Goal: Task Accomplishment & Management: Use online tool/utility

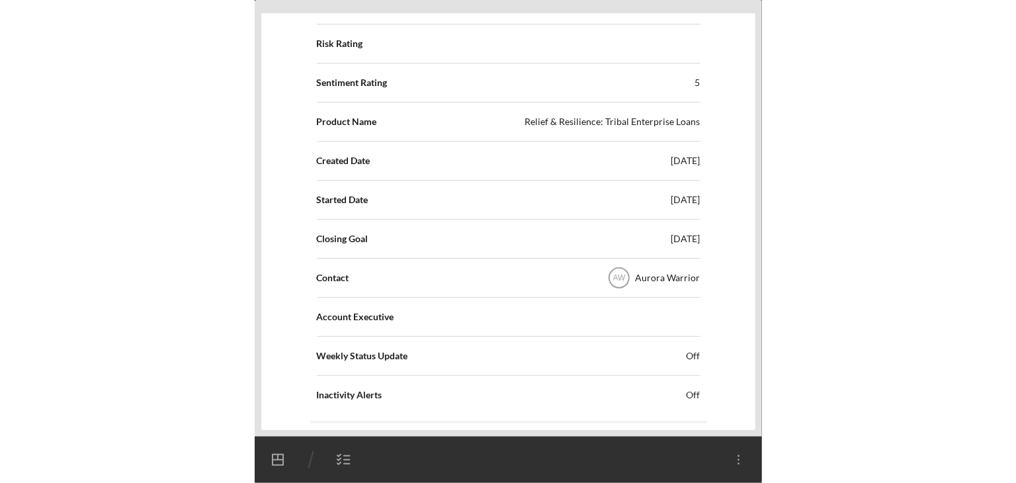
scroll to position [202, 0]
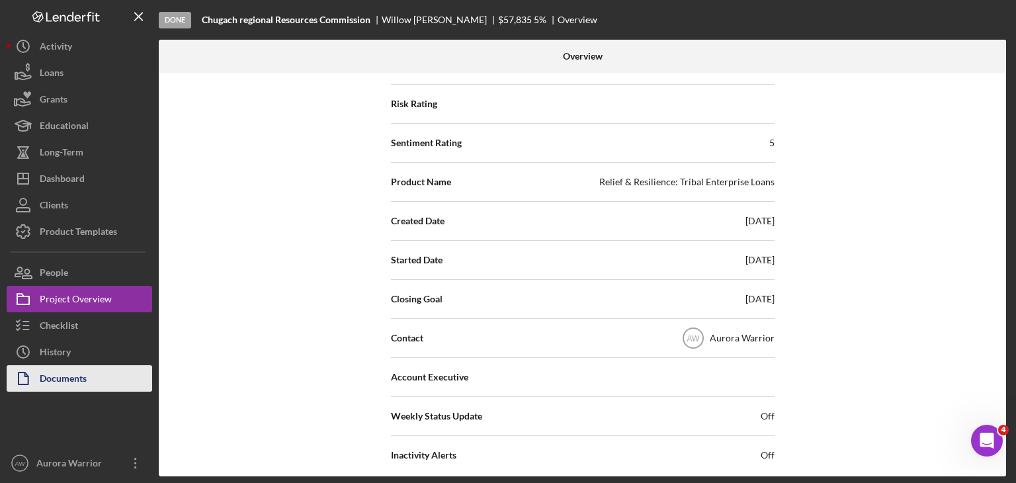
click at [66, 380] on div "Documents" at bounding box center [63, 380] width 47 height 30
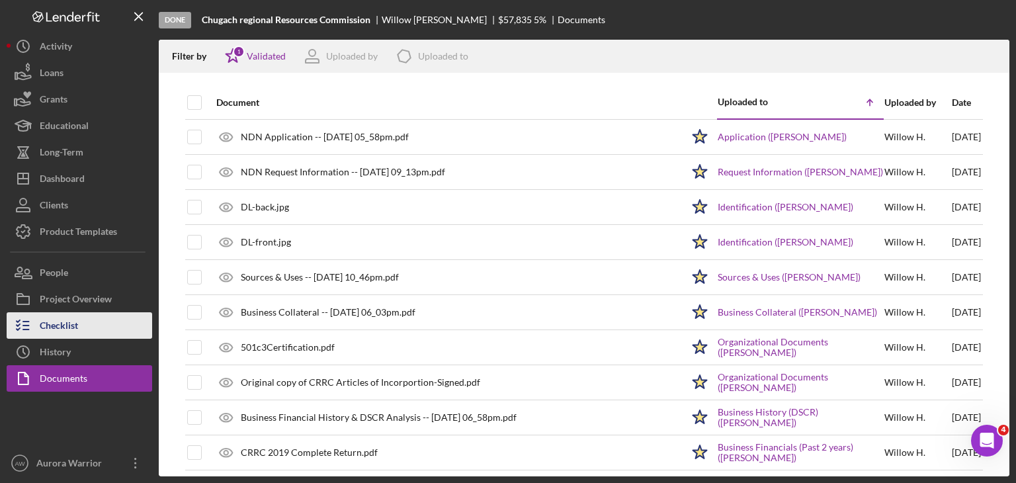
click at [61, 325] on div "Checklist" at bounding box center [59, 327] width 38 height 30
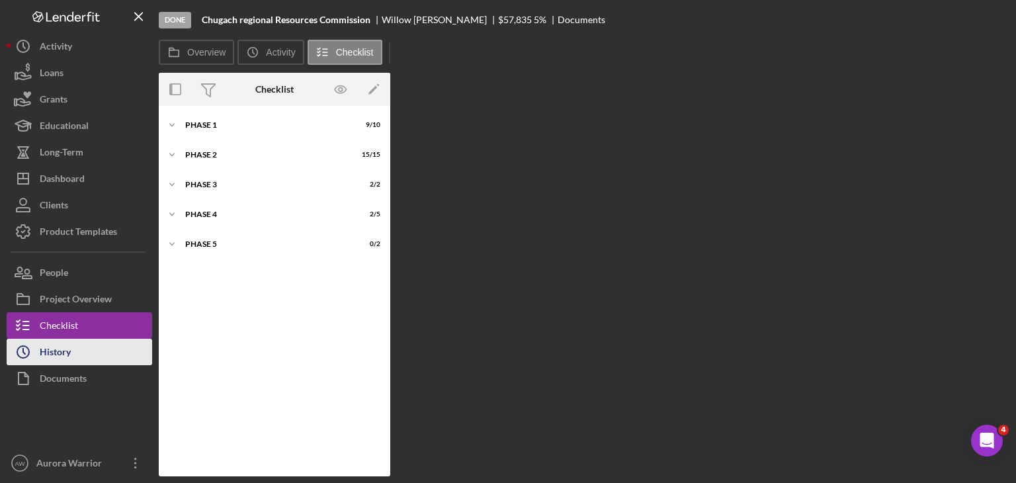
click at [56, 350] on div "History" at bounding box center [55, 354] width 31 height 30
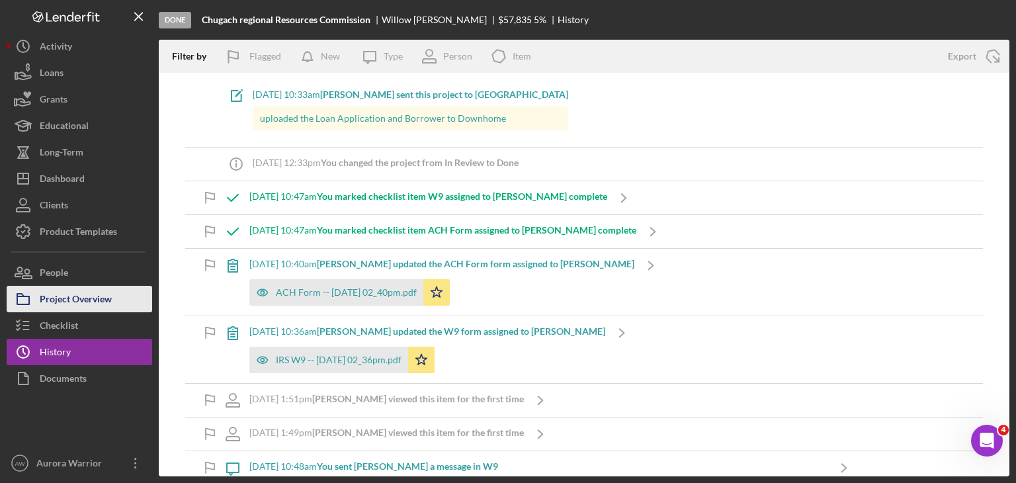
click at [67, 300] on div "Project Overview" at bounding box center [76, 301] width 72 height 30
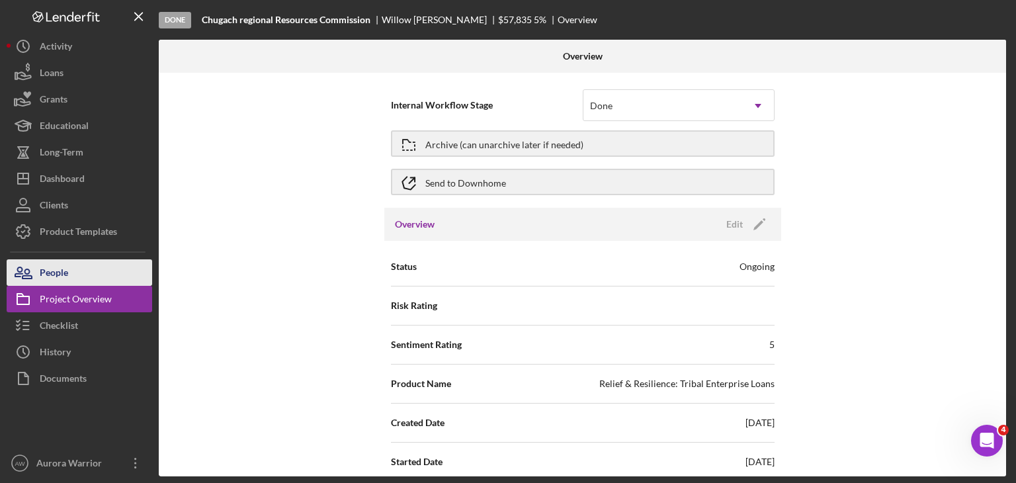
click at [64, 284] on div "People" at bounding box center [54, 274] width 28 height 30
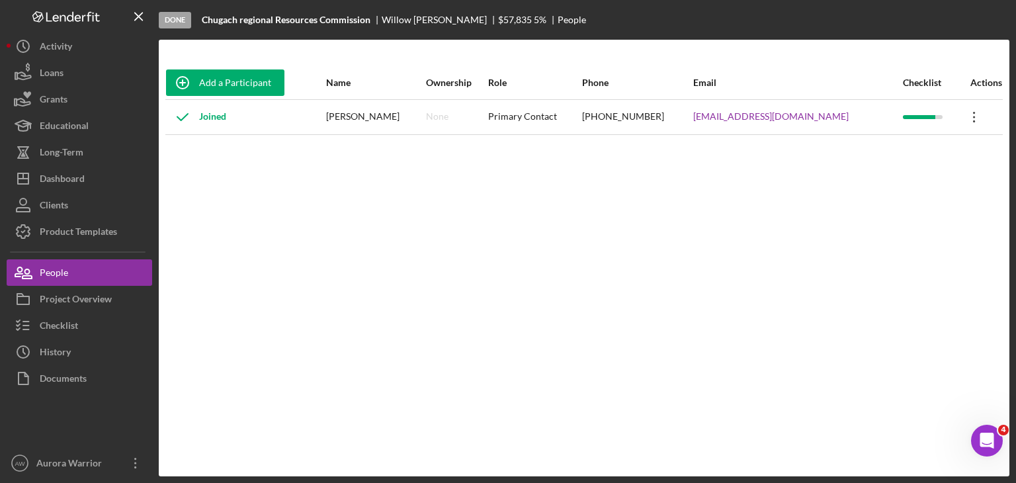
click at [506, 112] on icon "Icon/Overflow" at bounding box center [973, 117] width 33 height 33
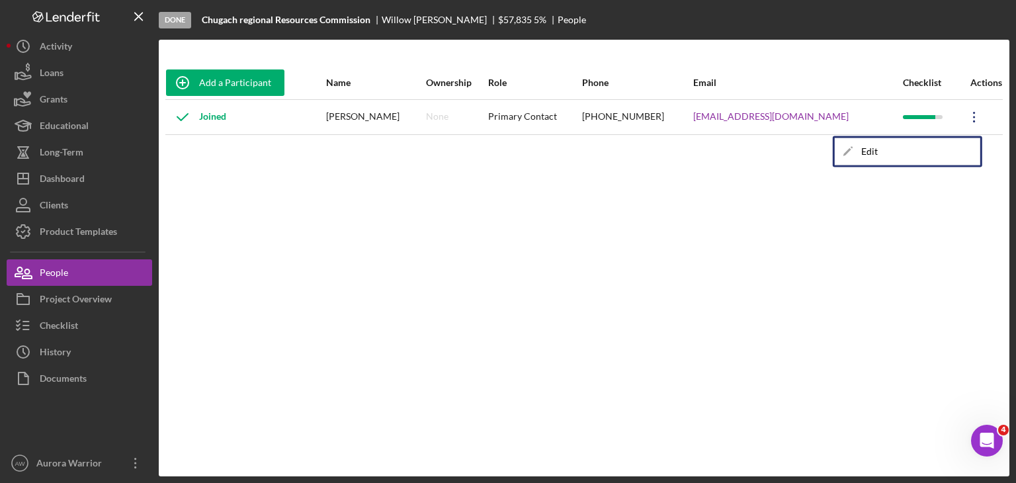
click at [506, 257] on div "Add a Participant Name Ownership Role Phone Email Checklist Actions Joined [PER…" at bounding box center [584, 258] width 850 height 384
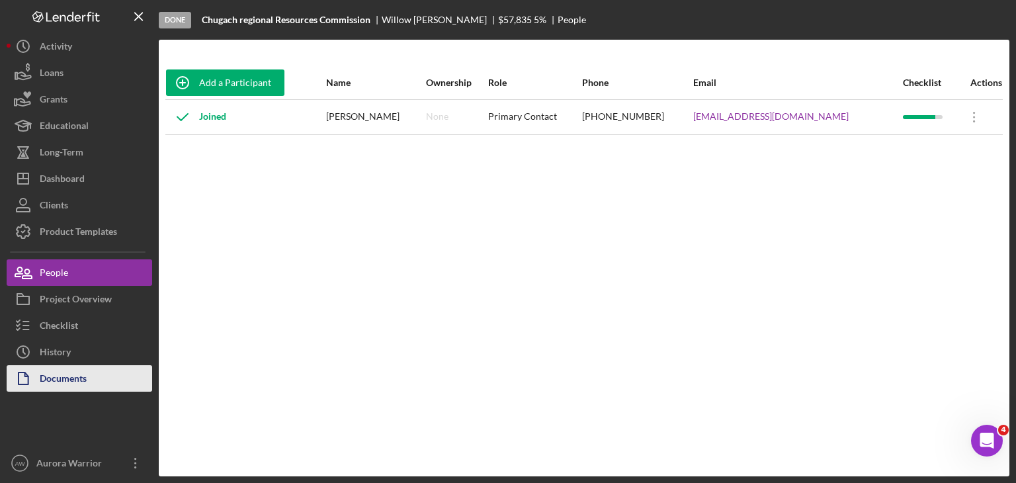
click at [52, 370] on div "Documents" at bounding box center [63, 380] width 47 height 30
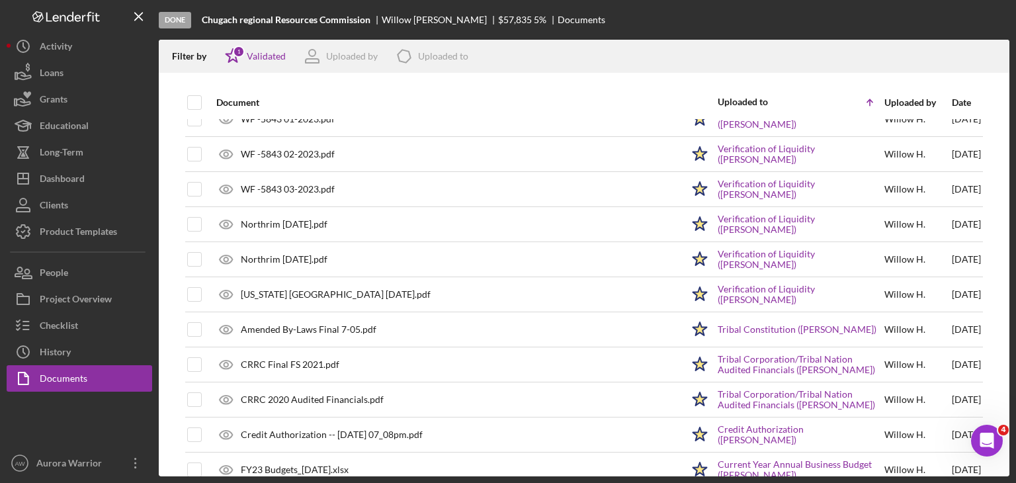
scroll to position [599, 0]
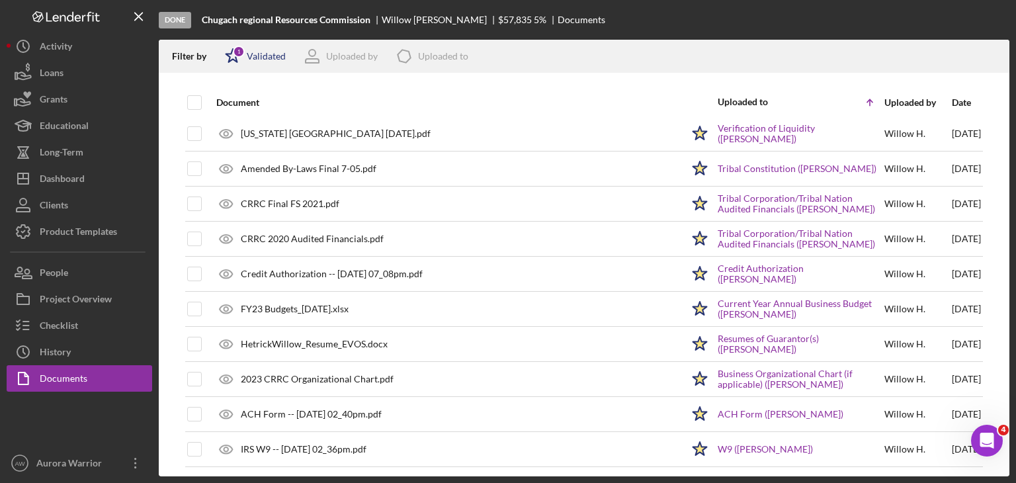
click at [245, 62] on icon "Icon/Star" at bounding box center [232, 56] width 33 height 33
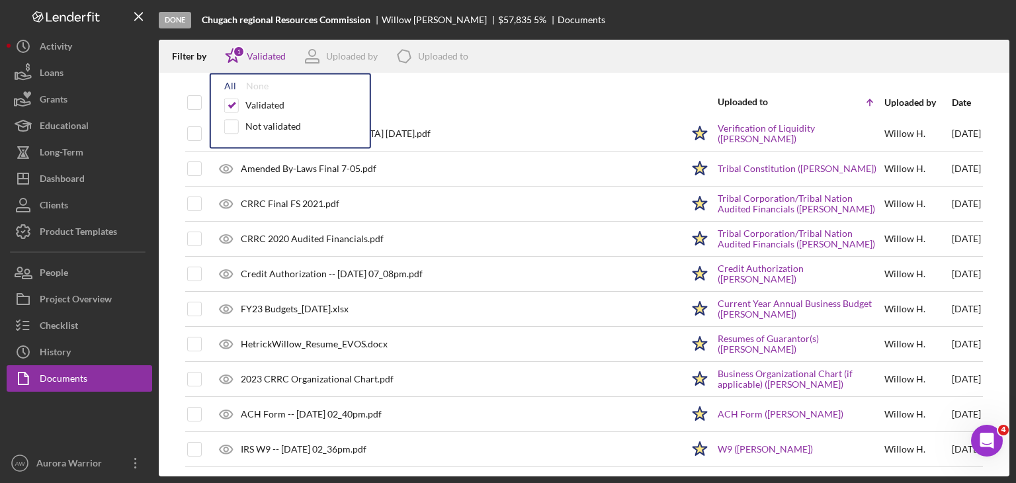
click at [229, 83] on div "All" at bounding box center [230, 86] width 12 height 11
checkbox input "true"
click at [426, 73] on div at bounding box center [584, 79] width 850 height 13
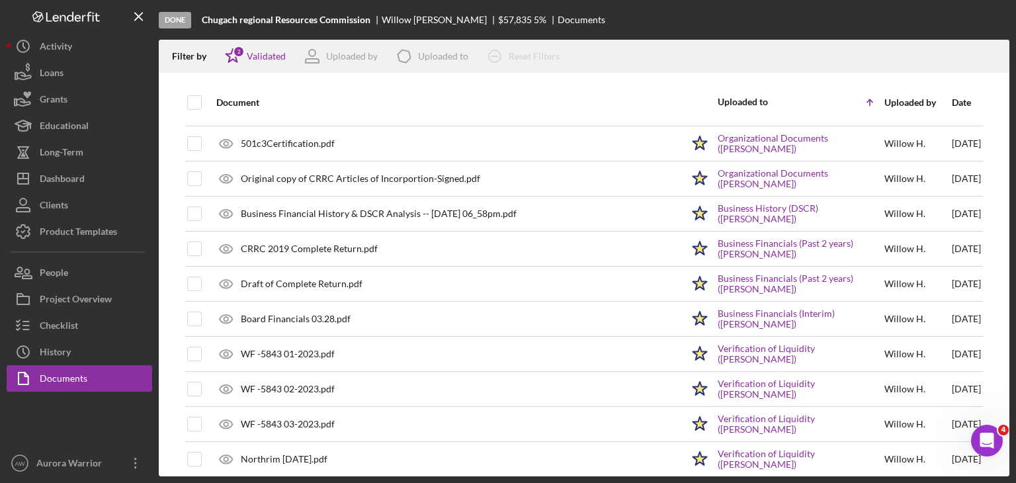
scroll to position [0, 0]
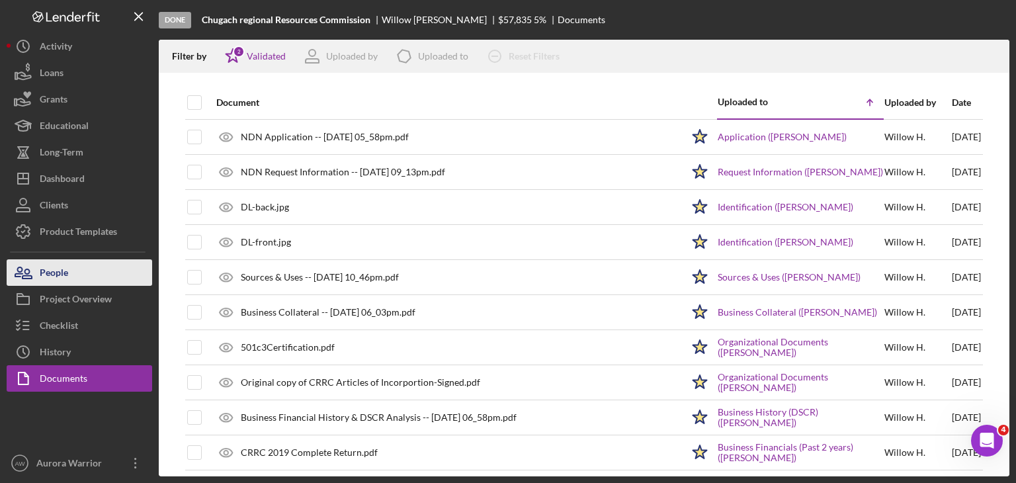
click at [48, 273] on div "People" at bounding box center [54, 274] width 28 height 30
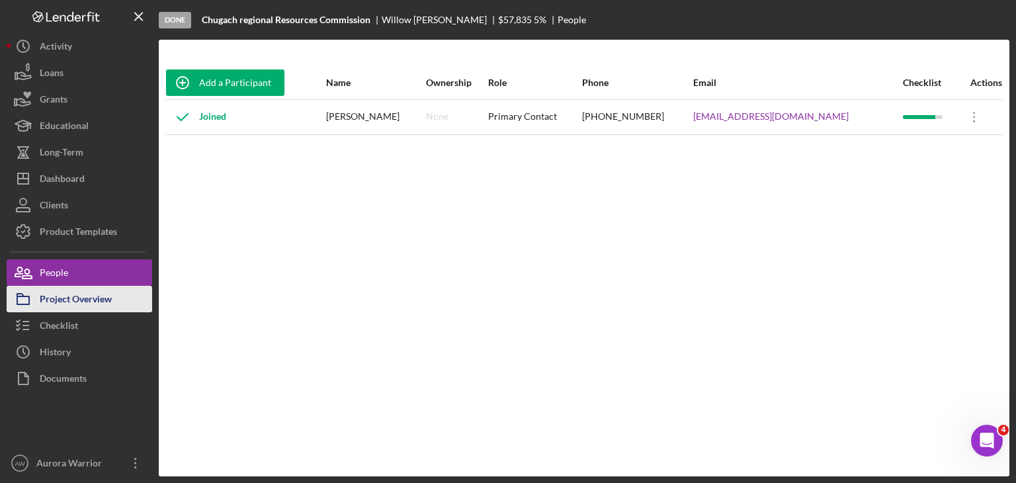
click at [50, 294] on div "Project Overview" at bounding box center [76, 301] width 72 height 30
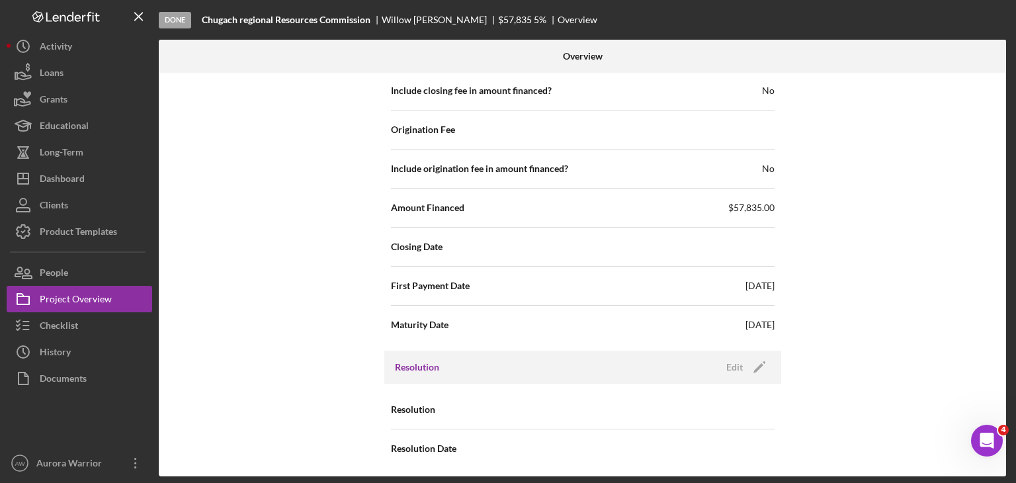
scroll to position [1323, 0]
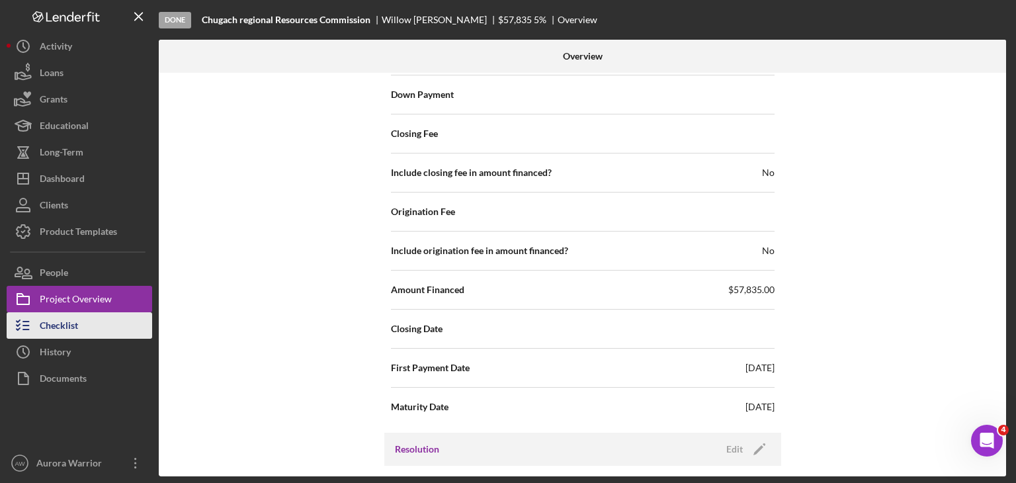
click at [73, 321] on div "Checklist" at bounding box center [59, 327] width 38 height 30
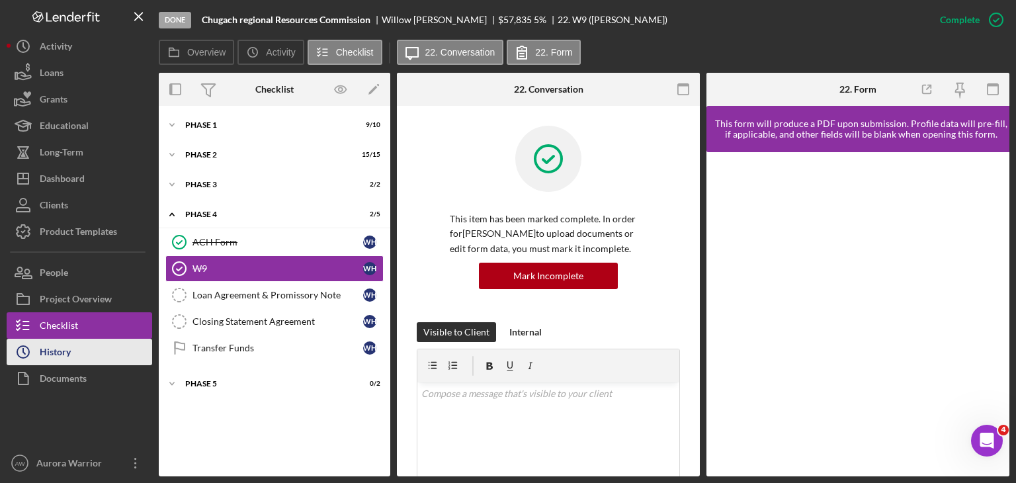
click at [72, 355] on button "Icon/History History" at bounding box center [79, 352] width 145 height 26
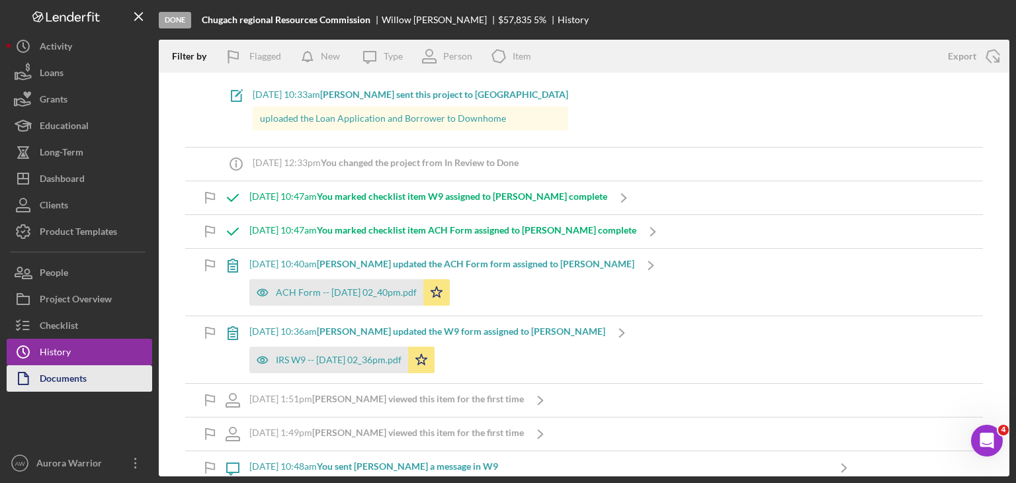
click at [88, 371] on button "Documents" at bounding box center [79, 378] width 145 height 26
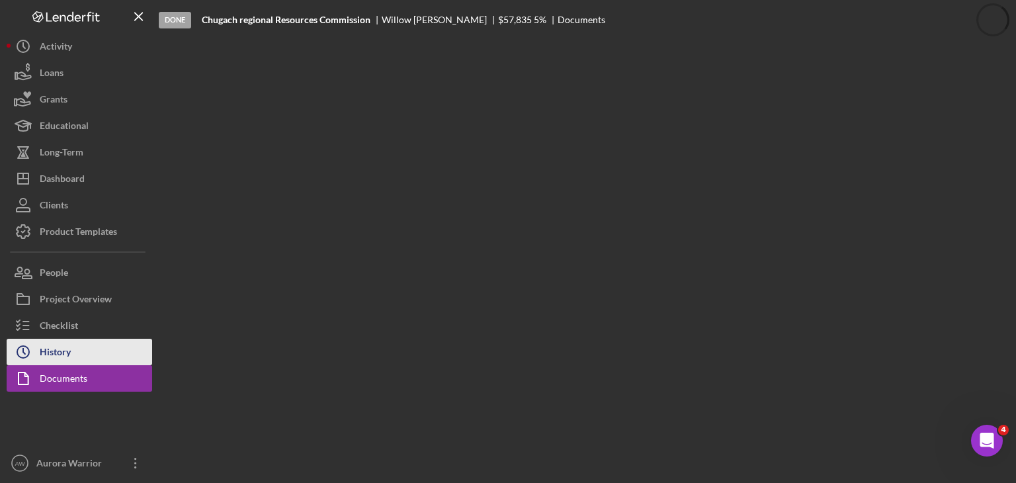
click at [69, 355] on div "History" at bounding box center [55, 354] width 31 height 30
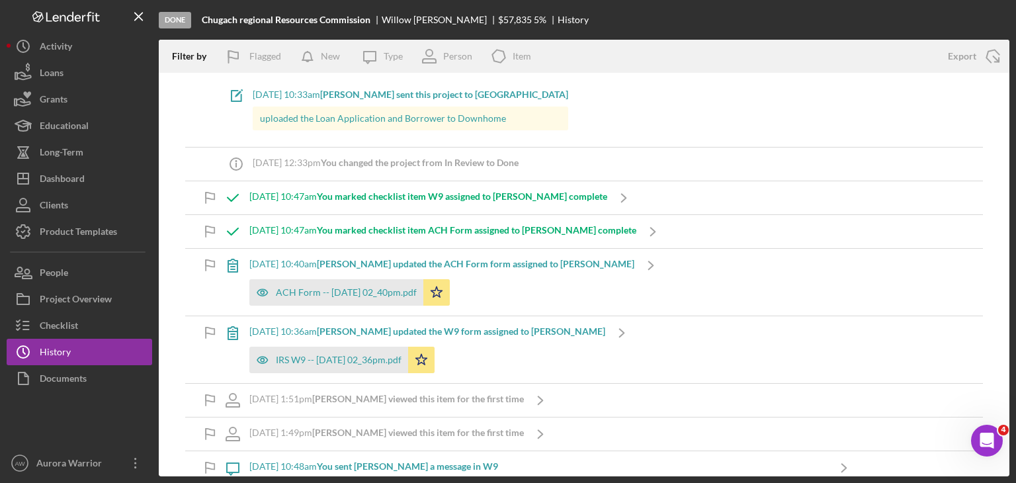
click at [483, 110] on div "uploaded the Loan Application and Borrower to Downhome" at bounding box center [410, 118] width 315 height 24
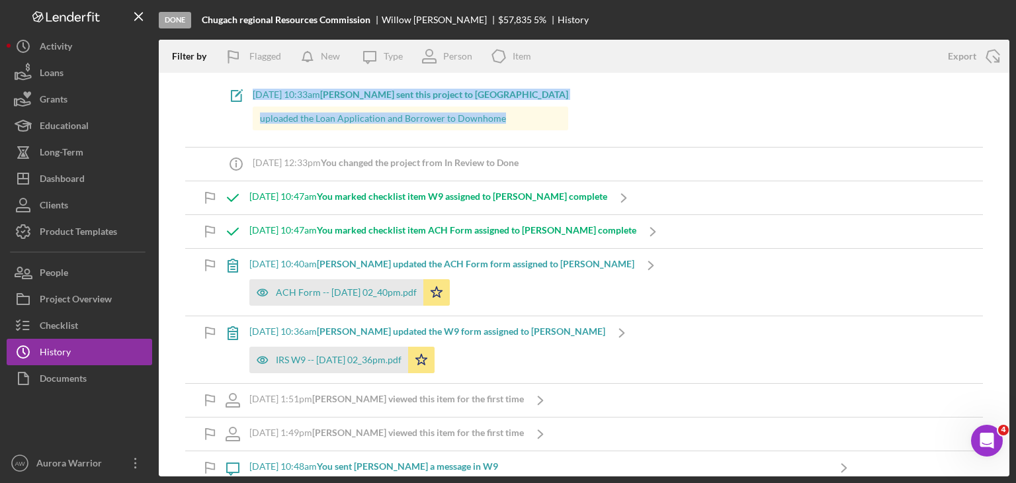
drag, startPoint x: 505, startPoint y: 112, endPoint x: 220, endPoint y: 96, distance: 284.8
click at [220, 96] on div "Icon/Note [DATE] 10:33am [PERSON_NAME] sent this project to [PERSON_NAME] uploa…" at bounding box center [394, 112] width 348 height 67
click at [48, 165] on div "Dashboard" at bounding box center [62, 180] width 45 height 30
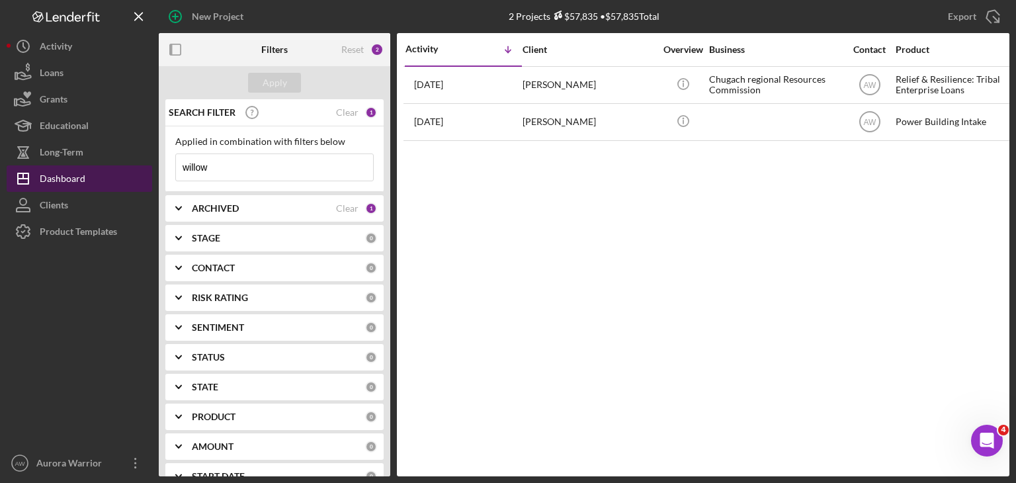
drag, startPoint x: 249, startPoint y: 169, endPoint x: 114, endPoint y: 177, distance: 135.1
click at [114, 177] on div "New Project 2 Projects $57,835 • $57,835 Total willow Export Icon/Export Filter…" at bounding box center [508, 238] width 1002 height 476
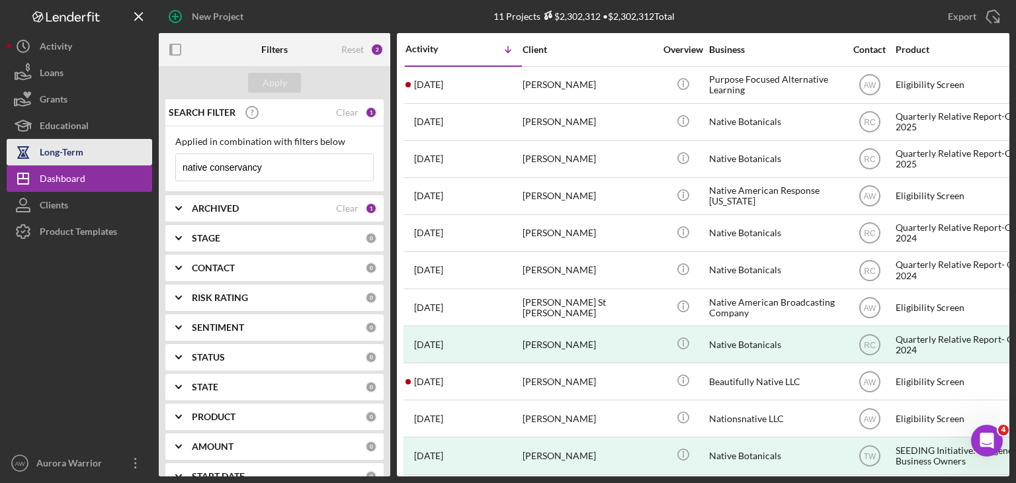
drag, startPoint x: 270, startPoint y: 163, endPoint x: 148, endPoint y: 161, distance: 121.7
click at [148, 161] on div "New Project 11 Projects $2,302,312 • $2,302,312 Total willow Export Icon/Export…" at bounding box center [508, 238] width 1002 height 476
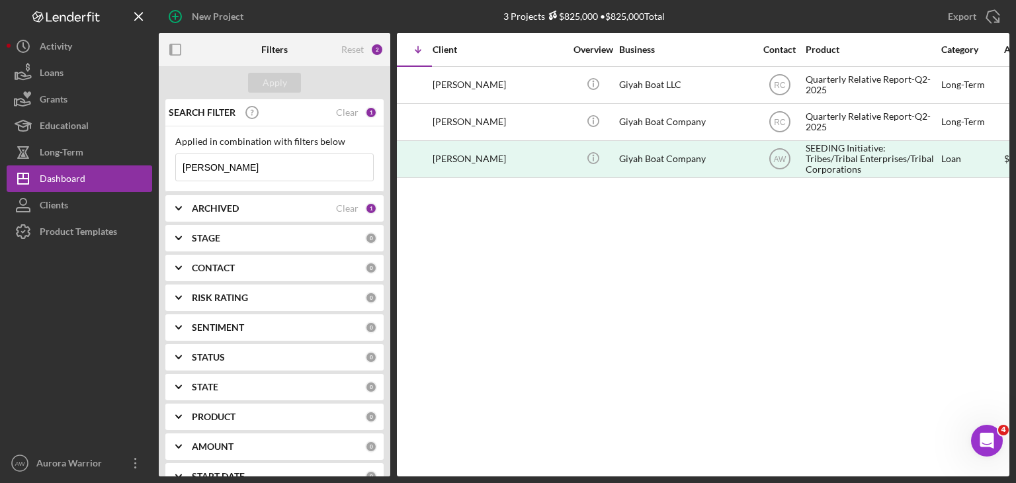
scroll to position [0, 85]
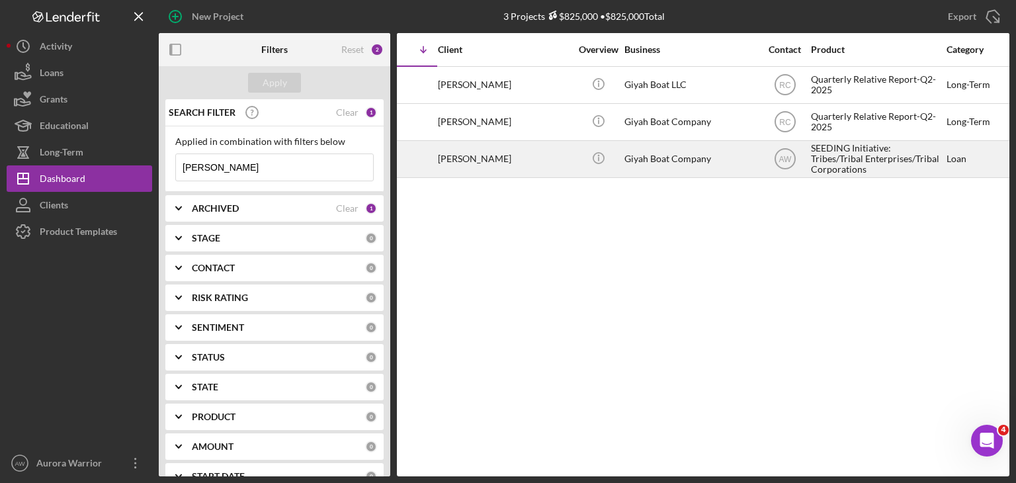
type input "[PERSON_NAME]"
click at [452, 163] on div "[PERSON_NAME]" at bounding box center [504, 159] width 132 height 35
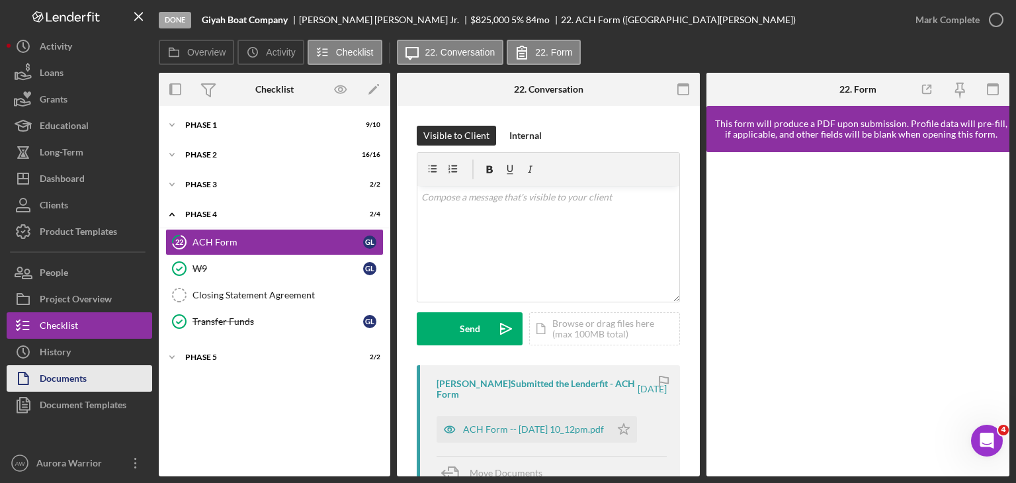
click at [46, 376] on div "Documents" at bounding box center [63, 380] width 47 height 30
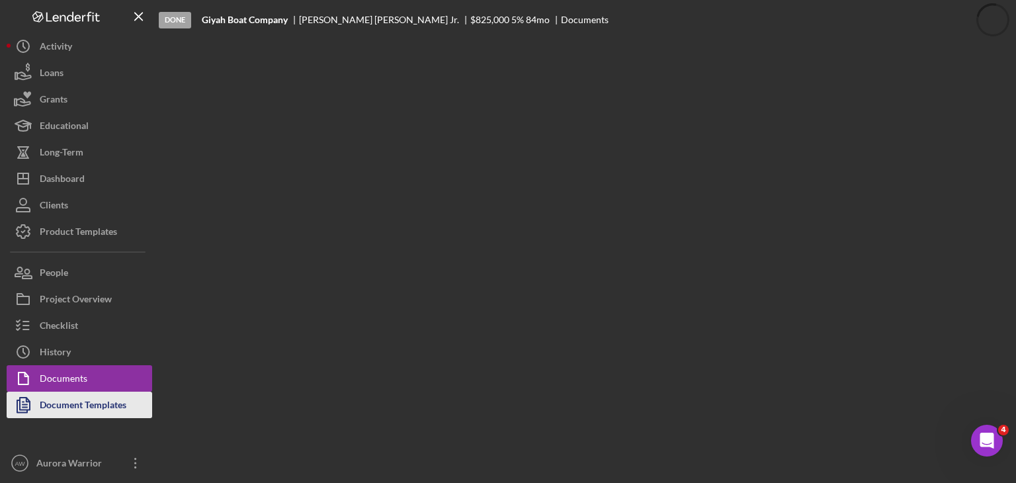
click at [60, 403] on div "Document Templates" at bounding box center [83, 406] width 87 height 30
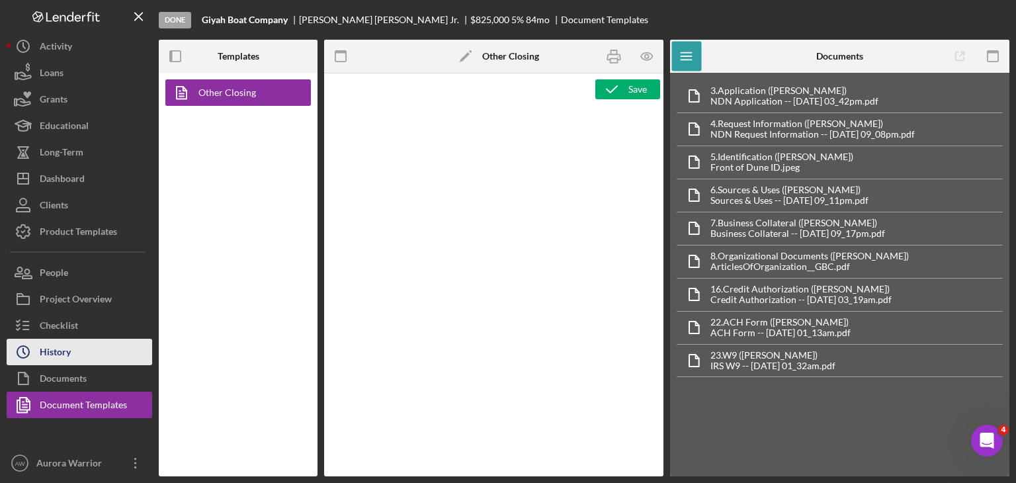
type textarea "<p style="text-align: center;"><span style="text-decoration: underline; font-si…"
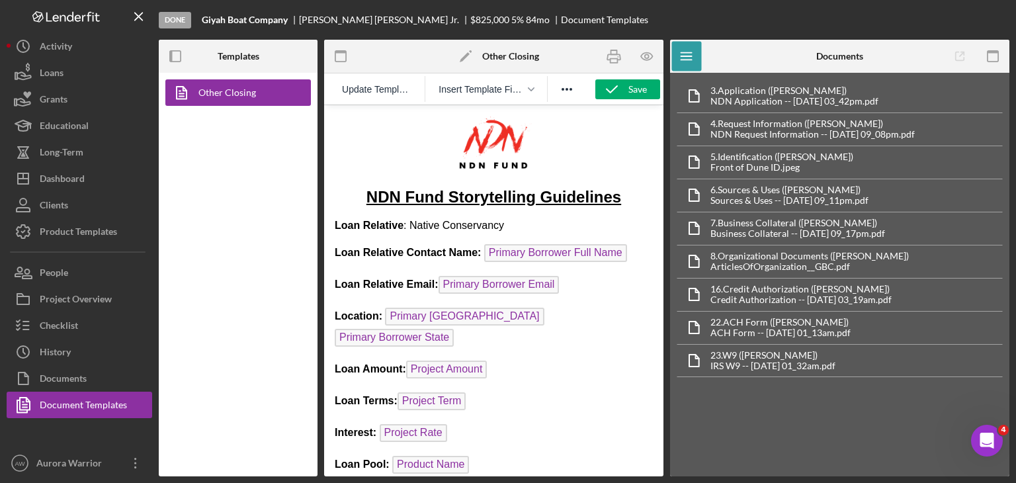
click at [384, 130] on p "Rich Text Area. Press ALT-0 for help." at bounding box center [494, 146] width 318 height 60
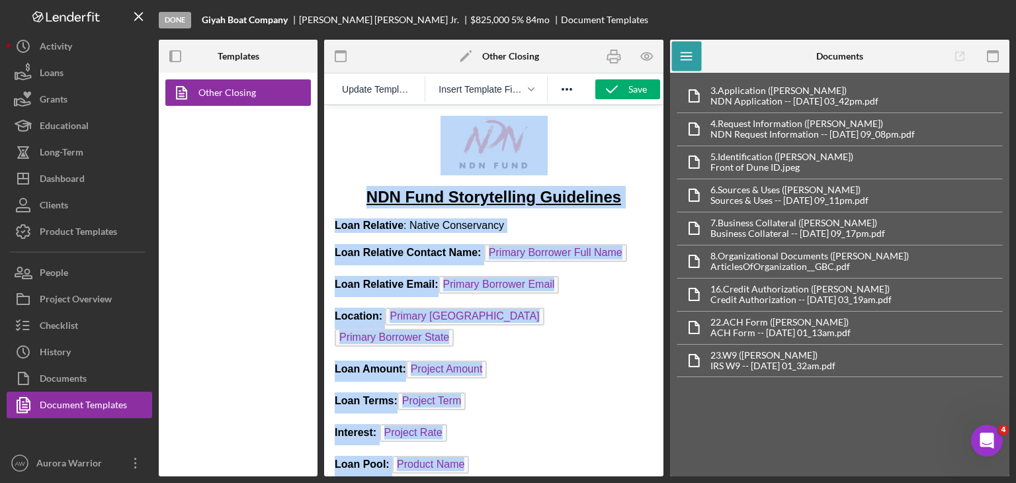
copy body "LOR Ipsu Dolorsitamet Consectetu Adip Elitsedd : Eiusmo Temporincid Utla Etdolo…"
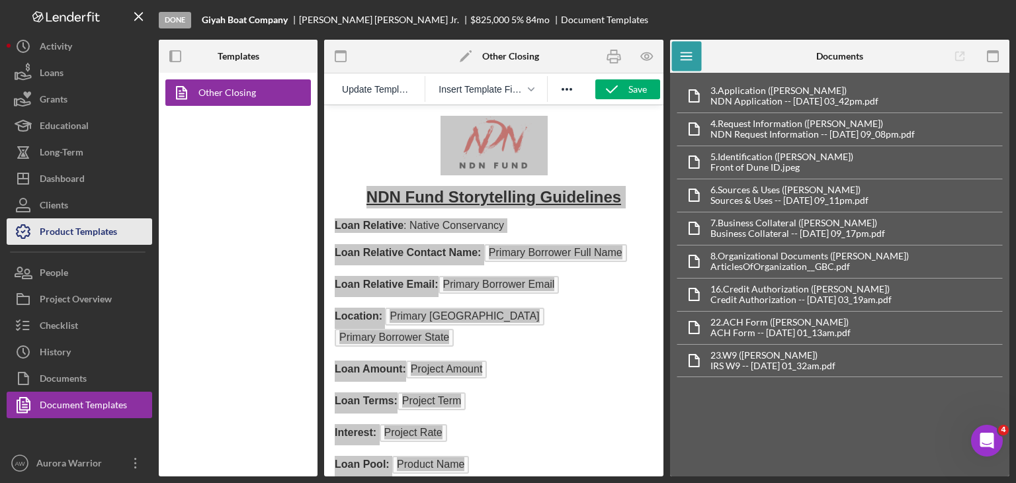
click at [77, 225] on div "Product Templates" at bounding box center [78, 233] width 77 height 30
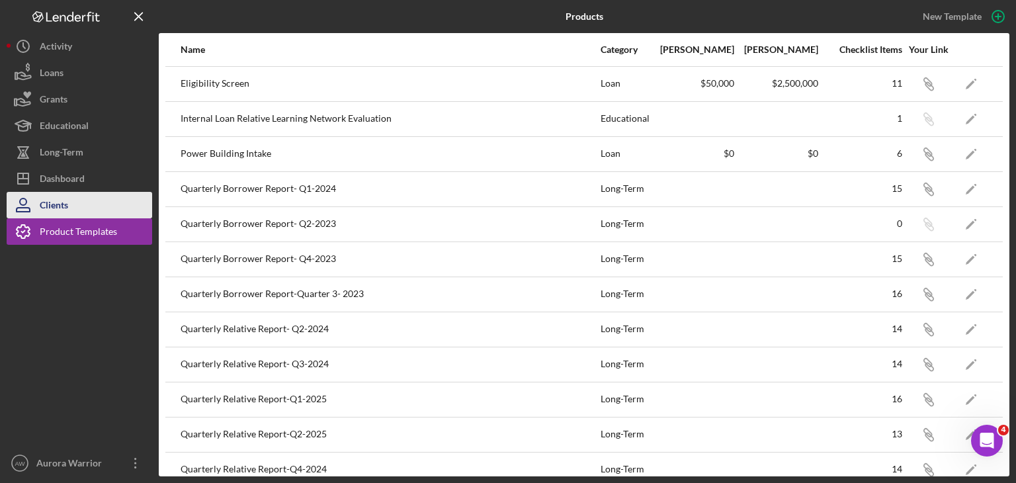
click at [79, 200] on button "Clients" at bounding box center [79, 205] width 145 height 26
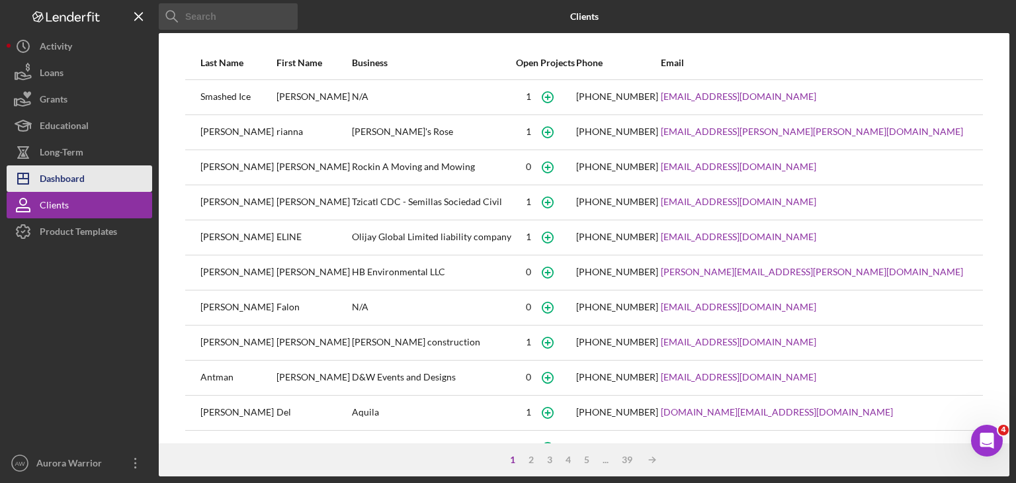
click at [63, 175] on div "Dashboard" at bounding box center [62, 180] width 45 height 30
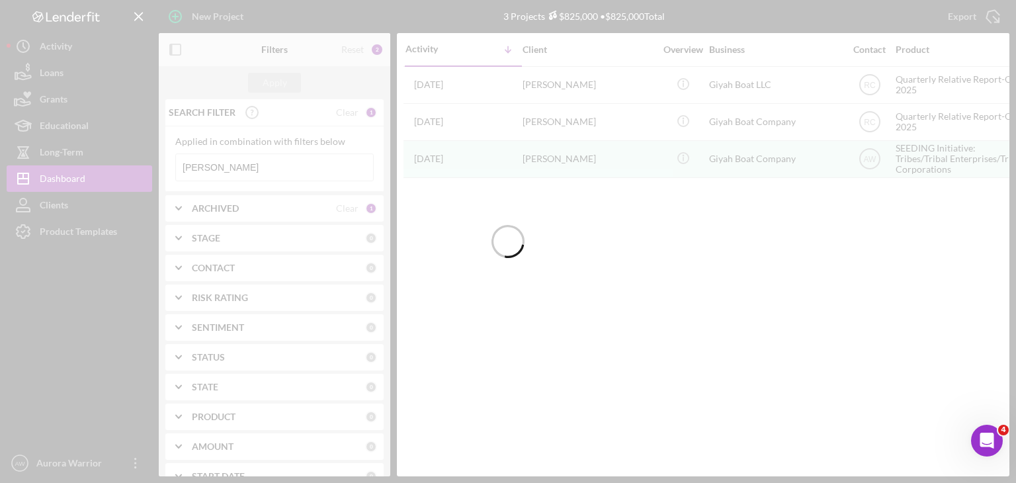
click at [266, 169] on div at bounding box center [508, 241] width 1016 height 483
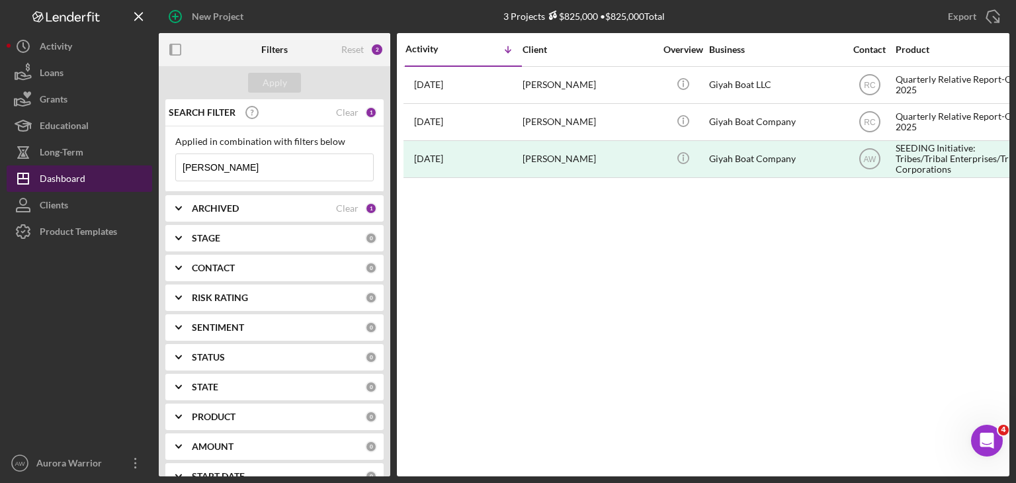
drag, startPoint x: 280, startPoint y: 167, endPoint x: 94, endPoint y: 172, distance: 186.5
click at [94, 172] on div "New Project 3 Projects $825,000 • $825,000 Total [PERSON_NAME] Export Icon/Expo…" at bounding box center [508, 238] width 1002 height 476
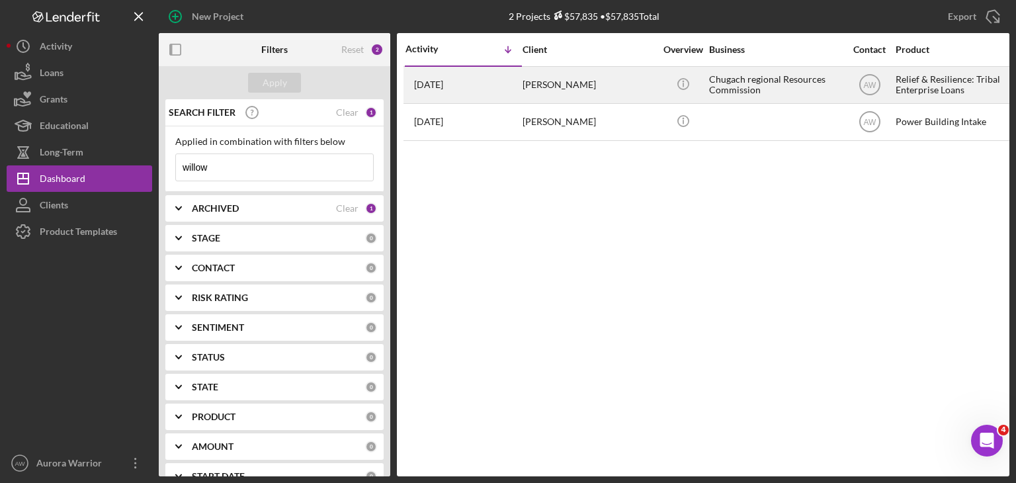
type input "willow"
click at [506, 80] on div "[PERSON_NAME]" at bounding box center [588, 84] width 132 height 35
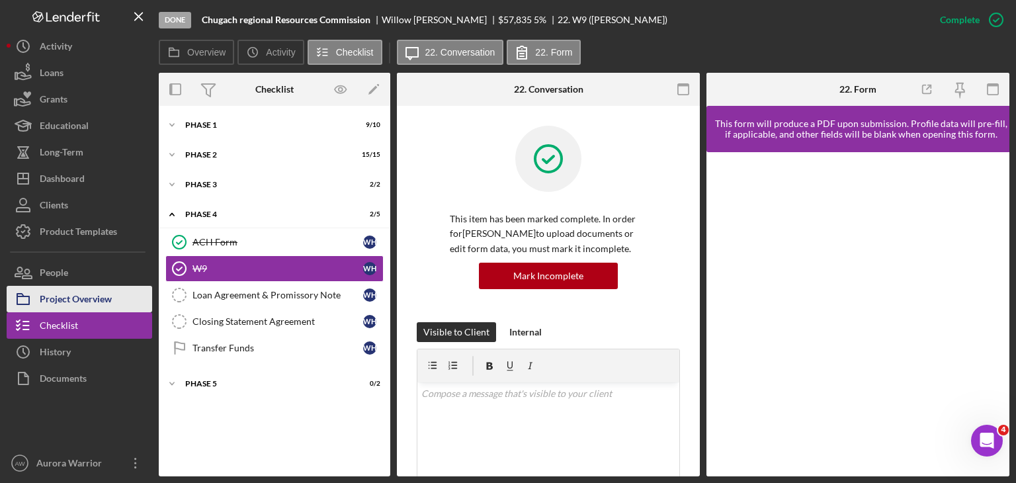
click at [67, 294] on div "Project Overview" at bounding box center [76, 301] width 72 height 30
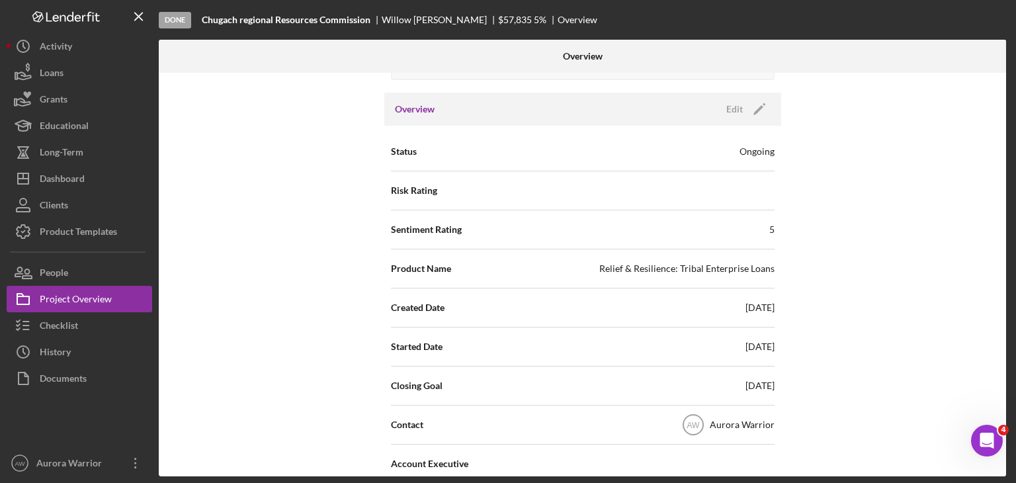
scroll to position [116, 0]
click at [506, 151] on div "Ongoing" at bounding box center [756, 149] width 35 height 13
click at [506, 114] on icon "Icon/Edit" at bounding box center [759, 107] width 33 height 33
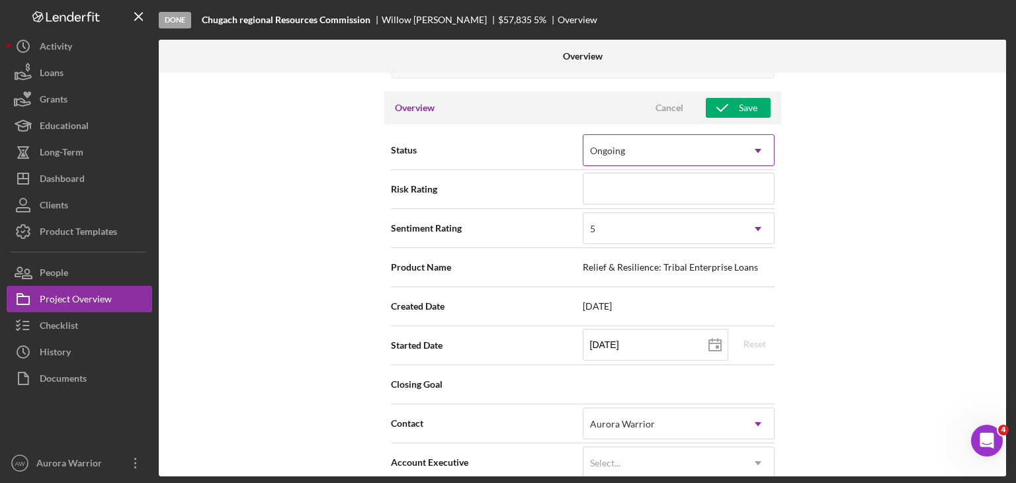
click at [506, 154] on icon "Icon/Dropdown Arrow" at bounding box center [758, 151] width 32 height 32
click at [506, 186] on div "Internal Workflow Stage Done Icon/Dropdown Arrow Archive (can unarchive later i…" at bounding box center [582, 274] width 847 height 403
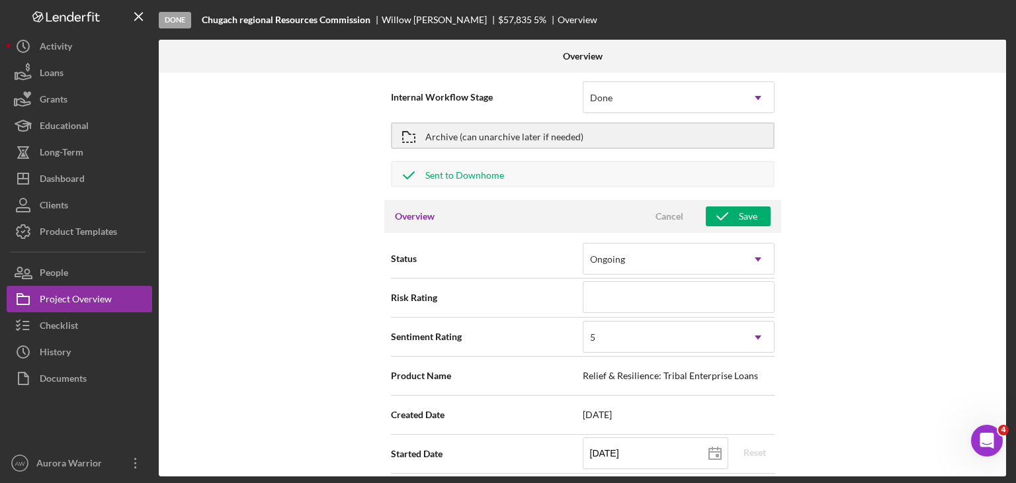
scroll to position [8, 0]
click at [506, 218] on div "Cancel" at bounding box center [669, 216] width 28 height 20
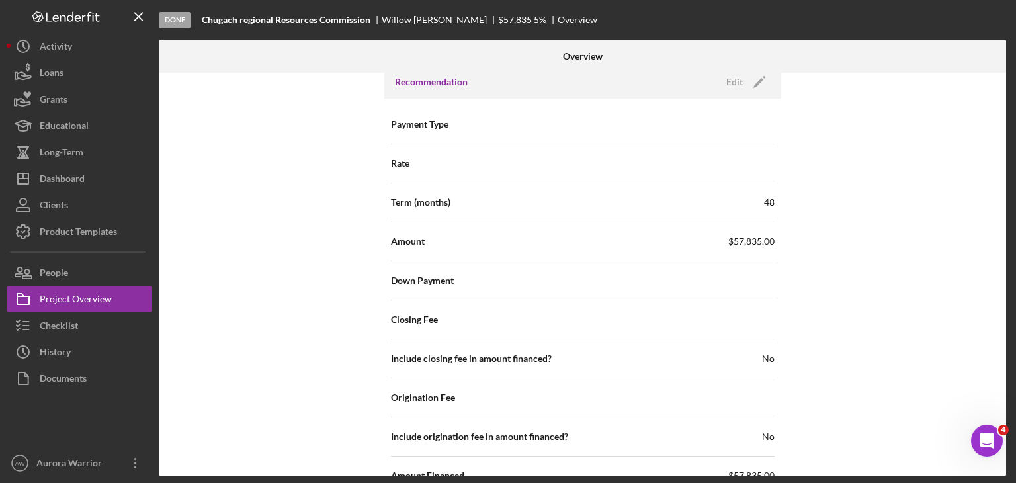
scroll to position [1405, 0]
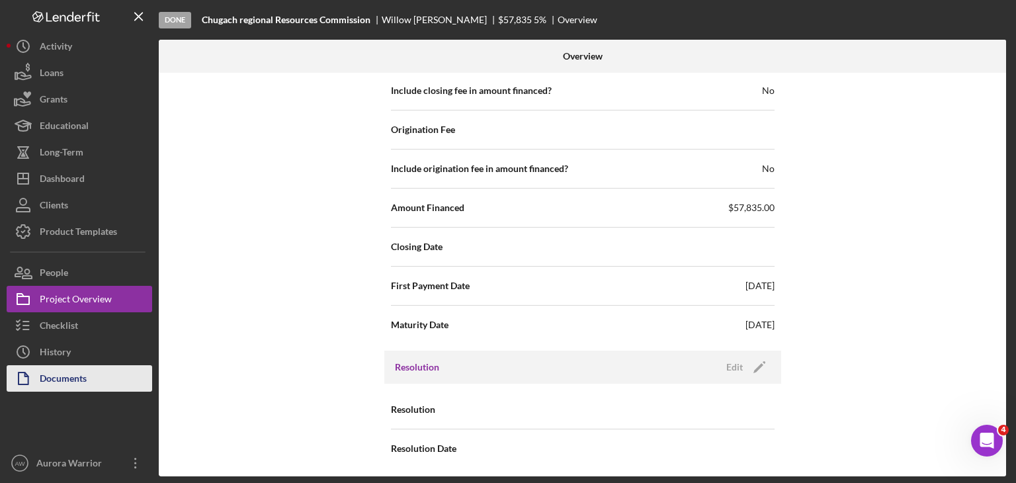
click at [76, 378] on div "Documents" at bounding box center [63, 380] width 47 height 30
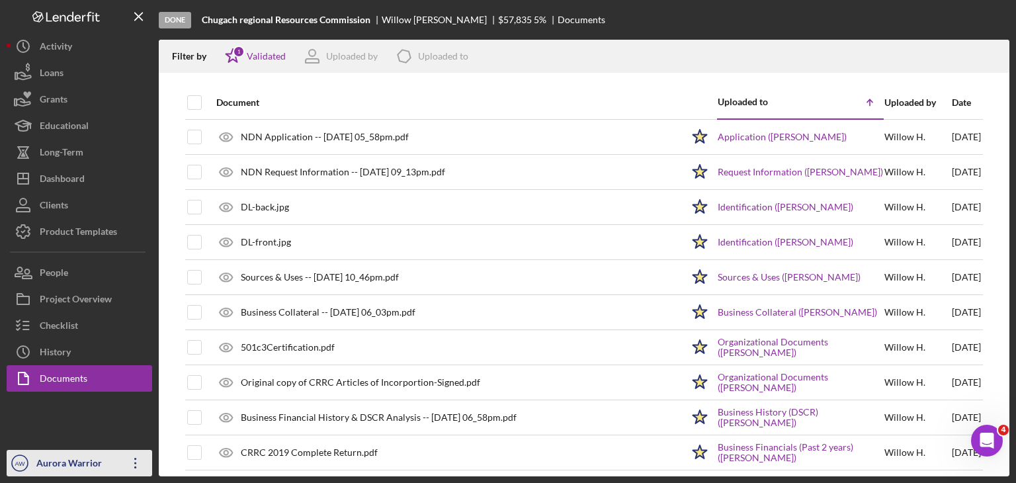
click at [145, 464] on icon "Icon/Overflow" at bounding box center [135, 462] width 33 height 33
click at [153, 405] on nav "Logo-Reversed Created with Sketch. Icon/Menu Close Icon/Dashboard Dashboard Nav…" at bounding box center [83, 238] width 152 height 476
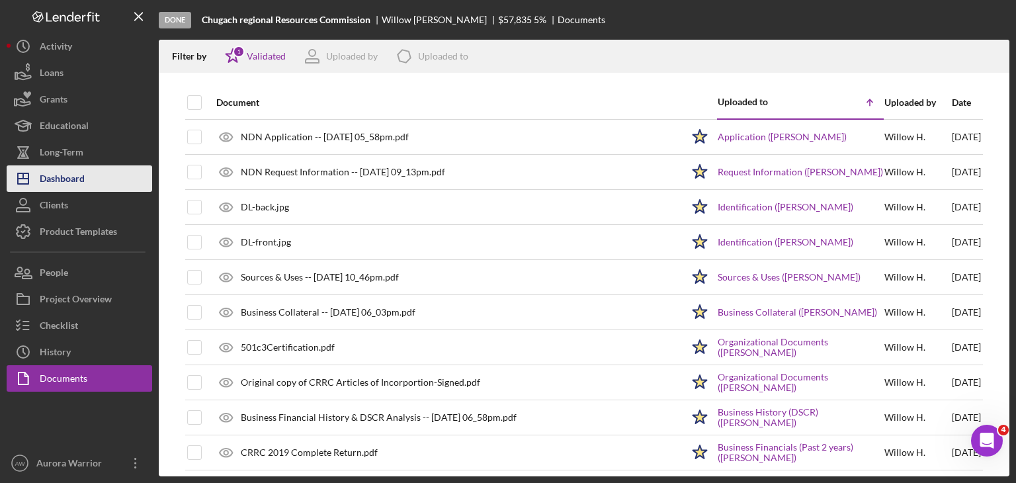
click at [50, 171] on div "Dashboard" at bounding box center [62, 180] width 45 height 30
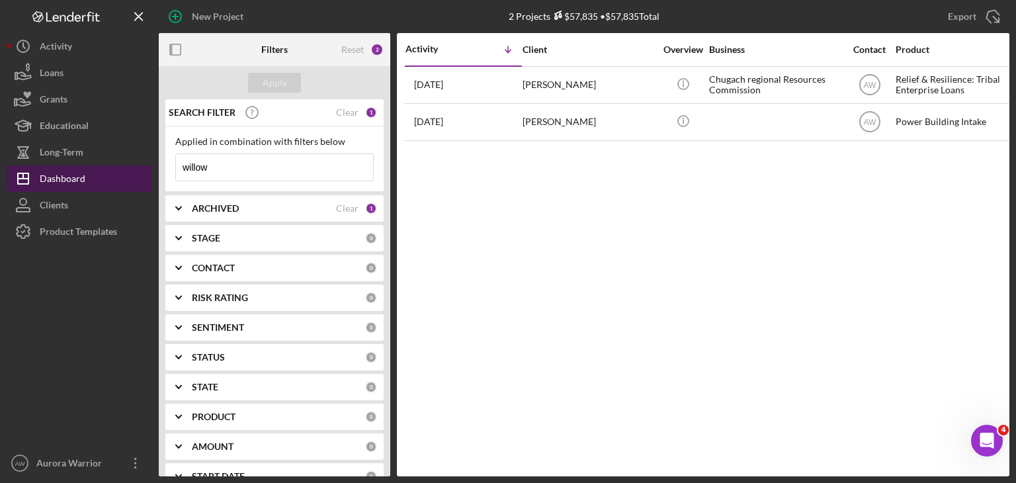
drag, startPoint x: 197, startPoint y: 171, endPoint x: 115, endPoint y: 170, distance: 82.0
click at [115, 170] on div "New Project 2 Projects $57,835 • $57,835 Total willow Export Icon/Export Filter…" at bounding box center [508, 238] width 1002 height 476
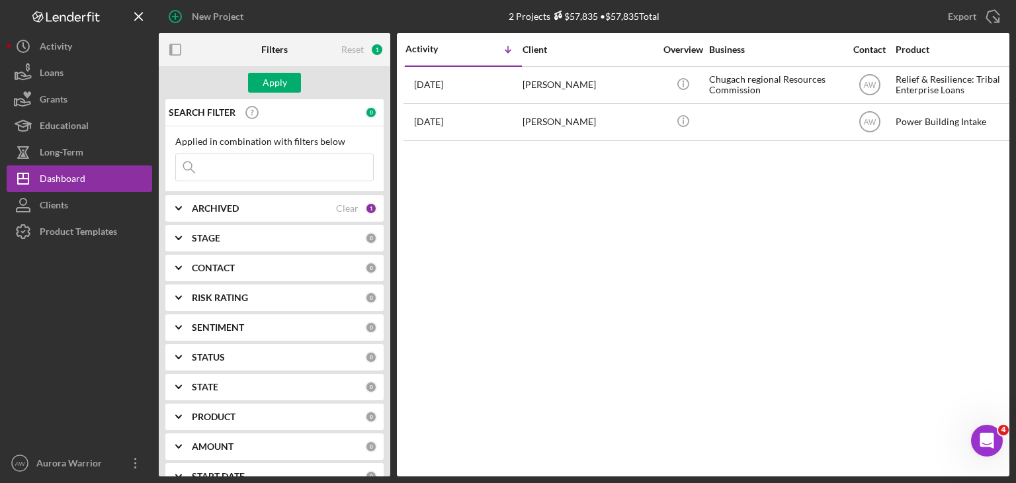
click at [180, 413] on icon "Icon/Expander" at bounding box center [178, 416] width 33 height 33
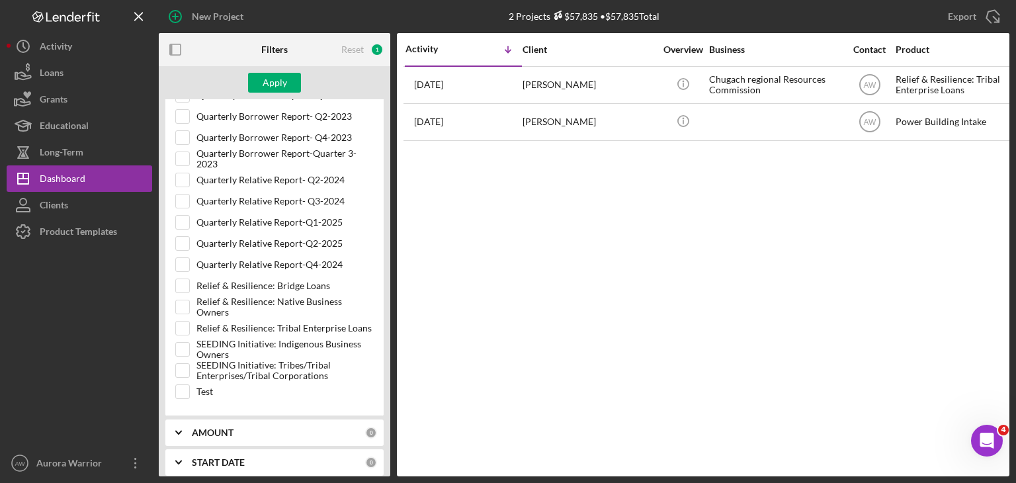
scroll to position [438, 0]
click at [184, 366] on input "SEEDING Initiative: Tribes/Tribal Enterprises/Tribal Corporations" at bounding box center [182, 370] width 13 height 13
checkbox input "true"
click at [182, 346] on input "SEEDING Initiative: Indigenous Business Owners" at bounding box center [182, 349] width 13 height 13
checkbox input "true"
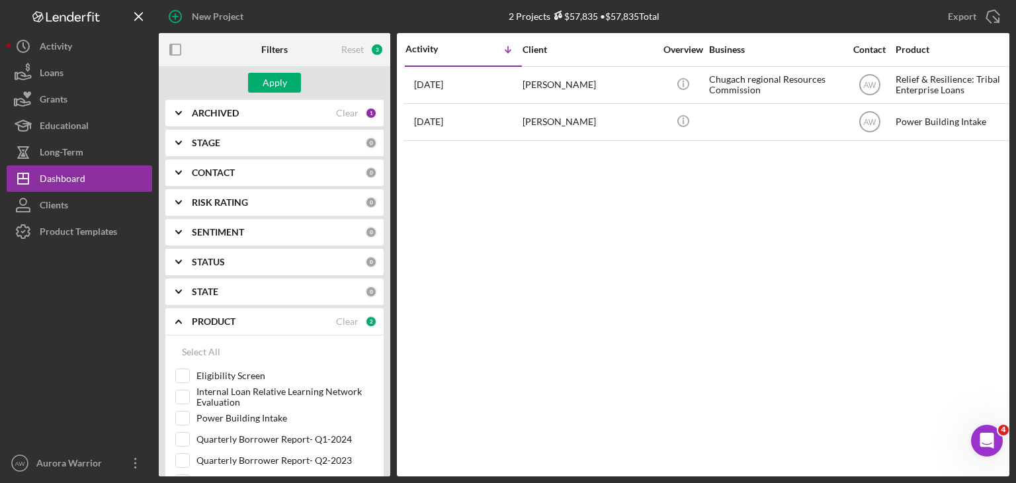
scroll to position [66, 0]
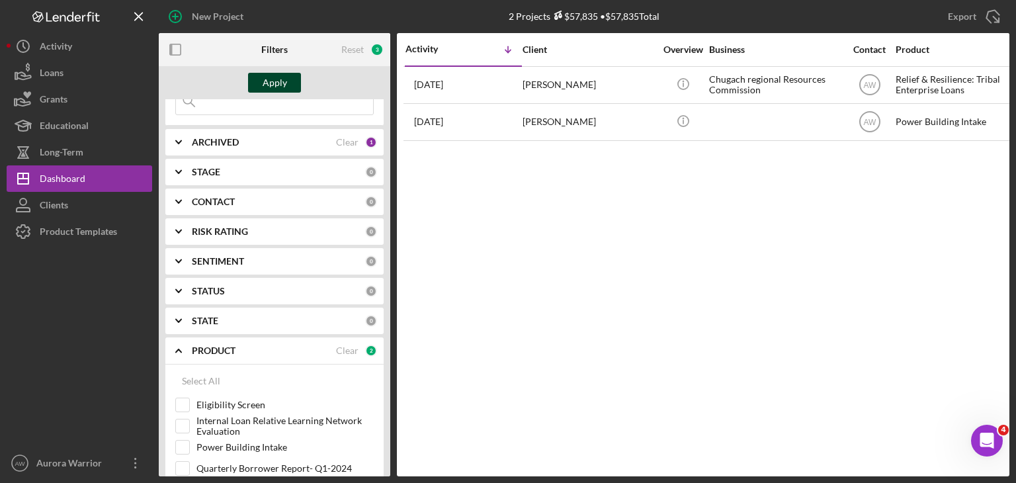
click at [266, 83] on div "Apply" at bounding box center [275, 83] width 24 height 20
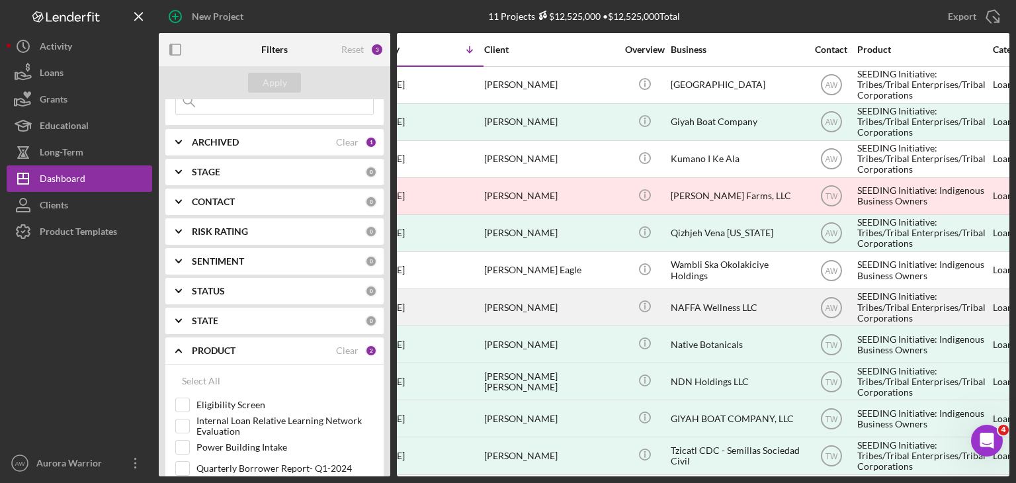
scroll to position [0, 0]
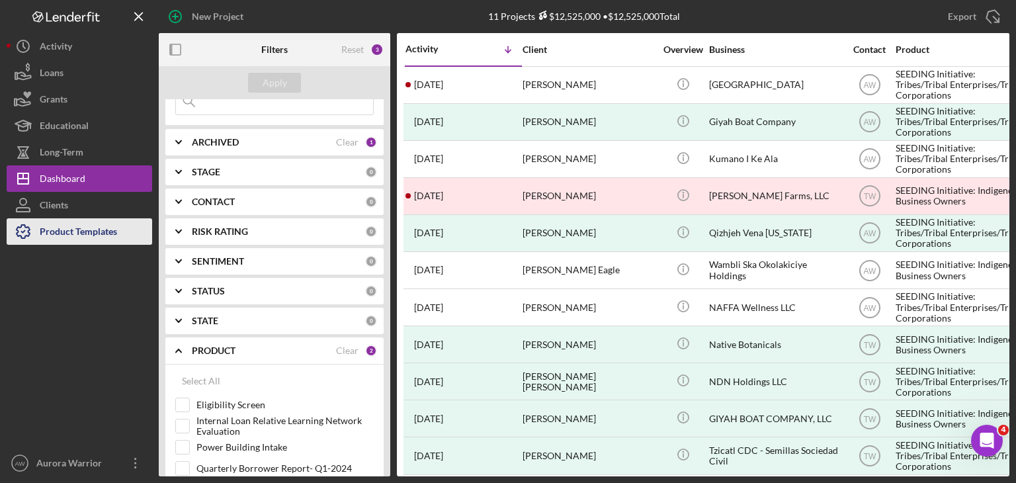
click at [67, 233] on div "Product Templates" at bounding box center [78, 233] width 77 height 30
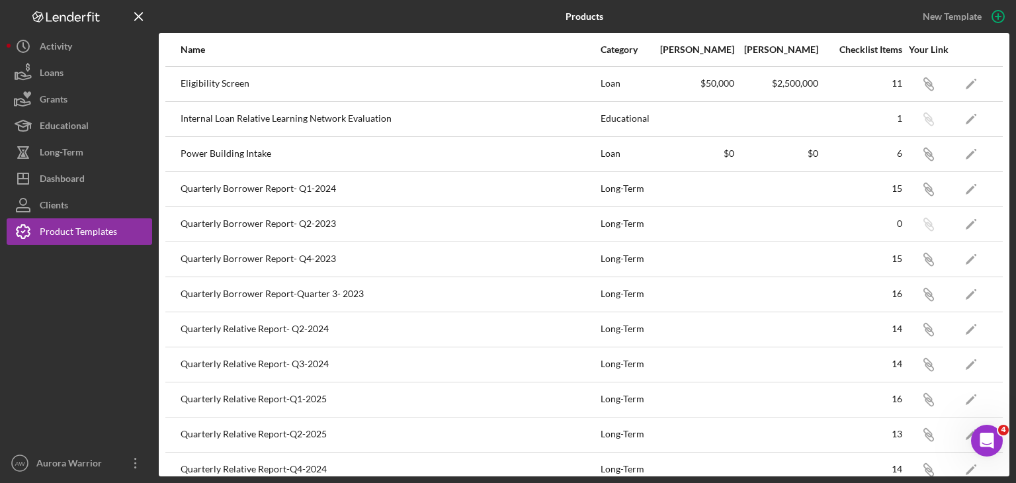
scroll to position [225, 0]
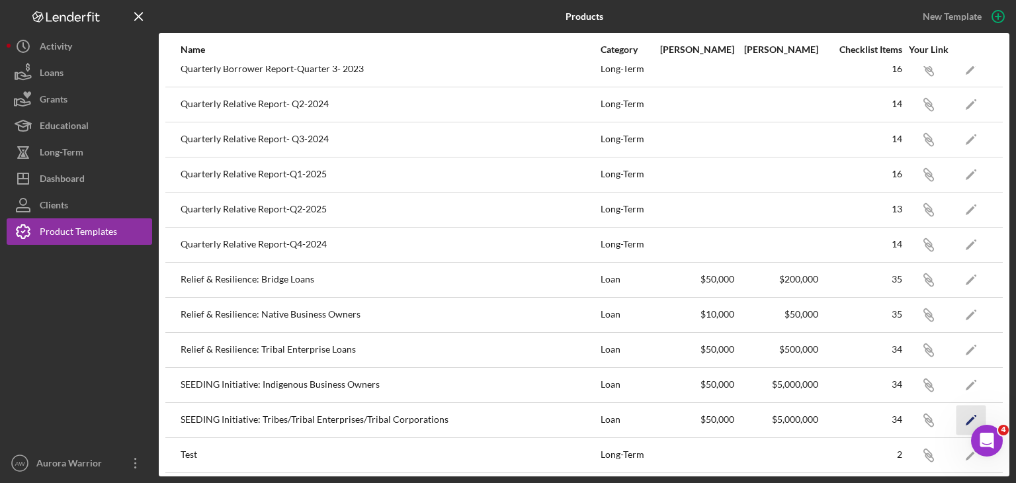
click at [506, 413] on icon "Icon/Edit" at bounding box center [971, 420] width 30 height 30
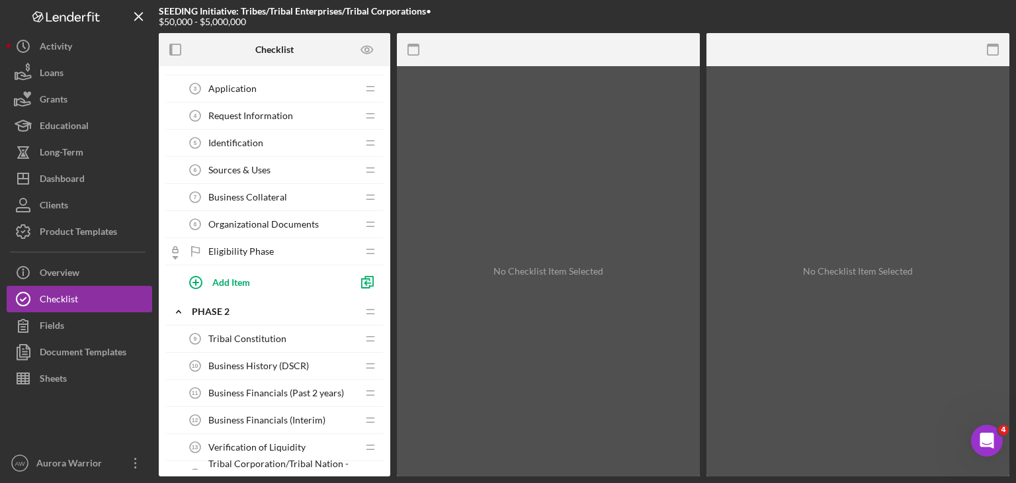
scroll to position [108, 0]
click at [63, 360] on div "Document Templates" at bounding box center [83, 354] width 87 height 30
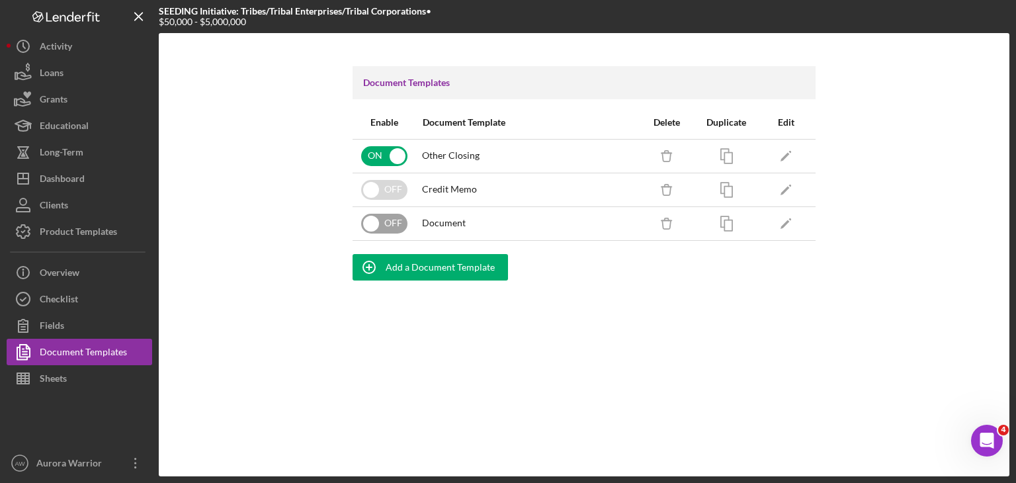
click at [389, 226] on input "checkbox" at bounding box center [384, 224] width 46 height 20
checkbox input "true"
click at [387, 192] on input "checkbox" at bounding box center [384, 190] width 46 height 20
checkbox input "true"
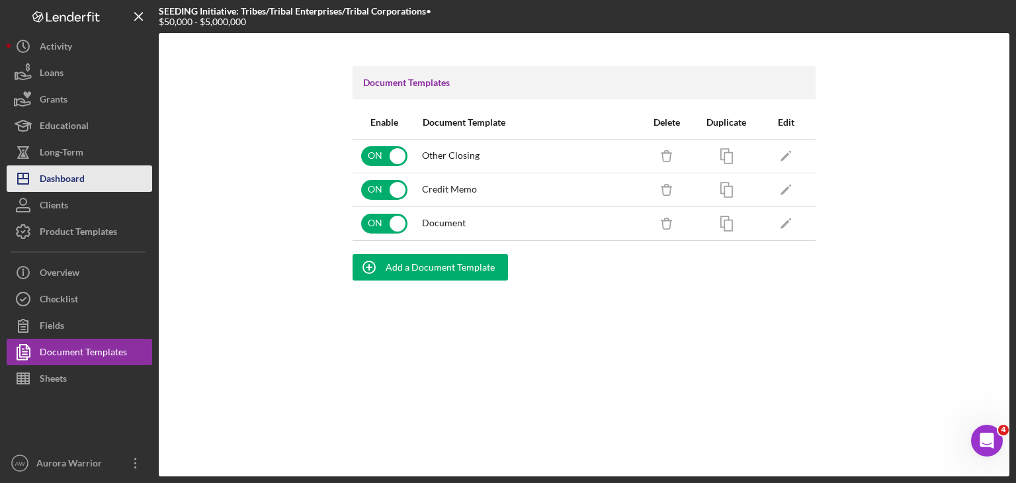
click at [69, 184] on div "Dashboard" at bounding box center [62, 180] width 45 height 30
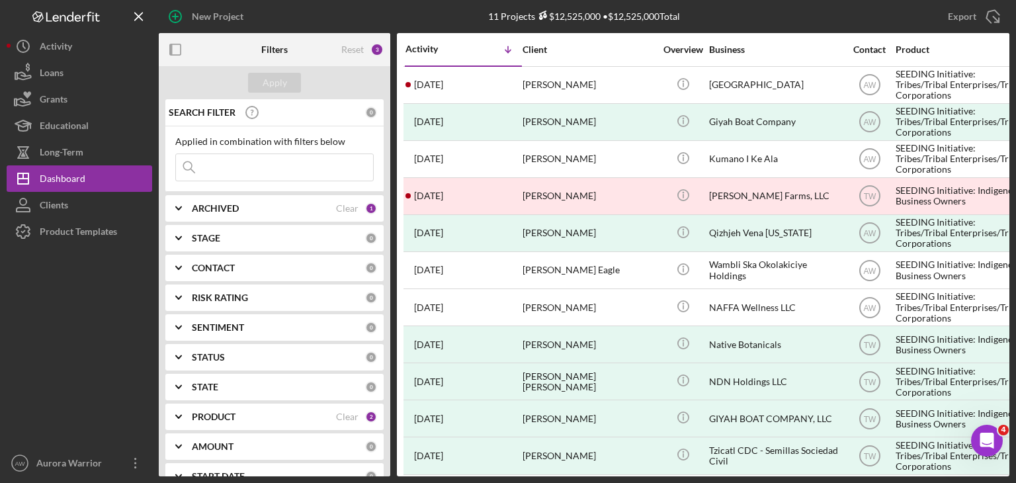
click at [225, 416] on b "PRODUCT" at bounding box center [214, 416] width 44 height 11
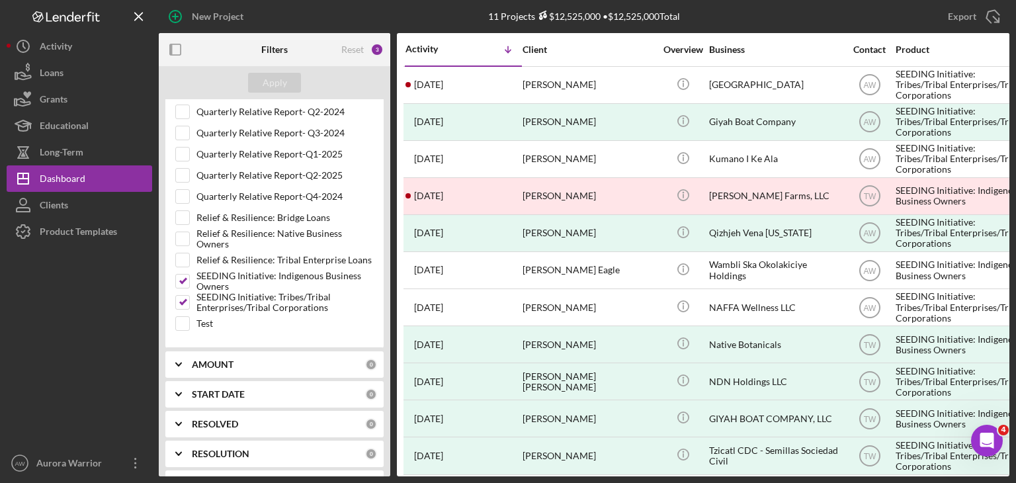
scroll to position [499, 0]
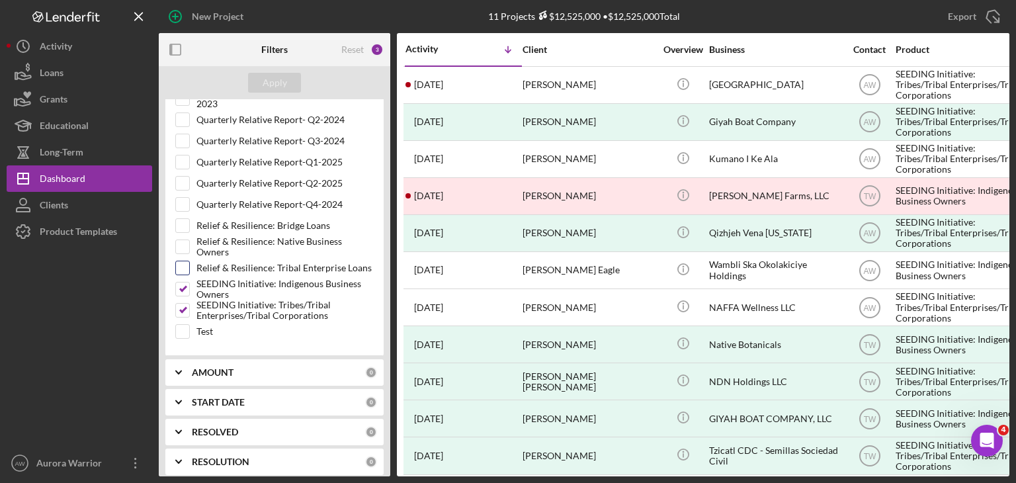
click at [183, 261] on input "Relief & Resilience: Tribal Enterprise Loans" at bounding box center [182, 267] width 13 height 13
checkbox input "true"
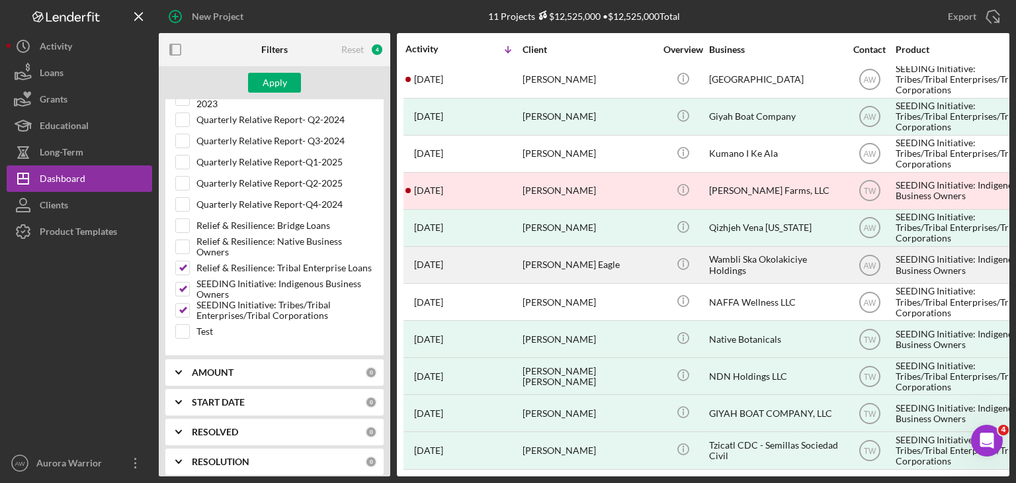
scroll to position [0, 0]
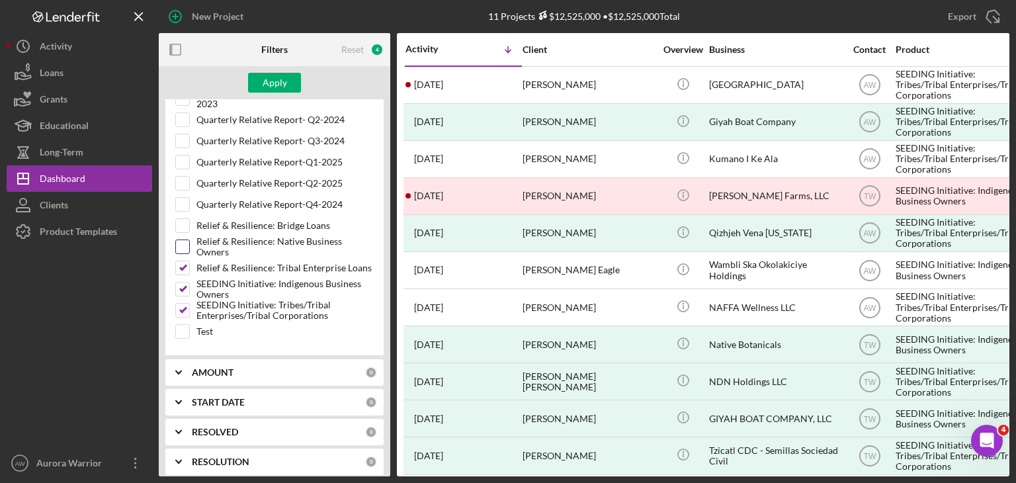
click at [184, 241] on input "Relief & Resilience: Native Business Owners" at bounding box center [182, 246] width 13 height 13
checkbox input "true"
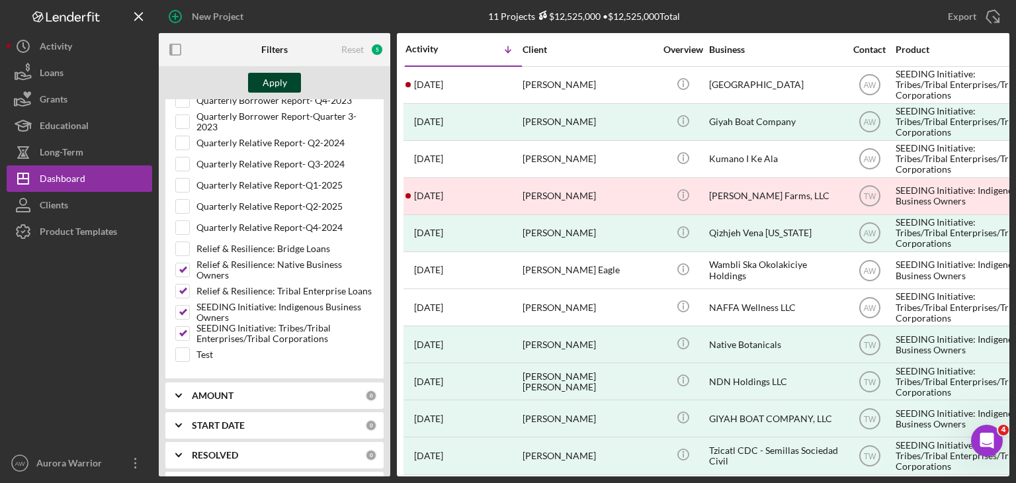
click at [280, 85] on div "Apply" at bounding box center [275, 83] width 24 height 20
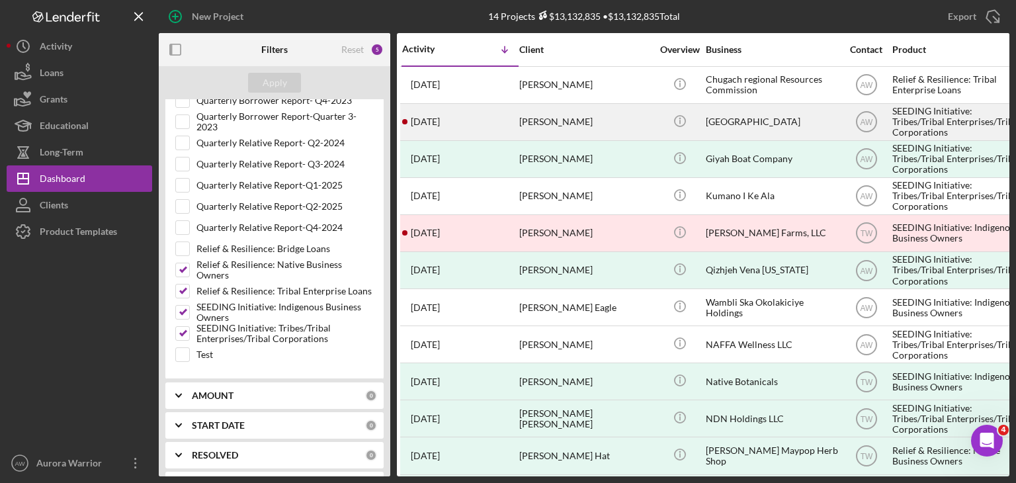
scroll to position [0, 4]
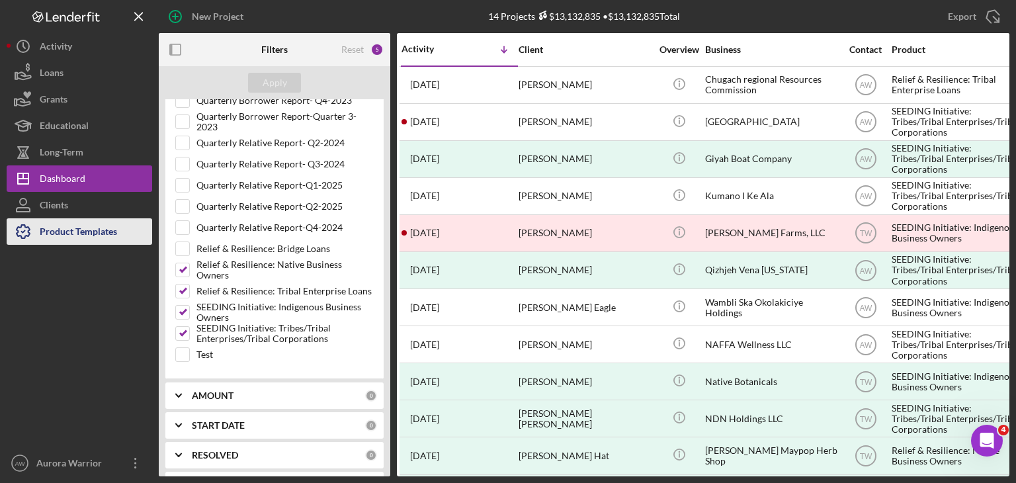
click at [63, 236] on div "Product Templates" at bounding box center [78, 233] width 77 height 30
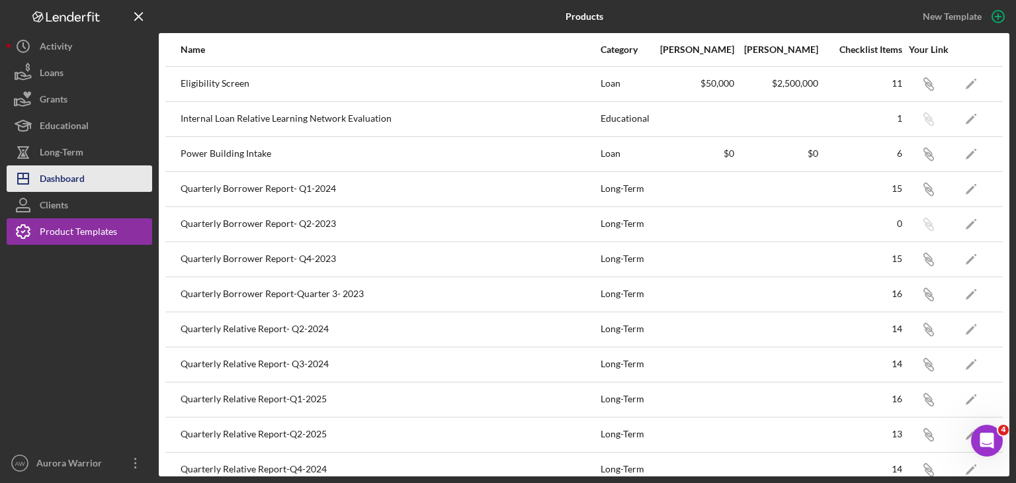
click at [63, 182] on div "Dashboard" at bounding box center [62, 180] width 45 height 30
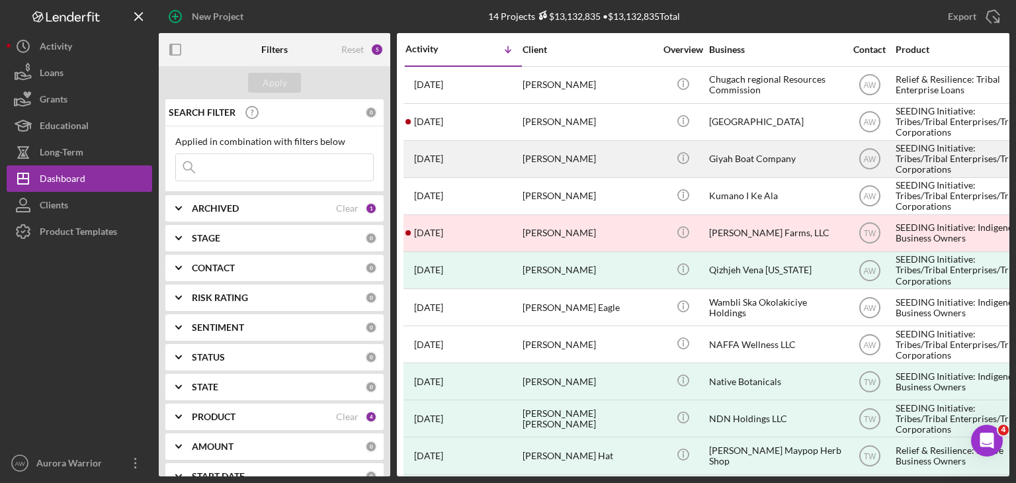
click at [506, 168] on div "[PERSON_NAME]" at bounding box center [588, 159] width 132 height 35
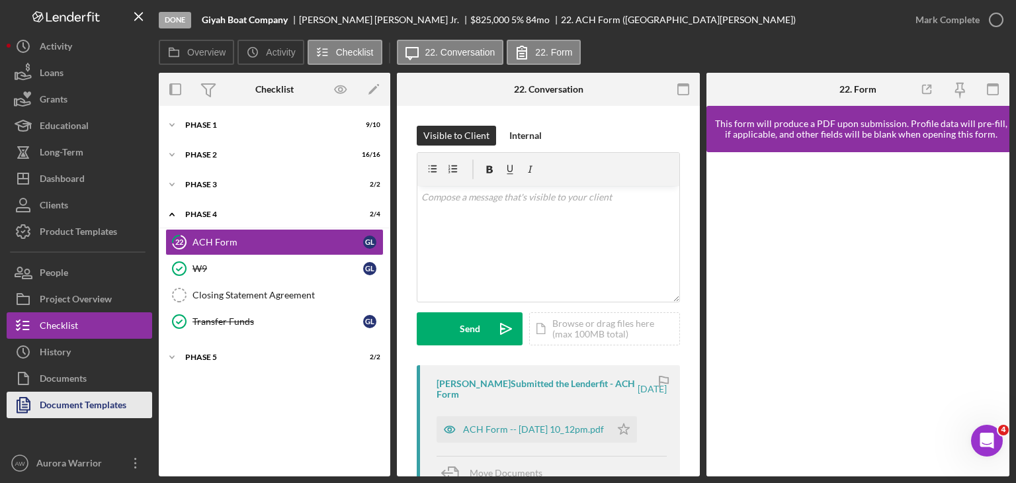
click at [110, 394] on div "Document Templates" at bounding box center [83, 406] width 87 height 30
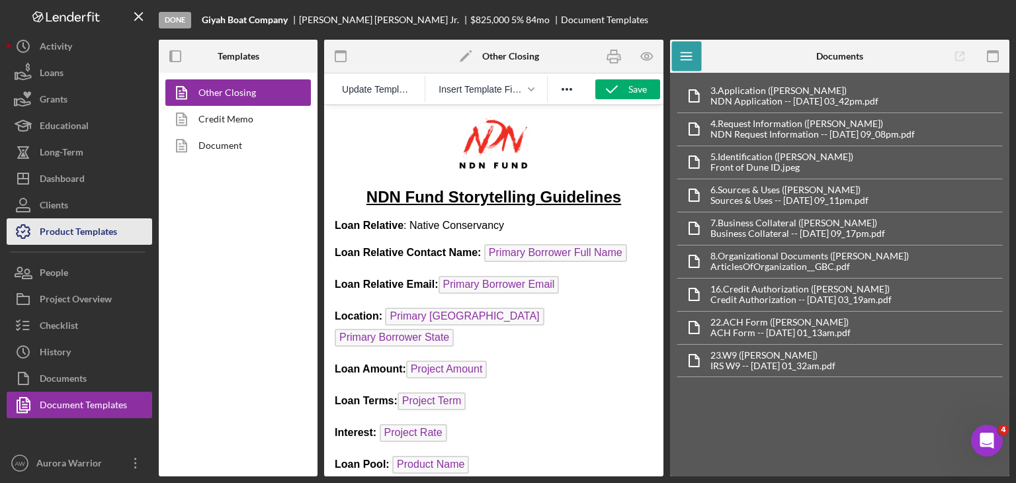
click at [74, 237] on div "Product Templates" at bounding box center [78, 233] width 77 height 30
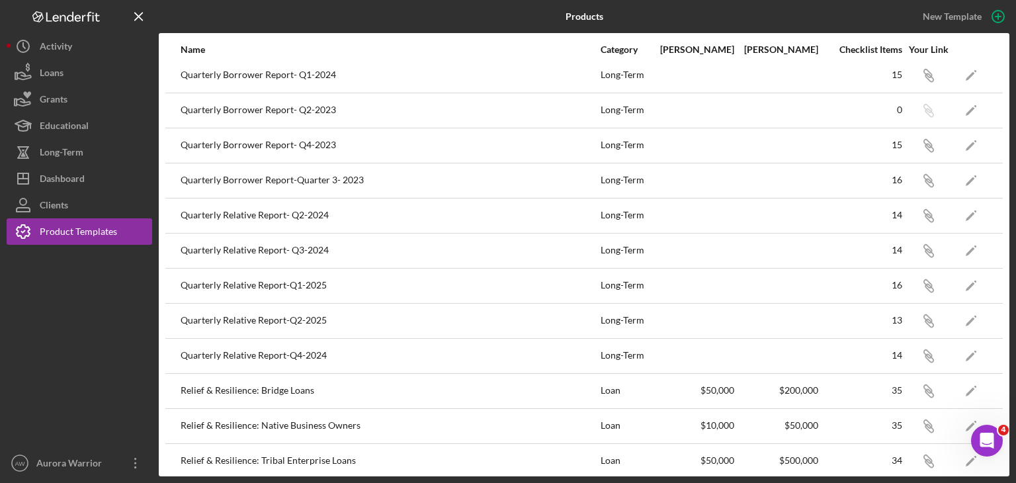
scroll to position [225, 0]
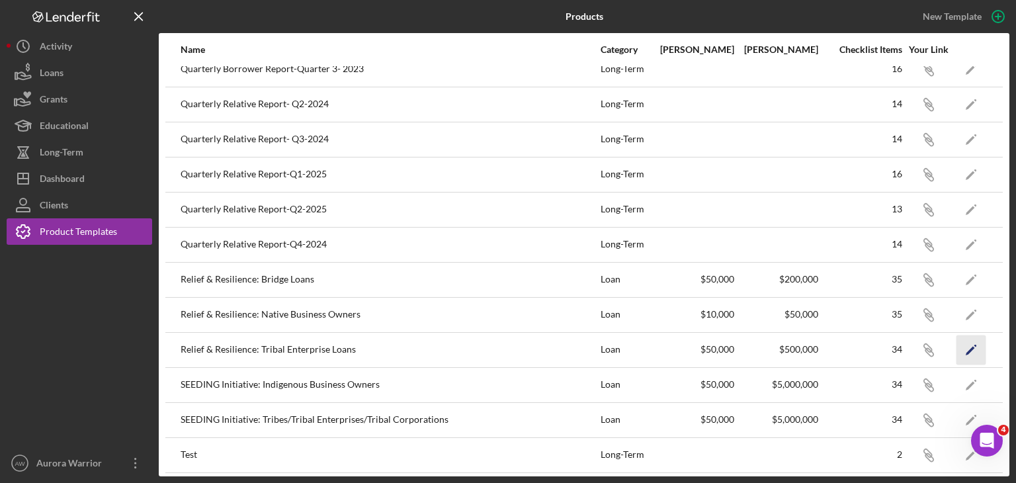
click at [506, 344] on icon "Icon/Edit" at bounding box center [971, 350] width 30 height 30
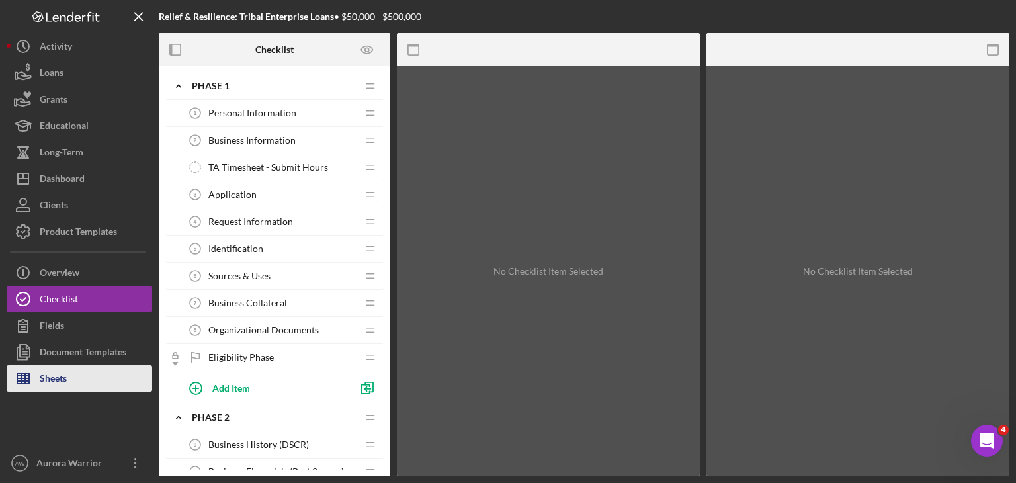
click at [61, 387] on div "Sheets" at bounding box center [53, 380] width 27 height 30
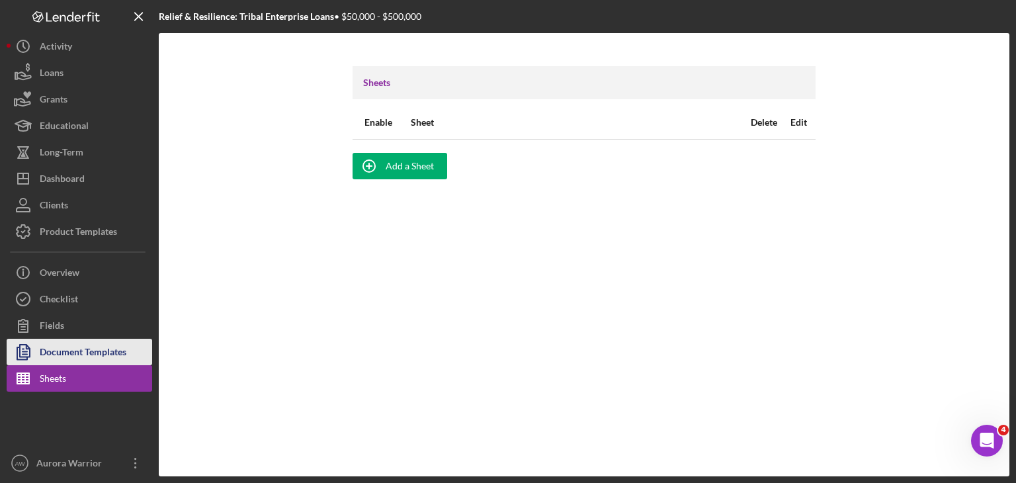
click at [61, 356] on div "Document Templates" at bounding box center [83, 354] width 87 height 30
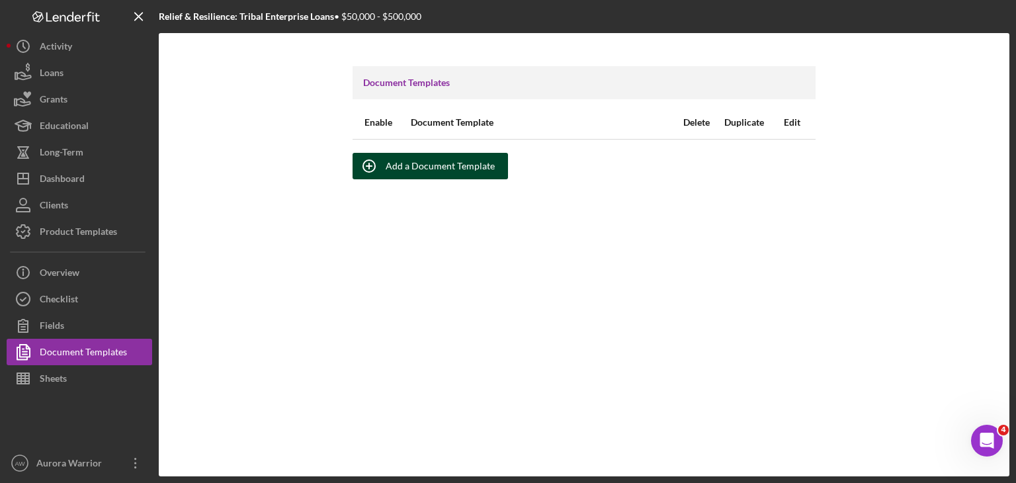
click at [405, 165] on div "Add a Document Template" at bounding box center [439, 166] width 109 height 26
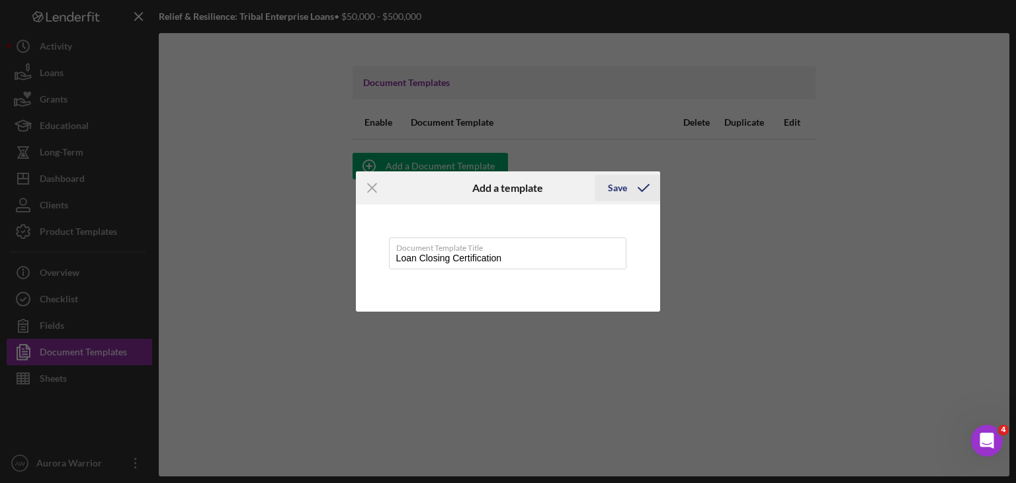
type input "Loan Closing Certification"
click at [506, 187] on div "Save" at bounding box center [617, 188] width 19 height 26
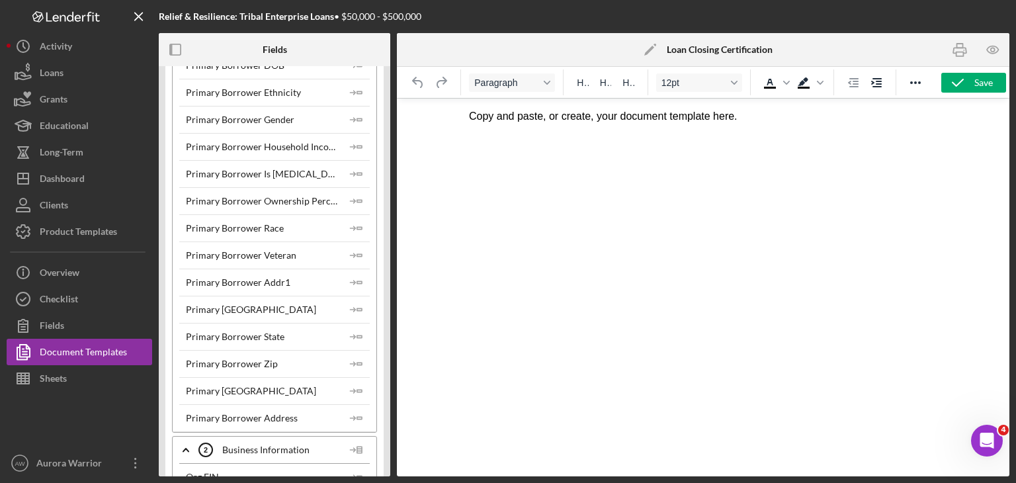
scroll to position [524, 0]
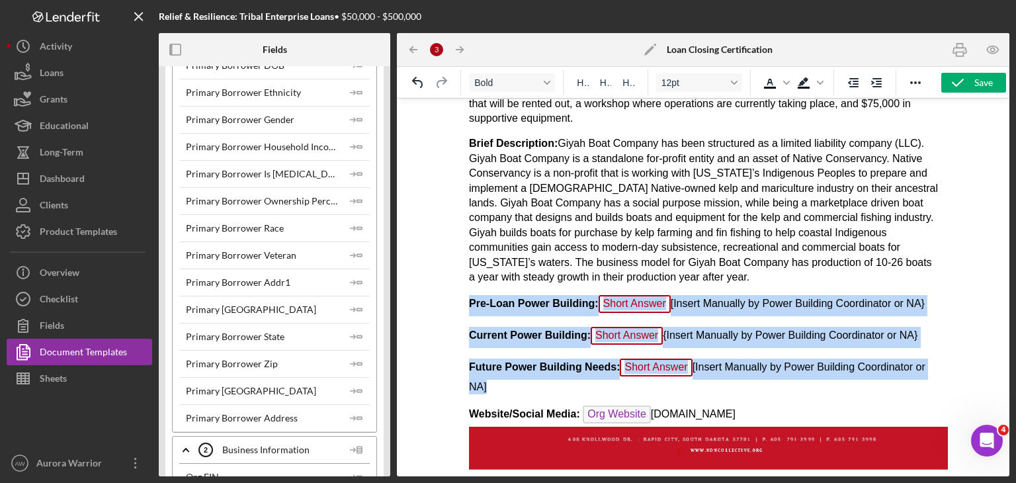
drag, startPoint x: 528, startPoint y: 370, endPoint x: 450, endPoint y: 287, distance: 114.1
click at [458, 287] on html "NDN Fund Storytelling Guidelines Loan Relative : Native Conservancy Loan Relati…" at bounding box center [703, 55] width 490 height 960
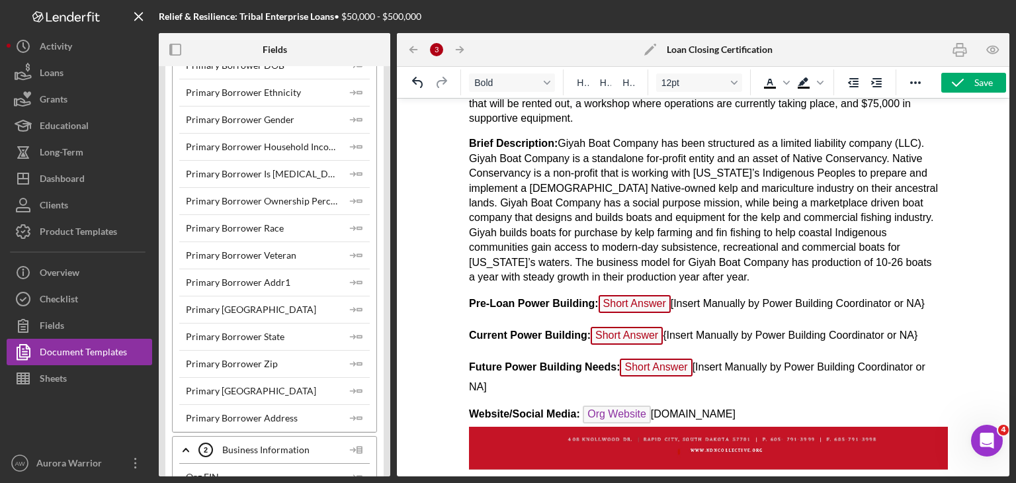
scroll to position [487, 0]
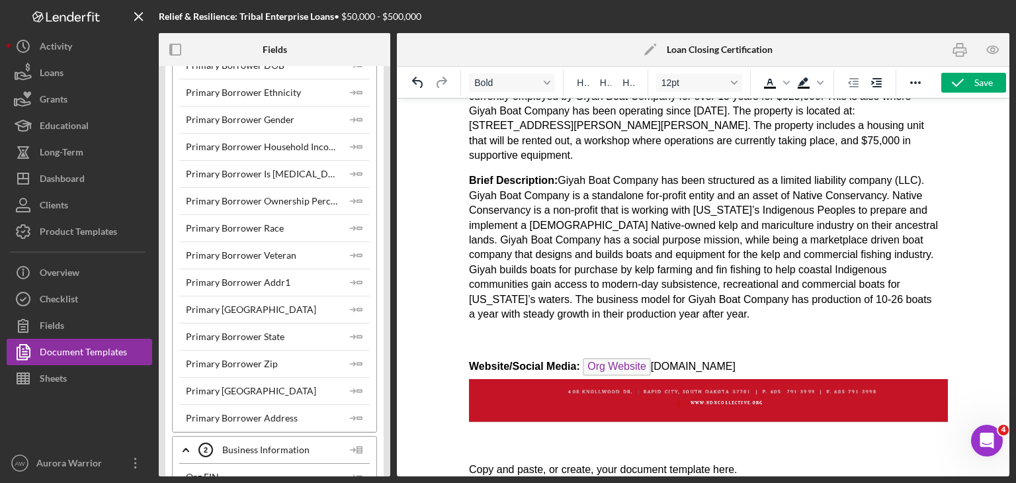
drag, startPoint x: 762, startPoint y: 346, endPoint x: 479, endPoint y: 349, distance: 282.4
click at [479, 358] on p "Website/Social Media: Org Website [DOMAIN_NAME]" at bounding box center [702, 392] width 469 height 68
click at [506, 462] on p "Copy and paste, or create, your document template here." at bounding box center [702, 469] width 469 height 15
drag, startPoint x: 773, startPoint y: 446, endPoint x: 468, endPoint y: 449, distance: 304.8
click at [468, 462] on p "Copy and paste, or create, your document template here." at bounding box center [702, 469] width 469 height 15
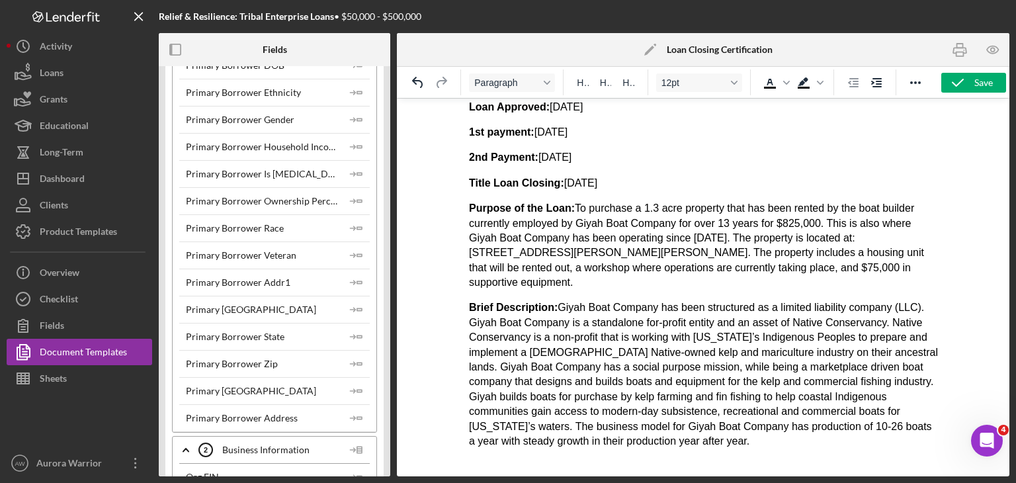
scroll to position [360, 0]
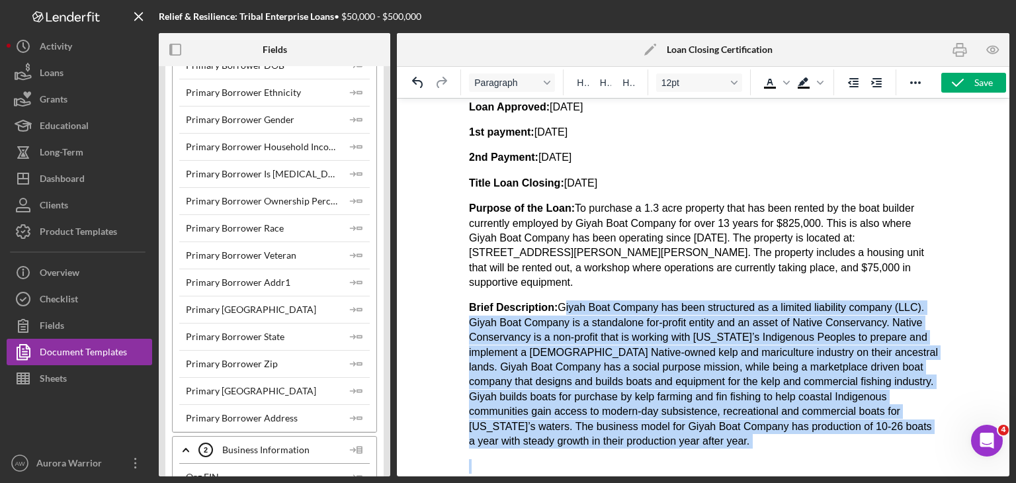
drag, startPoint x: 798, startPoint y: 430, endPoint x: 559, endPoint y: 293, distance: 275.7
click at [506, 293] on body "NDN Fund Storytelling Guidelines Loan Relative : Native Conservancy Loan Relati…" at bounding box center [702, 176] width 469 height 854
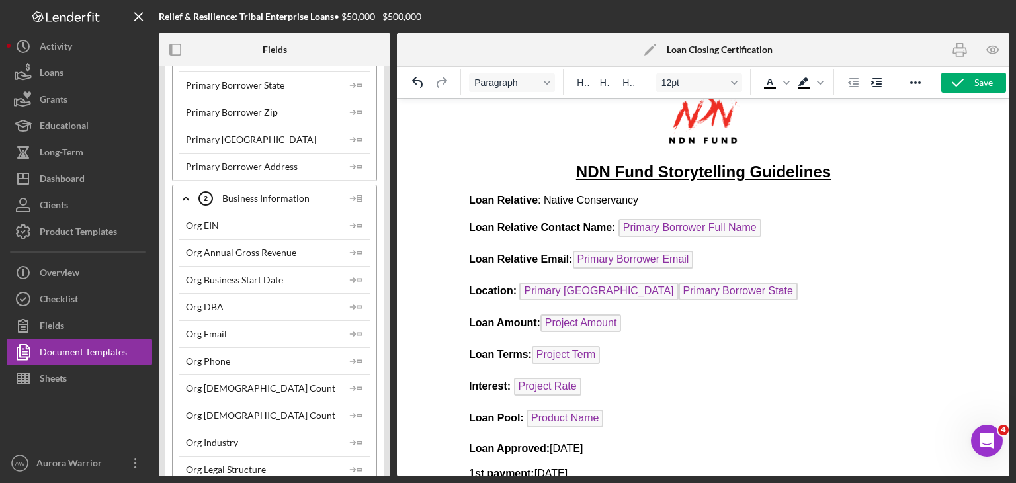
scroll to position [814, 0]
click at [506, 193] on p "Loan Relative : Native Conservancy" at bounding box center [702, 200] width 469 height 15
drag, startPoint x: 590, startPoint y: 199, endPoint x: 542, endPoint y: 200, distance: 48.3
click at [506, 200] on p "Loan Relative : Native Conservancy" at bounding box center [702, 200] width 469 height 15
click at [214, 302] on div "Org DBA" at bounding box center [205, 307] width 38 height 11
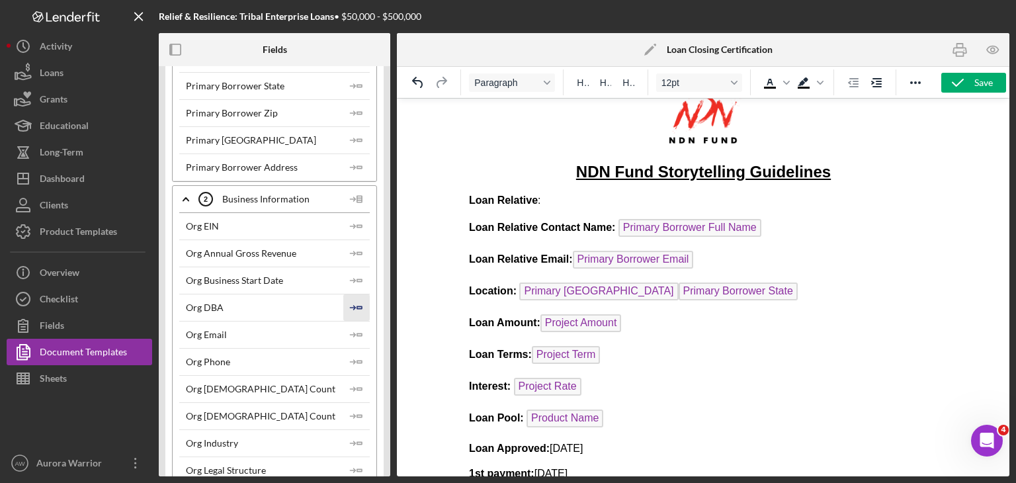
click at [357, 303] on icon "Icon/Insert Field" at bounding box center [356, 307] width 26 height 26
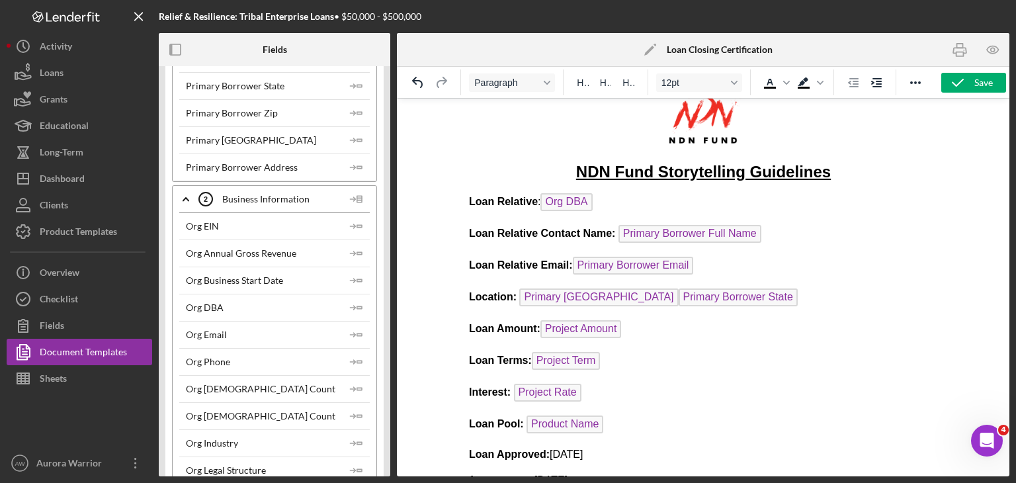
click at [506, 447] on p "Loan Approved: [DATE]" at bounding box center [702, 454] width 469 height 15
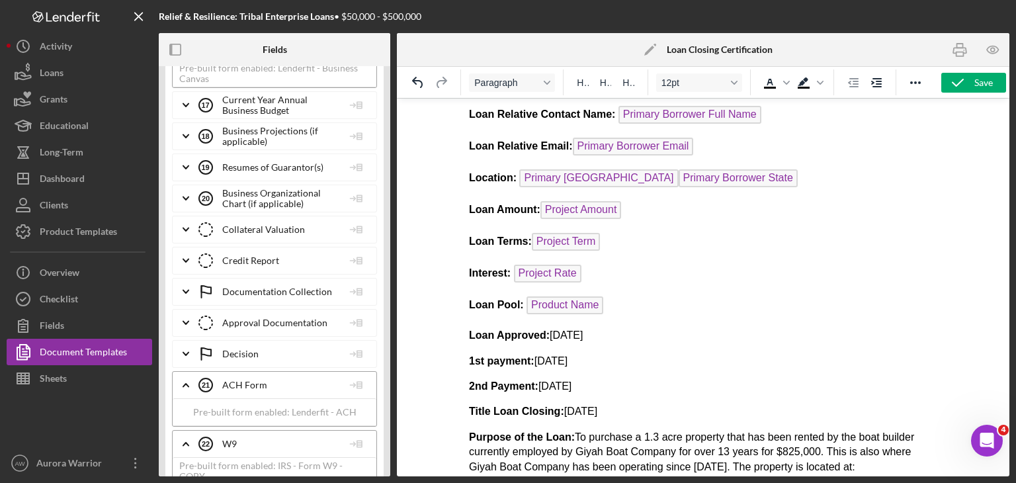
scroll to position [2464, 0]
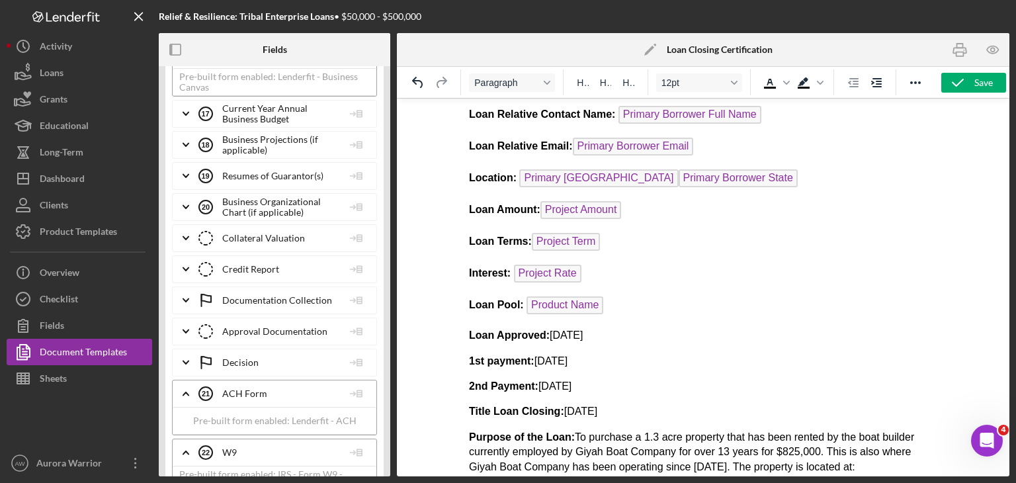
drag, startPoint x: 613, startPoint y: 330, endPoint x: 548, endPoint y: 330, distance: 64.8
click at [506, 330] on p "Loan Approved: [DATE]" at bounding box center [702, 335] width 469 height 15
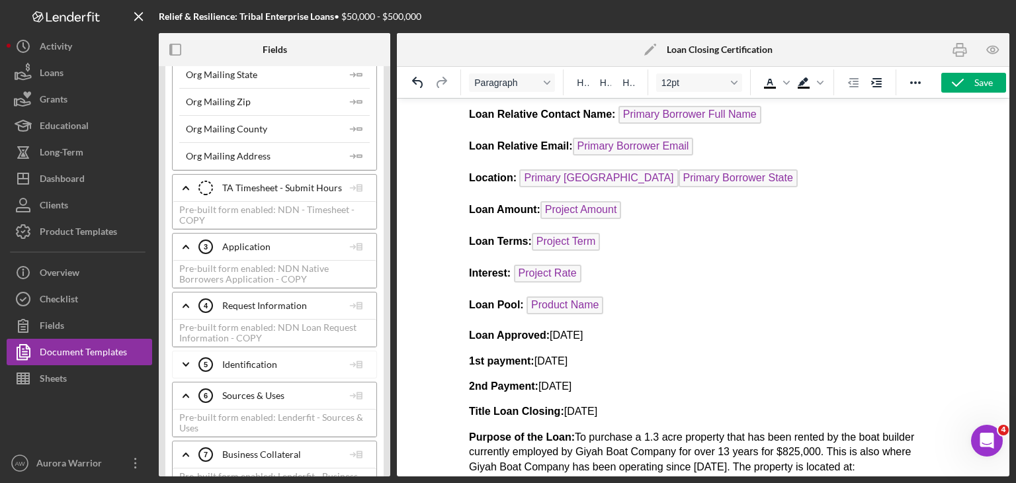
scroll to position [1670, 0]
click at [506, 331] on p "Loan Approved: [DATE]" at bounding box center [702, 335] width 469 height 15
drag, startPoint x: 638, startPoint y: 333, endPoint x: 552, endPoint y: 331, distance: 86.0
click at [506, 331] on p "Loan Approved: [DATE]" at bounding box center [702, 335] width 469 height 15
drag, startPoint x: 592, startPoint y: 355, endPoint x: 538, endPoint y: 360, distance: 54.5
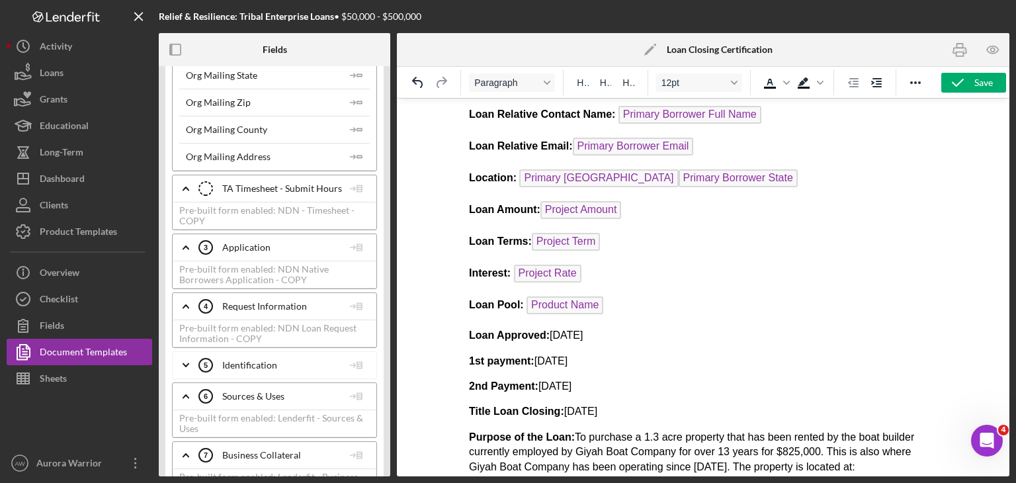
click at [506, 360] on p "1st payment: [DATE]" at bounding box center [702, 361] width 469 height 15
drag, startPoint x: 559, startPoint y: 358, endPoint x: 530, endPoint y: 352, distance: 29.7
click at [506, 354] on p "1st payment: 09" at bounding box center [702, 361] width 469 height 15
click at [506, 355] on strong "1st payment:" at bounding box center [500, 360] width 65 height 11
click at [506, 356] on p "Loan Funded: 09" at bounding box center [702, 361] width 469 height 15
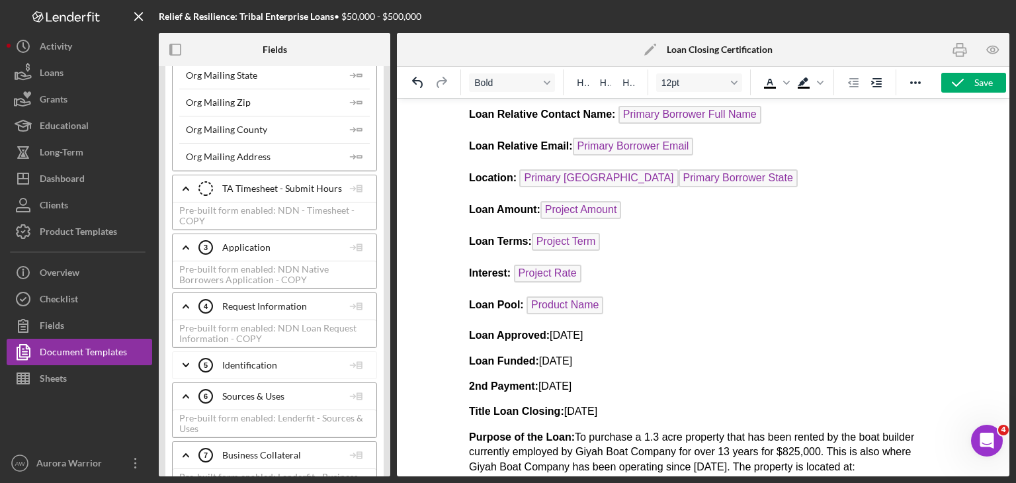
drag, startPoint x: 580, startPoint y: 383, endPoint x: 469, endPoint y: 385, distance: 111.1
click at [469, 385] on p "2nd Payment: [DATE]" at bounding box center [702, 386] width 469 height 15
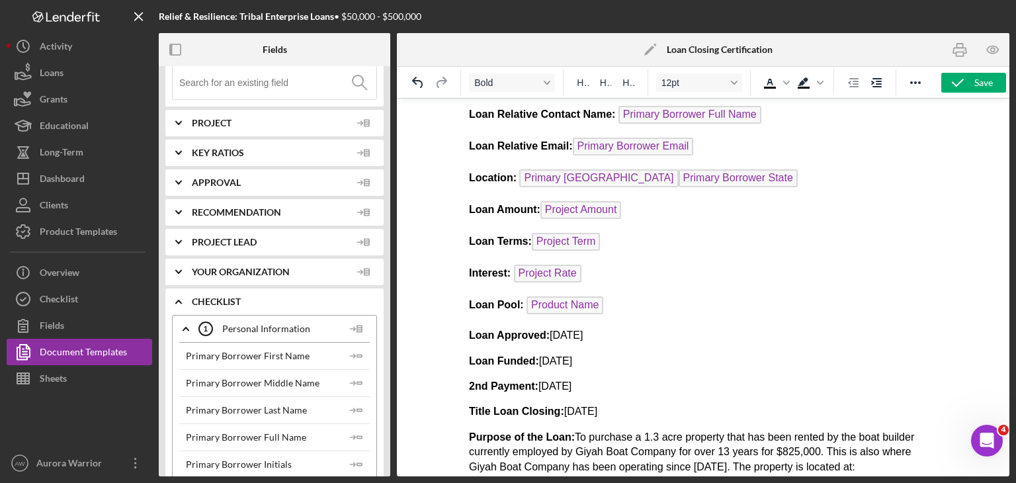
scroll to position [0, 0]
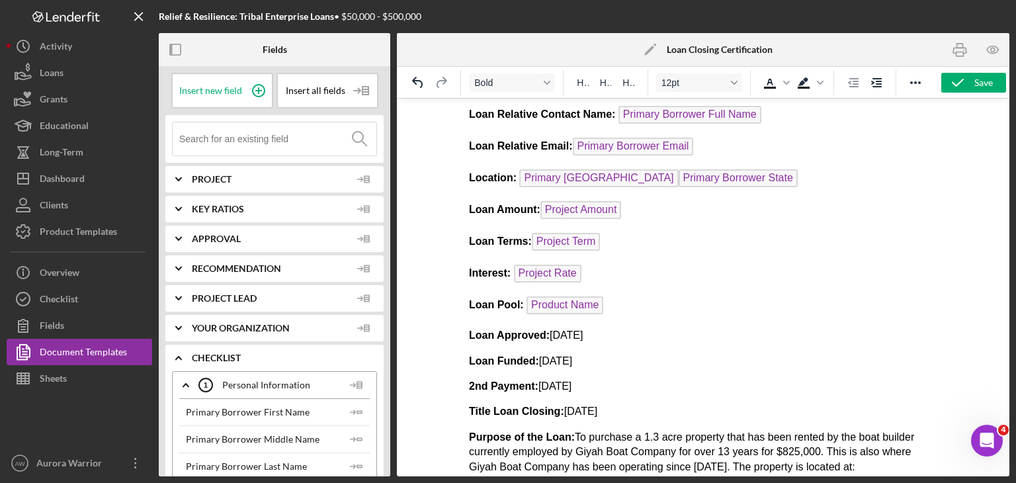
click at [173, 358] on icon "Icon/Expander" at bounding box center [178, 357] width 33 height 33
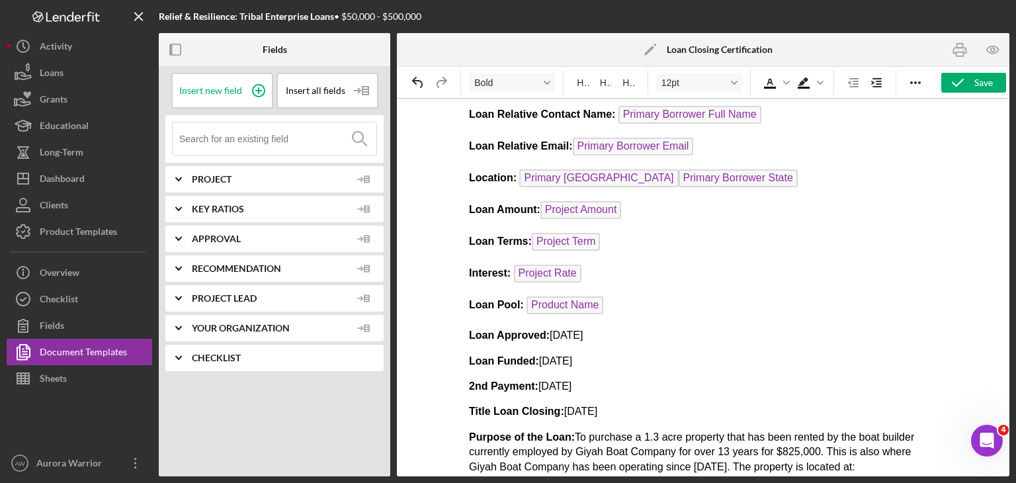
click at [220, 175] on span "Project" at bounding box center [271, 179] width 159 height 11
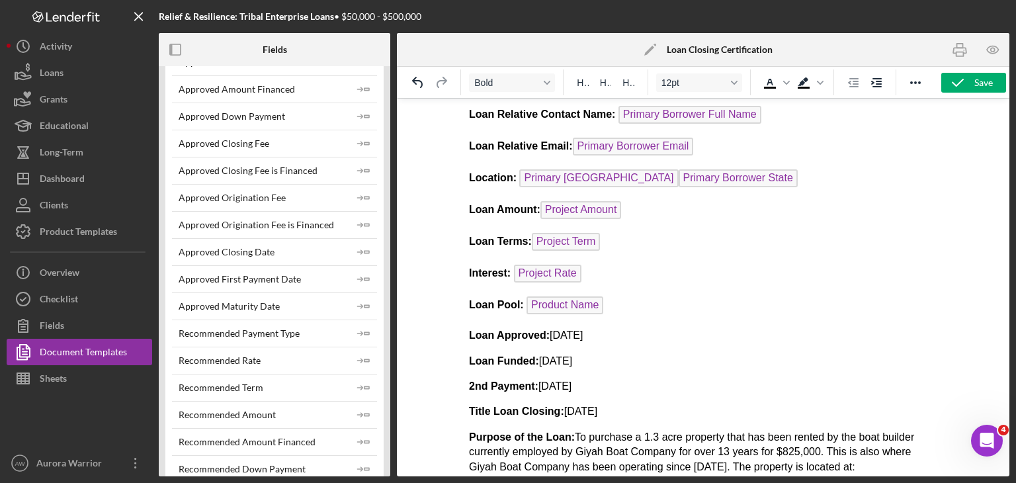
scroll to position [573, 0]
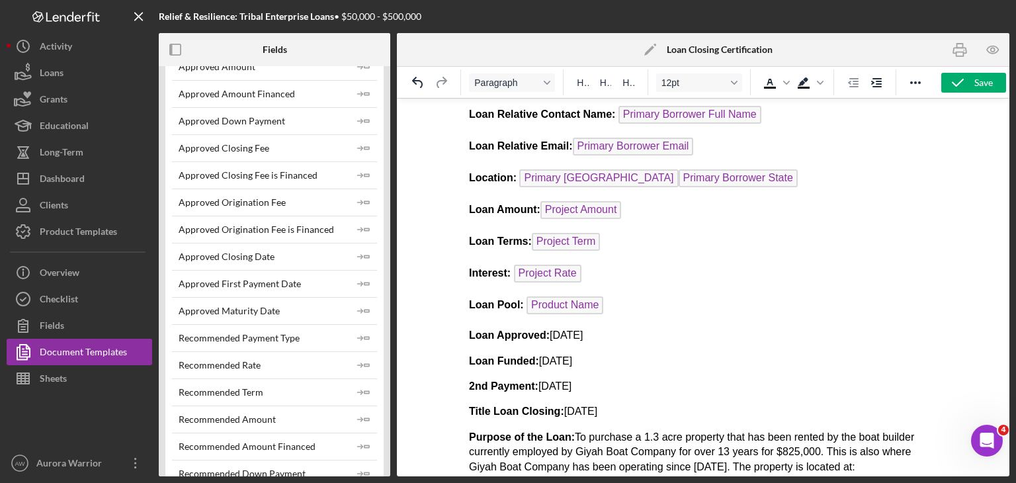
click at [506, 354] on p "Loan Funded: [DATE]" at bounding box center [702, 361] width 469 height 15
click at [506, 328] on p "Loan Approved: [DATE]" at bounding box center [702, 335] width 469 height 15
click at [506, 329] on strong "Loan Approved:" at bounding box center [508, 334] width 81 height 11
click at [261, 253] on div "Approved Closing Date" at bounding box center [227, 256] width 96 height 11
click at [362, 252] on icon "Icon/Insert Field" at bounding box center [363, 256] width 26 height 26
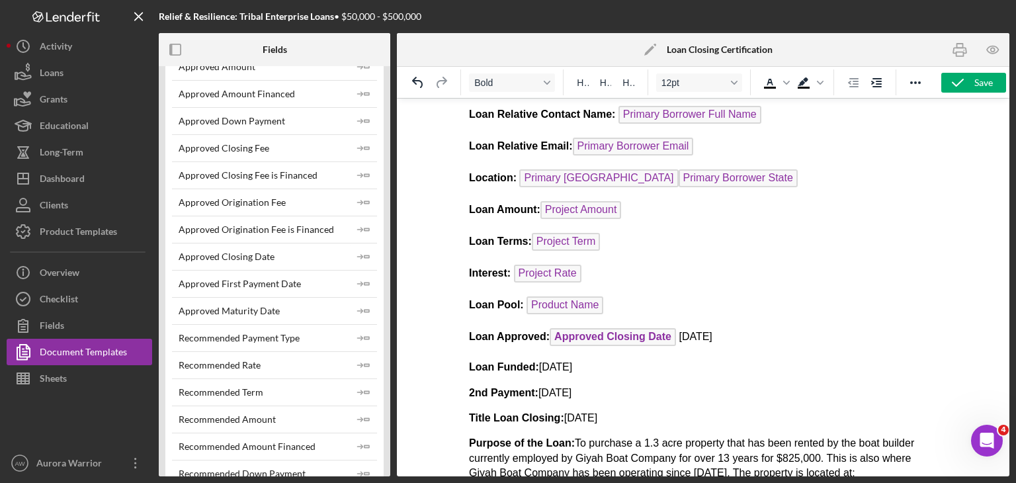
click at [506, 360] on p "Loan Funded: [DATE]" at bounding box center [702, 367] width 469 height 15
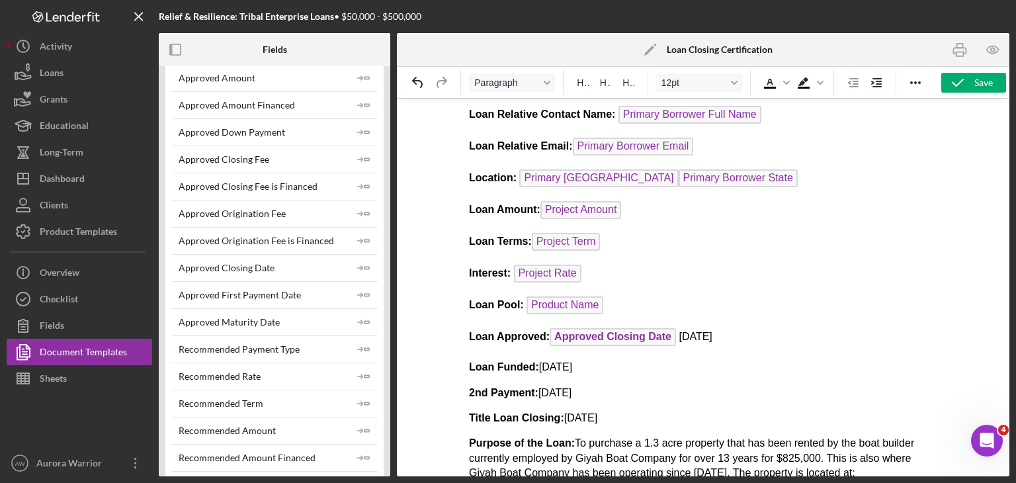
scroll to position [561, 0]
click at [482, 387] on strong "2nd Payment:" at bounding box center [502, 392] width 69 height 11
click at [485, 387] on strong "2nd Payment:" at bounding box center [502, 392] width 69 height 11
click at [506, 386] on p "1st Payment: [DATE]" at bounding box center [702, 392] width 469 height 15
click at [364, 288] on icon "Icon/Insert Field" at bounding box center [363, 296] width 26 height 26
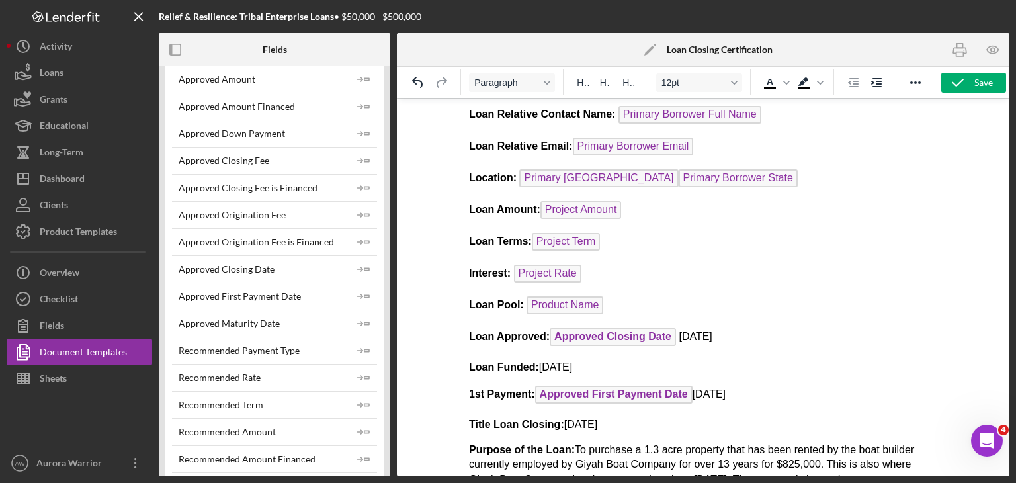
click at [506, 387] on p "1st Payment: Approved First Payment Date [DATE]" at bounding box center [702, 395] width 469 height 21
click at [506, 419] on strong "Title Loan Closing:" at bounding box center [515, 424] width 95 height 11
drag, startPoint x: 555, startPoint y: 419, endPoint x: 461, endPoint y: 418, distance: 94.6
click at [461, 418] on html "NDN Fund Storytelling Guidelines Loan Relative : Org DBA Loan Relative Contact …" at bounding box center [703, 329] width 490 height 736
click at [506, 419] on strong "Maturity Date:" at bounding box center [503, 424] width 71 height 11
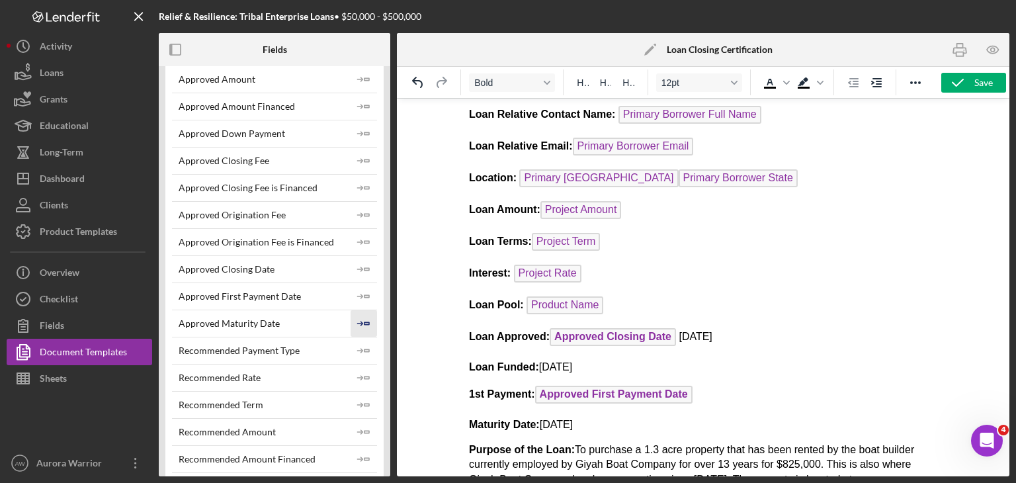
click at [364, 322] on polygon "button" at bounding box center [366, 323] width 5 height 2
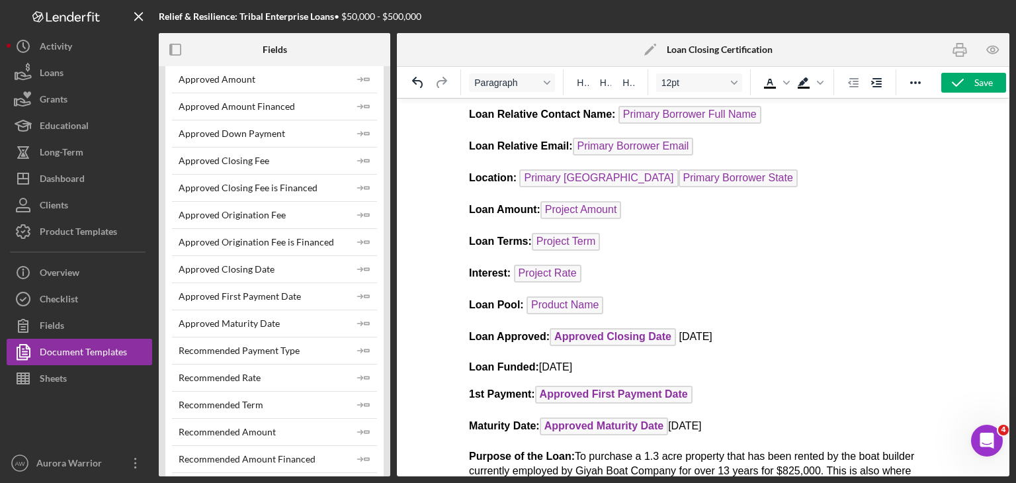
click at [506, 426] on p "Maturity Date: Approved Maturity Date [DATE]" at bounding box center [702, 427] width 469 height 21
drag, startPoint x: 731, startPoint y: 422, endPoint x: 672, endPoint y: 417, distance: 58.4
click at [506, 417] on p "Maturity Date: Approved Maturity Date [DATE]" at bounding box center [702, 427] width 469 height 21
click at [506, 424] on p "Maturity Date: Approved Maturity Date ﻿" at bounding box center [702, 427] width 469 height 21
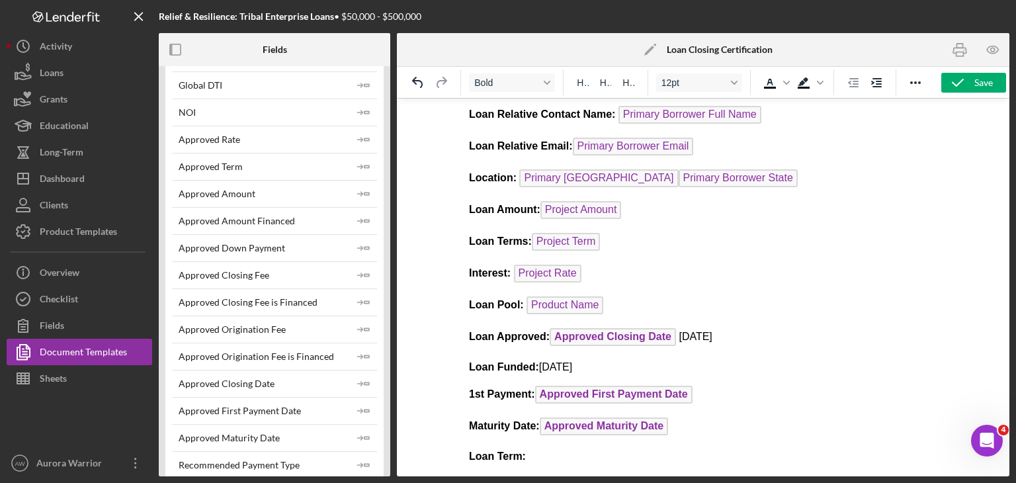
scroll to position [446, 0]
click at [360, 168] on icon "Icon/Insert Field" at bounding box center [363, 167] width 26 height 26
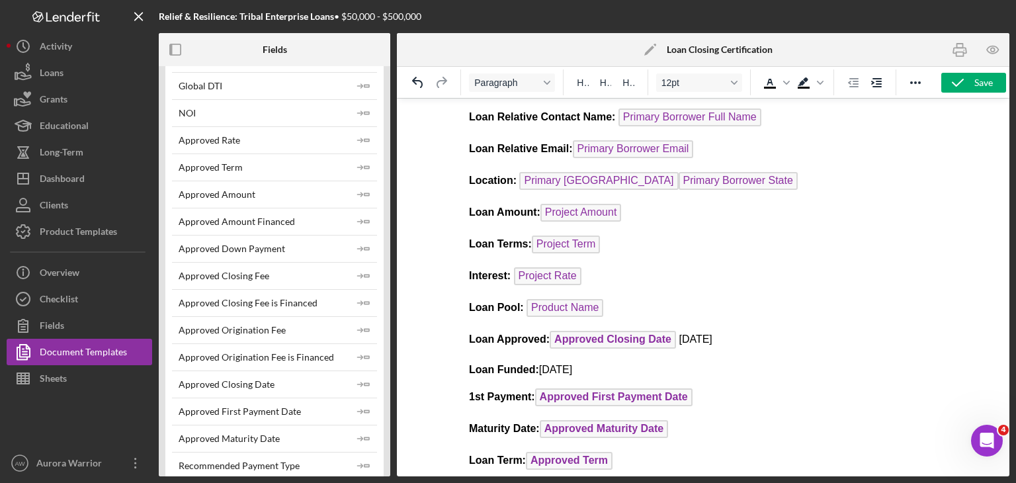
click at [506, 211] on p "Loan Amount: Project Amount" at bounding box center [702, 214] width 469 height 21
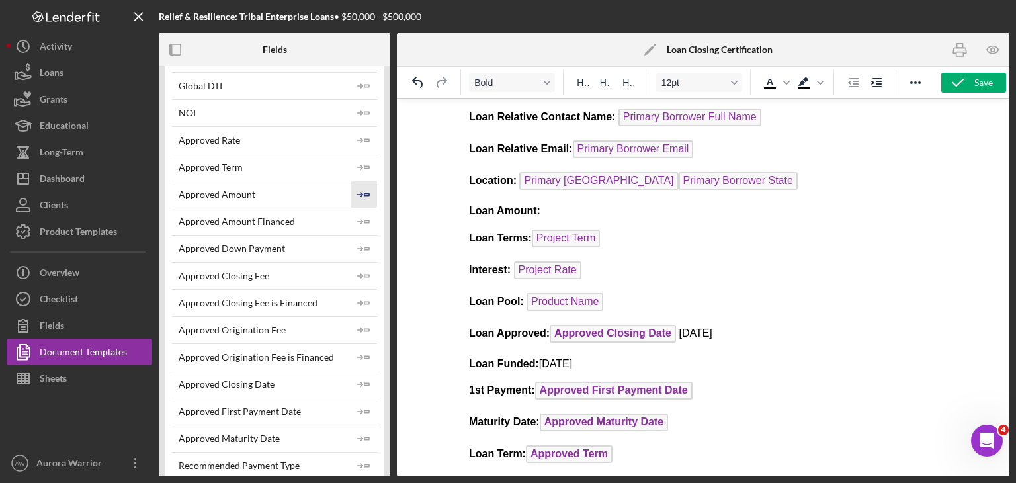
click at [366, 190] on icon "Icon/Insert Field" at bounding box center [363, 194] width 26 height 26
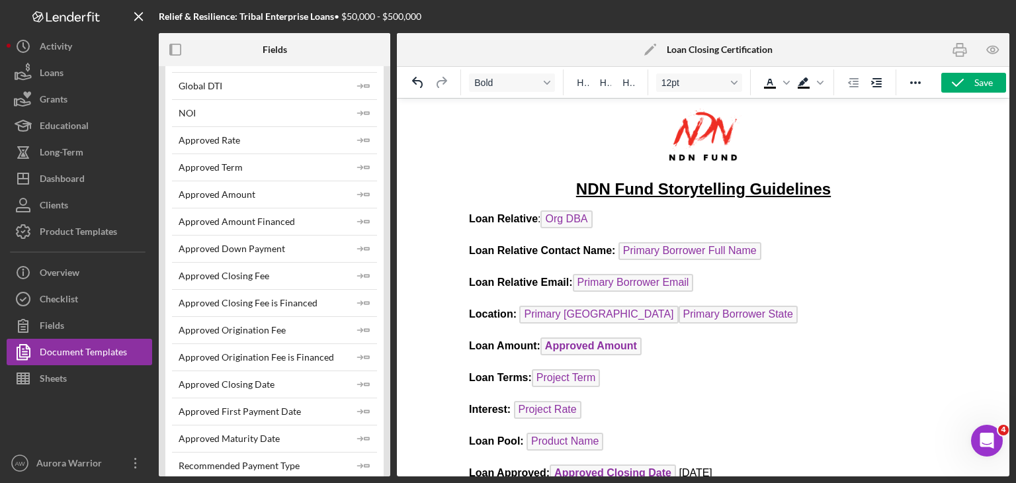
scroll to position [0, 0]
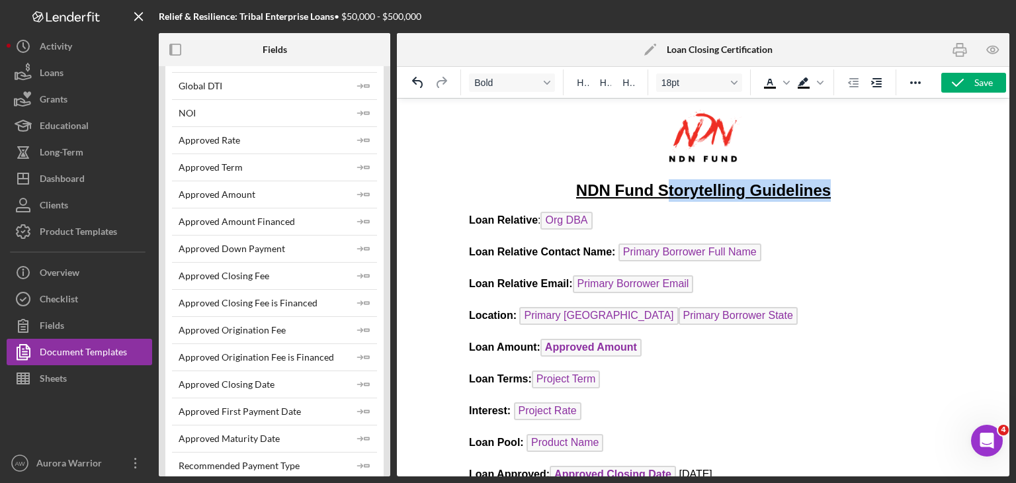
drag, startPoint x: 833, startPoint y: 187, endPoint x: 660, endPoint y: 200, distance: 173.7
click at [506, 200] on p "NDN Fund Storytelling Guidelines" at bounding box center [702, 190] width 469 height 22
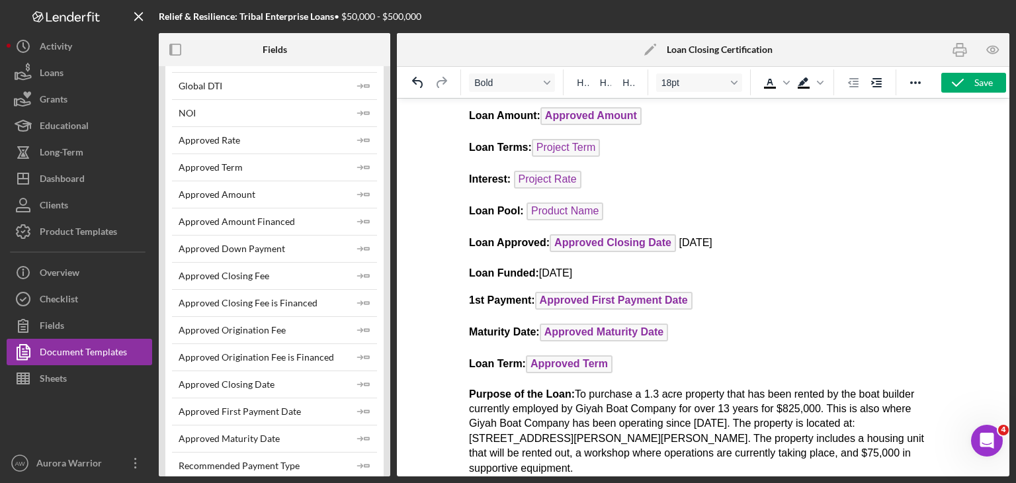
scroll to position [230, 0]
click at [506, 267] on p "Loan Funded: [DATE]" at bounding box center [702, 274] width 469 height 15
drag, startPoint x: 641, startPoint y: 354, endPoint x: 532, endPoint y: 356, distance: 109.1
click at [506, 356] on p "Loan Term: Approved Term ﻿" at bounding box center [702, 366] width 469 height 21
click at [506, 360] on span "Approved Term" at bounding box center [568, 365] width 87 height 18
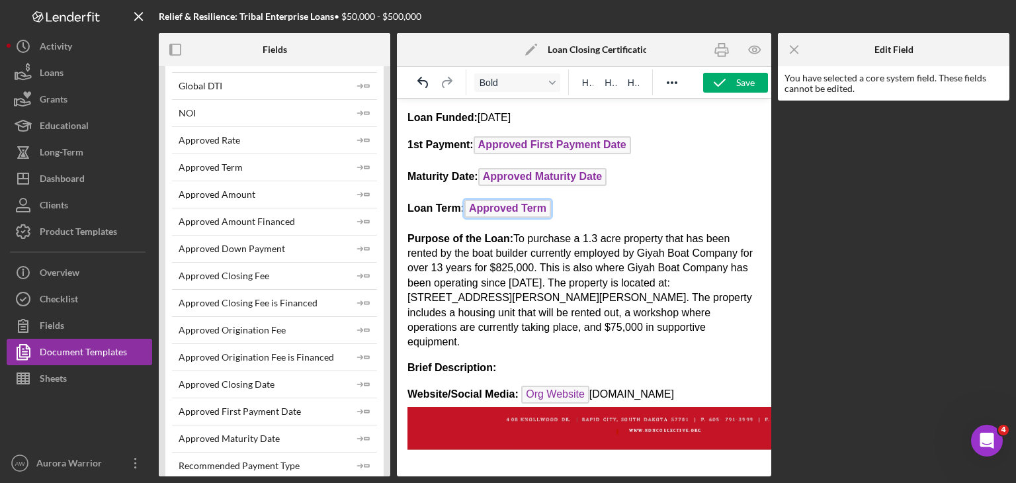
scroll to position [391, 0]
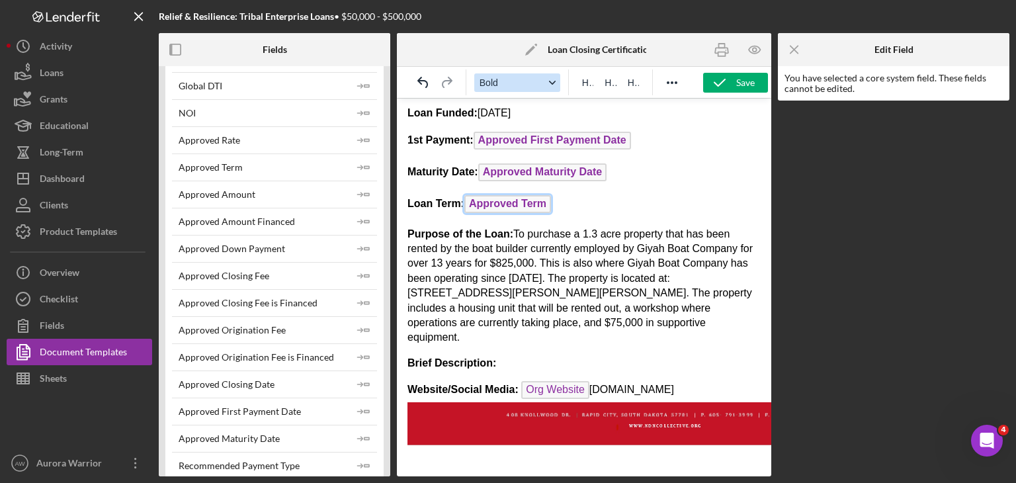
click at [506, 87] on span "Bold" at bounding box center [511, 82] width 65 height 11
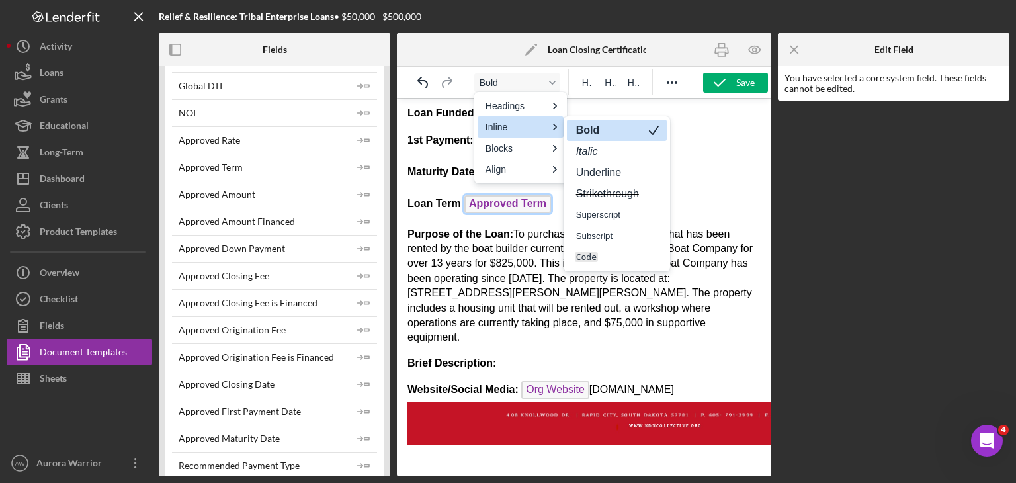
click at [506, 134] on strong "Bold" at bounding box center [588, 129] width 26 height 11
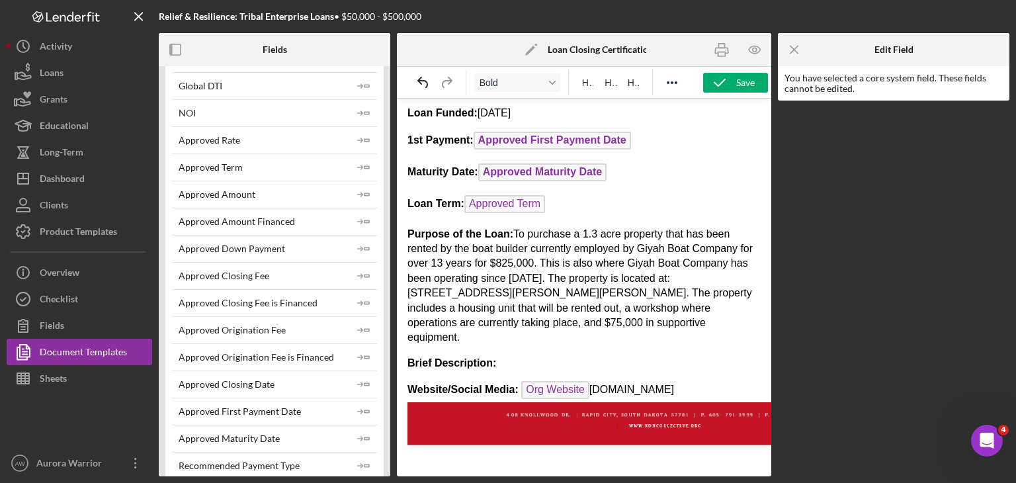
click at [506, 177] on p "Maturity Date: Approved Maturity Date ﻿" at bounding box center [583, 173] width 353 height 21
drag, startPoint x: 637, startPoint y: 161, endPoint x: 505, endPoint y: 161, distance: 131.6
click at [505, 163] on p "Maturity Date: Approved Maturity Date ﻿" at bounding box center [583, 173] width 353 height 21
click at [506, 169] on span "Approved Maturity Date" at bounding box center [542, 172] width 128 height 18
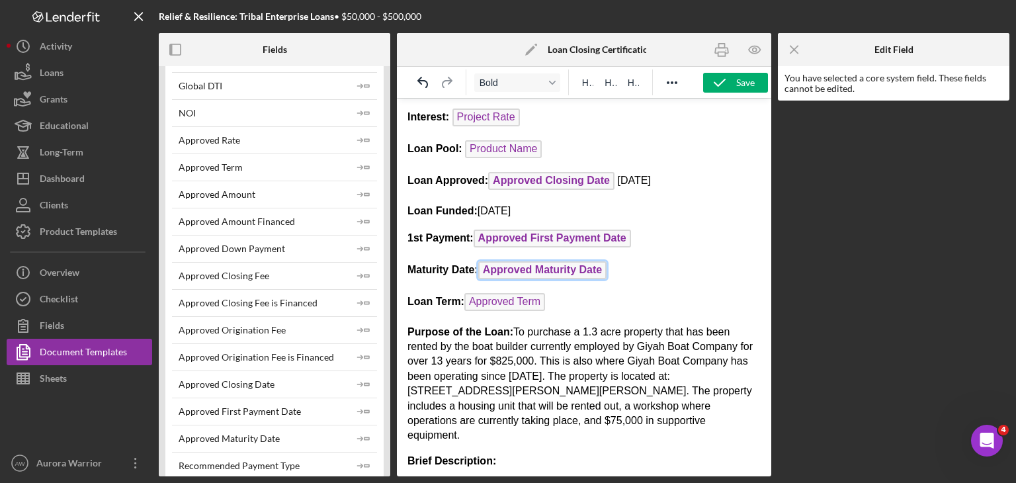
scroll to position [274, 0]
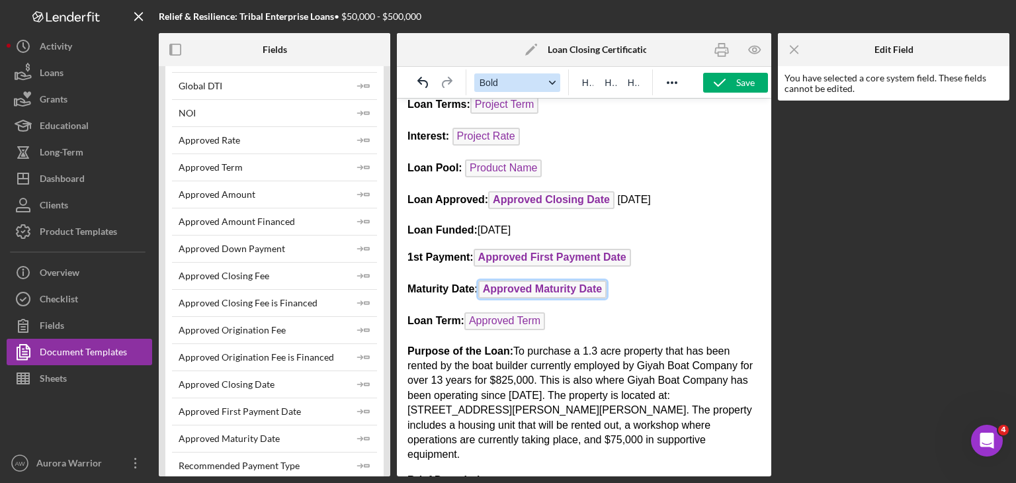
click at [506, 84] on icon "Format Bold" at bounding box center [552, 82] width 7 height 7
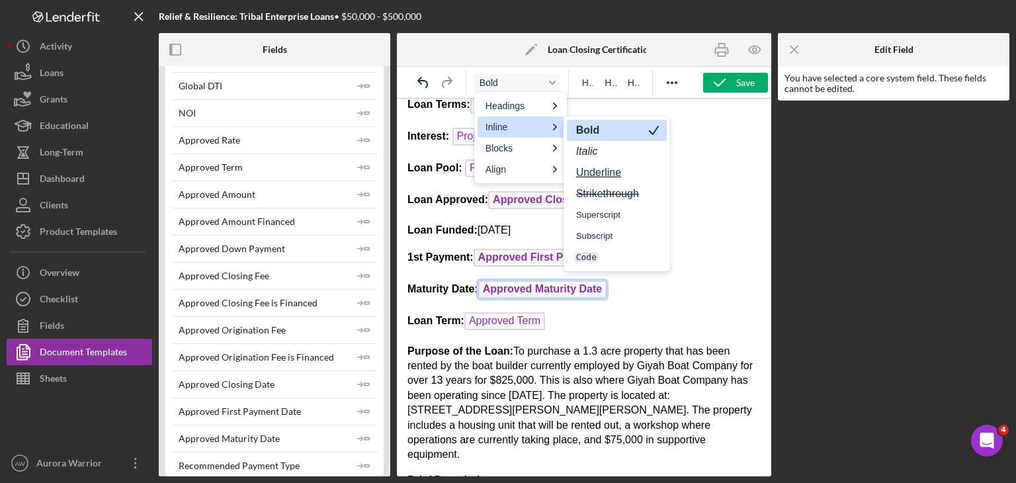
click at [506, 134] on strong "Bold" at bounding box center [588, 129] width 26 height 11
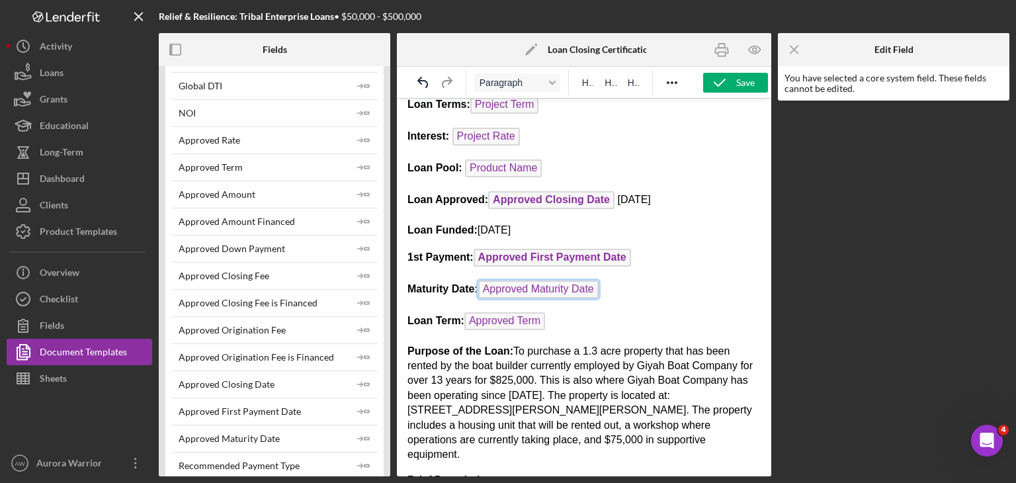
click at [506, 249] on span "Approved First Payment Date" at bounding box center [551, 258] width 157 height 18
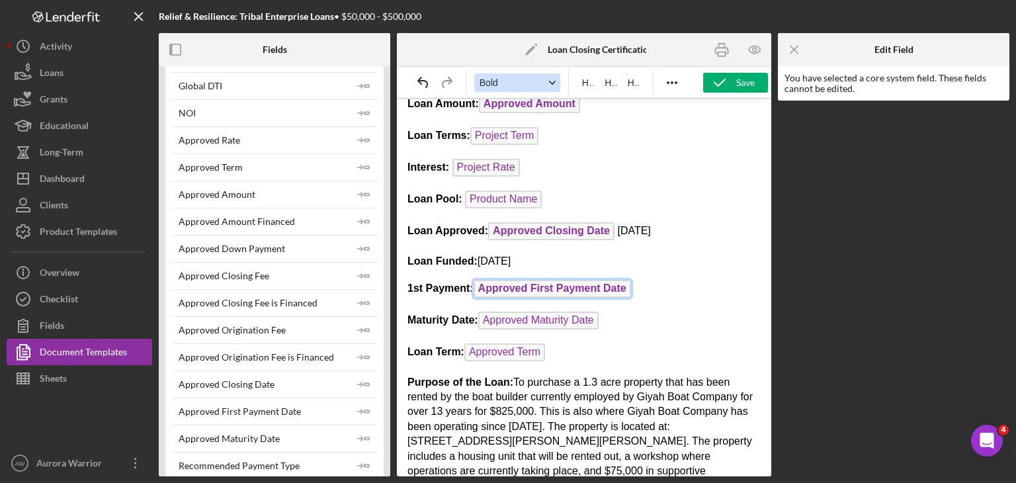
click at [506, 91] on button "Bold" at bounding box center [517, 82] width 86 height 19
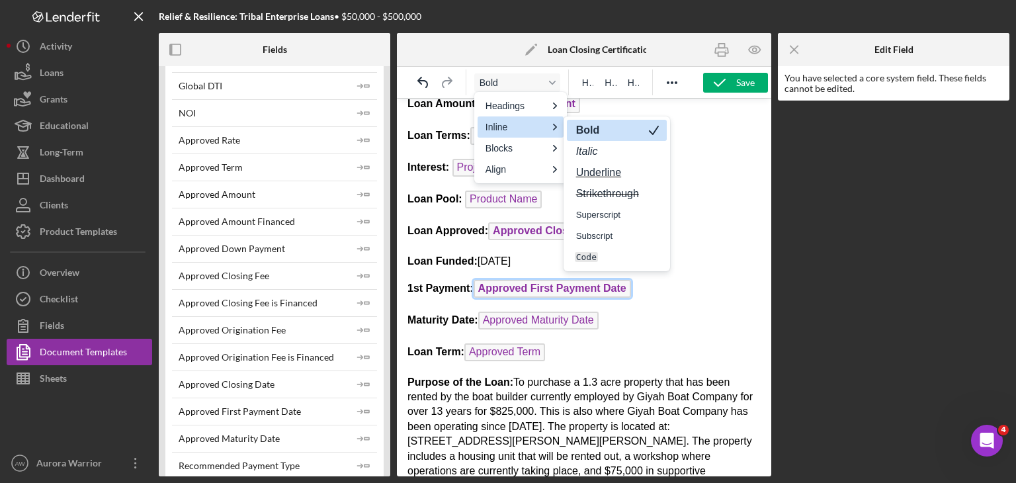
click at [506, 133] on strong "Bold" at bounding box center [588, 129] width 26 height 11
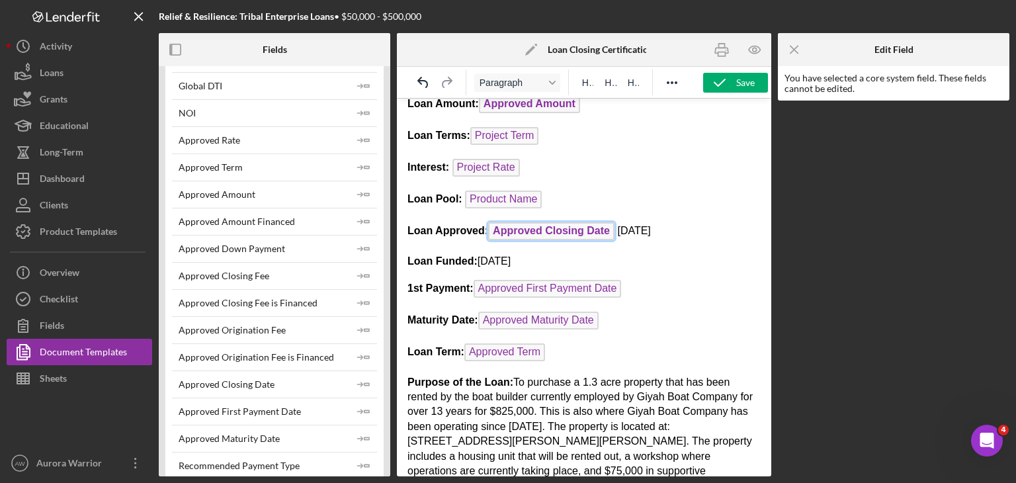
click at [506, 228] on span "Approved Closing Date" at bounding box center [551, 231] width 126 height 18
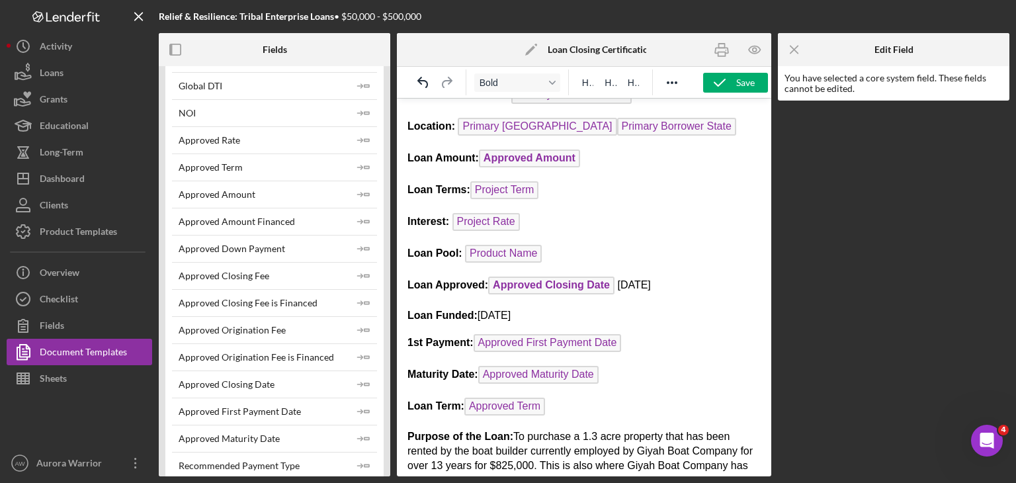
scroll to position [186, 0]
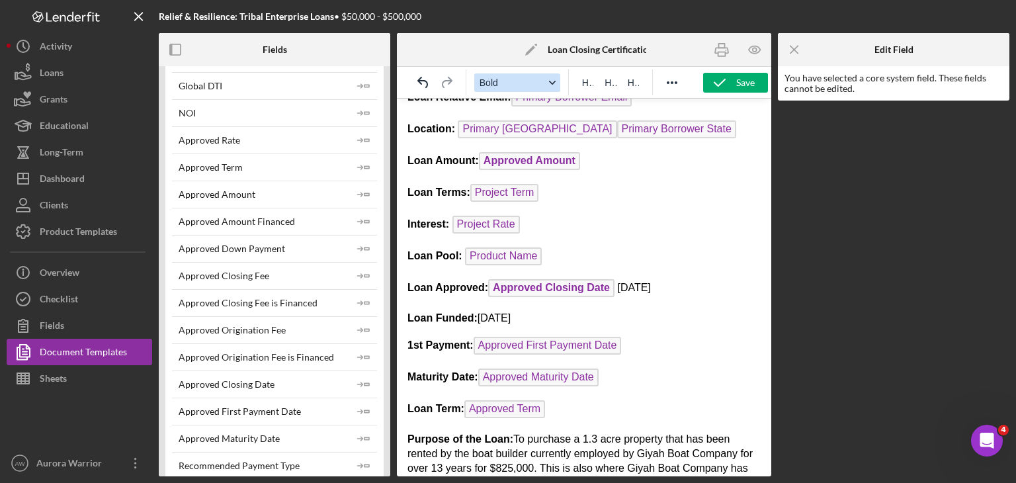
click at [506, 91] on button "Bold" at bounding box center [517, 82] width 86 height 19
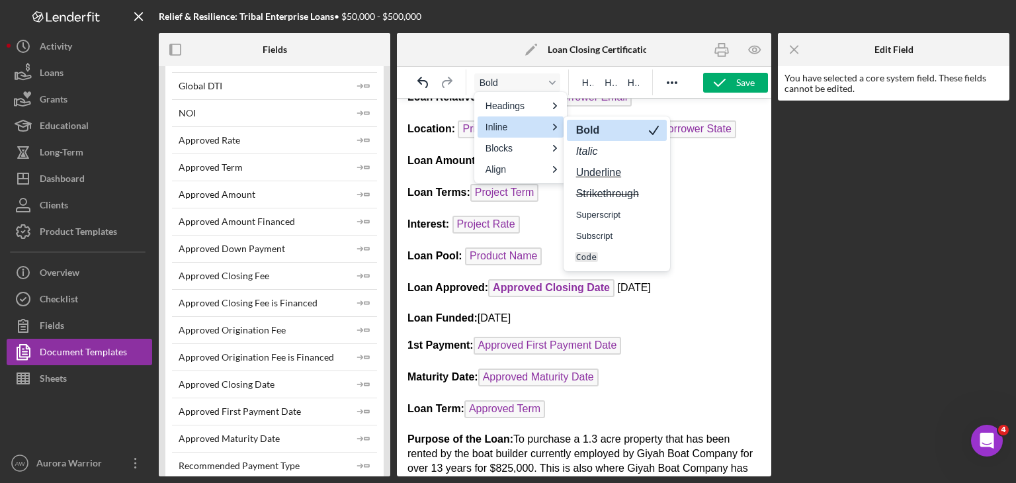
click at [506, 128] on strong "Bold" at bounding box center [588, 129] width 26 height 11
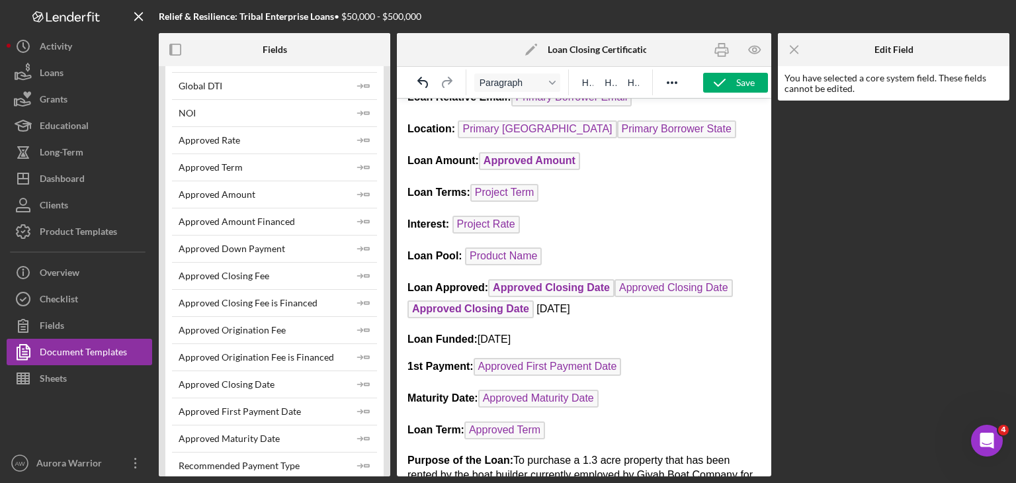
click at [506, 317] on body "NDN Fund Loan Closing Certification Loan Relative : Org DBA Loan Relative Conta…" at bounding box center [583, 324] width 353 height 803
click at [506, 282] on span "Approved Closing Date" at bounding box center [551, 288] width 126 height 18
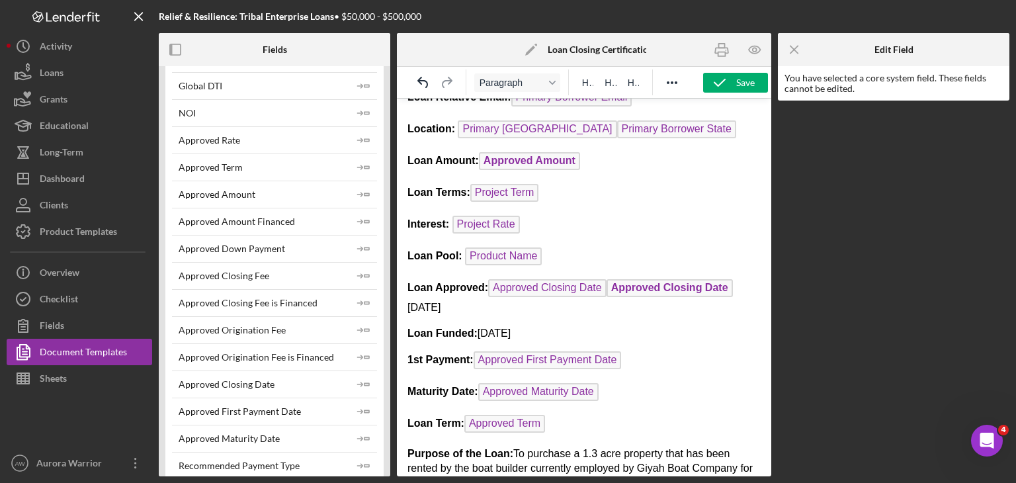
click at [506, 285] on span "Approved Closing Date" at bounding box center [669, 288] width 126 height 18
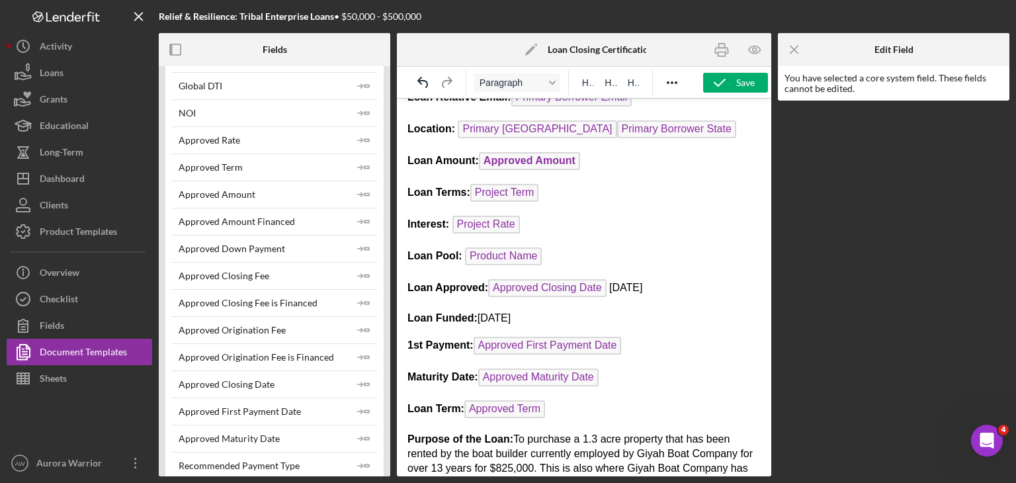
drag, startPoint x: 684, startPoint y: 282, endPoint x: 616, endPoint y: 284, distance: 67.5
click at [506, 284] on p "Loan Approved: Approved Closing Date [DATE]" at bounding box center [583, 289] width 353 height 21
click at [506, 294] on body "NDN Fund Loan Closing Certification Loan Relative : Org DBA Loan Relative Conta…" at bounding box center [583, 314] width 353 height 782
drag, startPoint x: 483, startPoint y: 282, endPoint x: 409, endPoint y: 280, distance: 74.7
click at [409, 282] on strong "Loan Approved:" at bounding box center [447, 287] width 81 height 11
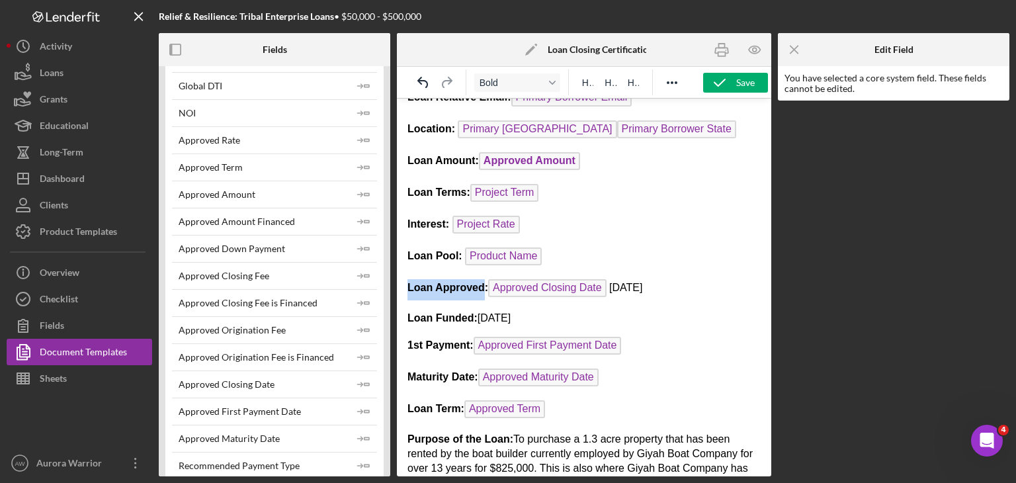
copy strong "Loan Approved"
click at [409, 312] on strong "Loan Funded:" at bounding box center [442, 317] width 70 height 11
click at [409, 312] on strong "Loan Approved" at bounding box center [445, 317] width 77 height 11
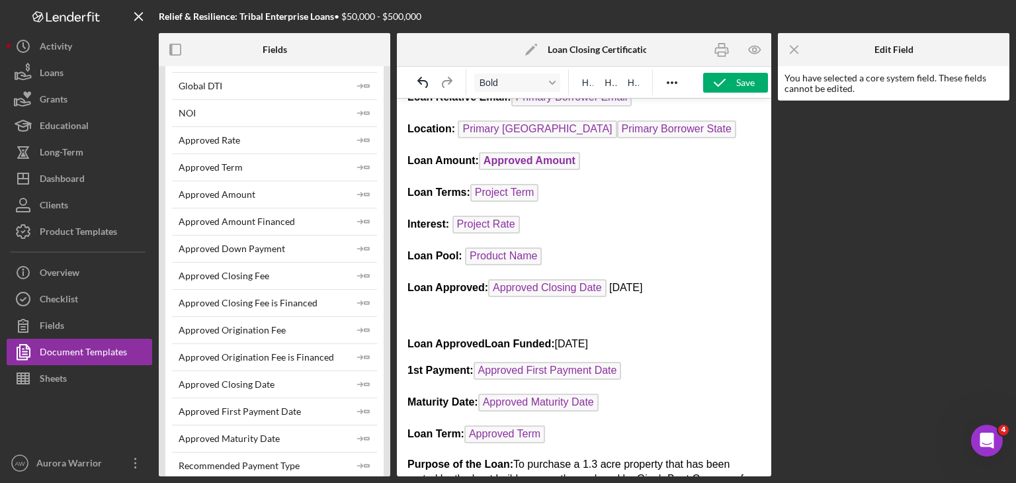
click at [426, 317] on p "Rich Text Area. Press ALT-0 for help." at bounding box center [583, 318] width 353 height 15
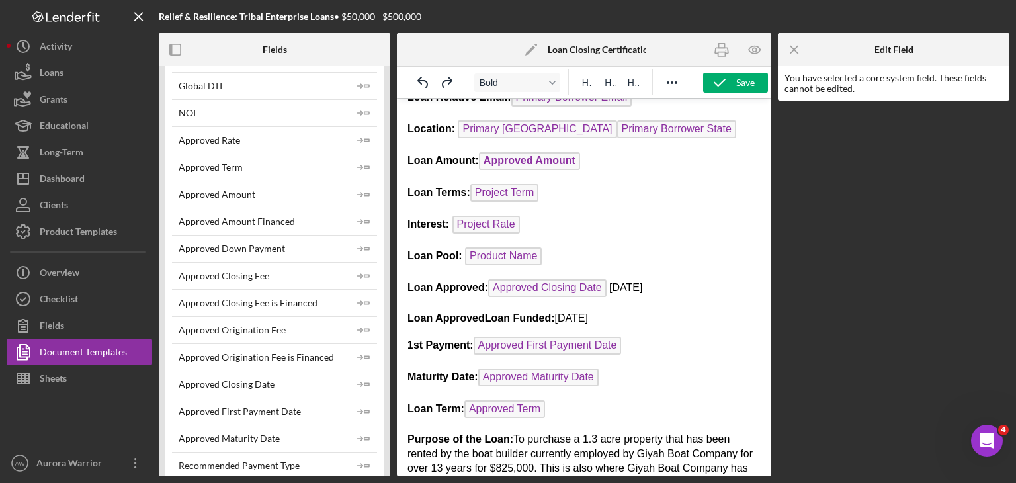
click at [487, 313] on strong "Loan Approved Loan Funded:" at bounding box center [480, 317] width 147 height 11
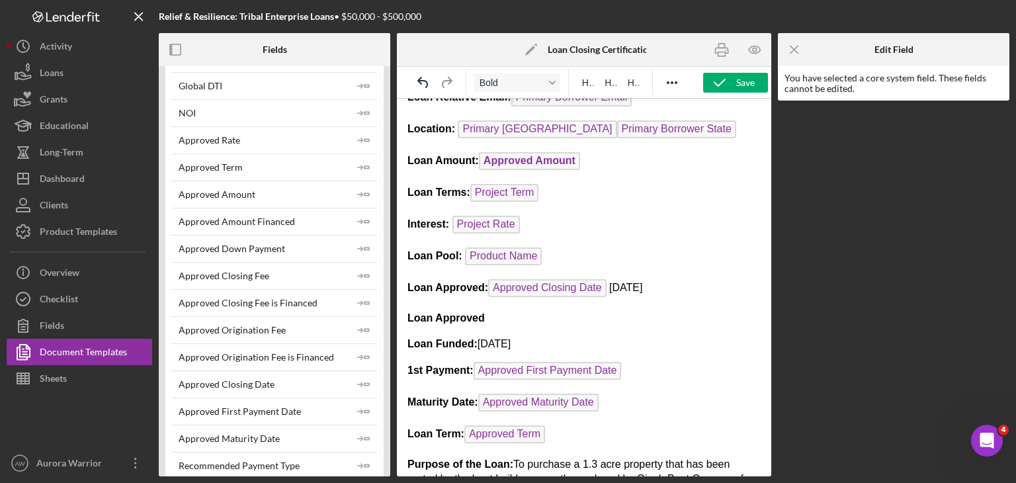
click at [503, 314] on p "Loan Approved" at bounding box center [583, 318] width 353 height 15
drag, startPoint x: 520, startPoint y: 281, endPoint x: 514, endPoint y: 314, distance: 33.5
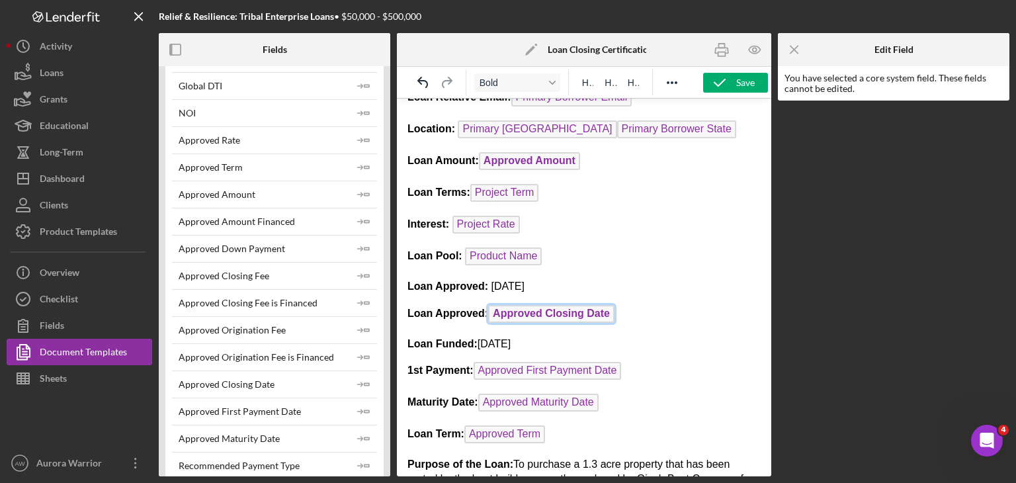
click at [506, 280] on p "Loan Approved: [DATE]" at bounding box center [583, 286] width 353 height 15
click at [506, 312] on span "Approved Closing Date" at bounding box center [551, 314] width 126 height 18
click at [506, 83] on div "Format Bold" at bounding box center [552, 82] width 11 height 7
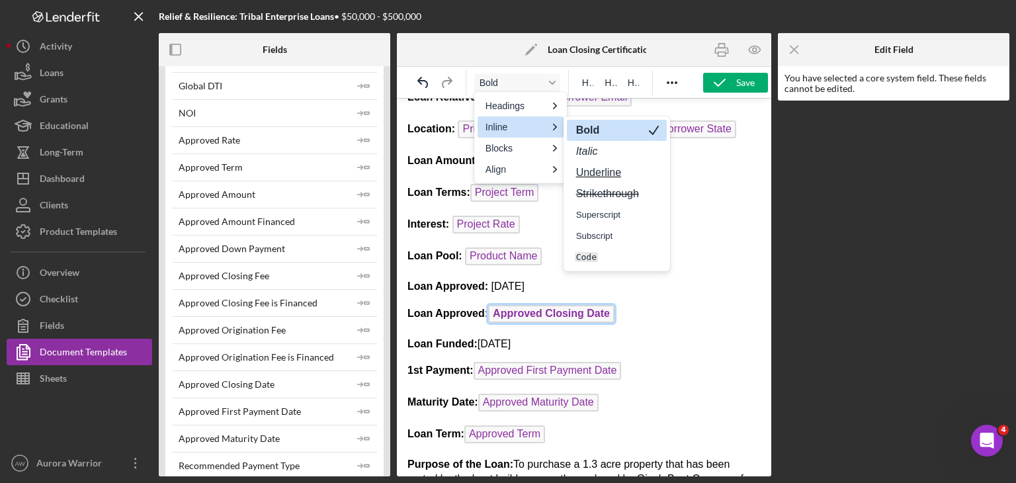
click at [506, 134] on strong "Bold" at bounding box center [588, 129] width 26 height 11
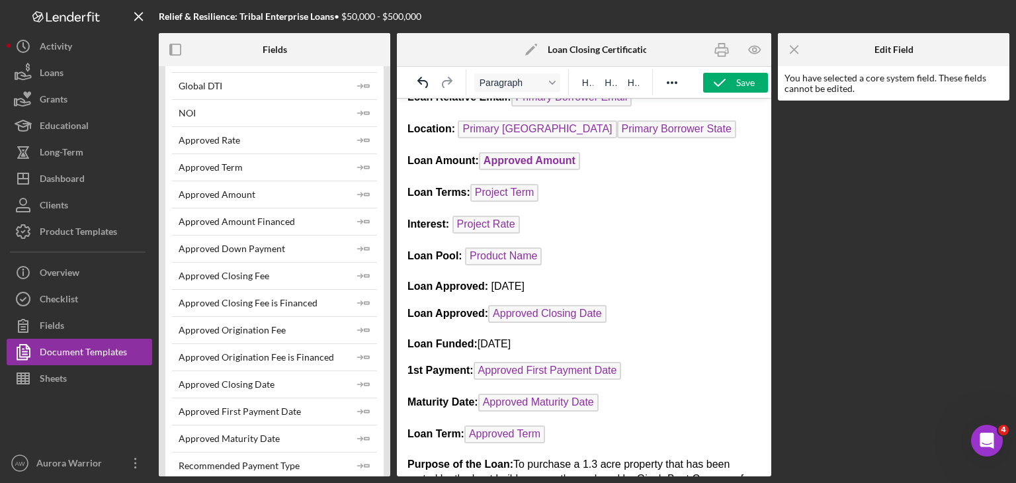
click at [506, 264] on body "NDN Fund Loan Closing Certification Loan Relative : Org DBA Loan Relative Conta…" at bounding box center [583, 327] width 353 height 808
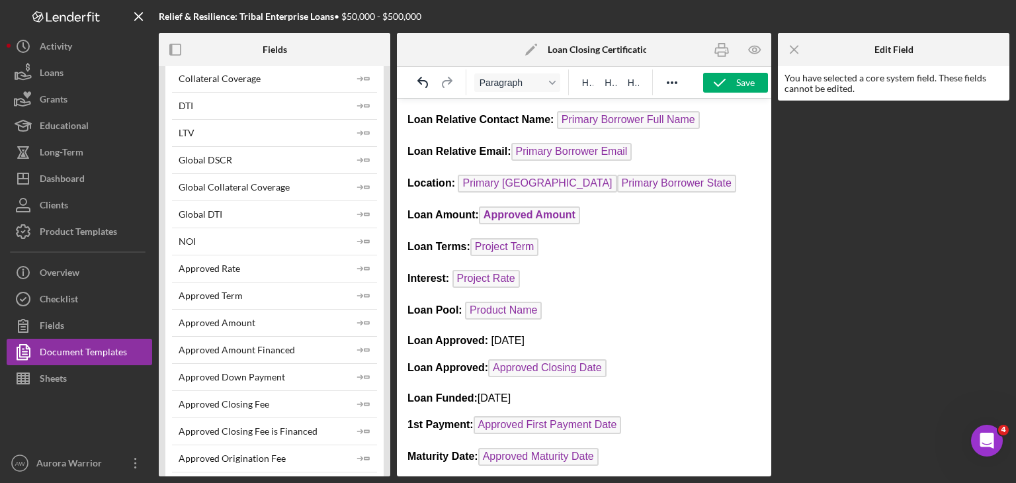
scroll to position [101, 0]
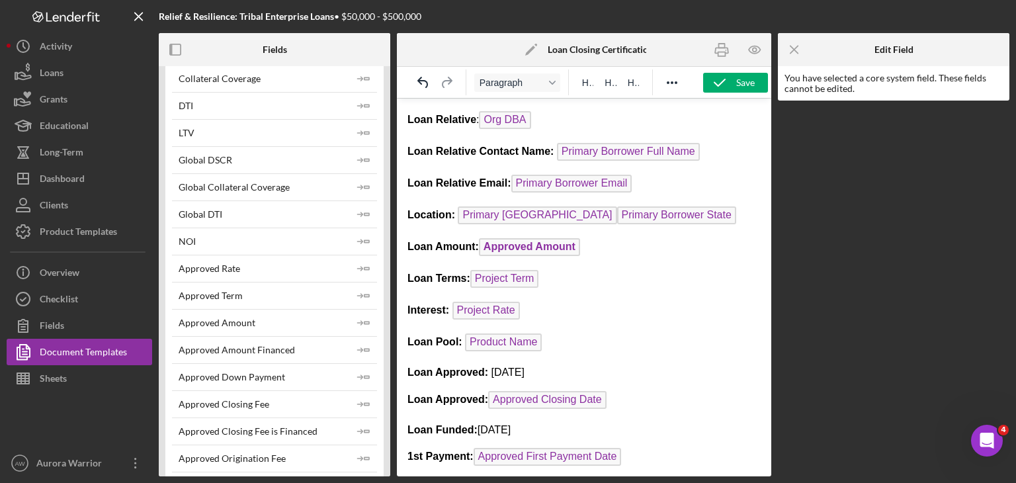
click at [506, 243] on span "Approved Amount" at bounding box center [529, 247] width 101 height 18
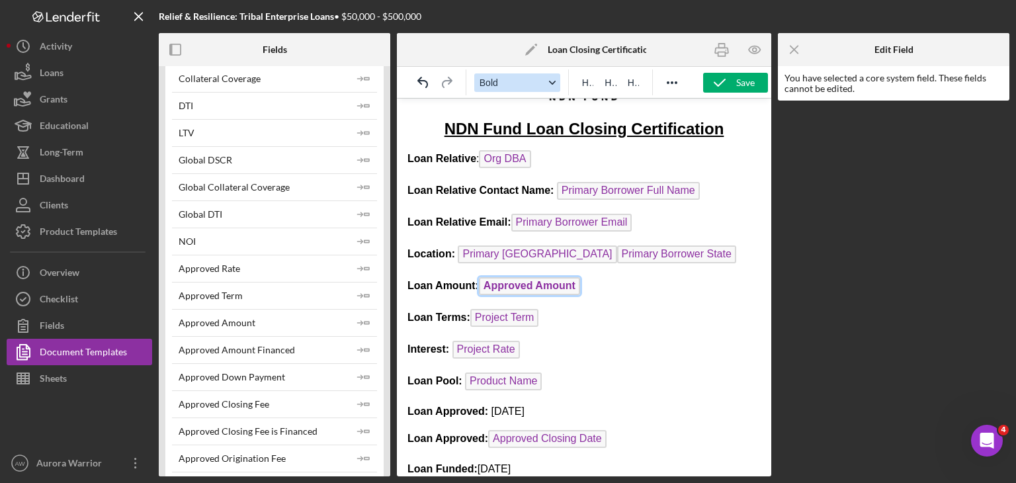
click at [506, 83] on span "Bold" at bounding box center [511, 82] width 65 height 11
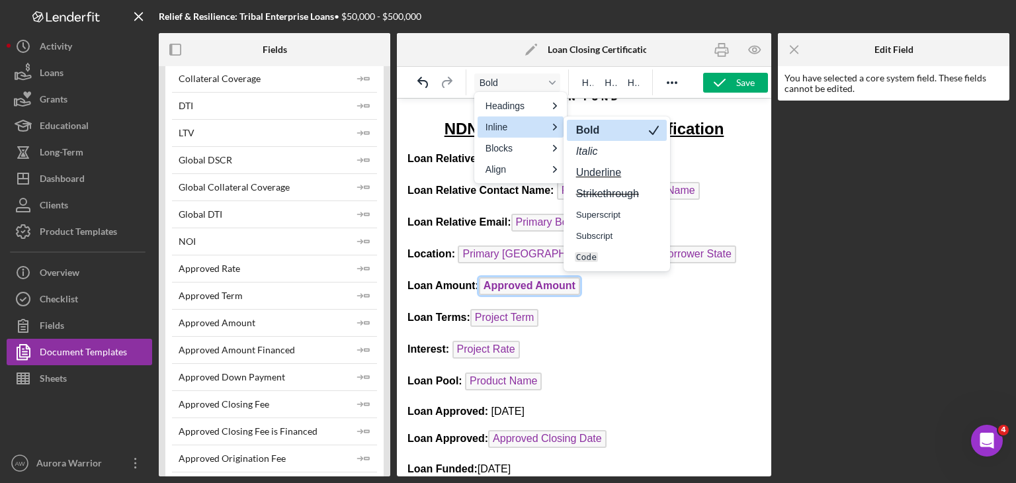
click at [506, 127] on strong "Bold" at bounding box center [588, 129] width 26 height 11
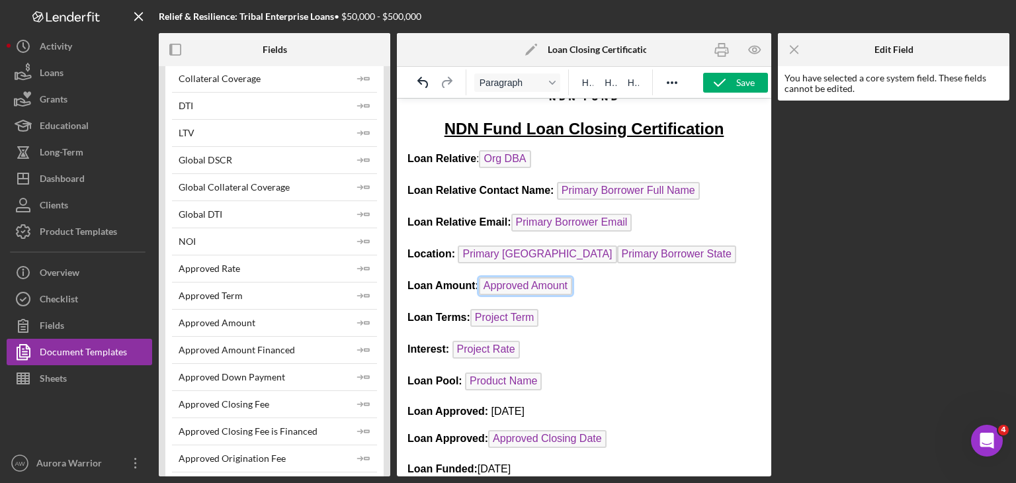
click at [506, 288] on p "Loan Amount: Approved Amount" at bounding box center [583, 287] width 353 height 21
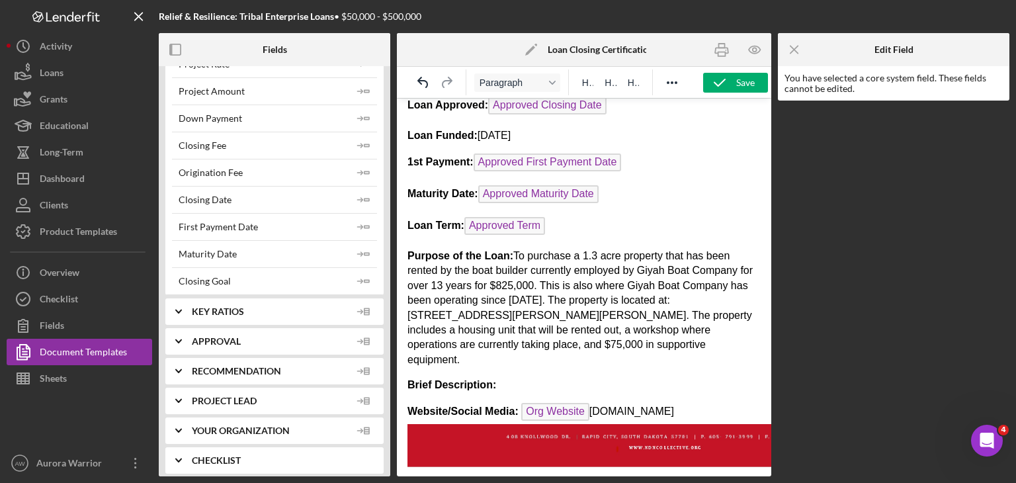
scroll to position [1225, 0]
click at [180, 450] on icon "Icon/Expander" at bounding box center [178, 462] width 33 height 33
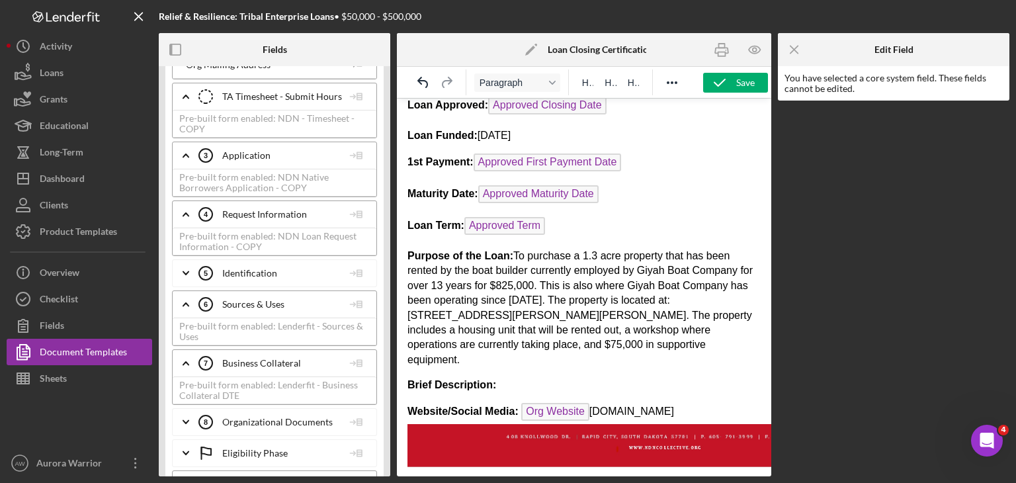
scroll to position [3089, 0]
click at [291, 319] on div "Pre-built form enabled: Lenderfit - Sources & Uses" at bounding box center [275, 333] width 204 height 28
click at [282, 293] on div "Sources & Uses 6 Sources & Uses" at bounding box center [271, 305] width 144 height 33
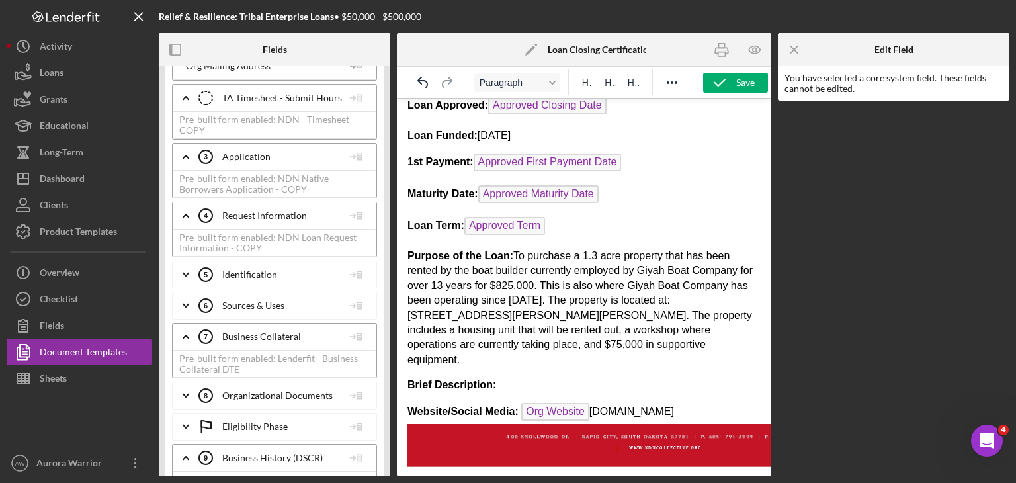
click at [264, 289] on div "Sources & Uses 6 Sources & Uses" at bounding box center [271, 305] width 144 height 33
click at [497, 378] on p "Brief Description:" at bounding box center [583, 385] width 353 height 15
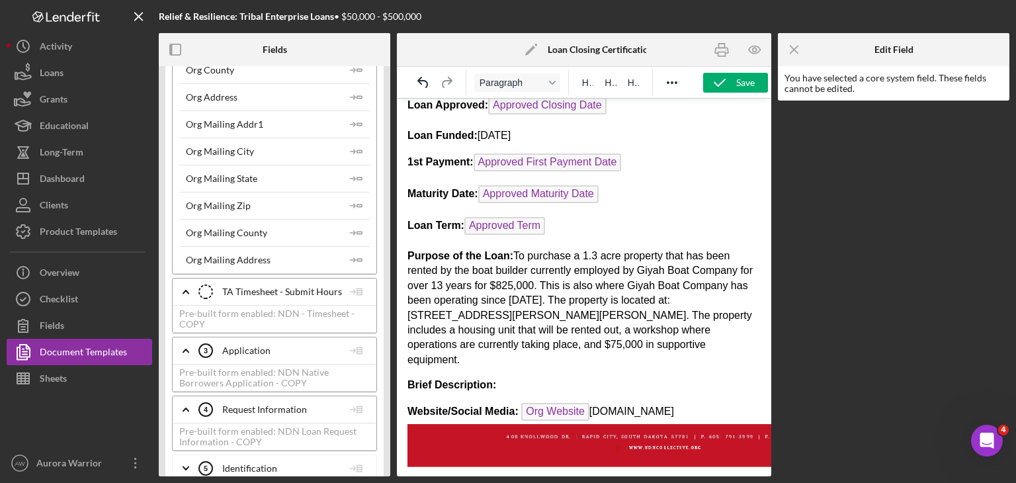
scroll to position [2735, 0]
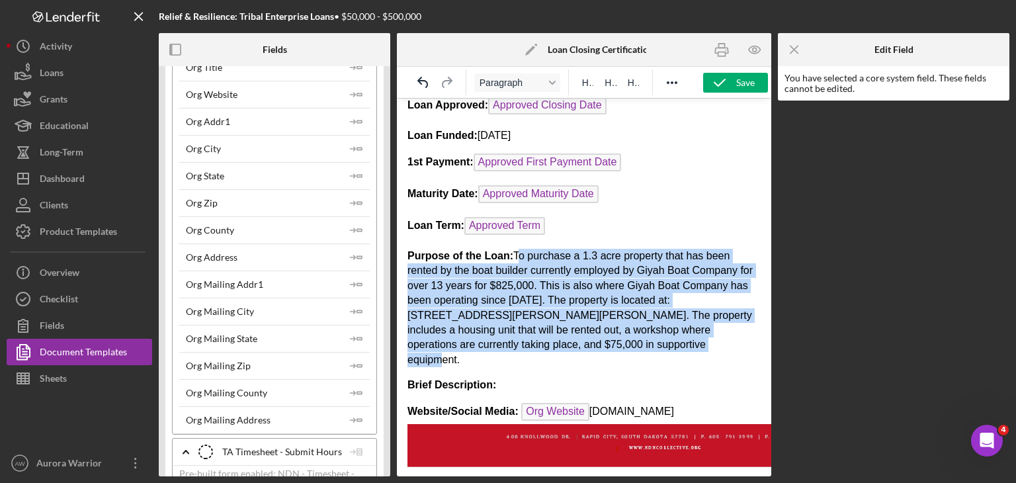
drag, startPoint x: 643, startPoint y: 338, endPoint x: 513, endPoint y: 245, distance: 159.3
click at [506, 249] on p "Purpose of the Loan: To purchase a 1.3 acre property that has been rented by th…" at bounding box center [583, 308] width 353 height 118
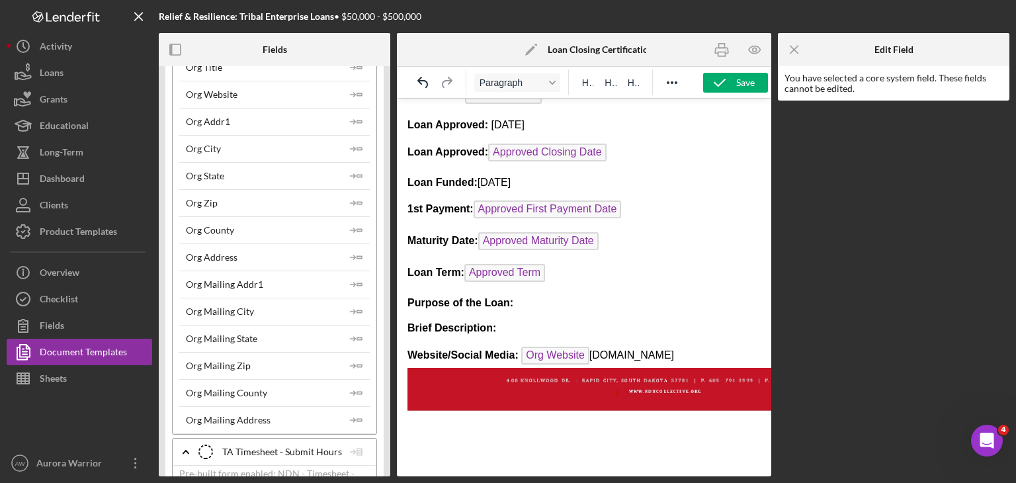
scroll to position [349, 0]
click at [487, 322] on strong "Brief Description:" at bounding box center [451, 327] width 89 height 11
click at [506, 323] on p "Brief Description of Loan Closing:" at bounding box center [583, 328] width 353 height 15
click at [506, 81] on div "Format Paragraph" at bounding box center [552, 82] width 11 height 7
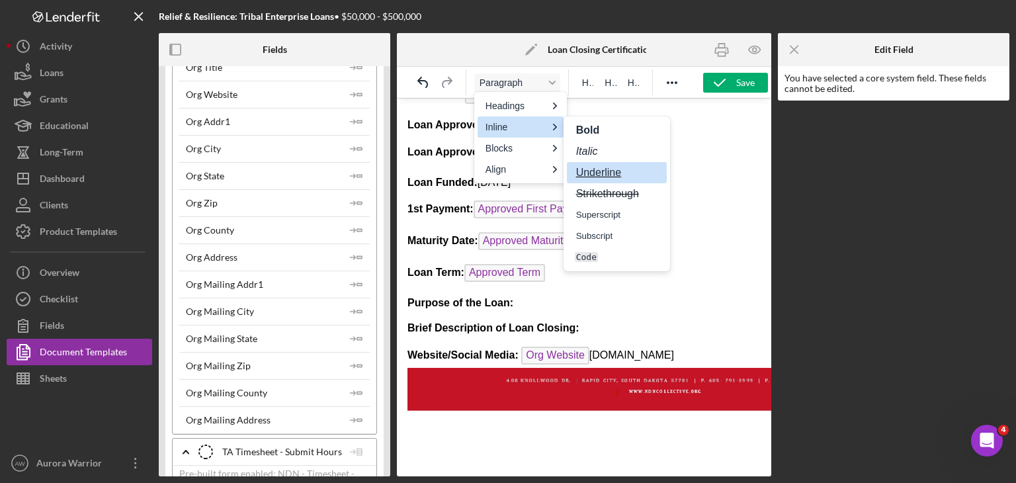
click at [506, 330] on body "NDN Fund Loan Closing Certification Loan Relative : Org DBA Loan Relative Conta…" at bounding box center [583, 113] width 353 height 704
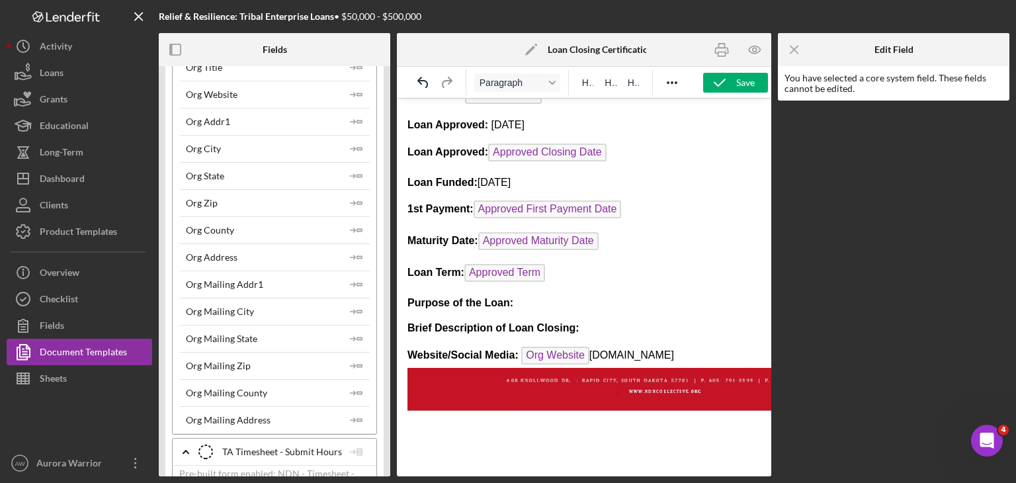
click at [506, 321] on p "Brief Description of Loan Closing:" at bounding box center [583, 328] width 353 height 15
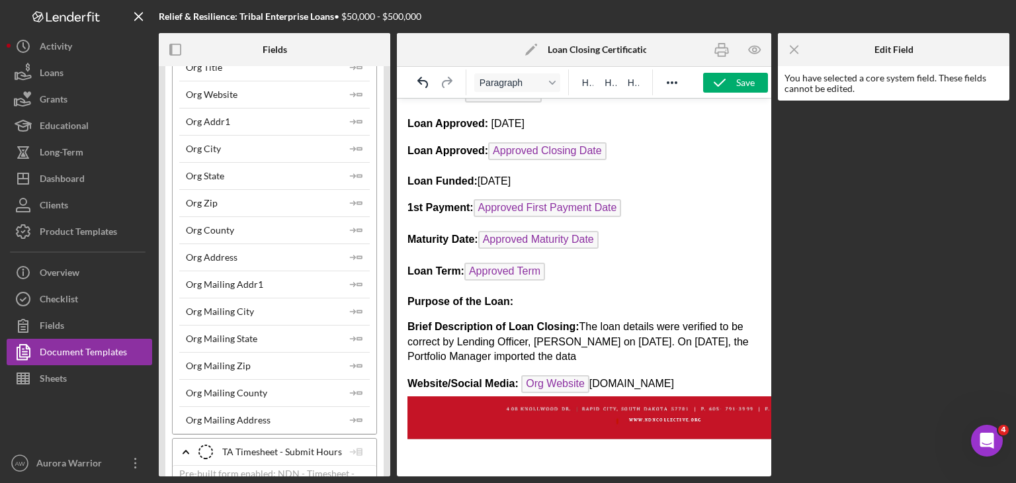
click at [506, 350] on p "Brief Description of Loan Closing: The loan details were verified to be correct…" at bounding box center [583, 341] width 353 height 44
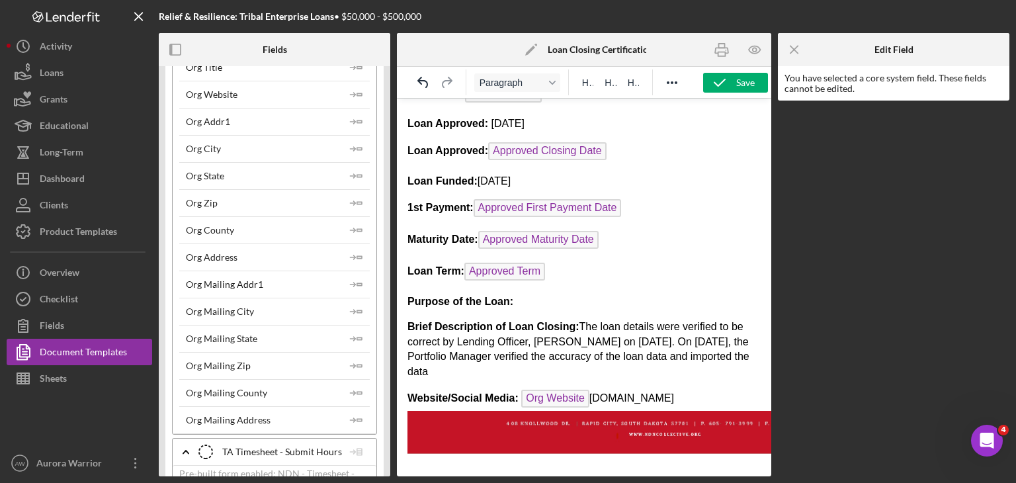
click at [501, 364] on p "Brief Description of Loan Closing: The loan details were verified to be correct…" at bounding box center [583, 349] width 353 height 60
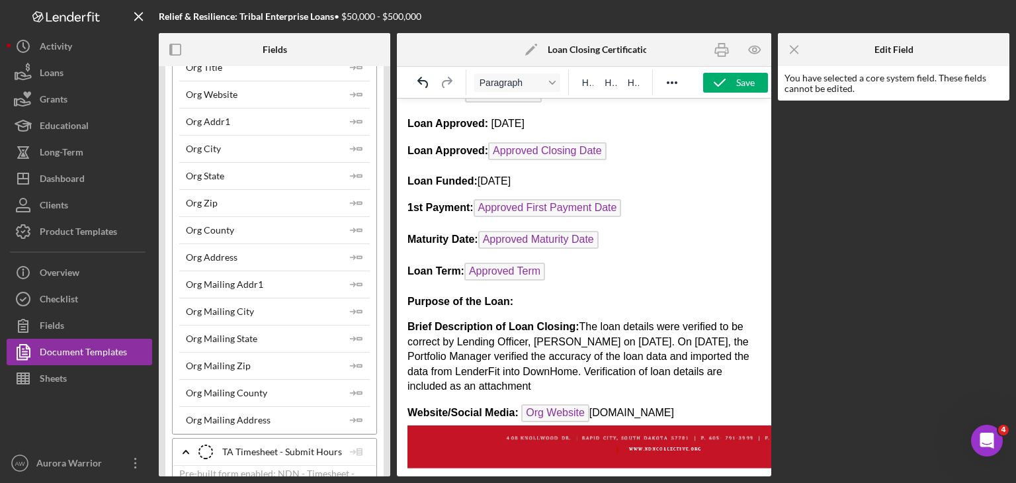
click at [440, 380] on p "Brief Description of Loan Closing: The loan details were verified to be correct…" at bounding box center [583, 356] width 353 height 74
click at [506, 384] on p "Brief Description of Loan Closing: The loan details were verified to be correct…" at bounding box center [583, 356] width 353 height 74
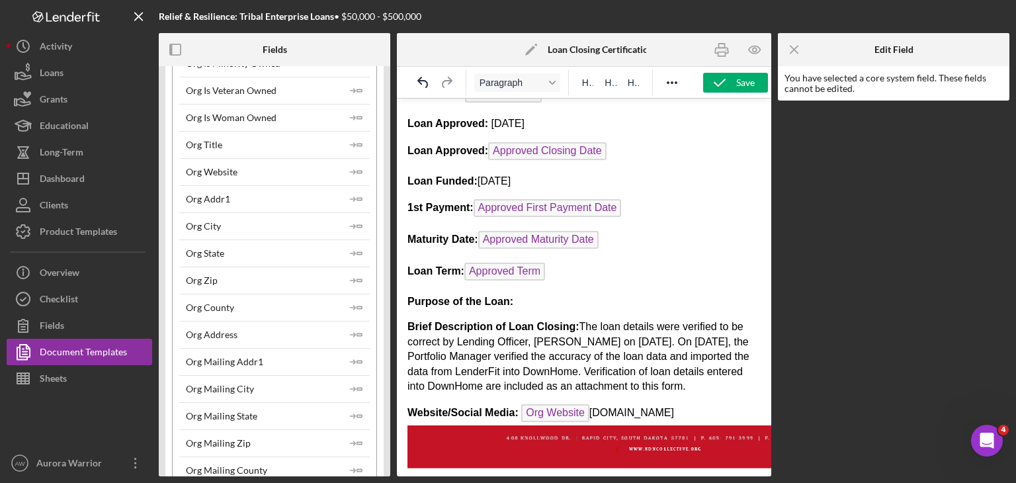
scroll to position [2659, 0]
click at [506, 425] on p "Website/Social Media: Org Website [DOMAIN_NAME]" at bounding box center [583, 438] width 353 height 68
drag, startPoint x: 709, startPoint y: 423, endPoint x: 596, endPoint y: 417, distance: 113.2
click at [506, 417] on p "Website/Social Media: Org Website [DOMAIN_NAME]" at bounding box center [583, 438] width 353 height 68
click at [506, 417] on p "Website/Social Media: ﻿ Org Website [DOMAIN_NAME]" at bounding box center [583, 438] width 353 height 68
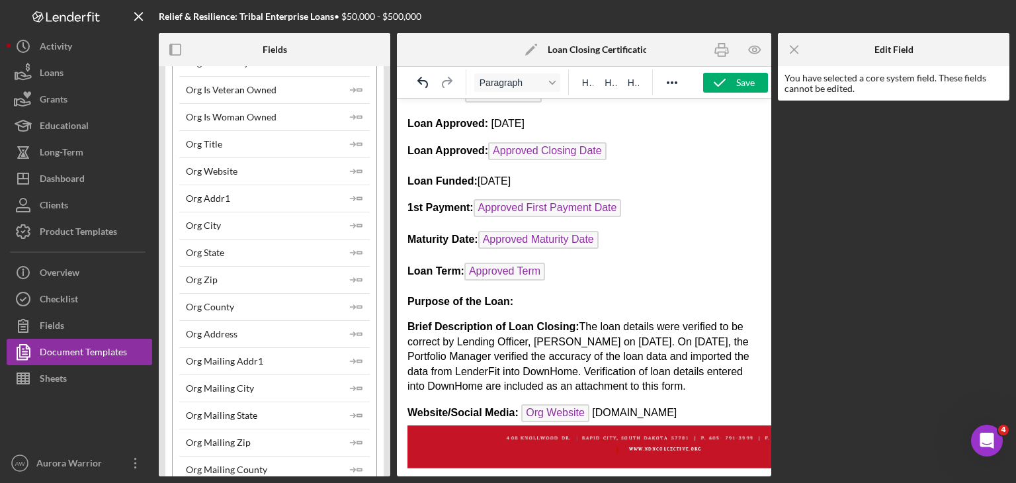
drag, startPoint x: 722, startPoint y: 425, endPoint x: 609, endPoint y: 423, distance: 113.1
click at [506, 423] on p "Website/Social Media: Org Website [DOMAIN_NAME]" at bounding box center [583, 438] width 353 height 68
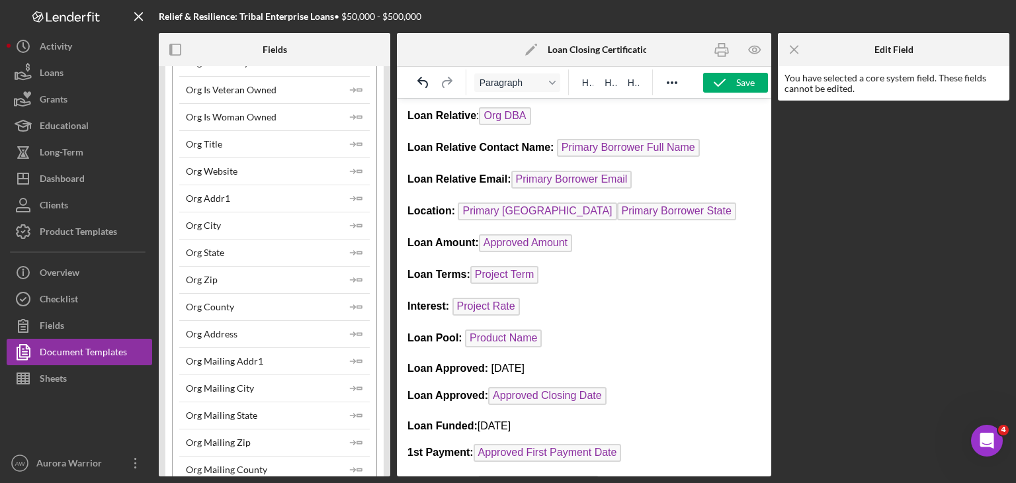
scroll to position [0, 0]
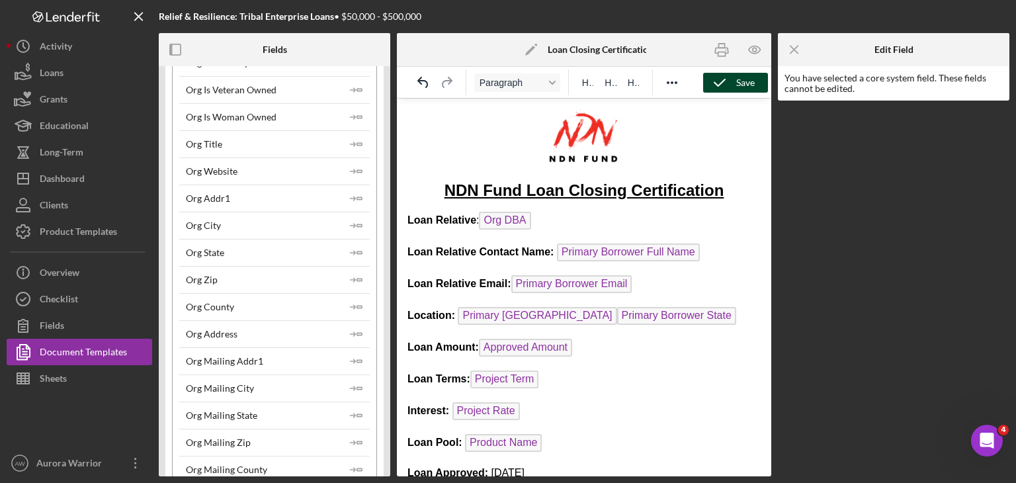
click at [506, 83] on icon "button" at bounding box center [719, 82] width 33 height 33
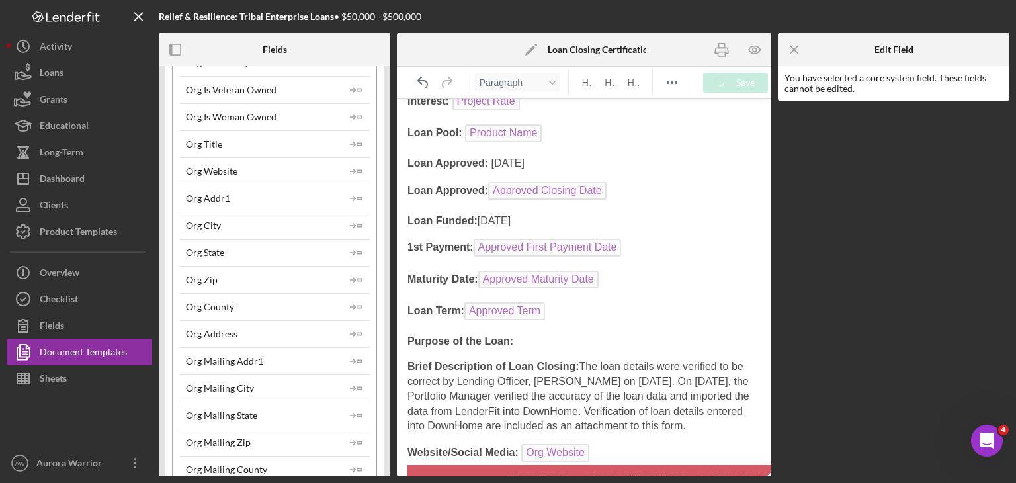
scroll to position [331, 0]
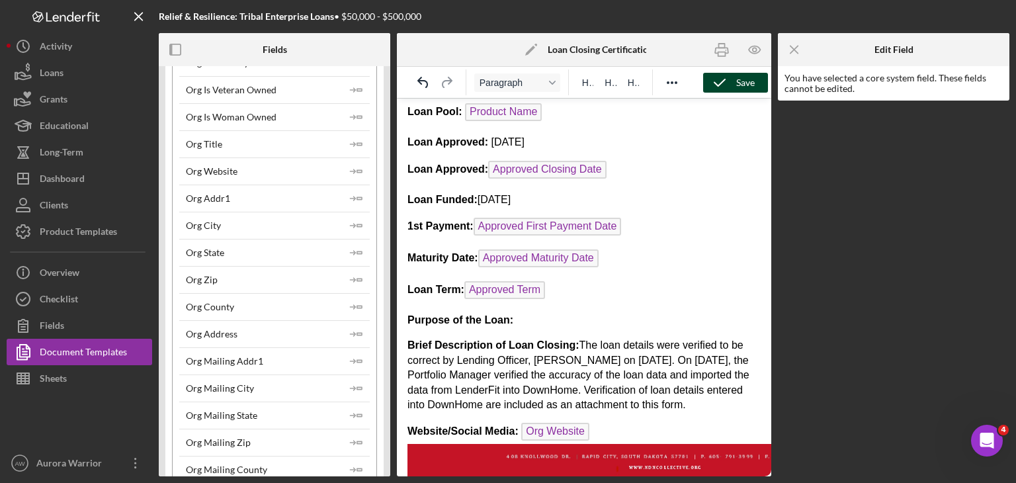
click at [506, 338] on p "Brief Description of Loan Closing: The loan details were verified to be correct…" at bounding box center [583, 375] width 353 height 74
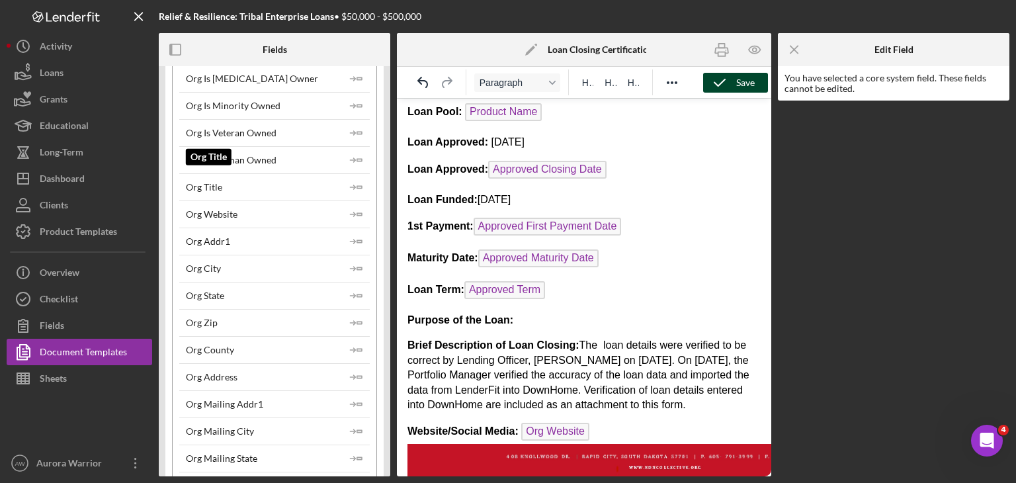
click at [214, 182] on div "Org Title" at bounding box center [204, 187] width 36 height 11
click at [357, 174] on icon "Icon/Insert Field" at bounding box center [356, 187] width 26 height 26
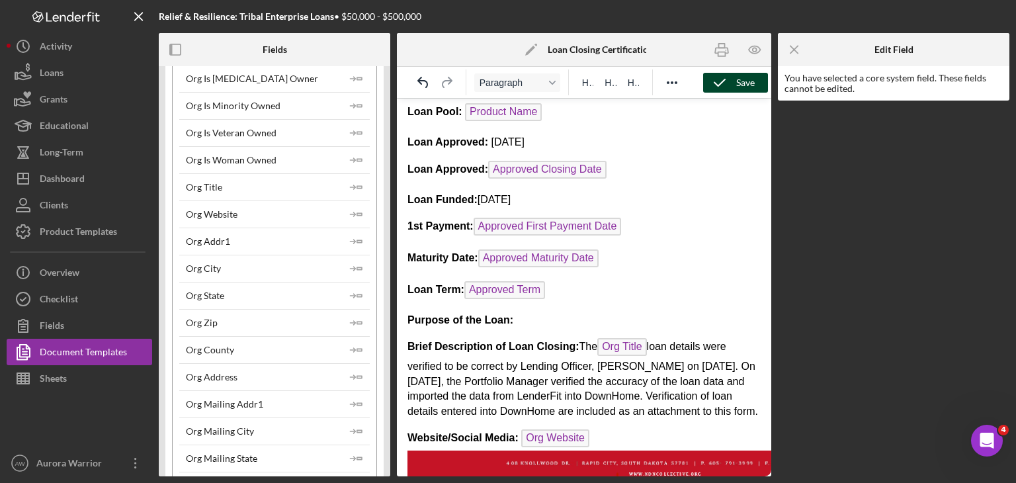
click at [506, 361] on p "Brief Description of Loan Closing: The Org Title loan details were verified to …" at bounding box center [583, 378] width 353 height 81
click at [506, 357] on p "Brief Description of Loan Closing: The Org Title loan details were verified to …" at bounding box center [583, 378] width 353 height 81
click at [506, 339] on p "Brief Description of Loan Closing: The Org Title loan details were verified to …" at bounding box center [583, 378] width 353 height 81
click at [506, 338] on p "Brief Description of Loan Closing: The Org Title loan details were verified to …" at bounding box center [583, 378] width 353 height 81
click at [506, 339] on p "Brief Description of Loan Closing: The Org Title loan details were verified to …" at bounding box center [583, 378] width 353 height 81
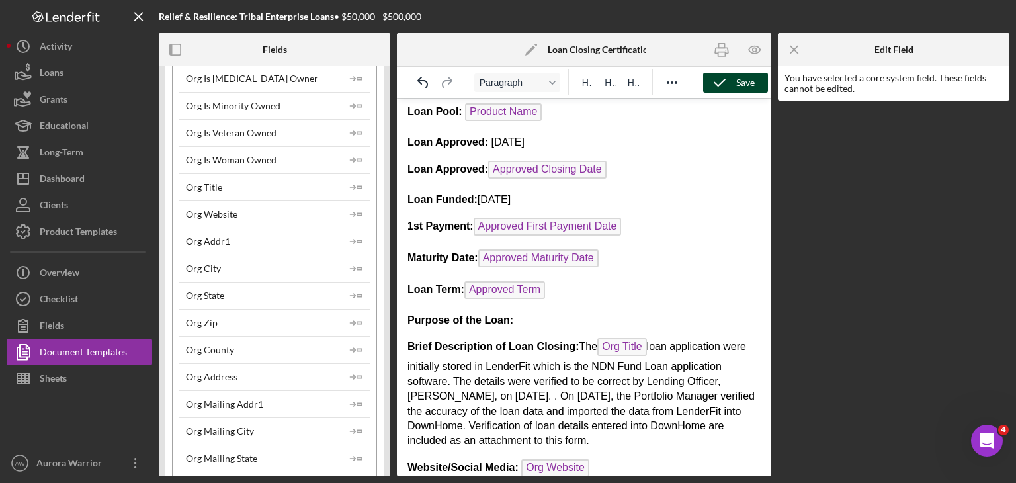
click at [506, 392] on p "Brief Description of Loan Closing: The Org Title loan application were initiall…" at bounding box center [583, 393] width 353 height 110
click at [474, 376] on p "Brief Description of Loan Closing: The Org Title loan application were initiall…" at bounding box center [583, 393] width 353 height 110
click at [506, 374] on p "Brief Description of Loan Closing: The Org Title loan application were initiall…" at bounding box center [583, 393] width 353 height 110
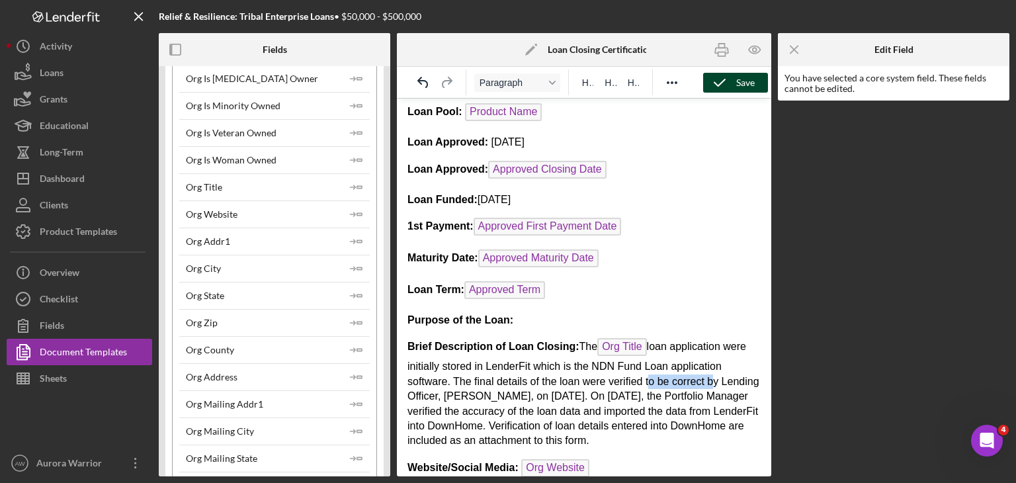
drag, startPoint x: 709, startPoint y: 374, endPoint x: 644, endPoint y: 373, distance: 64.8
click at [506, 373] on p "Brief Description of Loan Closing: The Org Title loan application were initiall…" at bounding box center [583, 393] width 353 height 110
click at [506, 389] on p "Brief Description of Loan Closing: The Org Title loan application were initiall…" at bounding box center [583, 393] width 353 height 110
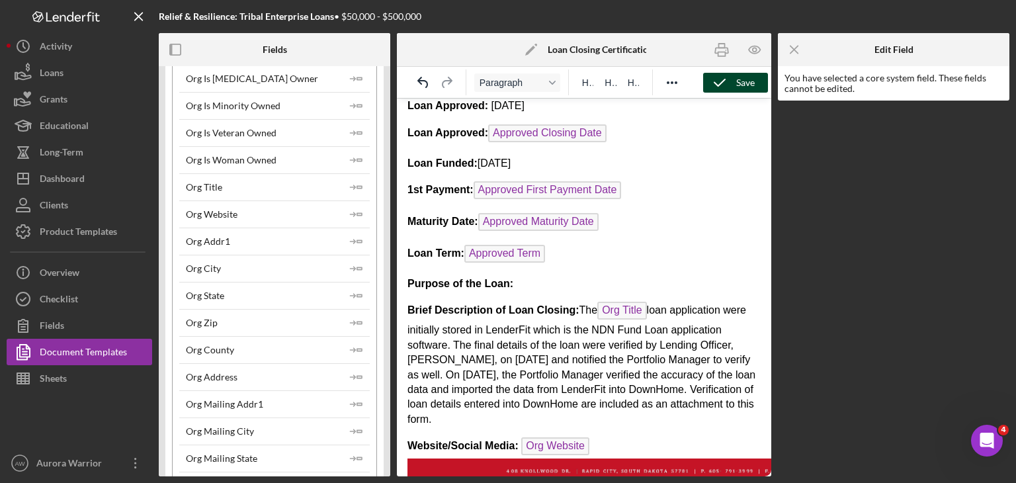
scroll to position [395, 0]
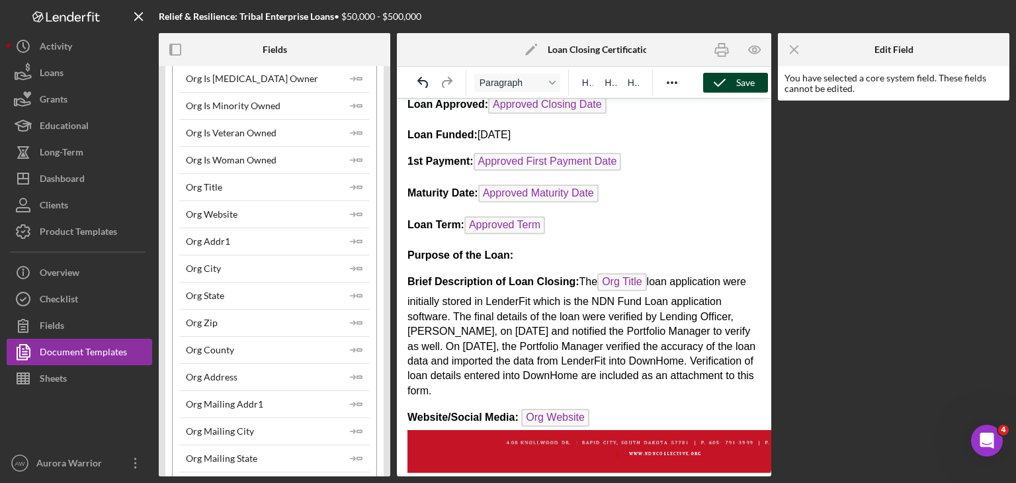
click at [506, 365] on p "Brief Description of Loan Closing: The Org Title loan application were initiall…" at bounding box center [583, 335] width 353 height 125
click at [467, 358] on p "Brief Description of Loan Closing: The Org Title loan application were initiall…" at bounding box center [583, 335] width 353 height 125
click at [506, 359] on p "Brief Description of Loan Closing: The Org Title loan application were initiall…" at bounding box center [583, 335] width 353 height 125
click at [506, 351] on p "Brief Description of Loan Closing: The Org Title loan application were initiall…" at bounding box center [583, 335] width 353 height 125
click at [506, 391] on body "NDN Fund Loan Closing Certification Loan Relative : Org DBA Loan Relative Conta…" at bounding box center [583, 121] width 353 height 814
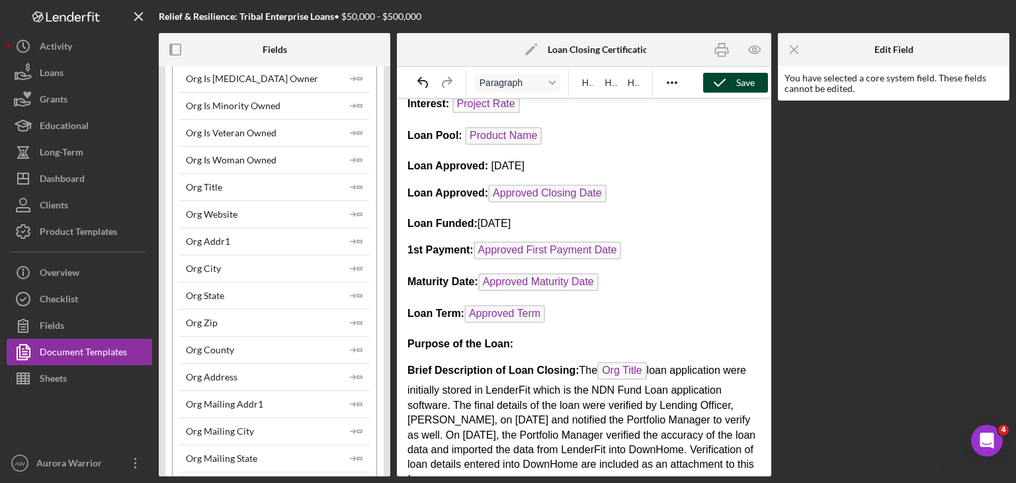
scroll to position [458, 0]
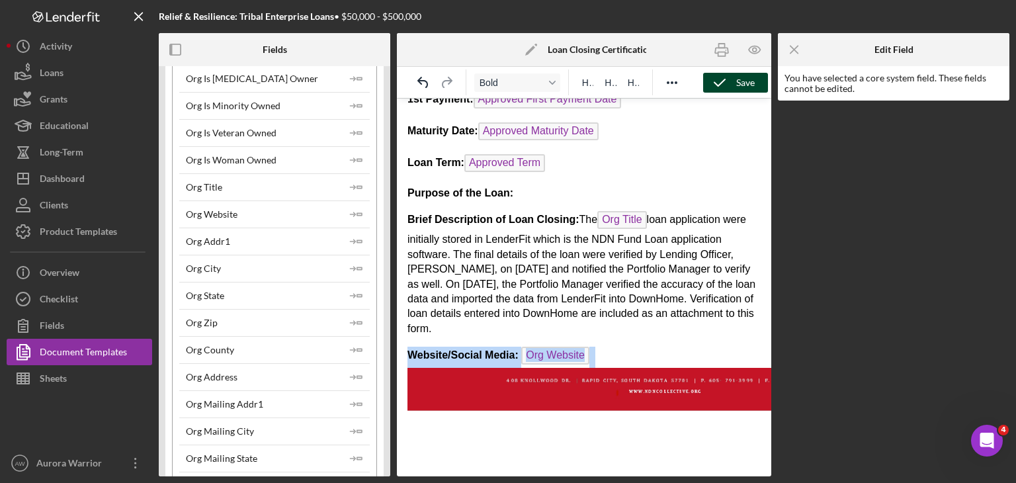
drag, startPoint x: 616, startPoint y: 343, endPoint x: 399, endPoint y: 350, distance: 216.3
click at [399, 350] on html "NDN Fund Loan Closing Certification Loan Relative : Org DBA Loan Relative Conta…" at bounding box center [584, 58] width 374 height 835
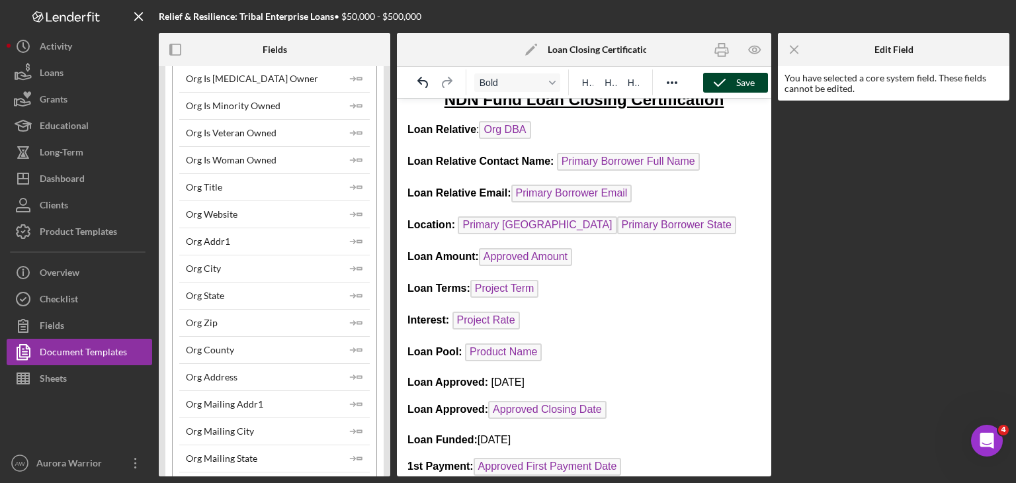
scroll to position [90, 0]
click at [506, 194] on p "Loan Relative Email: Primary Borrower Email" at bounding box center [583, 195] width 353 height 21
click at [506, 229] on p "Location: Primary [GEOGRAPHIC_DATA] Primary Borrower State ﻿" at bounding box center [583, 227] width 353 height 21
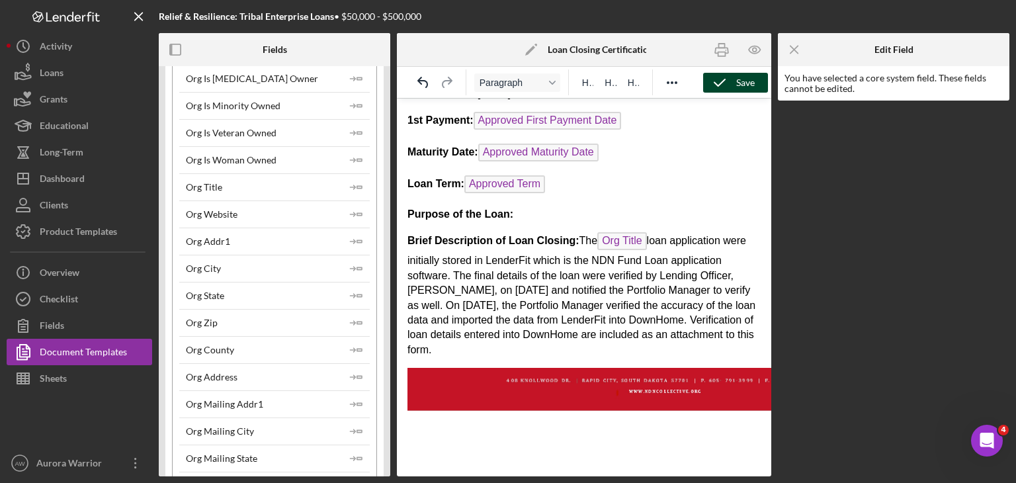
scroll to position [468, 0]
click at [506, 209] on p "Purpose of the Loan:" at bounding box center [583, 214] width 353 height 15
click at [506, 82] on icon "button" at bounding box center [719, 82] width 33 height 33
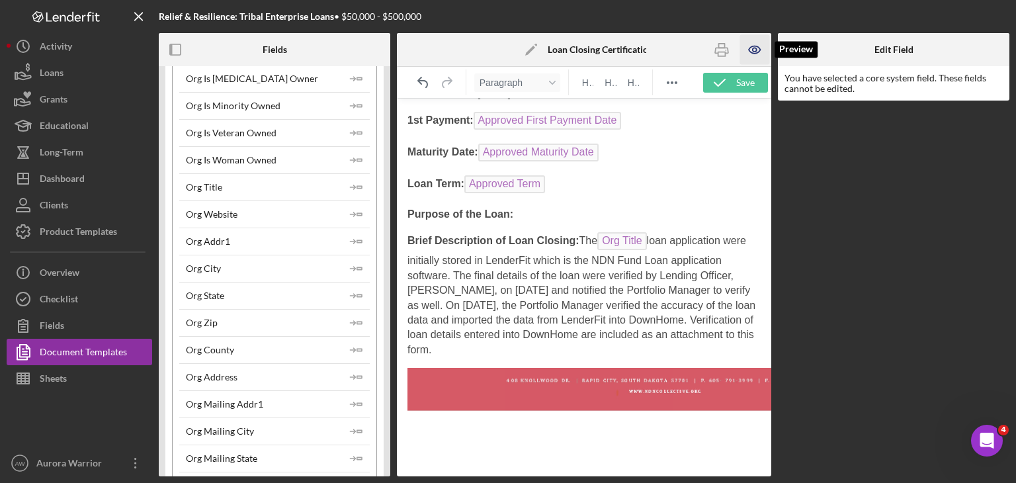
click at [506, 54] on icon "button" at bounding box center [753, 49] width 11 height 7
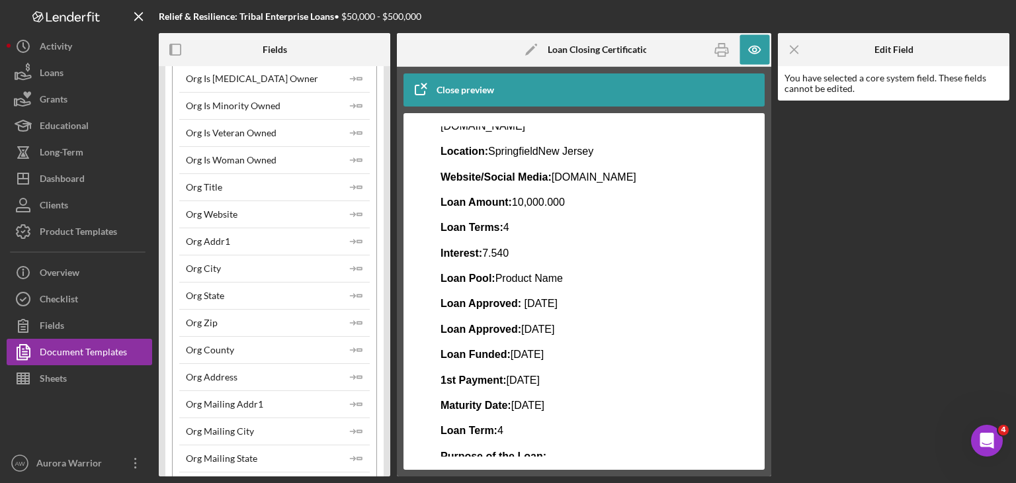
scroll to position [196, 0]
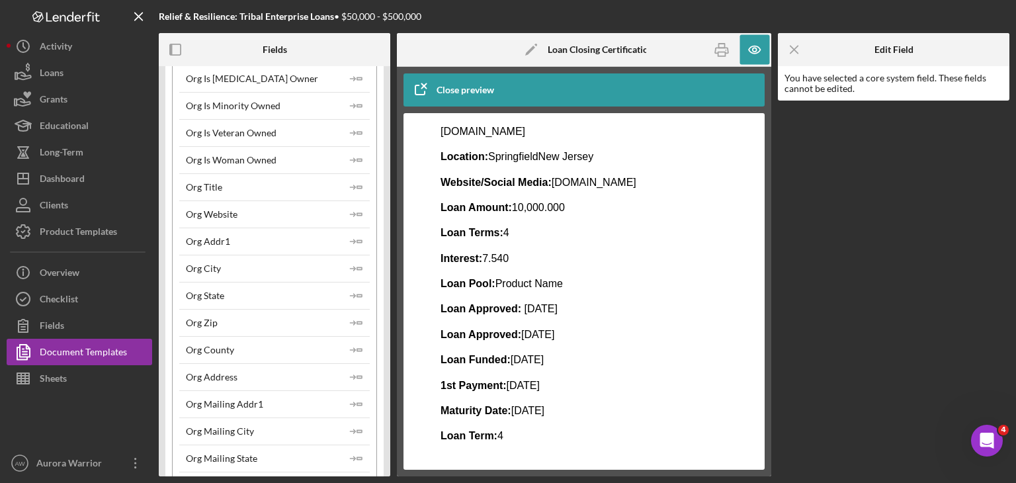
click at [440, 83] on div "Close preview" at bounding box center [465, 90] width 58 height 26
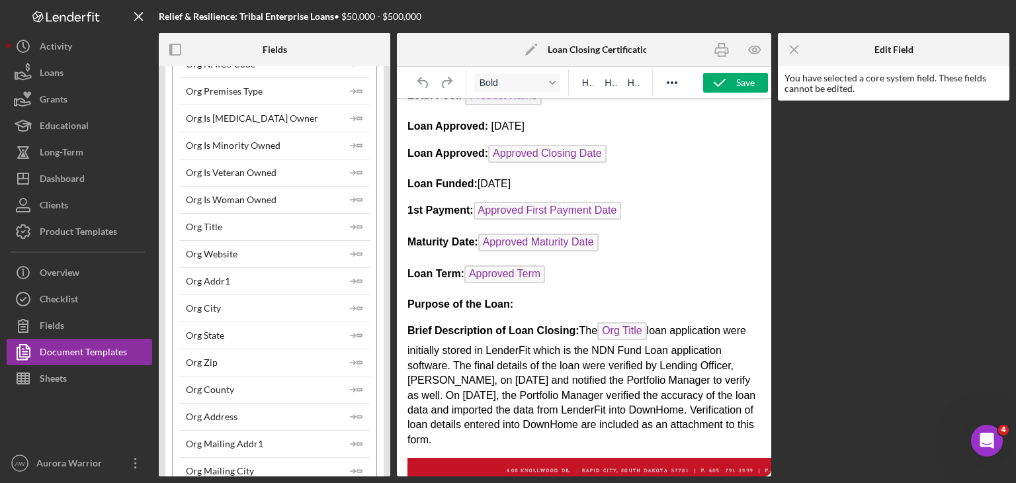
scroll to position [401, 0]
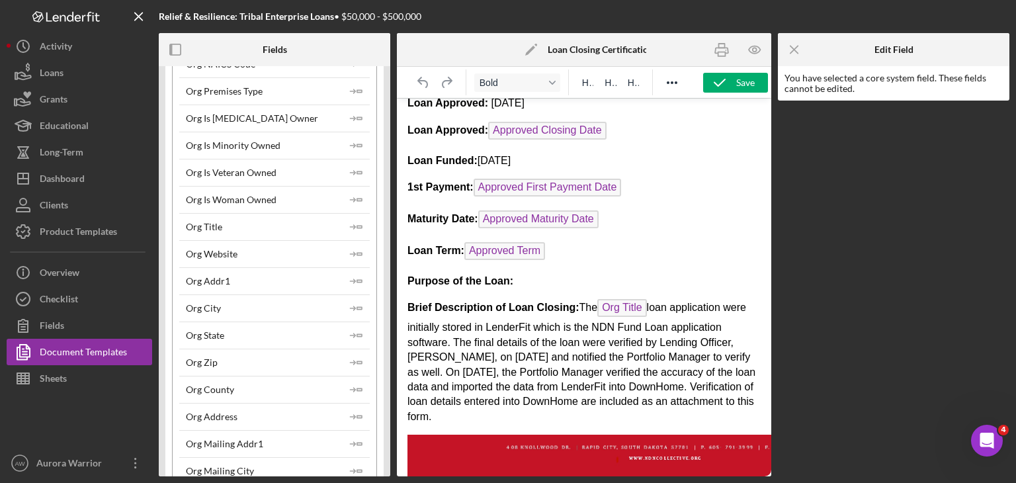
click at [506, 274] on p "Purpose of the Loan:" at bounding box center [583, 281] width 353 height 15
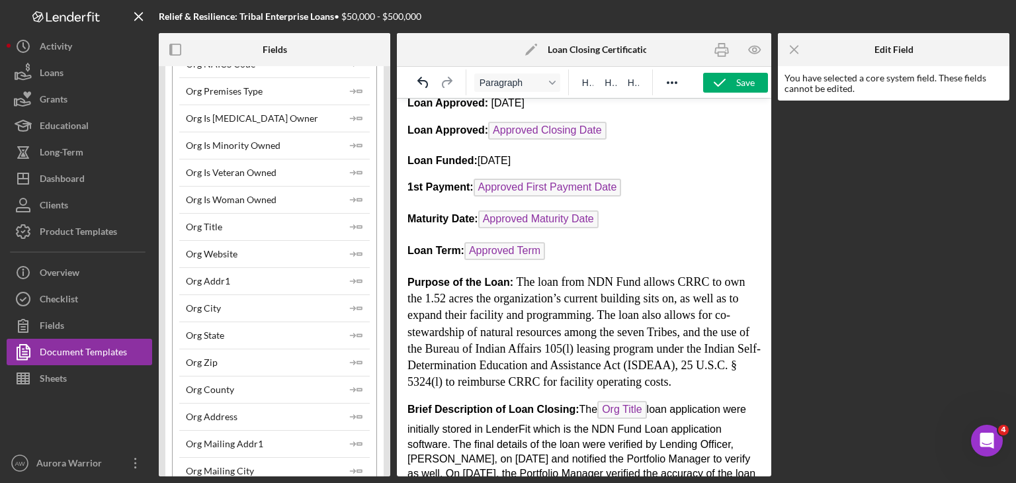
click at [506, 351] on span "The loan from NDN Fund allows CRRC to own the 1.52 acres the organization’s cur…" at bounding box center [583, 331] width 353 height 113
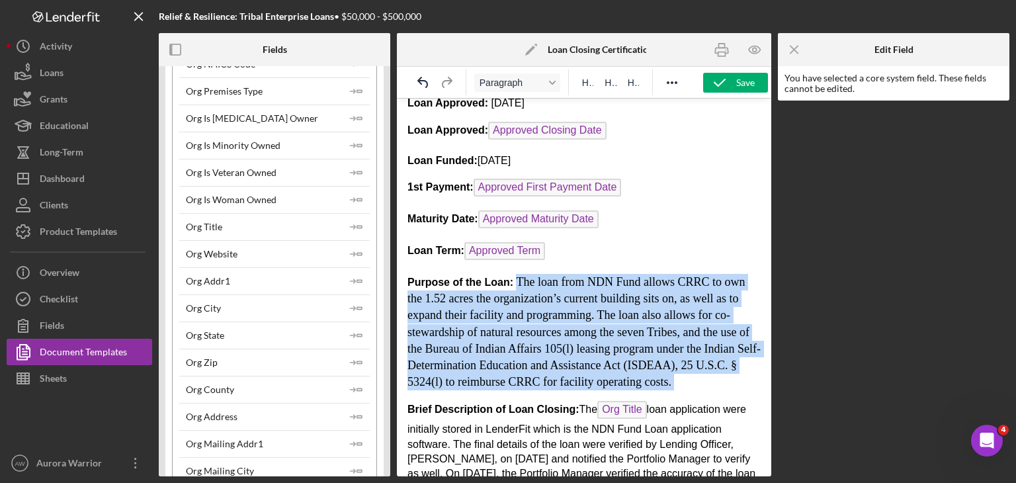
drag, startPoint x: 733, startPoint y: 374, endPoint x: 516, endPoint y: 278, distance: 237.1
click at [506, 278] on p "Purpose of the Loan: The loan from NDN Fund allows CRRC to own the 1.52 acres t…" at bounding box center [583, 332] width 353 height 116
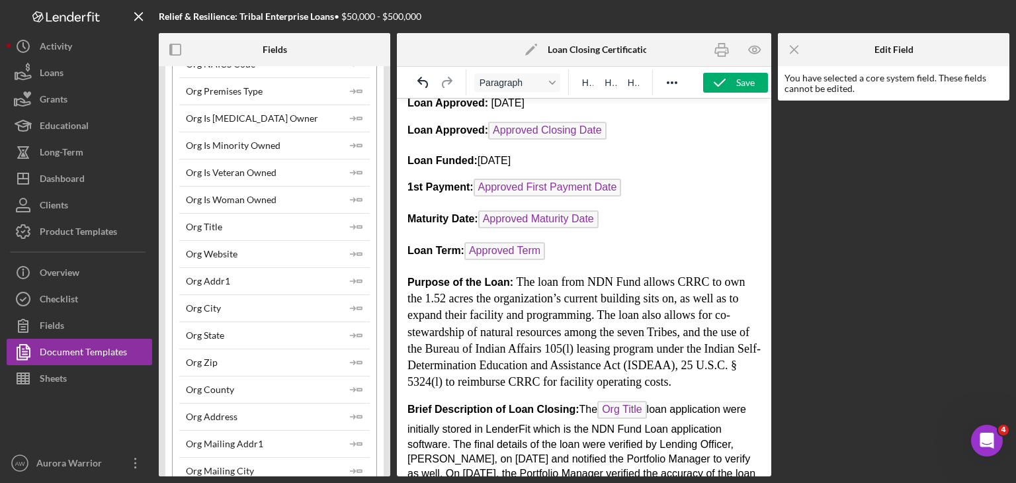
click at [506, 429] on p "Brief Description of Loan Closing: The Org Title loan application were initiall…" at bounding box center [583, 463] width 353 height 125
click at [506, 85] on icon "Format Paragraph" at bounding box center [552, 82] width 7 height 7
click at [506, 339] on span "The loan from NDN Fund allows CRRC to own the 1.52 acres the organization’s cur…" at bounding box center [583, 331] width 353 height 113
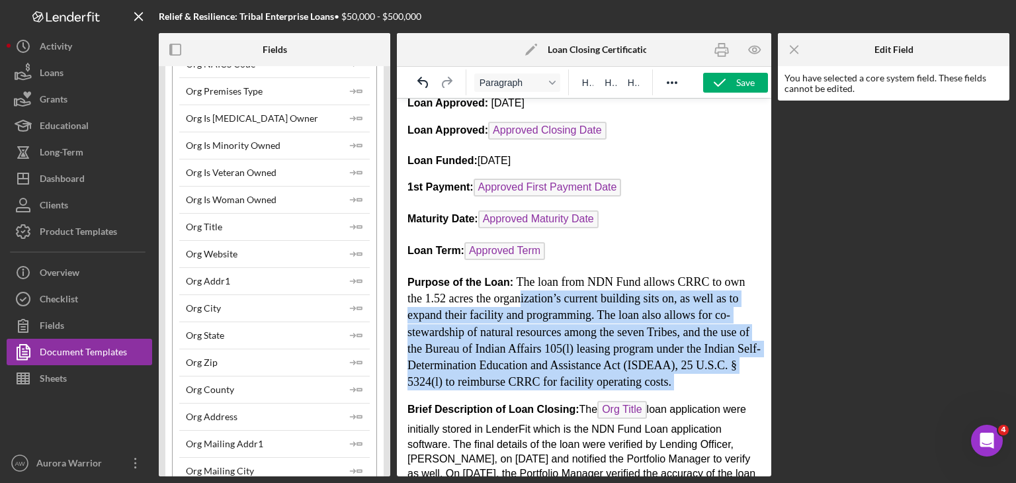
drag, startPoint x: 721, startPoint y: 374, endPoint x: 518, endPoint y: 287, distance: 220.7
click at [506, 287] on p "Purpose of the Loan: The loan from NDN Fund allows CRRC to own the 1.52 acres t…" at bounding box center [583, 332] width 353 height 116
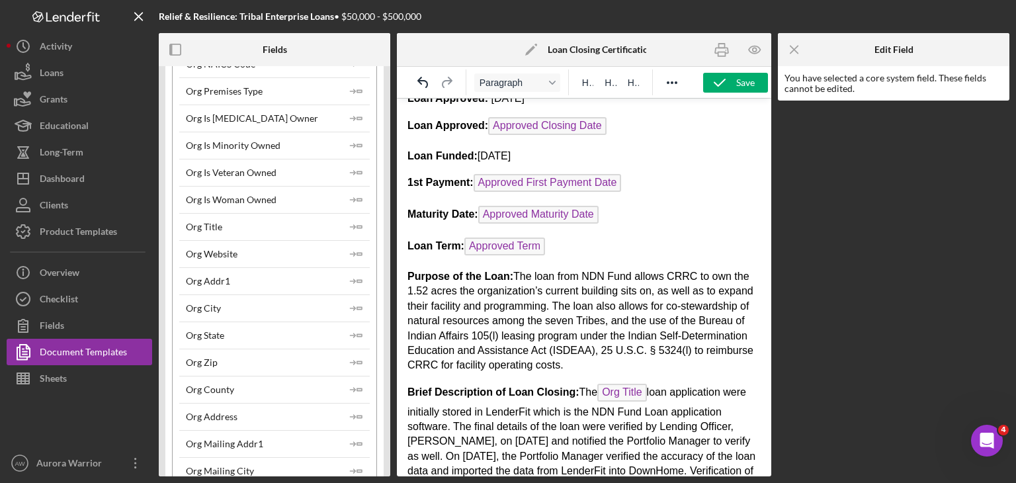
scroll to position [407, 0]
click at [506, 268] on p "Purpose of the Loan: The loan from NDN Fund allows CRRC to own the 1.52 acres t…" at bounding box center [583, 320] width 353 height 104
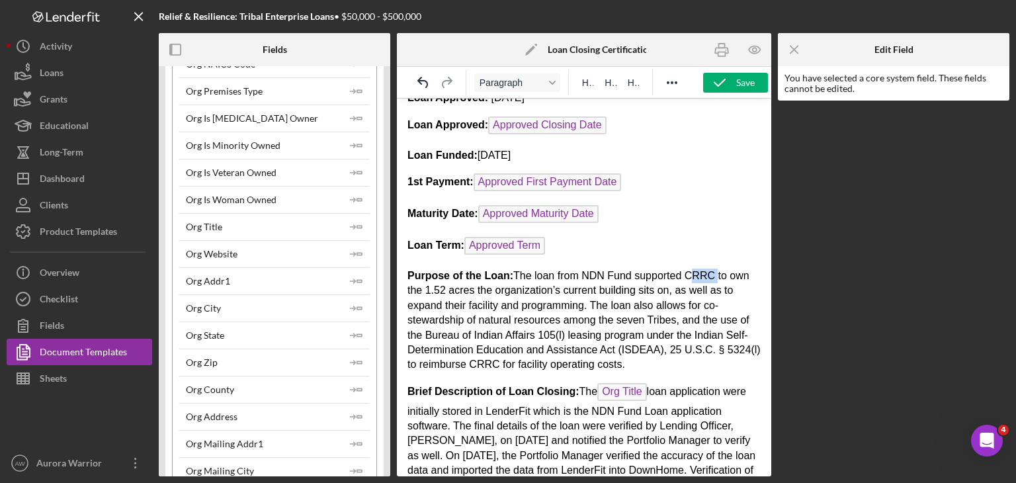
drag, startPoint x: 709, startPoint y: 269, endPoint x: 684, endPoint y: 268, distance: 25.2
click at [506, 268] on p "Purpose of the Loan: The loan from NDN Fund supported CRRC to own the 1.52 acre…" at bounding box center [583, 320] width 353 height 104
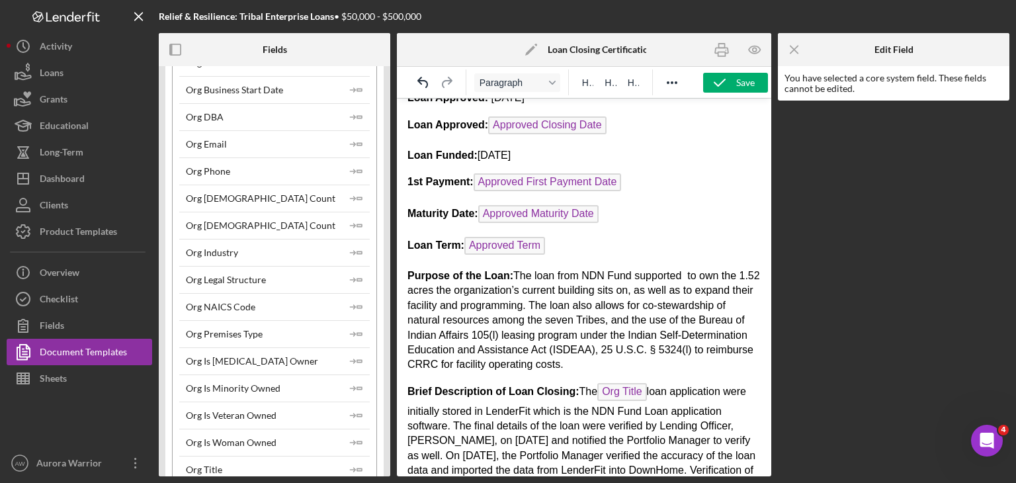
click at [303, 218] on div "Org [DEMOGRAPHIC_DATA] Count Icon/Insert Field" at bounding box center [274, 225] width 190 height 27
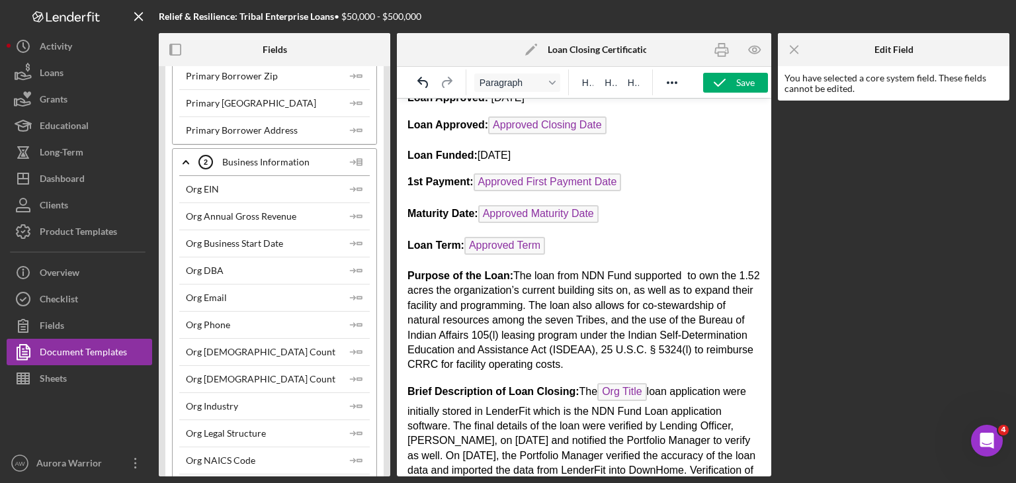
scroll to position [2181, 0]
click at [217, 264] on div "Org DBA" at bounding box center [205, 269] width 38 height 11
click at [506, 385] on span "Org Title" at bounding box center [621, 392] width 49 height 18
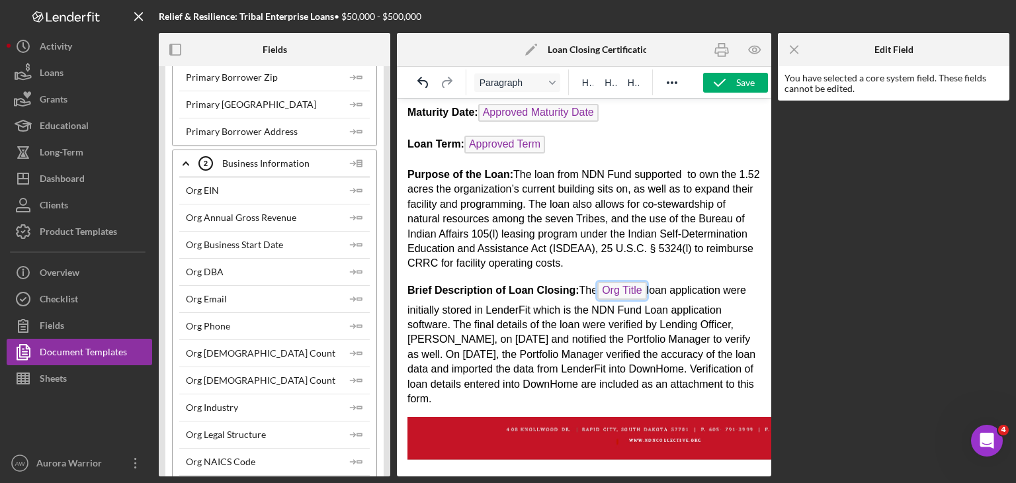
click at [506, 282] on span "Org Title" at bounding box center [621, 291] width 49 height 18
click at [506, 251] on p "Purpose of the Loan: The loan from NDN Fund supported to own the 1.52 acres the…" at bounding box center [583, 219] width 353 height 104
click at [506, 284] on span "Org Title" at bounding box center [621, 291] width 49 height 18
click at [506, 283] on span "Org Title" at bounding box center [621, 291] width 49 height 18
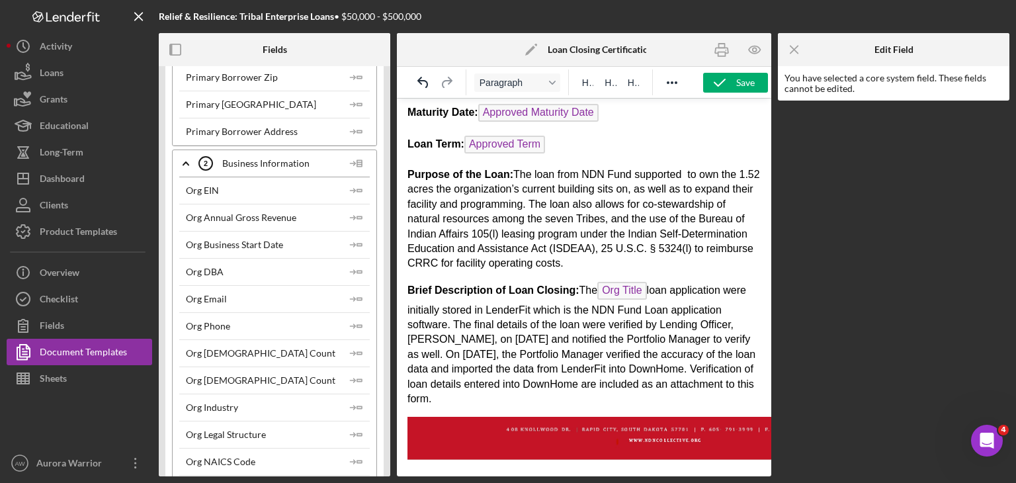
click at [506, 283] on span "Org Title" at bounding box center [621, 291] width 49 height 18
click at [506, 284] on span "Org Title" at bounding box center [621, 291] width 49 height 18
click at [506, 283] on p "Brief Description of Loan Closing: The Org Title loan application were initiall…" at bounding box center [583, 344] width 353 height 125
drag, startPoint x: 648, startPoint y: 283, endPoint x: 619, endPoint y: 278, distance: 29.5
click at [506, 282] on p "Brief Description of Loan Closing: The Org Title loan application were initiall…" at bounding box center [583, 344] width 353 height 125
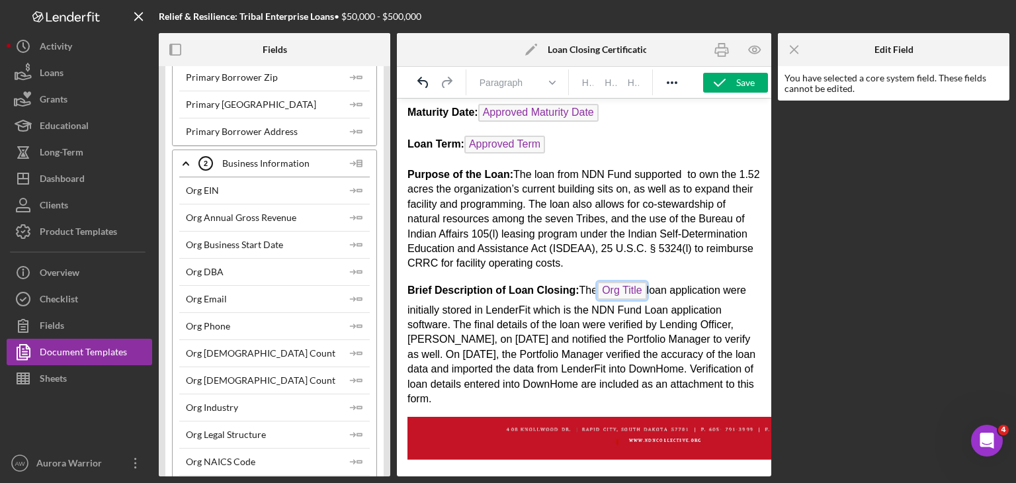
click at [506, 282] on span "Org Title" at bounding box center [621, 291] width 49 height 18
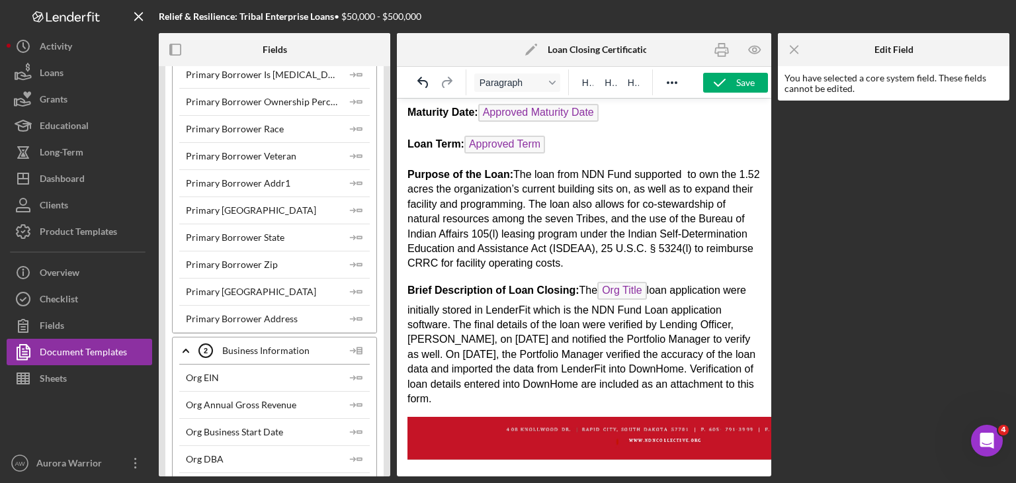
scroll to position [1992, 0]
click at [506, 293] on p "Brief Description of Loan Closing: The Org Title loan application were initiall…" at bounding box center [583, 344] width 353 height 125
click at [506, 285] on span "Org Title" at bounding box center [621, 291] width 49 height 18
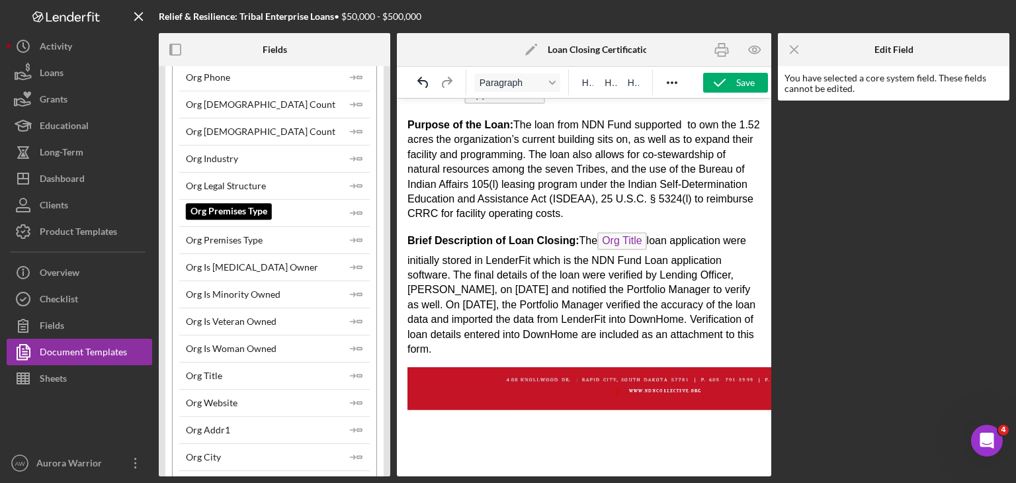
scroll to position [2426, 0]
click at [506, 118] on p "Purpose of the Loan: The loan from NDN Fund supported to own the 1.52 acres the…" at bounding box center [583, 170] width 353 height 104
click at [357, 364] on icon "Icon/Insert Field" at bounding box center [356, 377] width 26 height 26
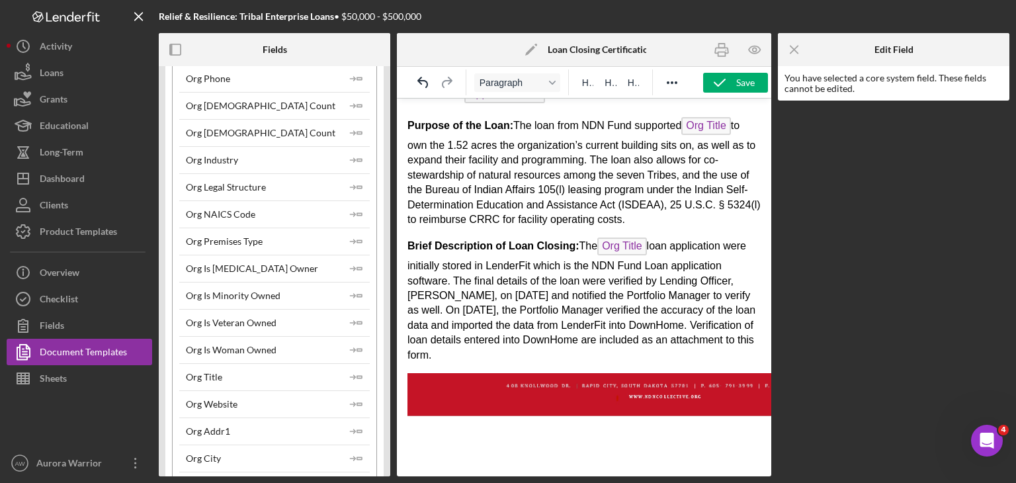
click at [491, 143] on p "Purpose of the Loan: The loan from NDN Fund supported Org Title to own the 1.52…" at bounding box center [583, 172] width 353 height 110
click at [429, 138] on p "Purpose of the Loan: The loan from NDN Fund supported Org Title to own the 1.52…" at bounding box center [583, 172] width 353 height 110
click at [506, 136] on p "Purpose of the Loan: The loan from NDN Fund supported Org Title to purchase 1.5…" at bounding box center [583, 172] width 353 height 110
click at [452, 137] on p "Purpose of the Loan: The loan from NDN Fund supported Org Title to purchase 1.5…" at bounding box center [583, 172] width 353 height 110
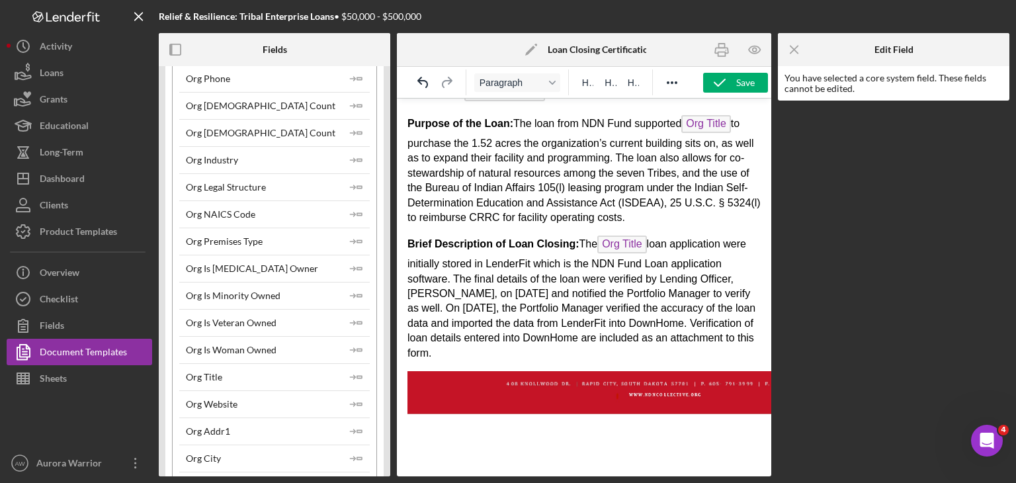
scroll to position [561, 0]
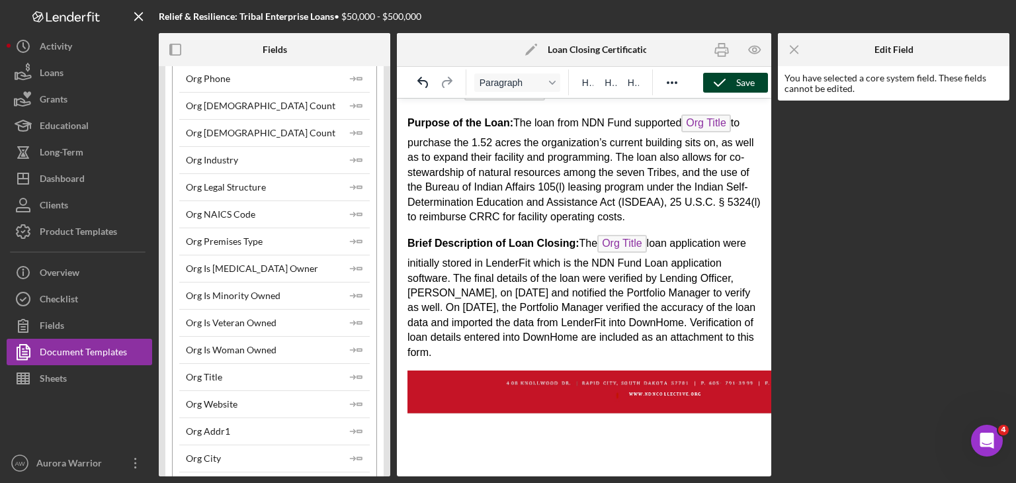
click at [506, 80] on div "Save" at bounding box center [745, 83] width 19 height 20
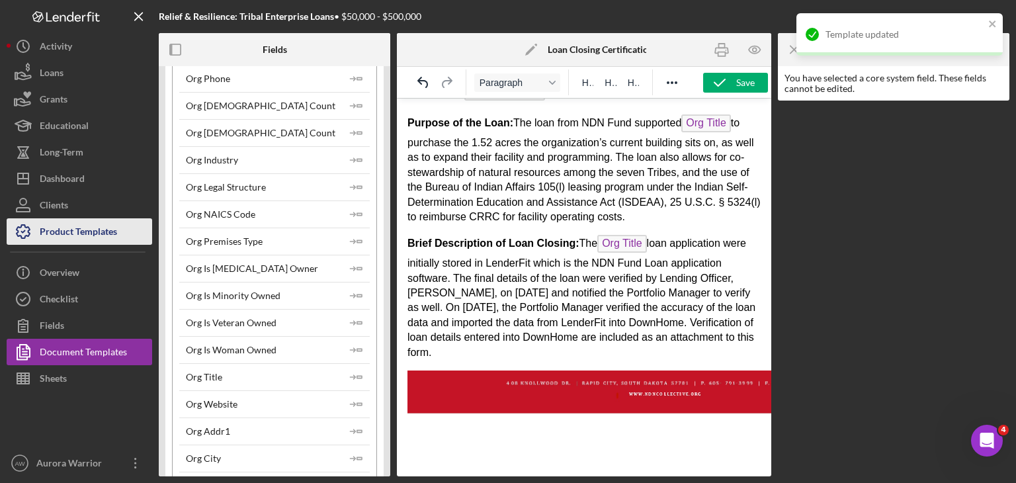
click at [77, 239] on div "Product Templates" at bounding box center [78, 233] width 77 height 30
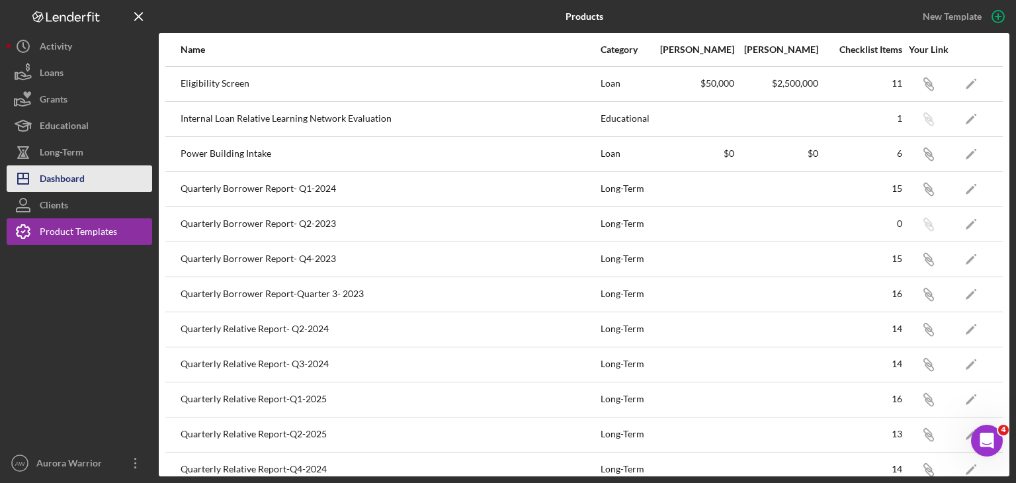
click at [61, 179] on div "Dashboard" at bounding box center [62, 180] width 45 height 30
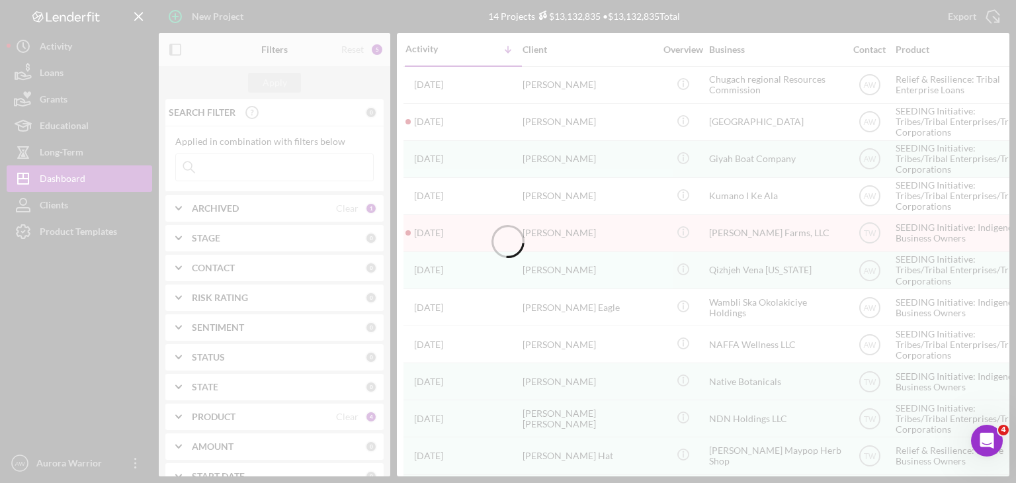
click at [257, 163] on div at bounding box center [508, 241] width 1016 height 483
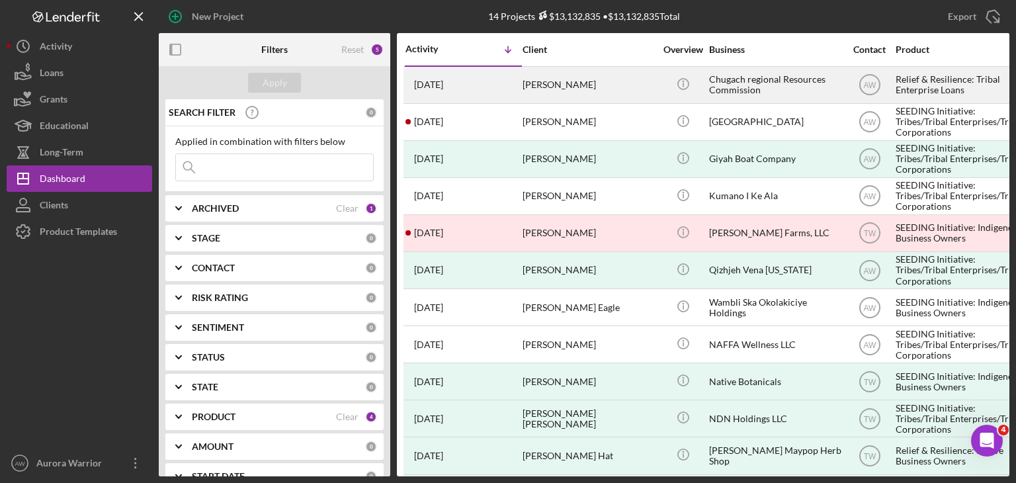
click at [506, 84] on div "[PERSON_NAME]" at bounding box center [588, 84] width 132 height 35
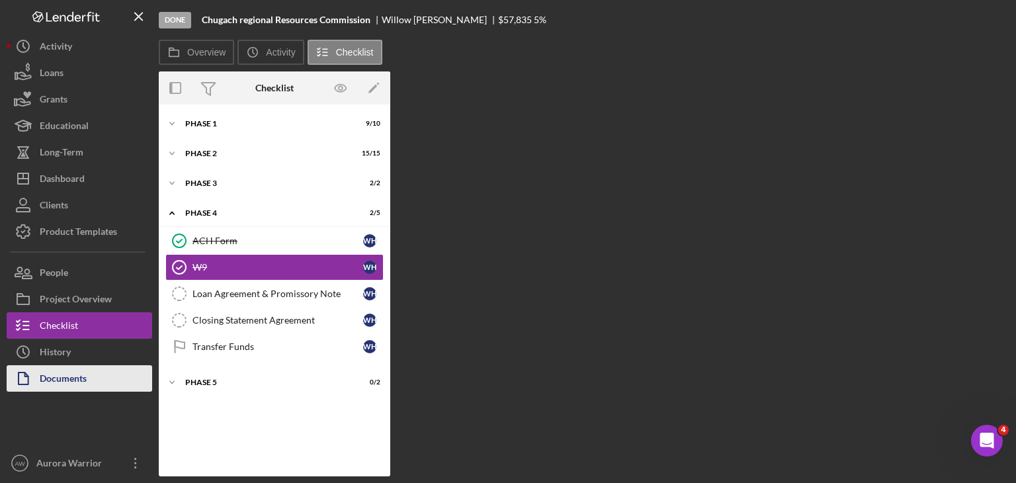
click at [85, 382] on div "Documents" at bounding box center [63, 380] width 47 height 30
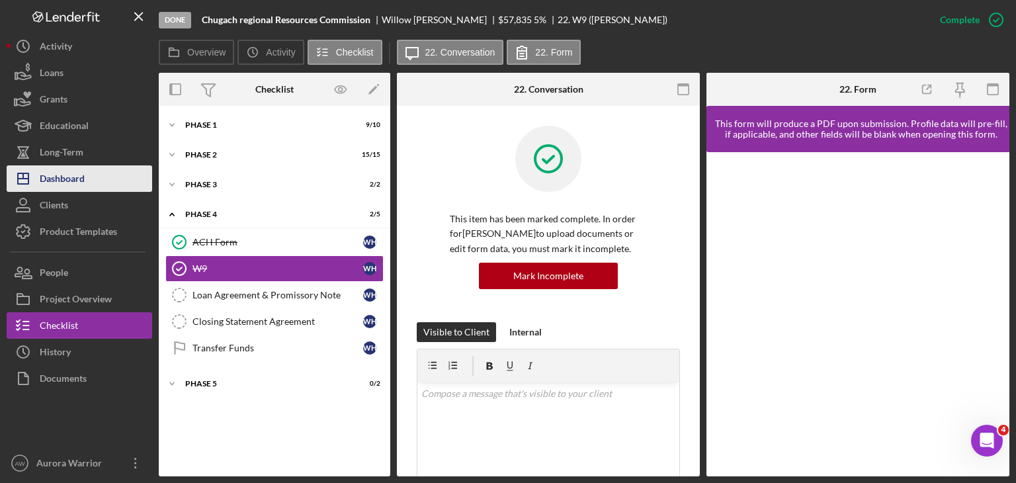
click at [91, 176] on button "Icon/Dashboard Dashboard" at bounding box center [79, 178] width 145 height 26
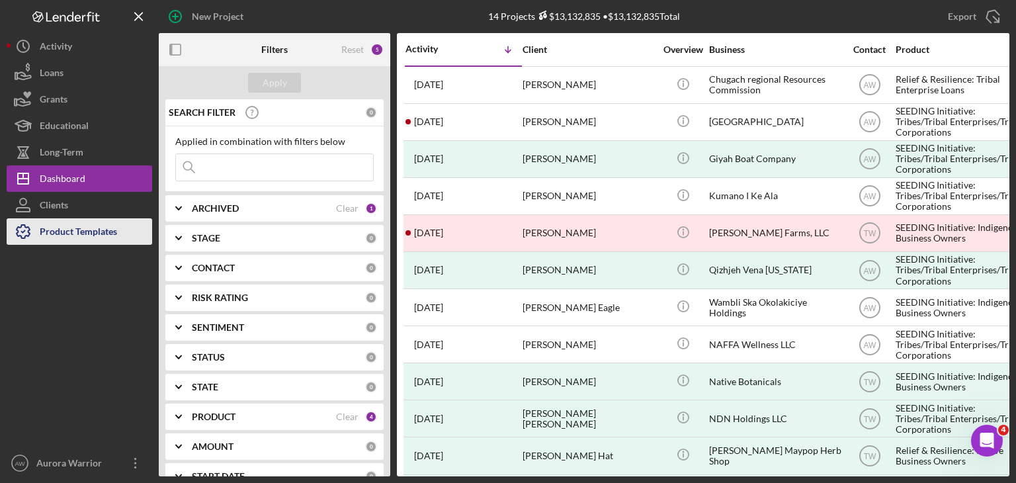
click at [104, 231] on div "Product Templates" at bounding box center [78, 233] width 77 height 30
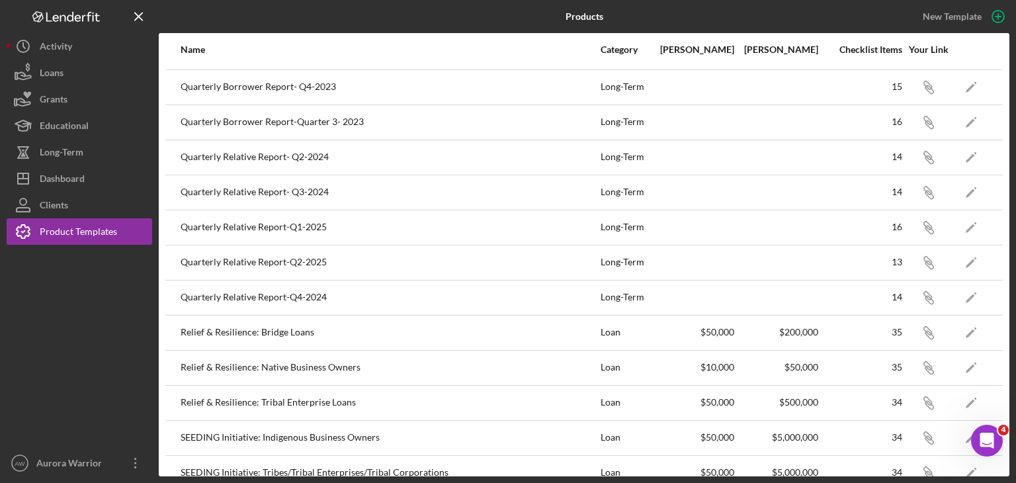
scroll to position [225, 0]
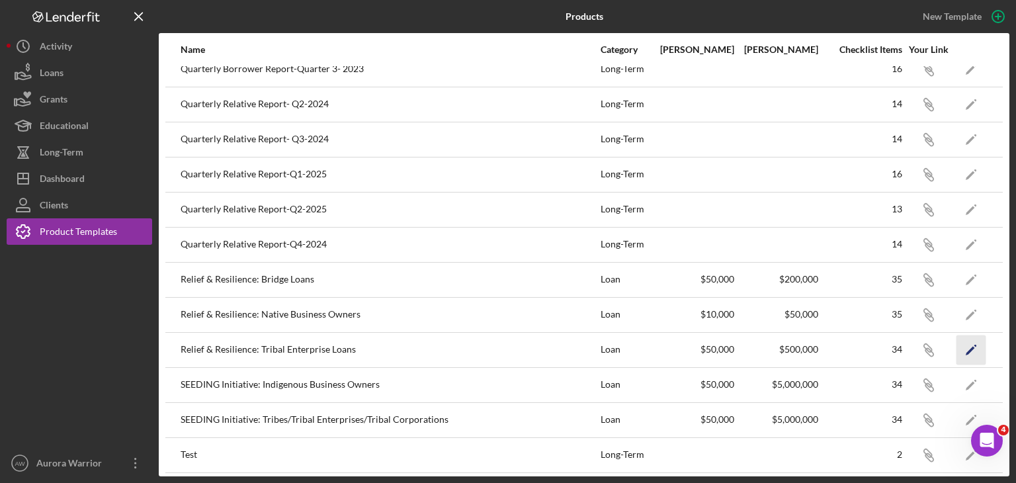
click at [506, 348] on polygon "button" at bounding box center [969, 350] width 9 height 9
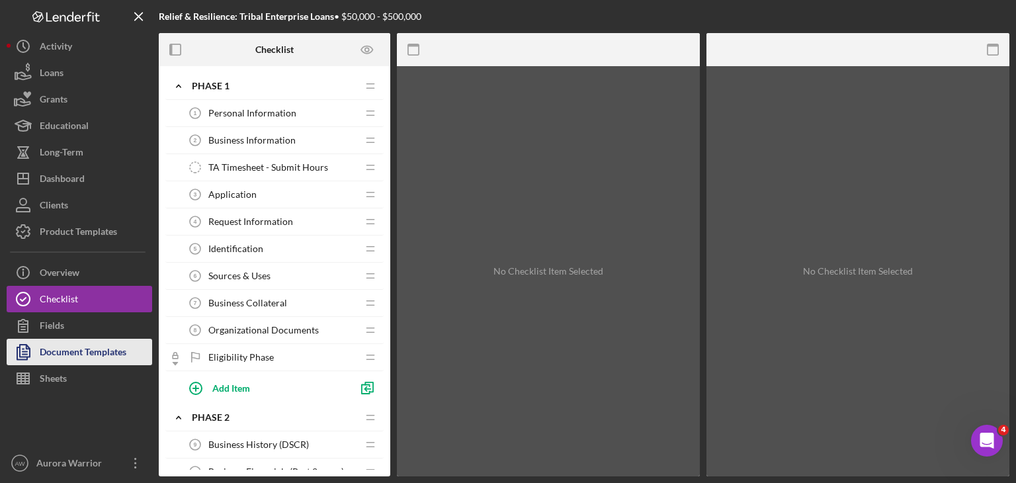
click at [30, 346] on icon "button" at bounding box center [23, 351] width 33 height 33
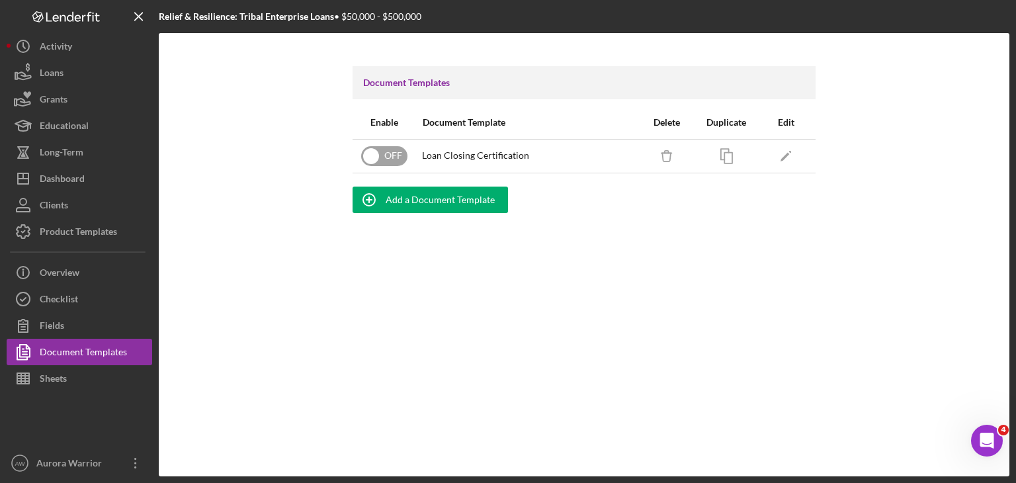
click at [384, 154] on input "checkbox" at bounding box center [384, 156] width 46 height 20
checkbox input "true"
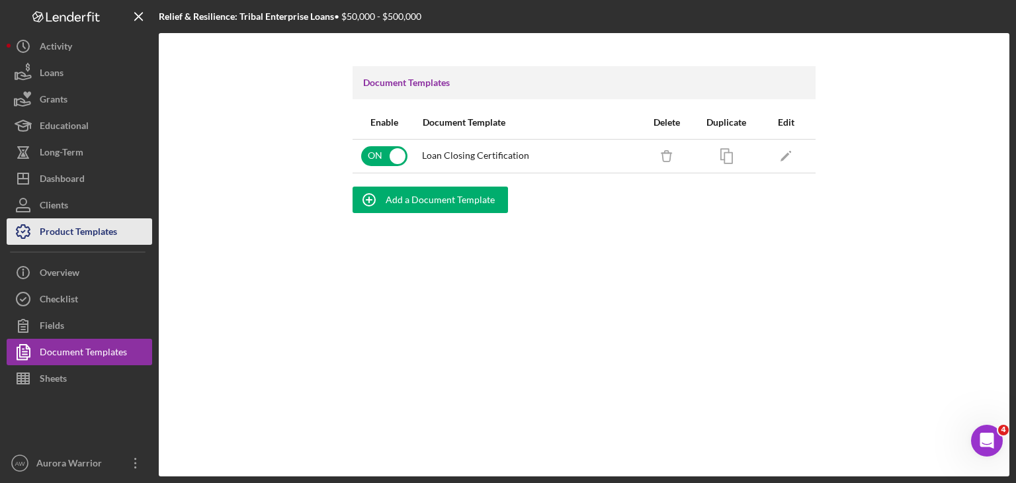
click at [50, 239] on div "Product Templates" at bounding box center [78, 233] width 77 height 30
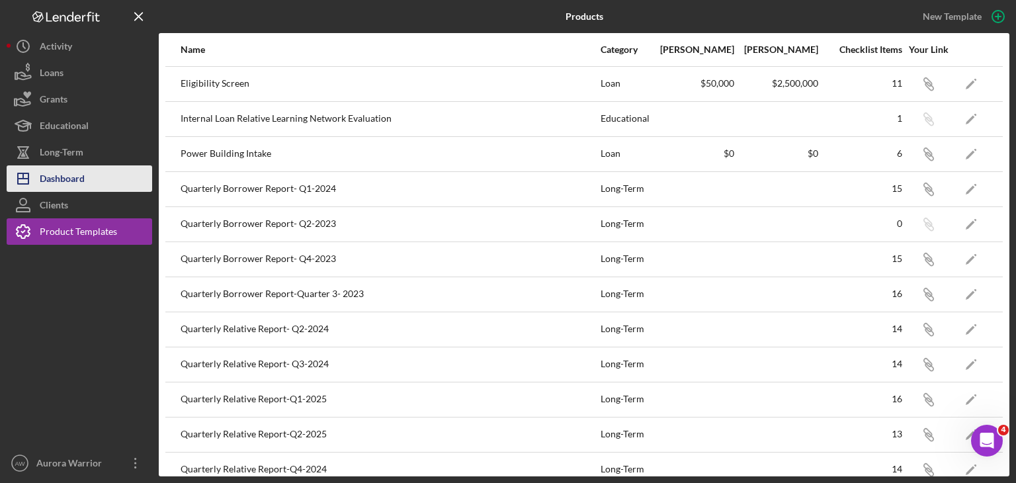
click at [60, 191] on div "Dashboard" at bounding box center [62, 180] width 45 height 30
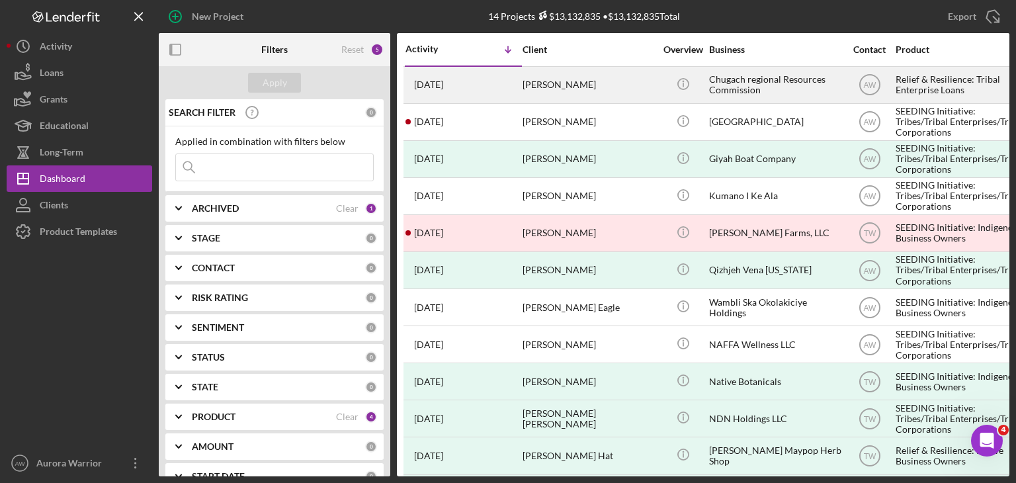
click at [506, 72] on div "[PERSON_NAME]" at bounding box center [588, 84] width 132 height 35
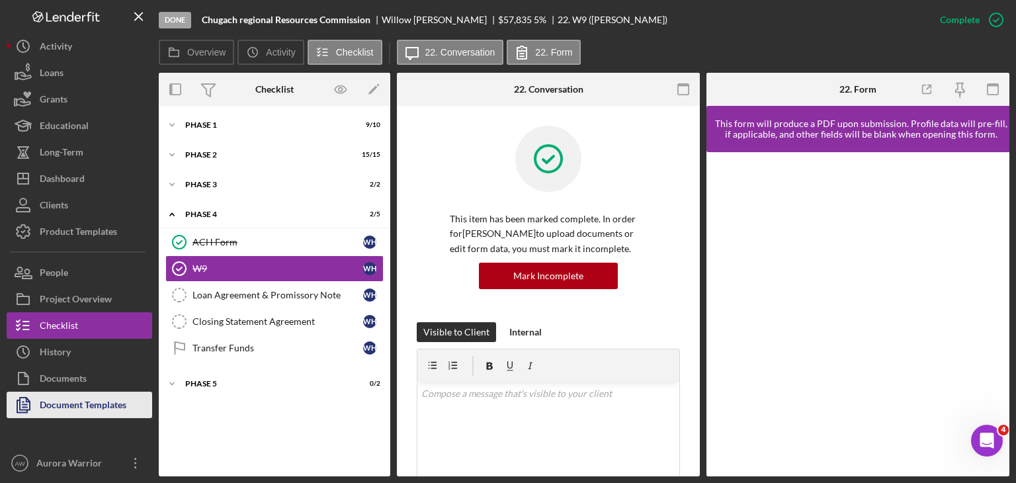
click at [109, 402] on div "Document Templates" at bounding box center [83, 406] width 87 height 30
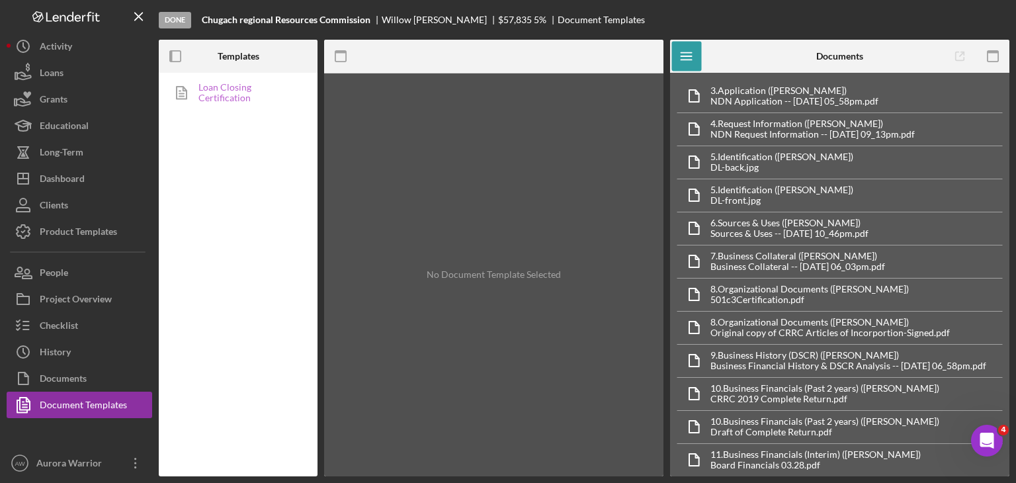
click at [264, 94] on link "Loan Closing Certification" at bounding box center [234, 92] width 139 height 26
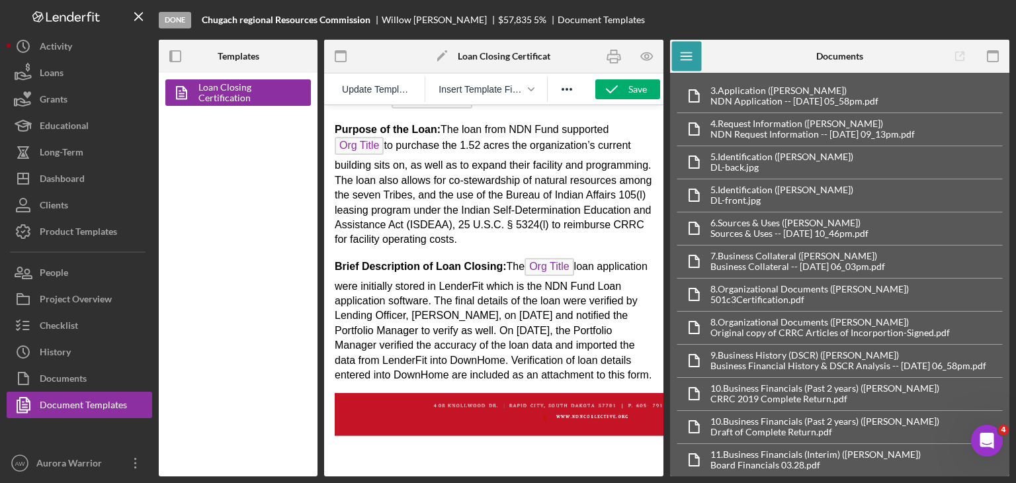
scroll to position [600, 0]
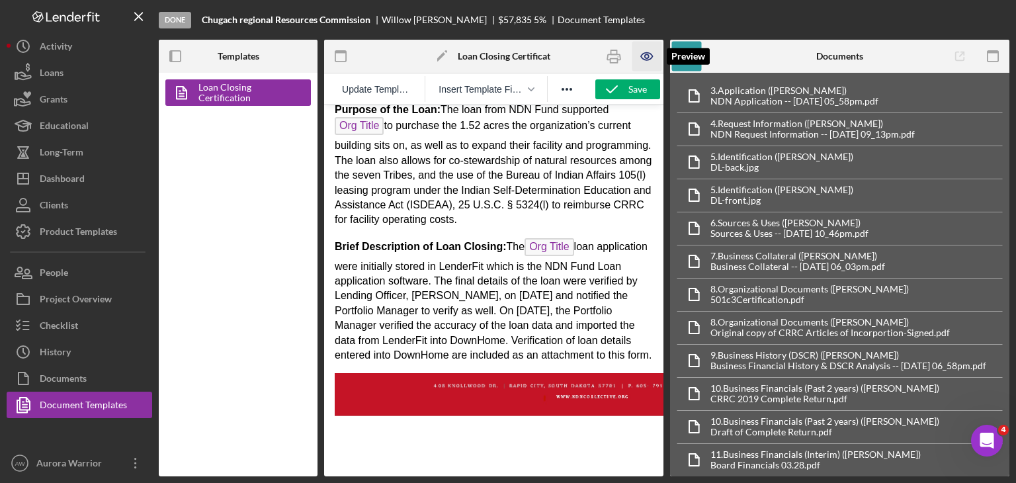
click at [506, 54] on icon "button" at bounding box center [647, 57] width 30 height 30
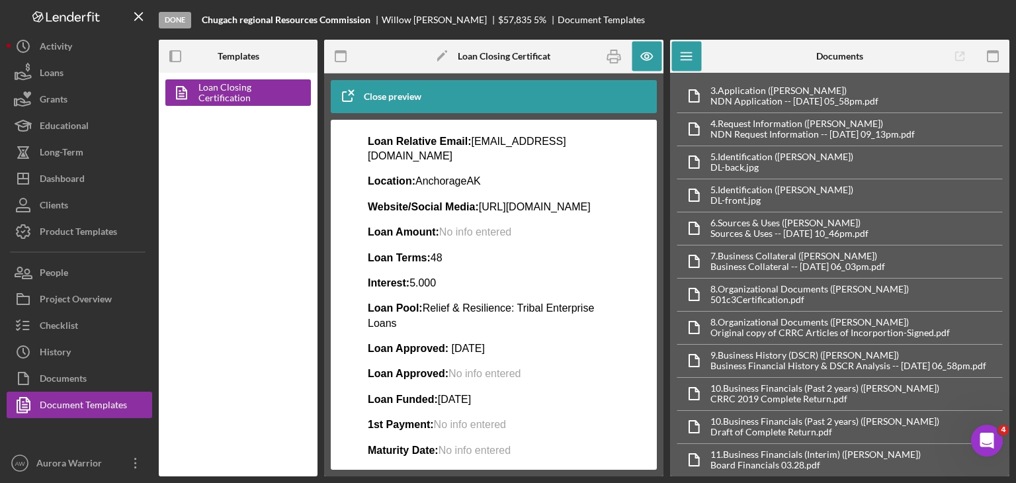
scroll to position [185, 0]
click at [506, 60] on icon "button" at bounding box center [646, 56] width 11 height 7
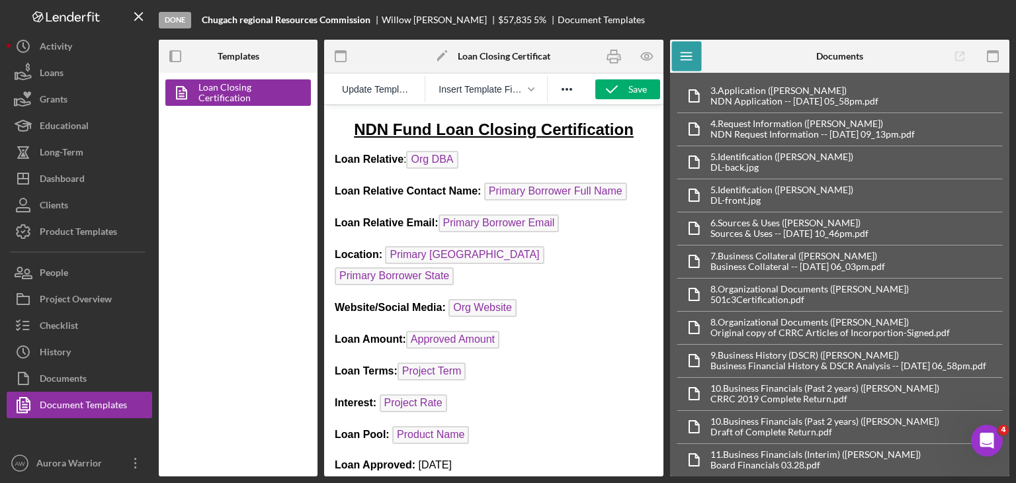
scroll to position [71, 0]
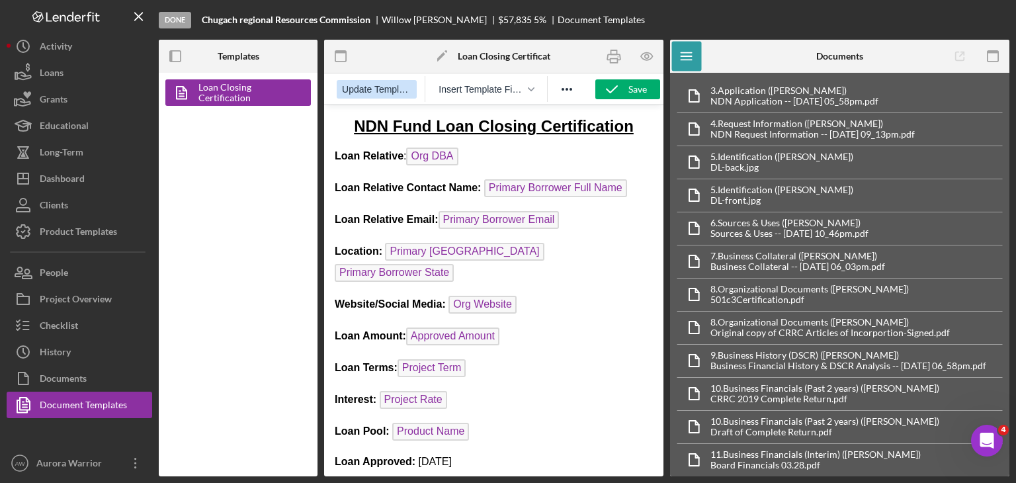
click at [396, 95] on span "Update Template" at bounding box center [376, 89] width 69 height 11
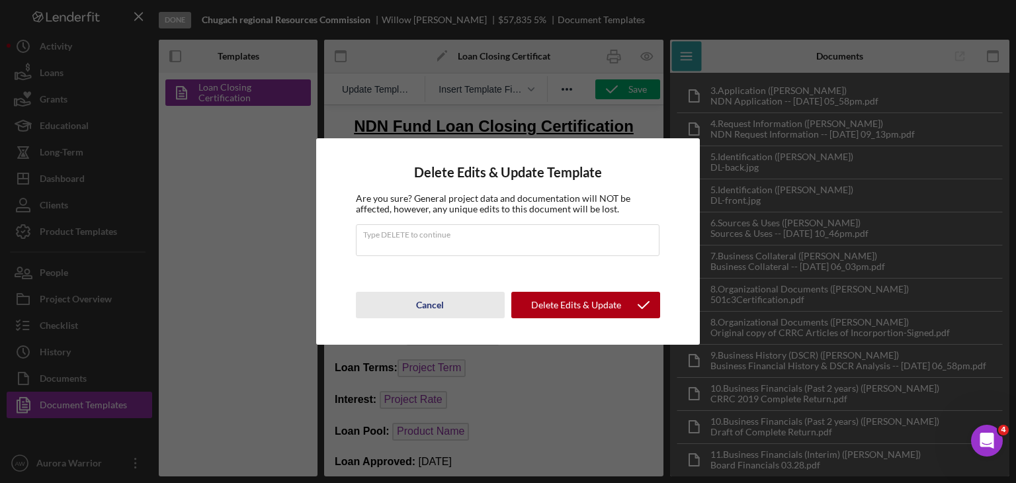
click at [426, 300] on div "Cancel" at bounding box center [430, 305] width 28 height 26
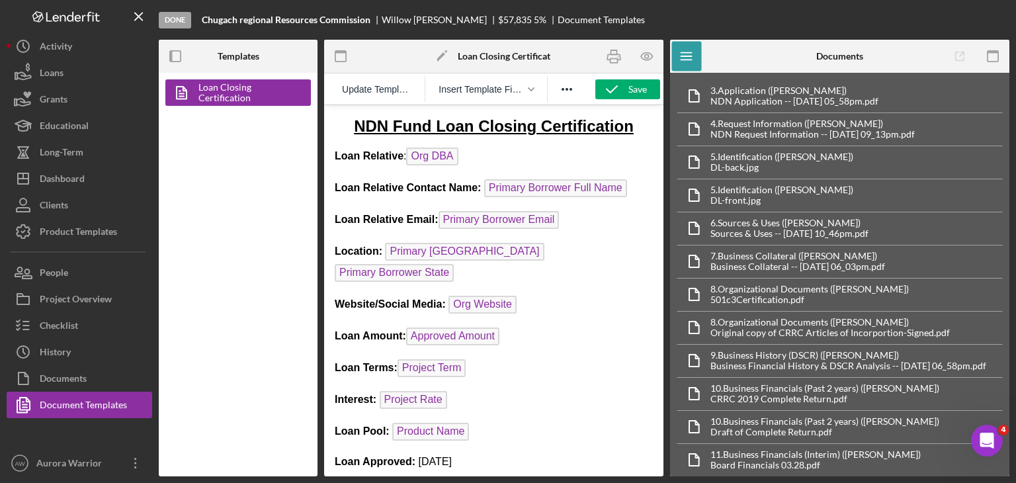
click at [491, 359] on p "Loan Terms: Project Term ﻿" at bounding box center [494, 369] width 318 height 21
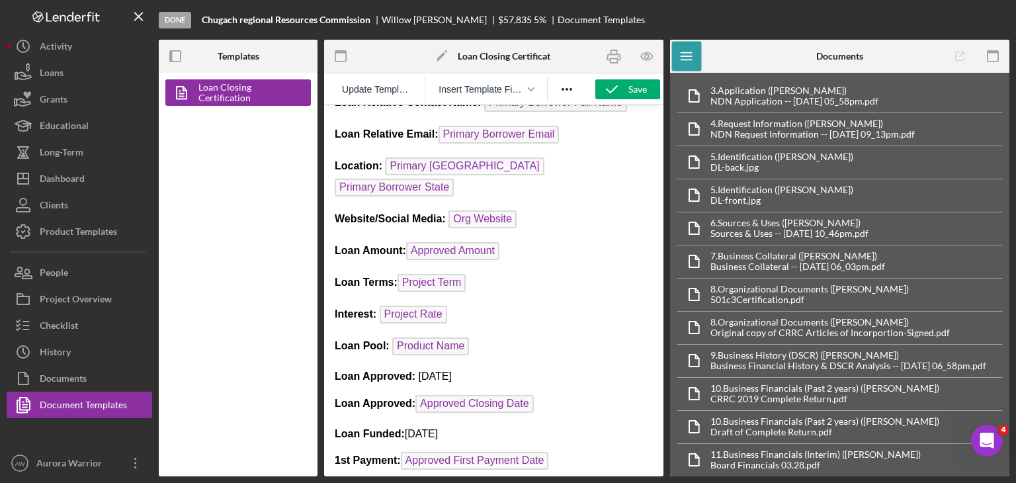
scroll to position [157, 0]
click at [506, 97] on button "Insert Template Field" at bounding box center [486, 89] width 106 height 19
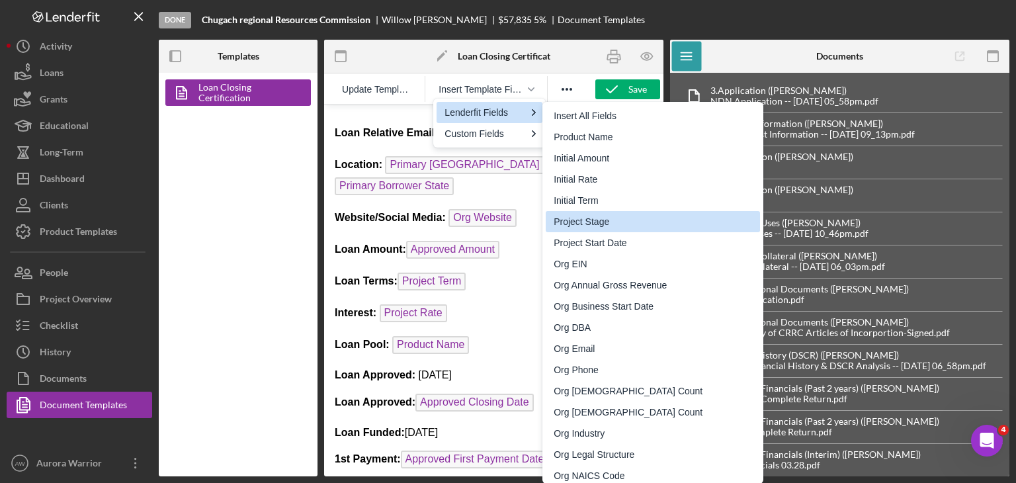
click at [490, 336] on p "Loan Pool: Product Name" at bounding box center [494, 346] width 318 height 21
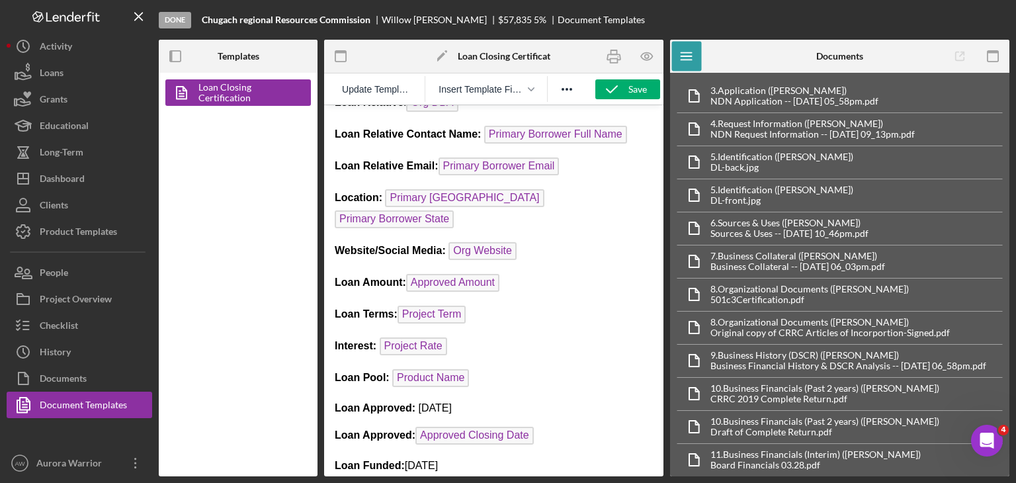
scroll to position [124, 0]
drag, startPoint x: 549, startPoint y: 404, endPoint x: 439, endPoint y: 399, distance: 109.9
click at [439, 426] on p "Loan Approved: Approved Closing Date ﻿" at bounding box center [494, 436] width 318 height 21
click at [506, 426] on p "Loan Approved: Approved Closing Date" at bounding box center [494, 436] width 318 height 21
drag, startPoint x: 566, startPoint y: 409, endPoint x: 422, endPoint y: 407, distance: 144.2
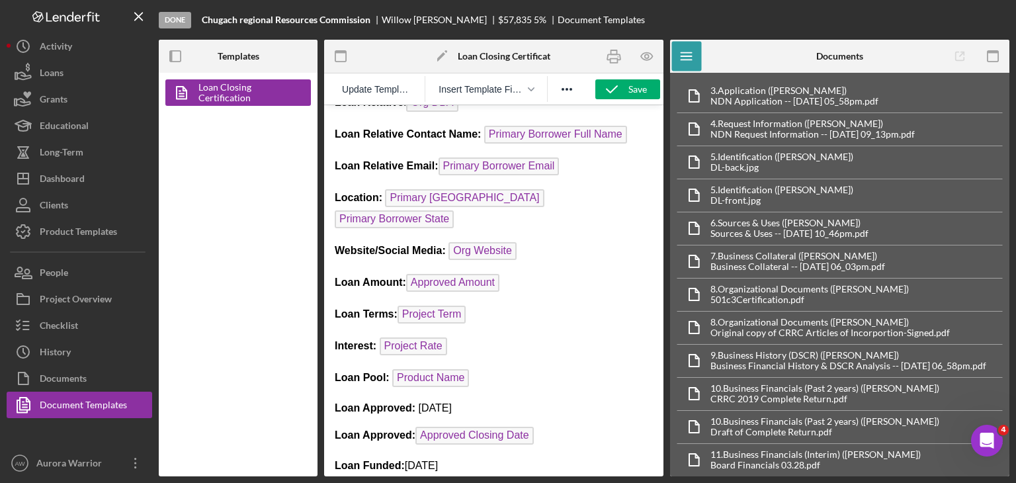
click at [422, 426] on p "Loan Approved: Approved Closing Date" at bounding box center [494, 436] width 318 height 21
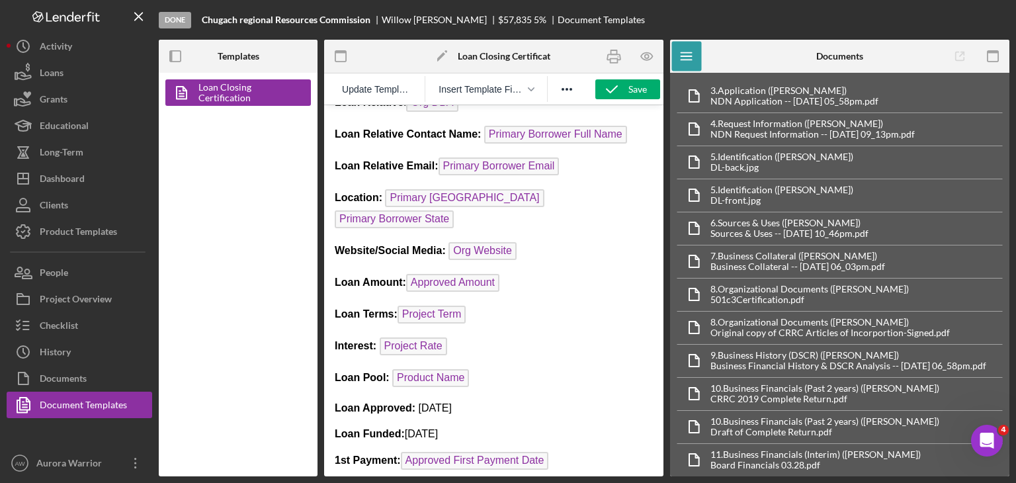
click at [506, 274] on p "Loan Amount: Approved Amount" at bounding box center [494, 284] width 318 height 21
click at [506, 274] on p "Loan Amount: Approved Amount ﻿" at bounding box center [494, 284] width 318 height 21
click at [112, 233] on div "Product Templates" at bounding box center [78, 233] width 77 height 30
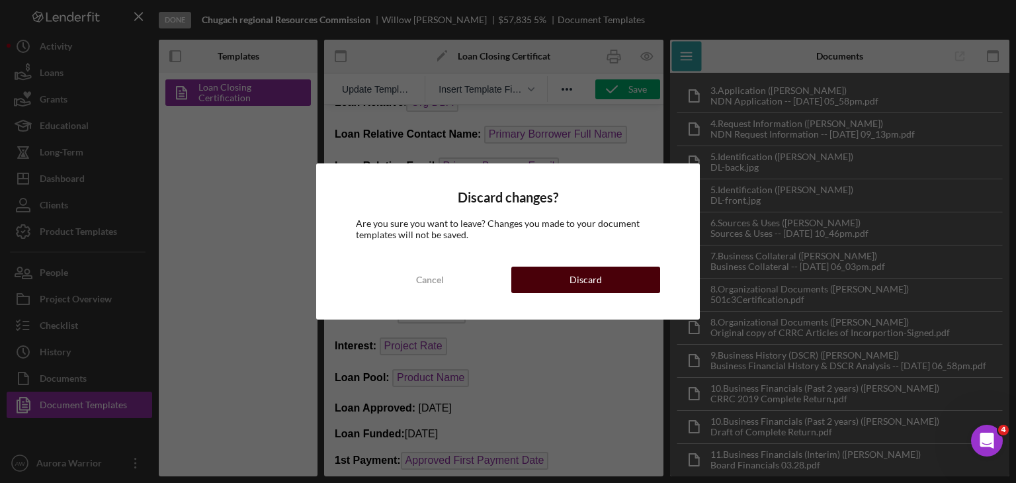
click at [506, 279] on div "Discard" at bounding box center [585, 279] width 32 height 26
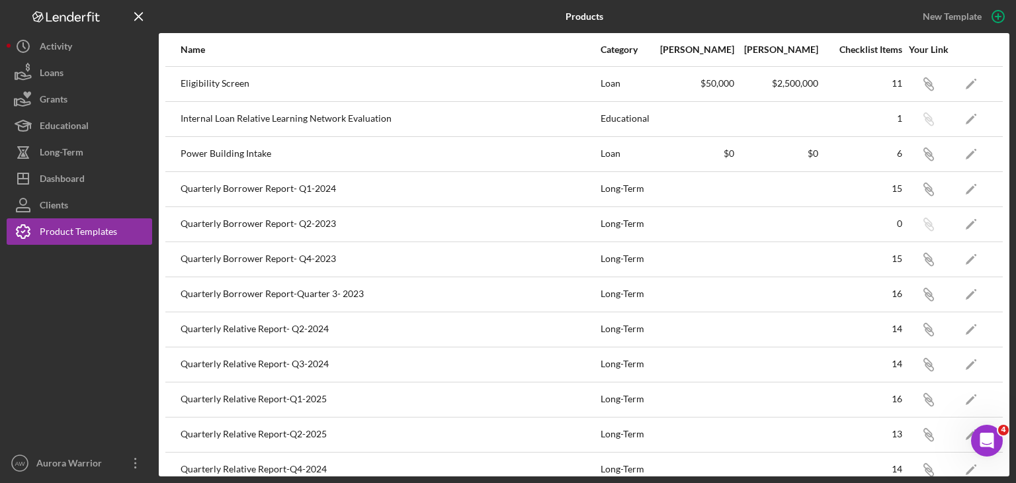
scroll to position [225, 0]
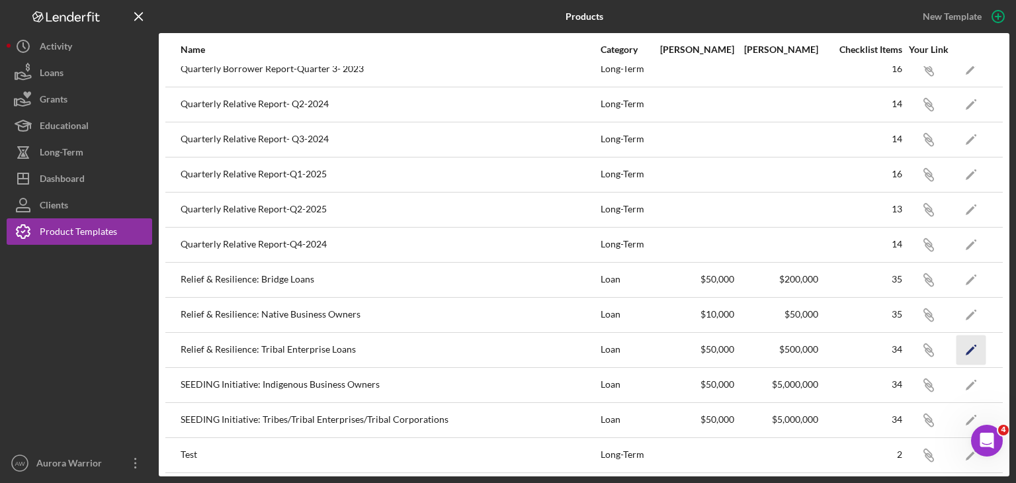
click at [506, 343] on icon "Icon/Edit" at bounding box center [971, 350] width 30 height 30
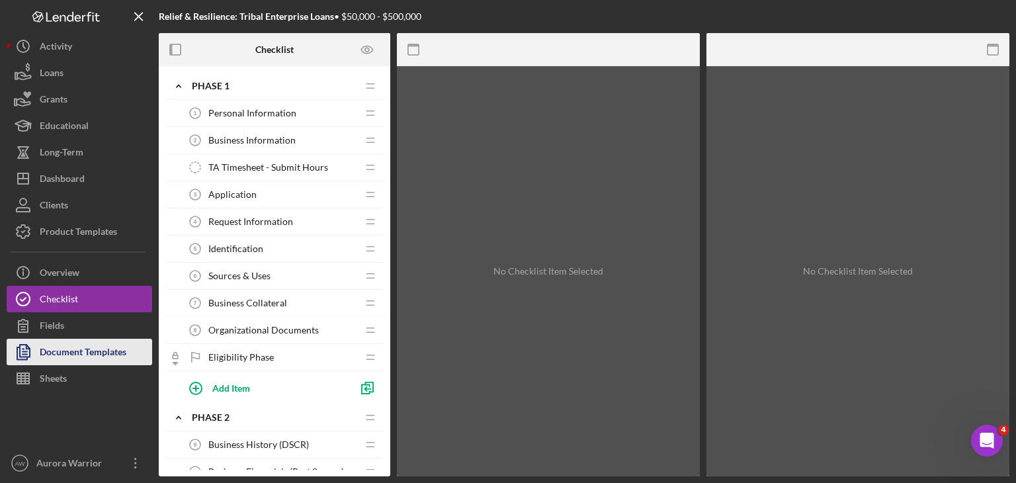
click at [60, 356] on div "Document Templates" at bounding box center [83, 354] width 87 height 30
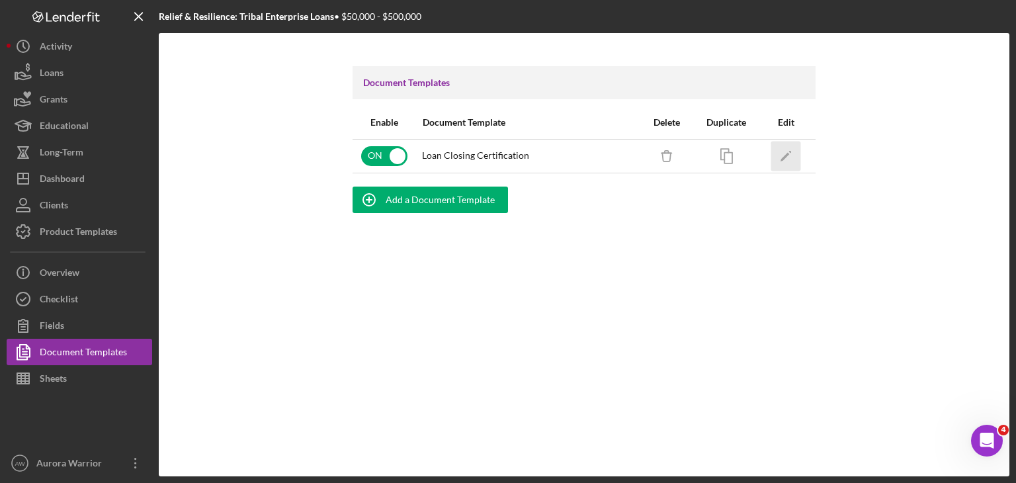
click at [506, 165] on icon "Icon/Edit" at bounding box center [786, 156] width 30 height 30
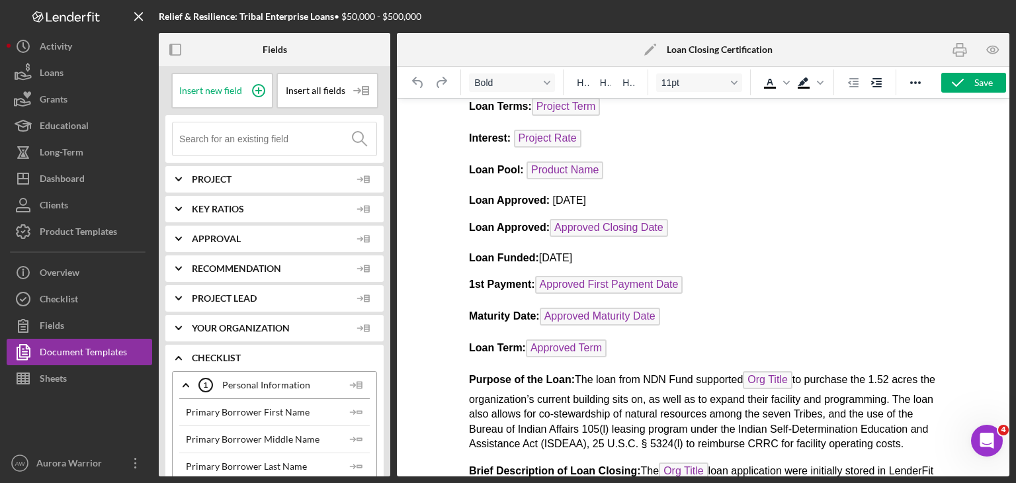
scroll to position [319, 0]
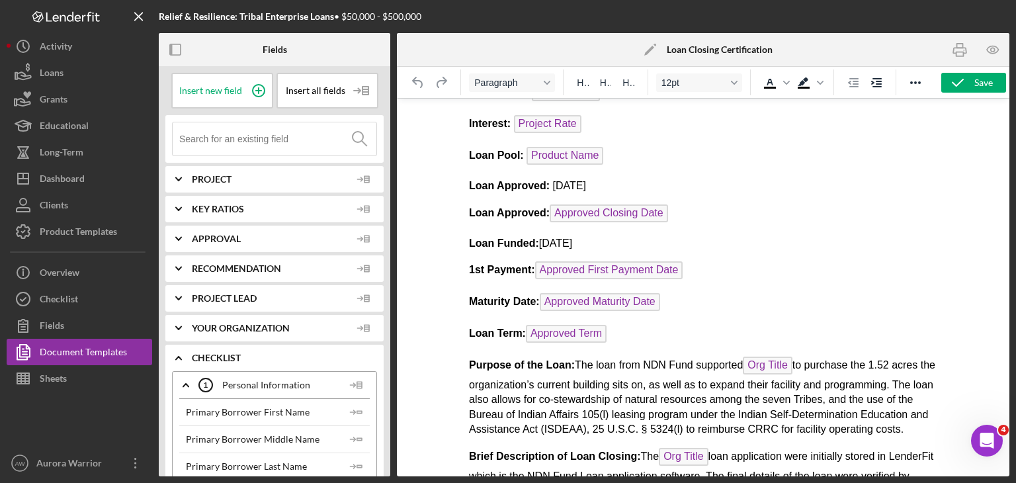
drag, startPoint x: 676, startPoint y: 202, endPoint x: 450, endPoint y: 206, distance: 226.2
click at [458, 206] on html "NDN Fund Loan Closing Certification Loan Relative : Org DBA Loan Relative Conta…" at bounding box center [703, 221] width 490 height 882
click at [506, 207] on p "Loan Approved: Approved Closing Date ﻿" at bounding box center [702, 214] width 469 height 21
drag, startPoint x: 704, startPoint y: 207, endPoint x: 458, endPoint y: 208, distance: 246.0
click at [458, 208] on html "NDN Fund Loan Closing Certification Loan Relative : Org DBA Loan Relative Conta…" at bounding box center [703, 221] width 490 height 882
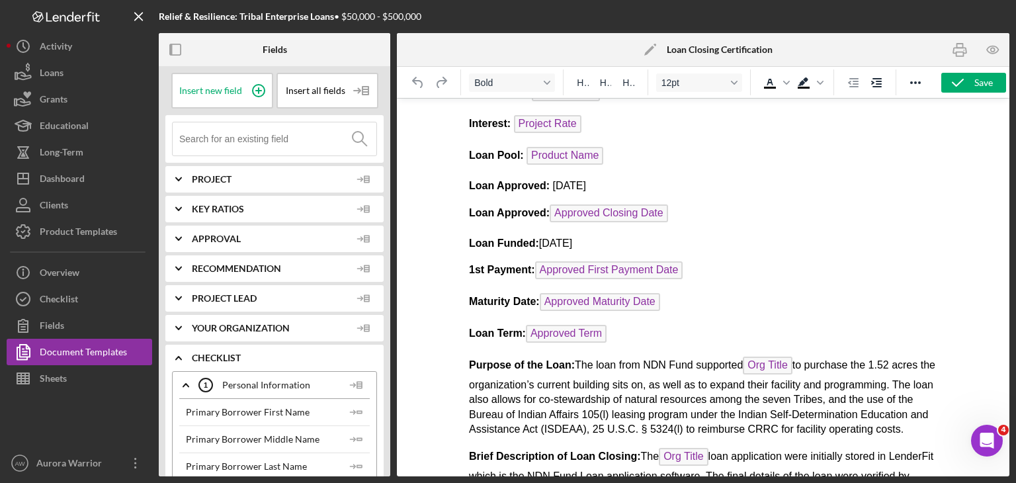
click at [469, 207] on strong "Loan Approved:" at bounding box center [508, 212] width 81 height 11
drag, startPoint x: 469, startPoint y: 206, endPoint x: 682, endPoint y: 222, distance: 212.8
click at [506, 222] on body "NDN Fund Loan Closing Certification Loan Relative : Org DBA Loan Relative Conta…" at bounding box center [702, 220] width 469 height 861
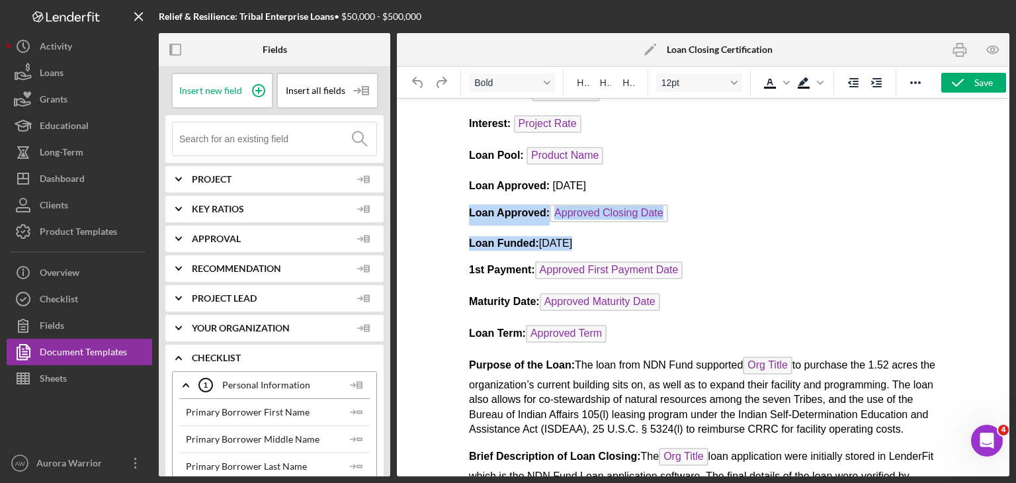
click at [506, 222] on body "NDN Fund Loan Closing Certification Loan Relative : Org DBA Loan Relative Conta…" at bounding box center [702, 220] width 469 height 861
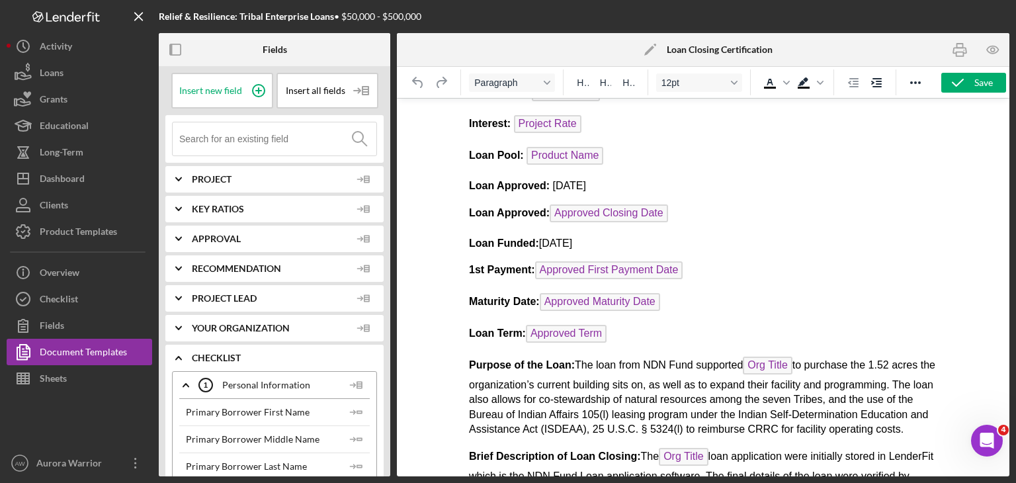
drag, startPoint x: 703, startPoint y: 204, endPoint x: 480, endPoint y: 207, distance: 222.9
click at [480, 207] on p "Loan Approved: Approved Closing Date ﻿" at bounding box center [702, 214] width 469 height 21
drag, startPoint x: 471, startPoint y: 204, endPoint x: 672, endPoint y: 206, distance: 201.7
click at [506, 206] on p "Loan Approved: Approved Closing Date" at bounding box center [702, 214] width 469 height 21
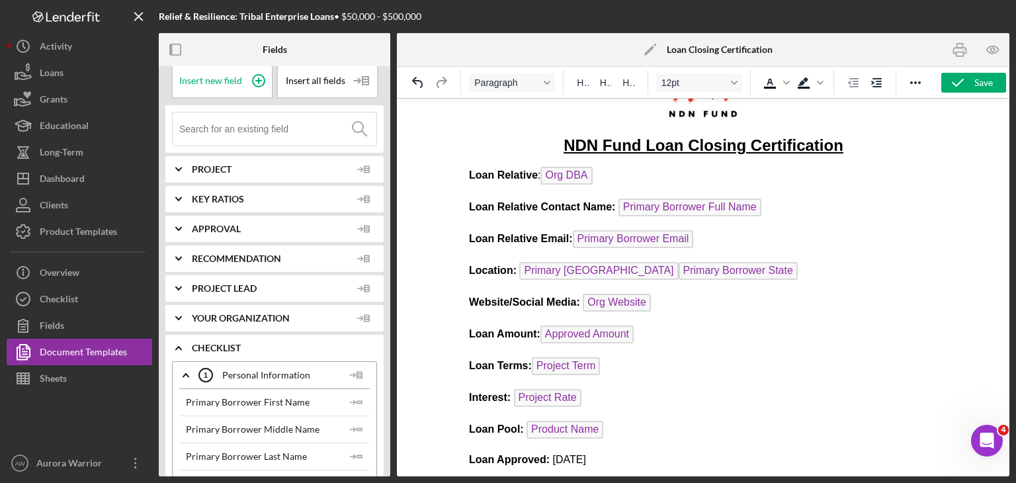
scroll to position [0, 0]
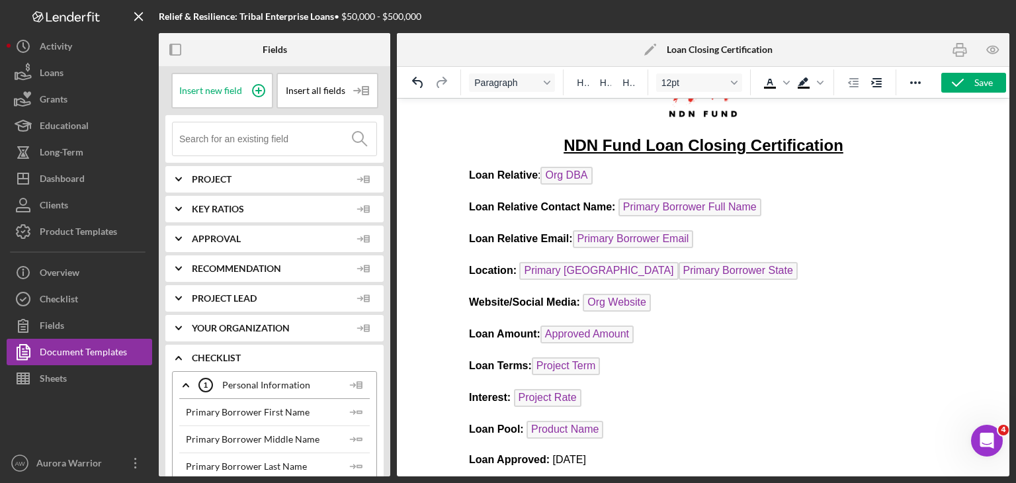
click at [214, 181] on span "Project" at bounding box center [271, 179] width 159 height 11
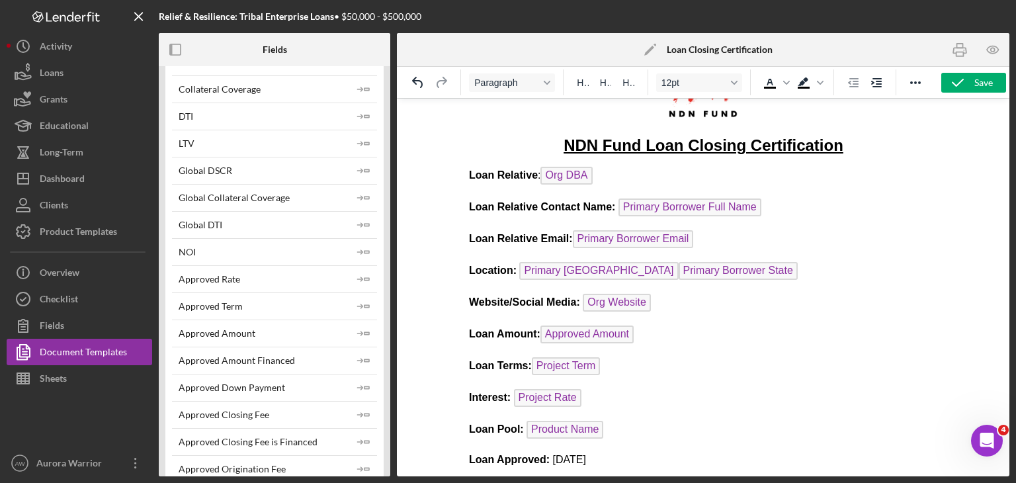
scroll to position [307, 0]
click at [74, 182] on div "Dashboard" at bounding box center [62, 180] width 45 height 30
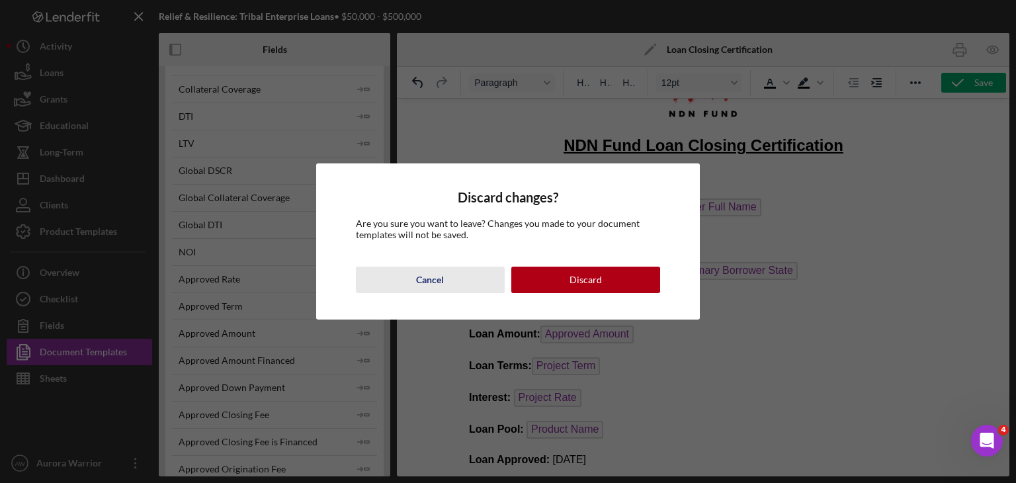
click at [410, 278] on button "Cancel" at bounding box center [430, 279] width 149 height 26
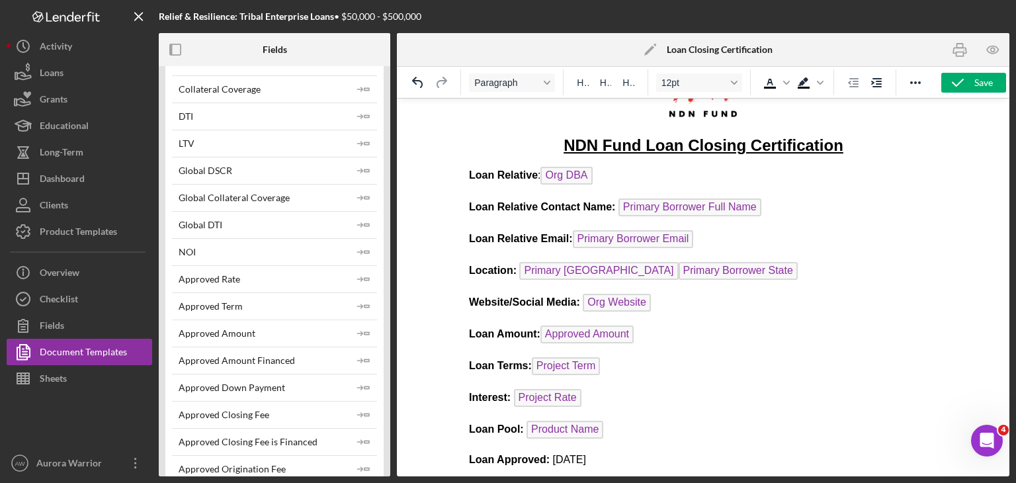
click at [506, 350] on body "NDN Fund Loan Closing Certification Loan Relative : Org DBA Loan Relative Conta…" at bounding box center [702, 478] width 469 height 829
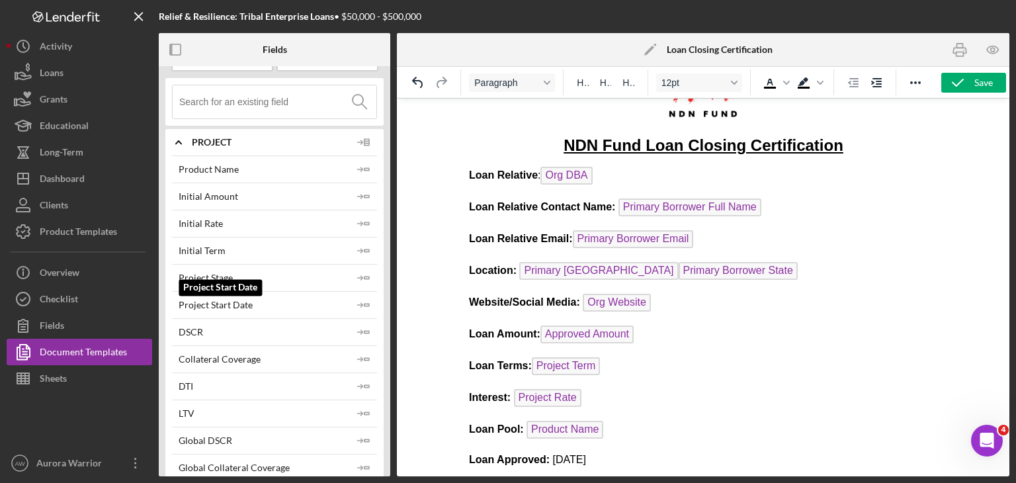
scroll to position [40, 0]
click at [506, 372] on p "Loan Terms: Project Term ﻿" at bounding box center [702, 367] width 469 height 21
click at [506, 327] on p "Loan Amount: Approved Amount" at bounding box center [702, 335] width 469 height 21
click at [364, 192] on polygon "button" at bounding box center [366, 193] width 5 height 2
click at [506, 333] on p "Loan Amount: Approved Amount Initial Amount" at bounding box center [702, 335] width 469 height 21
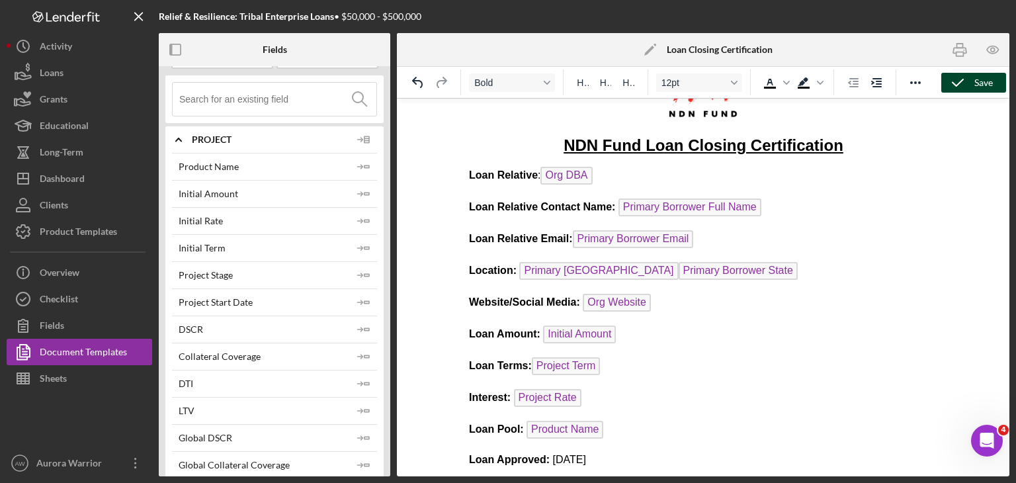
click at [506, 81] on div "Save" at bounding box center [983, 83] width 19 height 20
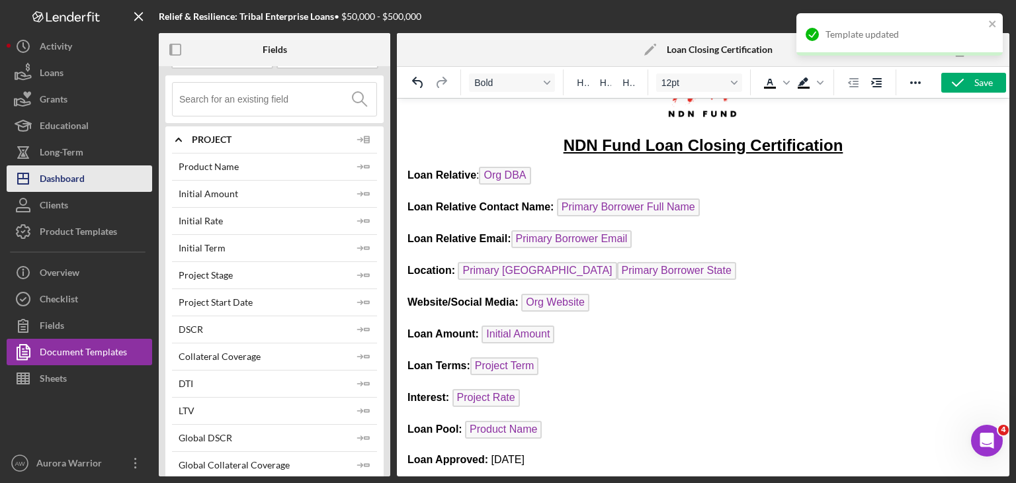
click at [60, 165] on div "Dashboard" at bounding box center [62, 180] width 45 height 30
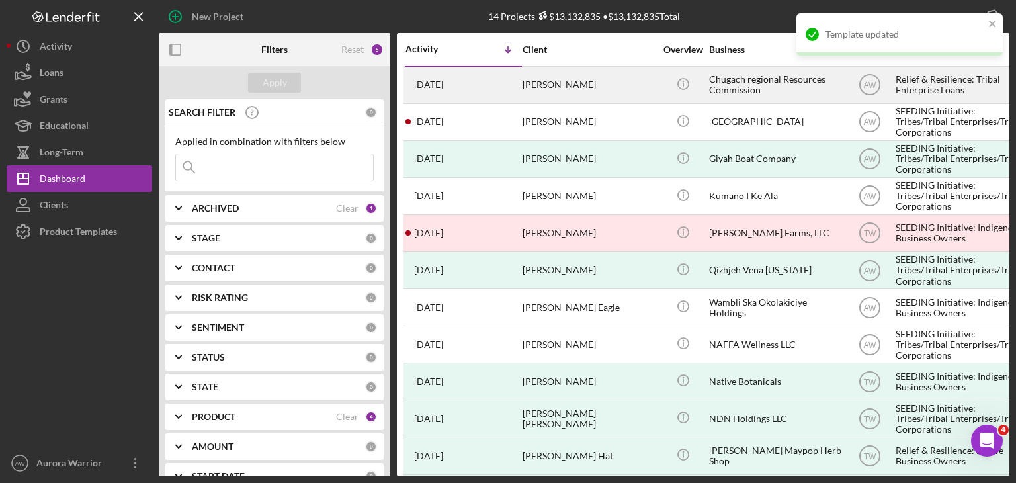
click at [506, 88] on div "[PERSON_NAME]" at bounding box center [588, 84] width 132 height 35
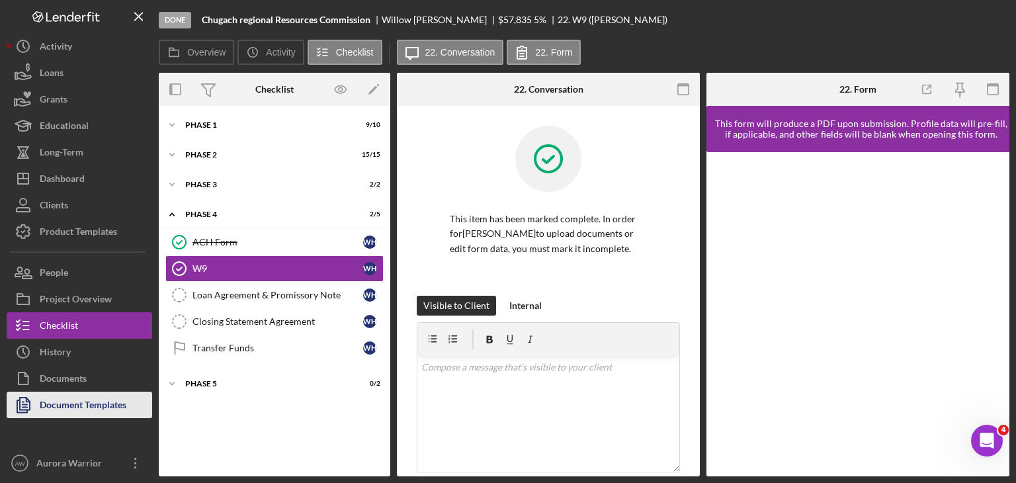
click at [97, 404] on div "Document Templates" at bounding box center [83, 406] width 87 height 30
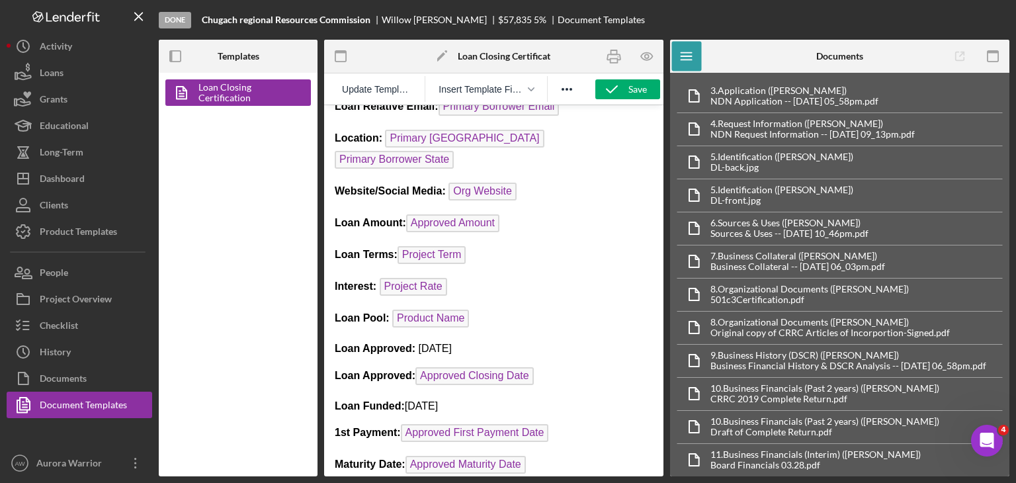
scroll to position [182, 0]
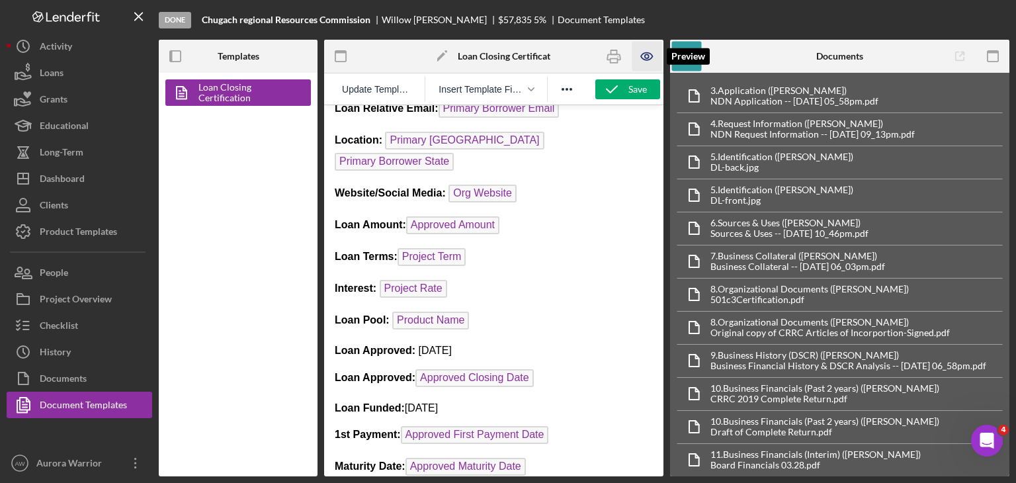
click at [506, 46] on icon "button" at bounding box center [647, 57] width 30 height 30
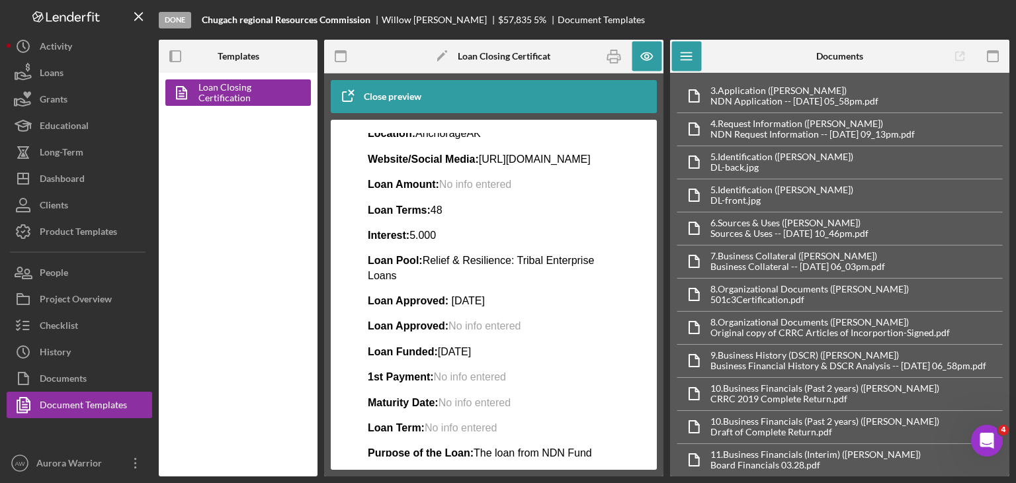
scroll to position [222, 0]
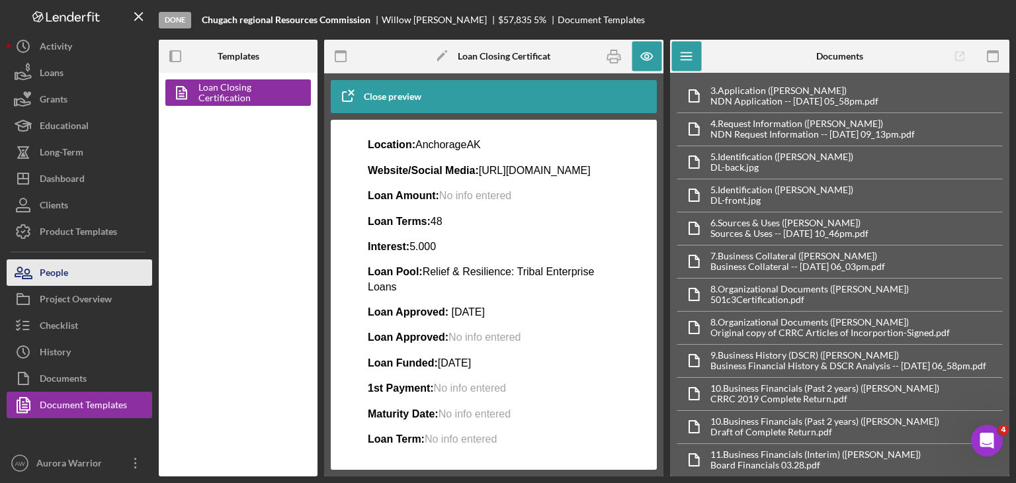
click at [75, 280] on button "People" at bounding box center [79, 272] width 145 height 26
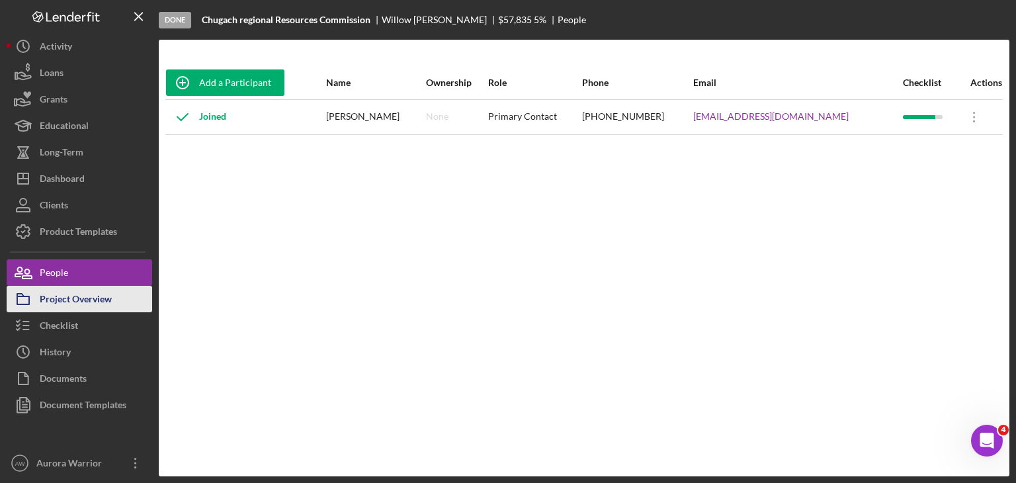
click at [87, 294] on div "Project Overview" at bounding box center [76, 301] width 72 height 30
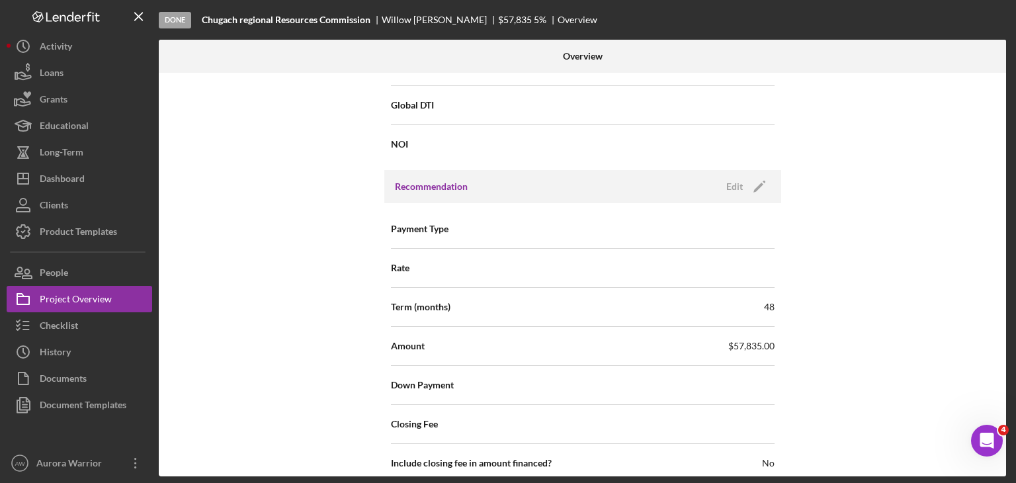
scroll to position [1031, 0]
click at [506, 186] on icon "Icon/Edit" at bounding box center [759, 187] width 33 height 33
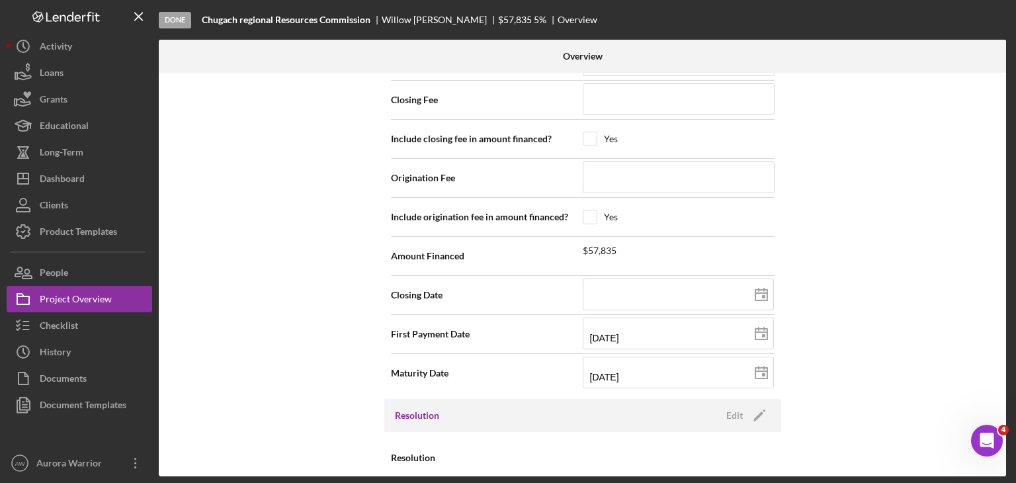
scroll to position [1360, 0]
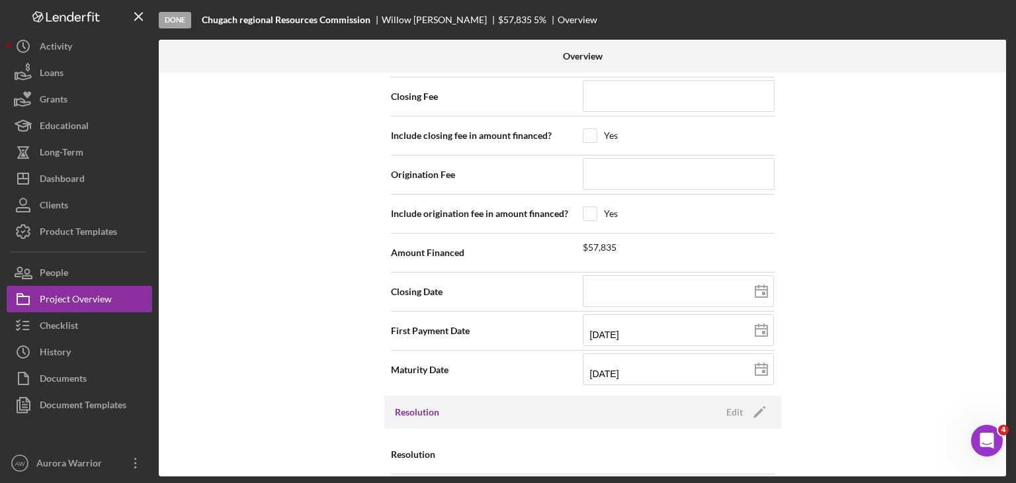
click at [506, 241] on div "$57,835" at bounding box center [679, 246] width 192 height 14
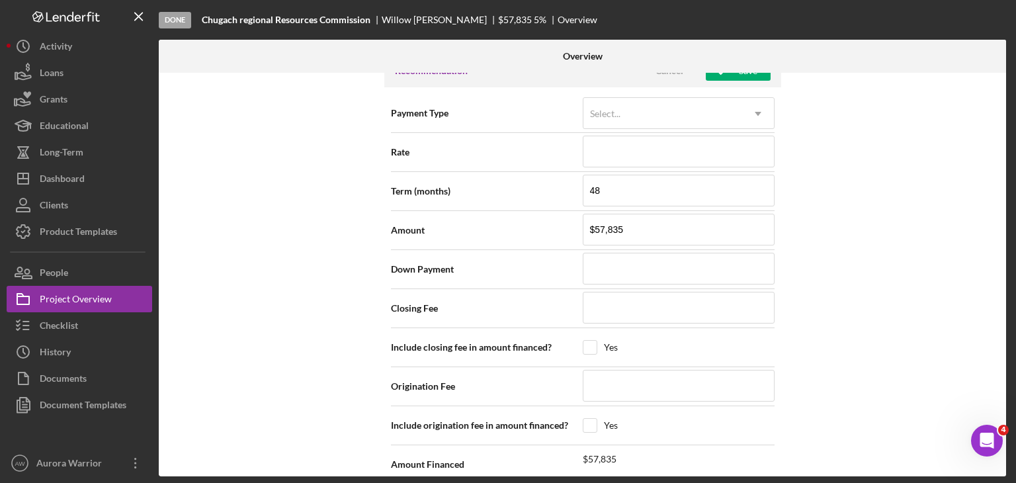
scroll to position [1112, 0]
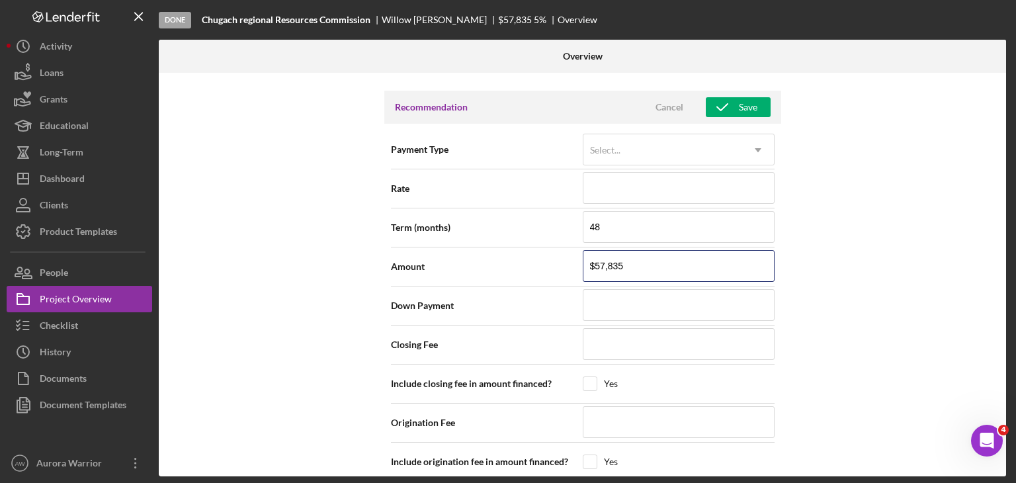
drag, startPoint x: 659, startPoint y: 255, endPoint x: 545, endPoint y: 260, distance: 114.5
click at [506, 260] on div "Amount $57,835" at bounding box center [583, 266] width 384 height 33
type input "$1"
type input "$15"
type input "$150"
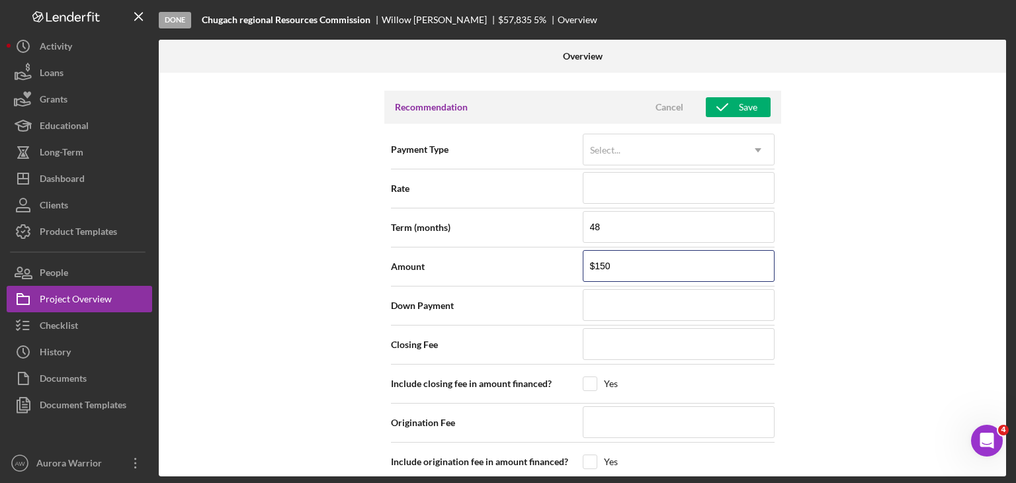
type input "$1,500"
type input "$15,000"
type input "$150,000"
click at [506, 312] on div "Internal Workflow Stage Done Icon/Dropdown Arrow Archive (can unarchive later i…" at bounding box center [582, 274] width 847 height 403
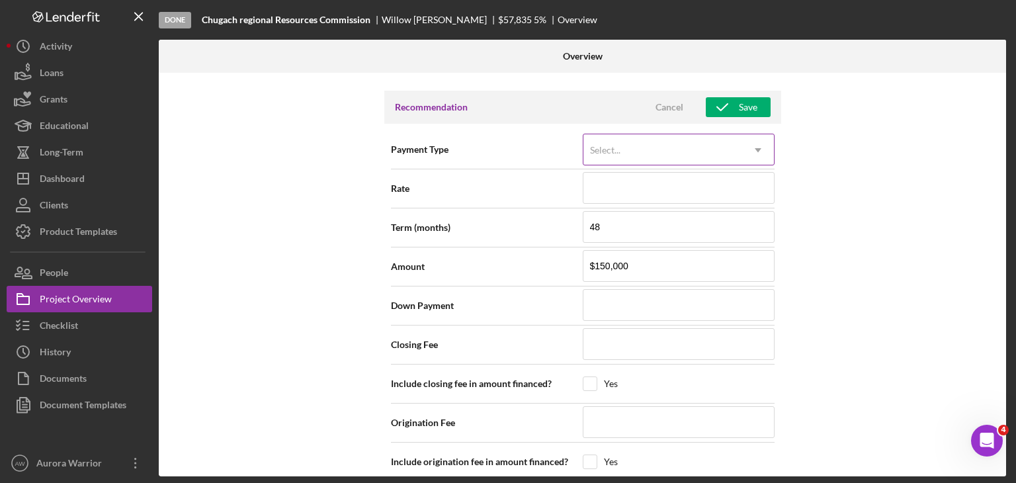
click at [506, 153] on div "Select..." at bounding box center [662, 150] width 159 height 30
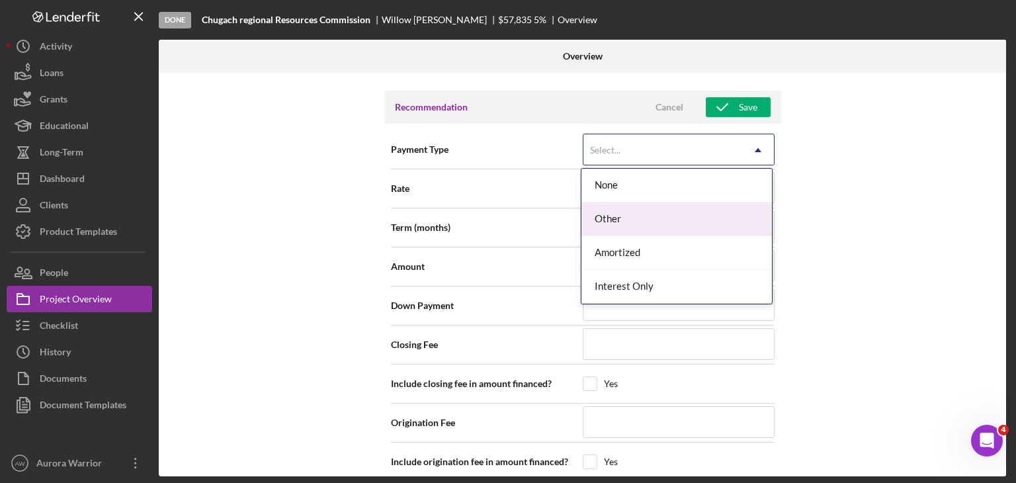
click at [506, 207] on div "Other" at bounding box center [676, 219] width 190 height 34
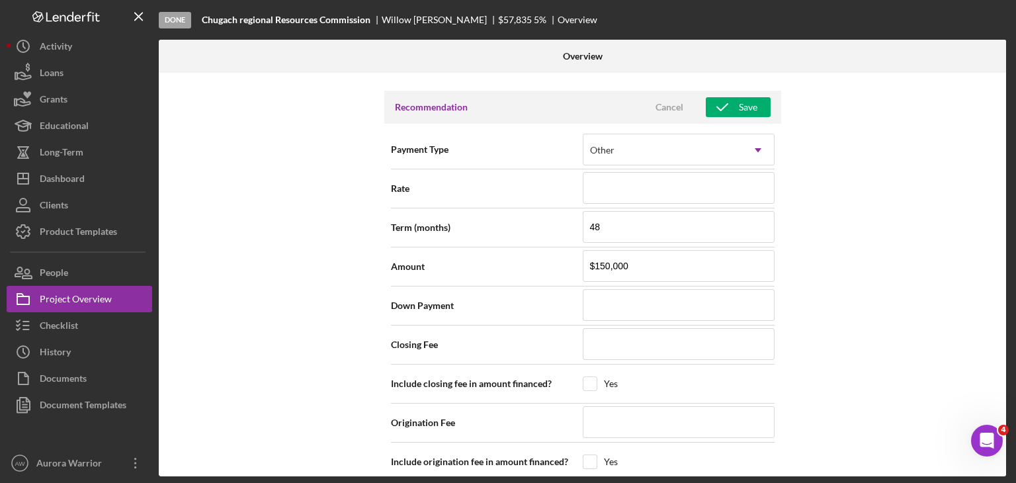
click at [506, 192] on div "Internal Workflow Stage Done Icon/Dropdown Arrow Archive (can unarchive later i…" at bounding box center [582, 274] width 847 height 403
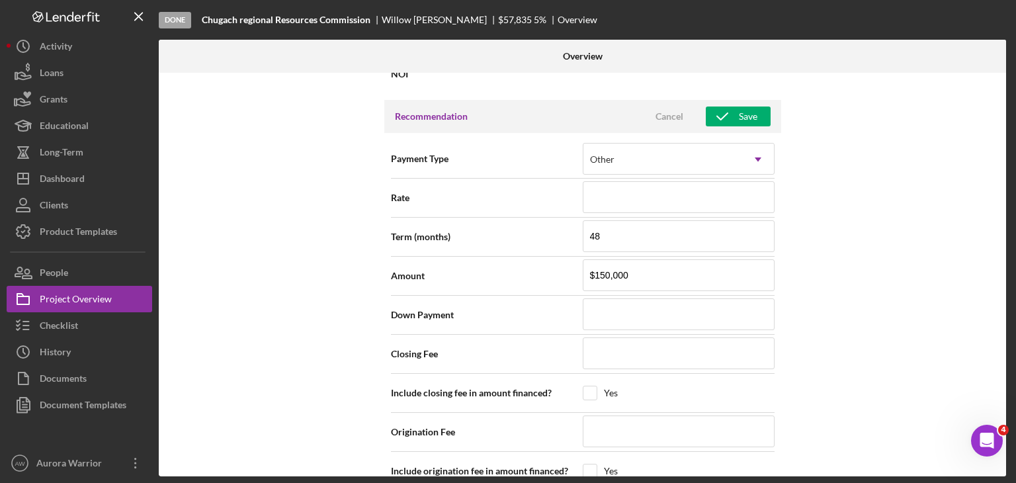
scroll to position [1102, 0]
click at [506, 192] on input at bounding box center [679, 198] width 192 height 32
type input "5%"
type input "5.000%"
click at [506, 228] on div "Internal Workflow Stage Done Icon/Dropdown Arrow Archive (can unarchive later i…" at bounding box center [582, 274] width 847 height 403
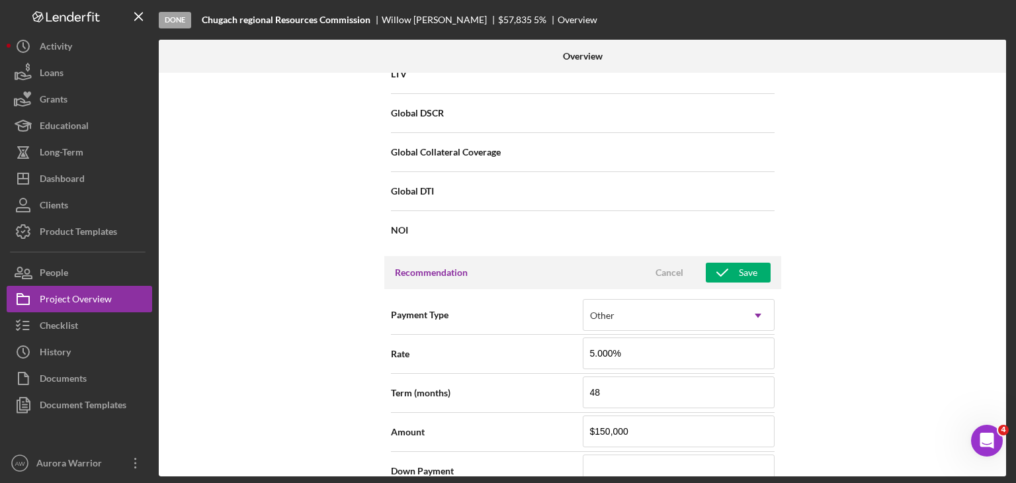
scroll to position [949, 0]
click at [506, 268] on div "Save" at bounding box center [748, 271] width 19 height 20
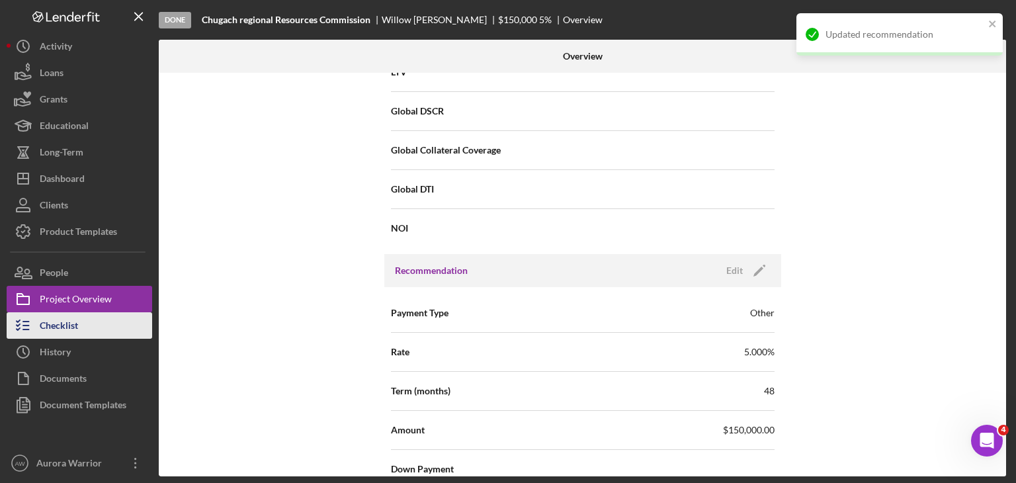
click at [78, 323] on button "Checklist" at bounding box center [79, 325] width 145 height 26
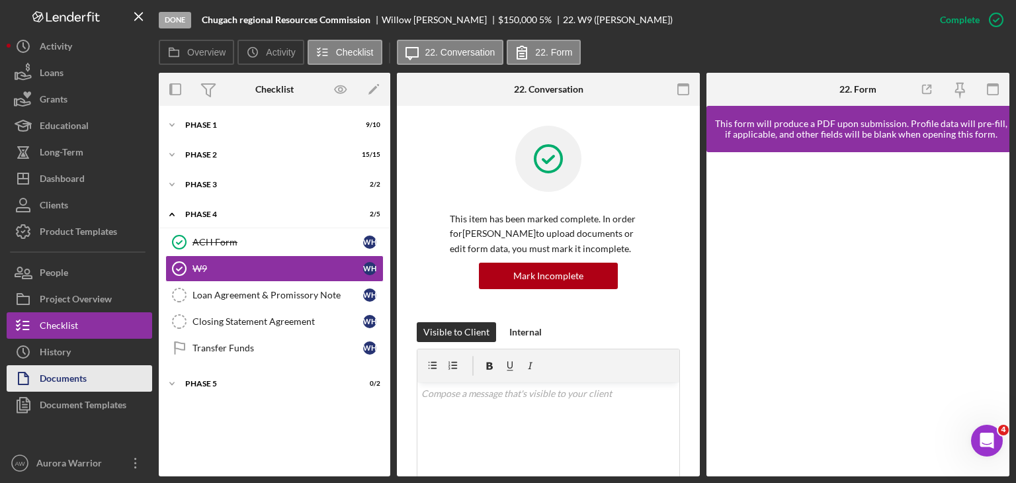
click at [72, 374] on div "Documents" at bounding box center [63, 380] width 47 height 30
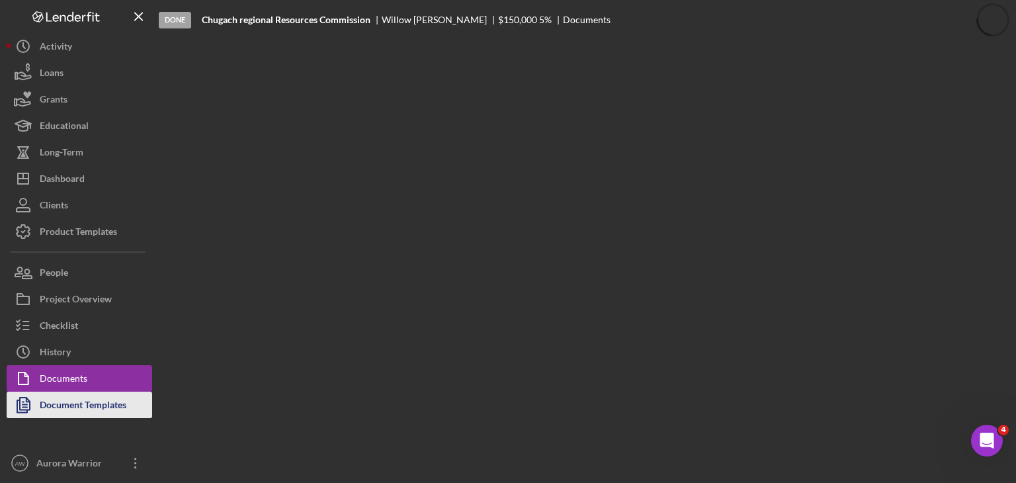
click at [82, 398] on div "Document Templates" at bounding box center [83, 406] width 87 height 30
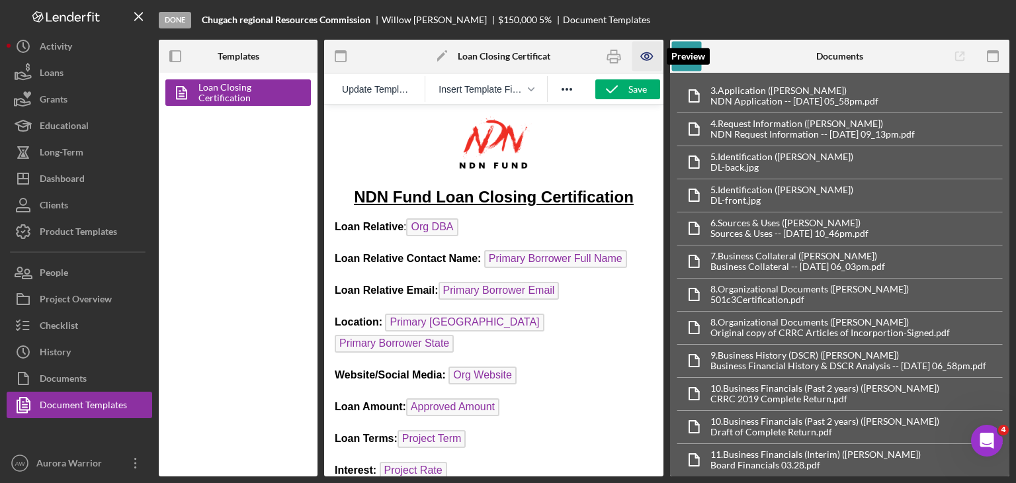
click at [506, 57] on icon "button" at bounding box center [647, 57] width 30 height 30
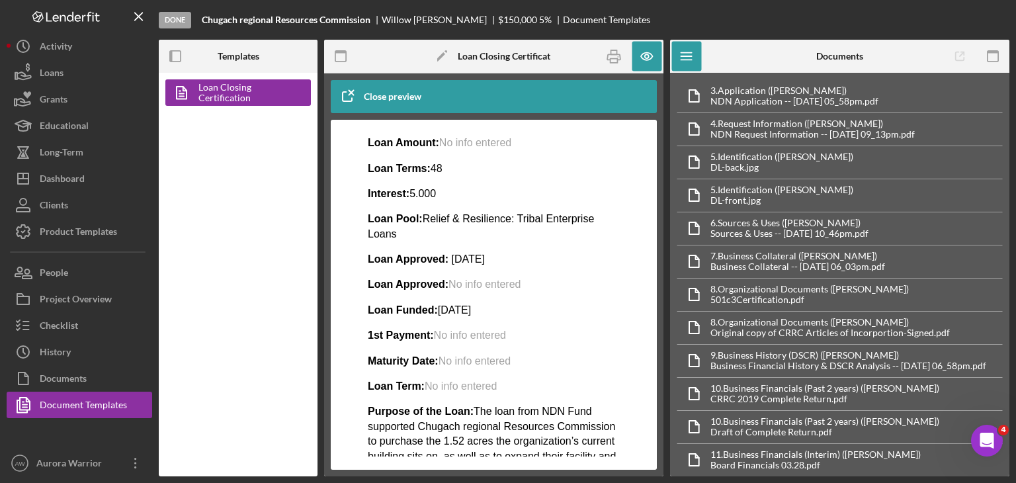
scroll to position [275, 0]
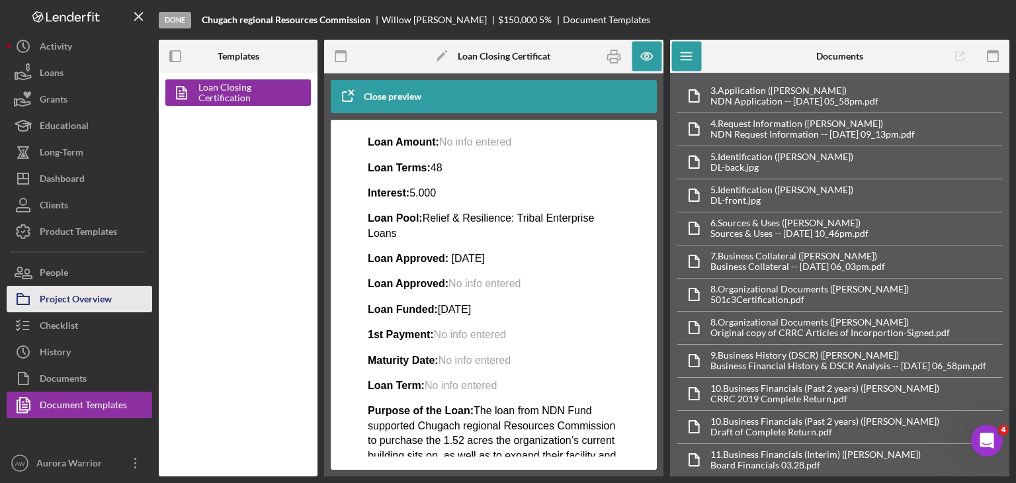
click at [63, 306] on div "Project Overview" at bounding box center [76, 301] width 72 height 30
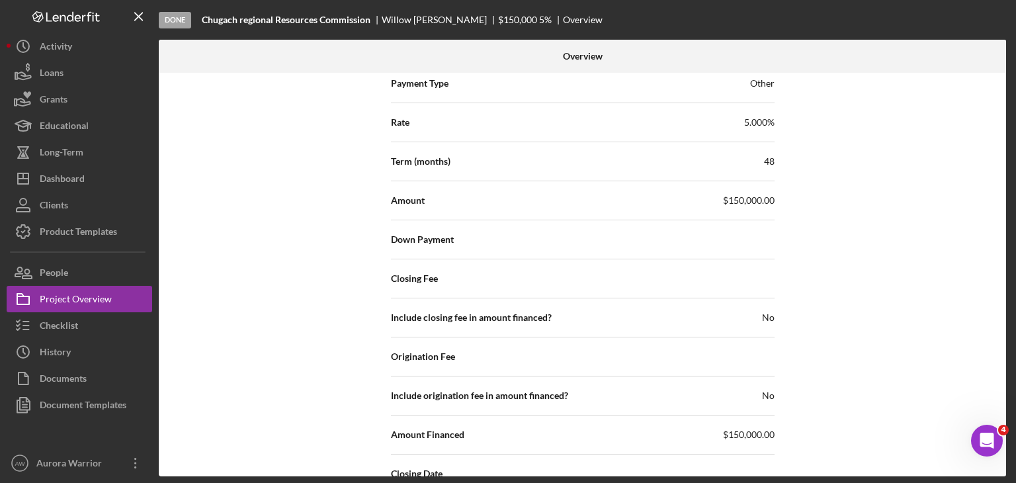
scroll to position [1405, 0]
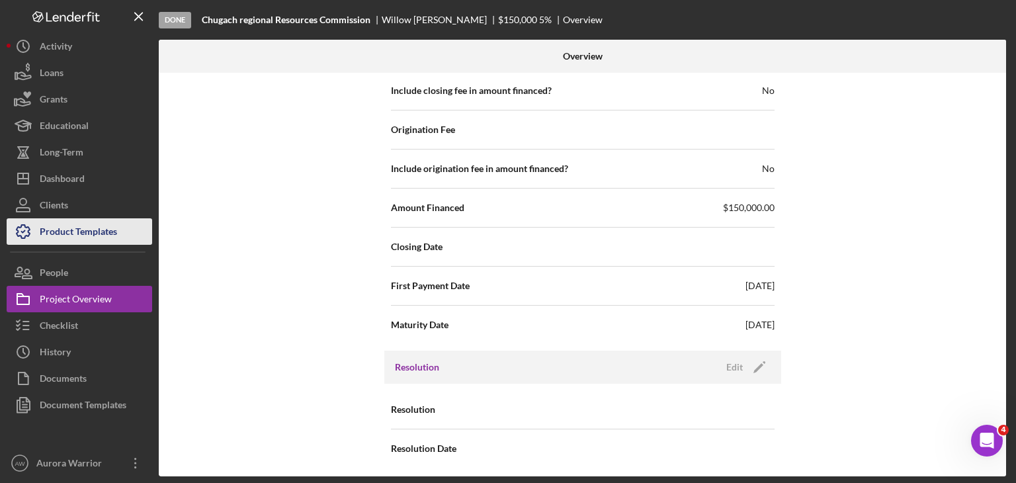
click at [91, 229] on div "Product Templates" at bounding box center [78, 233] width 77 height 30
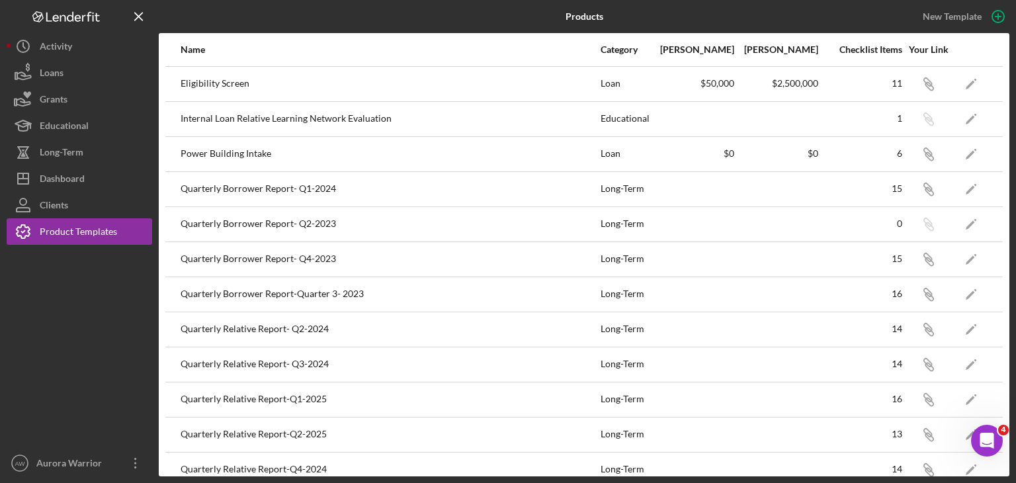
scroll to position [225, 0]
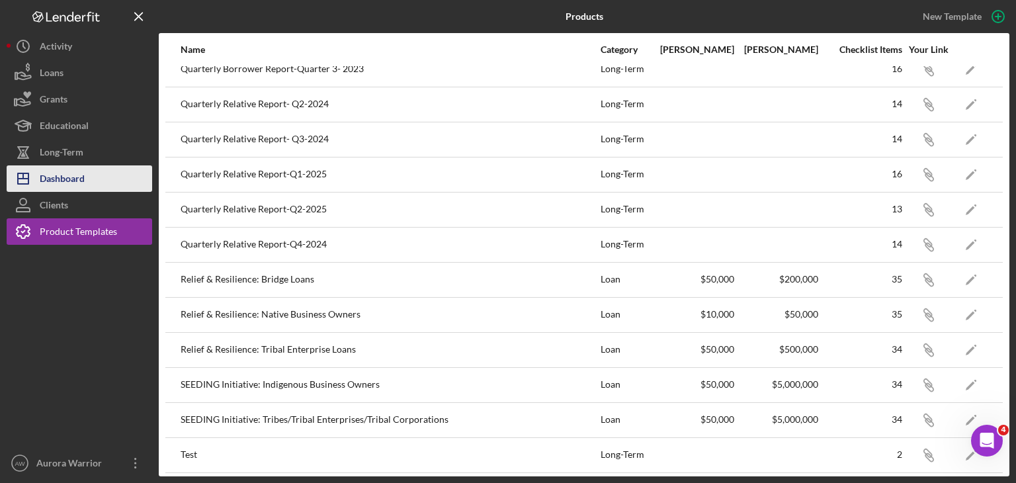
click at [56, 179] on div "Dashboard" at bounding box center [62, 180] width 45 height 30
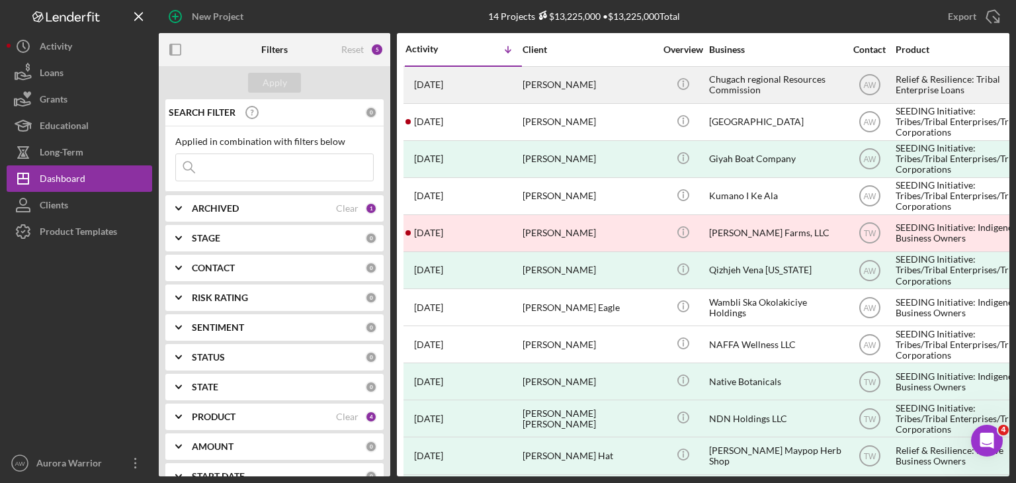
click at [506, 80] on div "[PERSON_NAME]" at bounding box center [588, 84] width 132 height 35
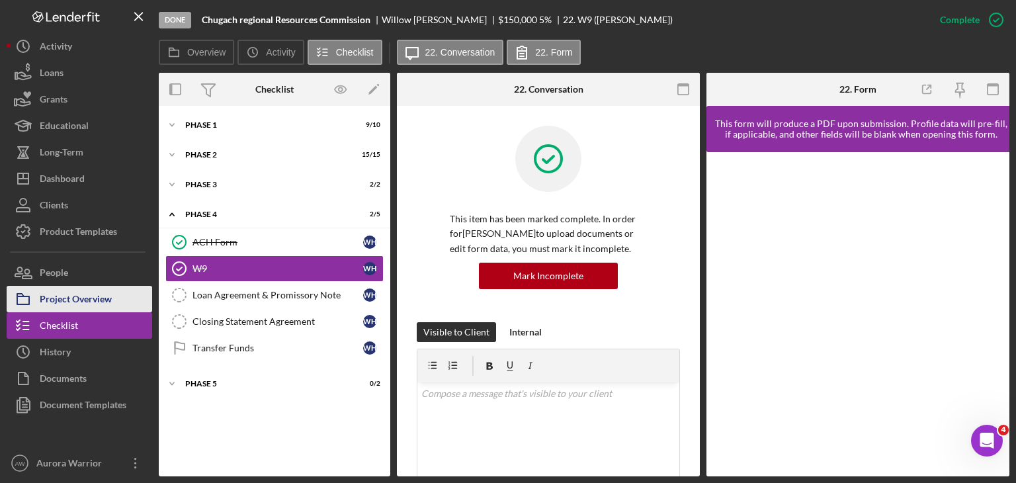
click at [77, 298] on div "Project Overview" at bounding box center [76, 301] width 72 height 30
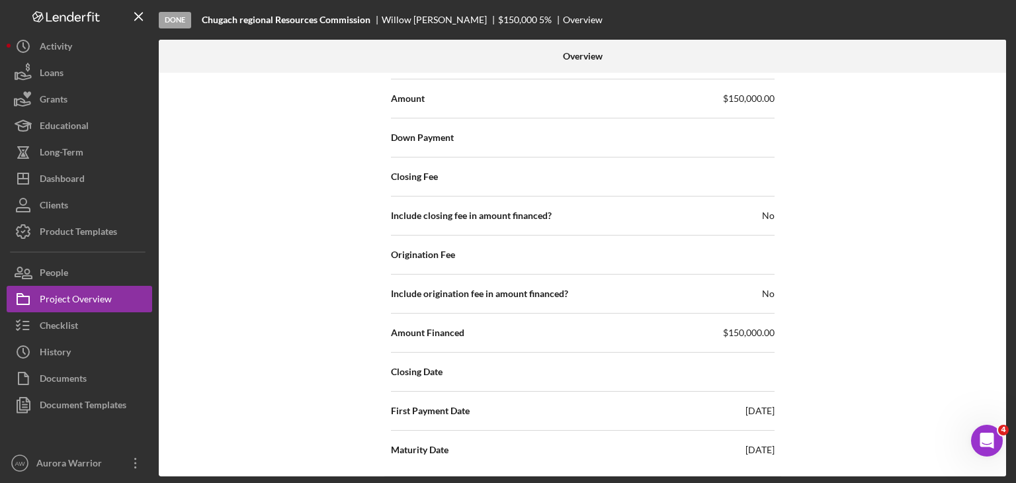
scroll to position [1275, 0]
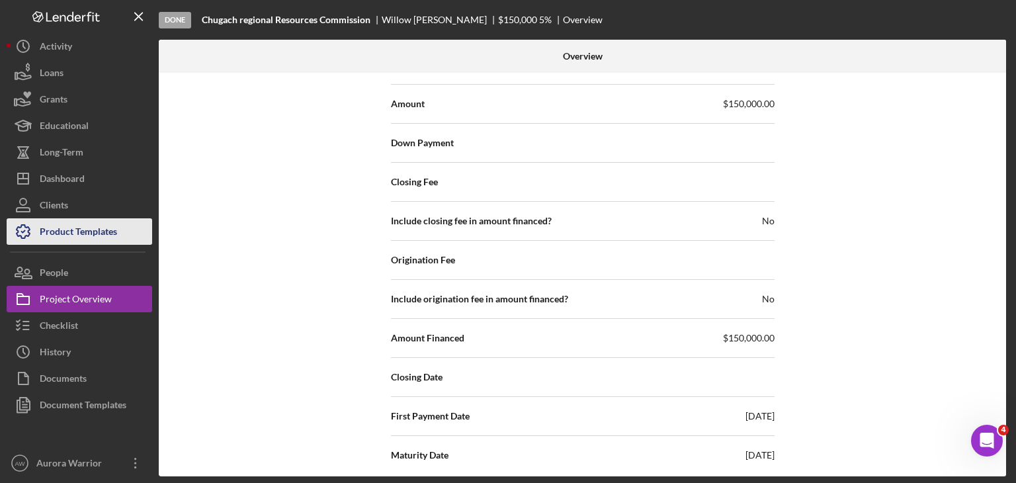
click at [75, 223] on div "Product Templates" at bounding box center [78, 233] width 77 height 30
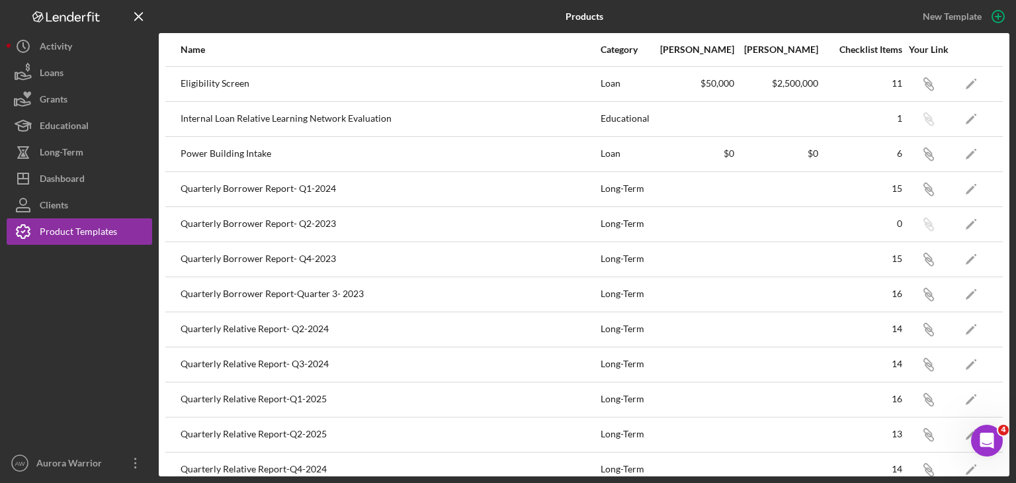
scroll to position [225, 0]
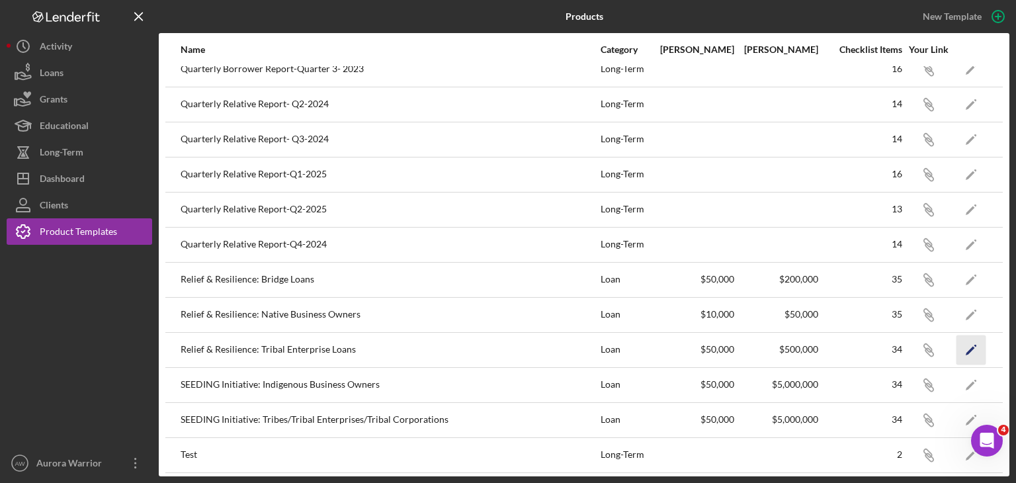
click at [506, 347] on icon "Icon/Edit" at bounding box center [971, 350] width 30 height 30
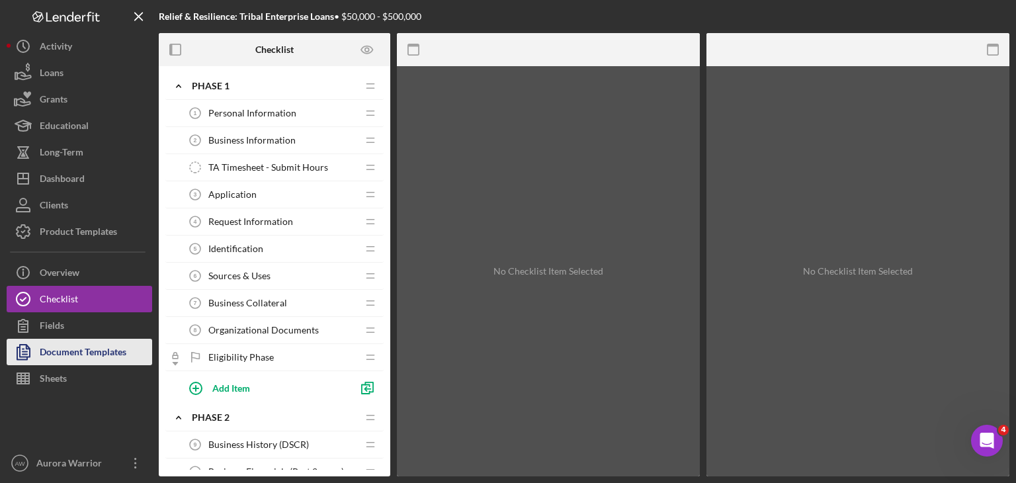
click at [95, 353] on div "Document Templates" at bounding box center [83, 354] width 87 height 30
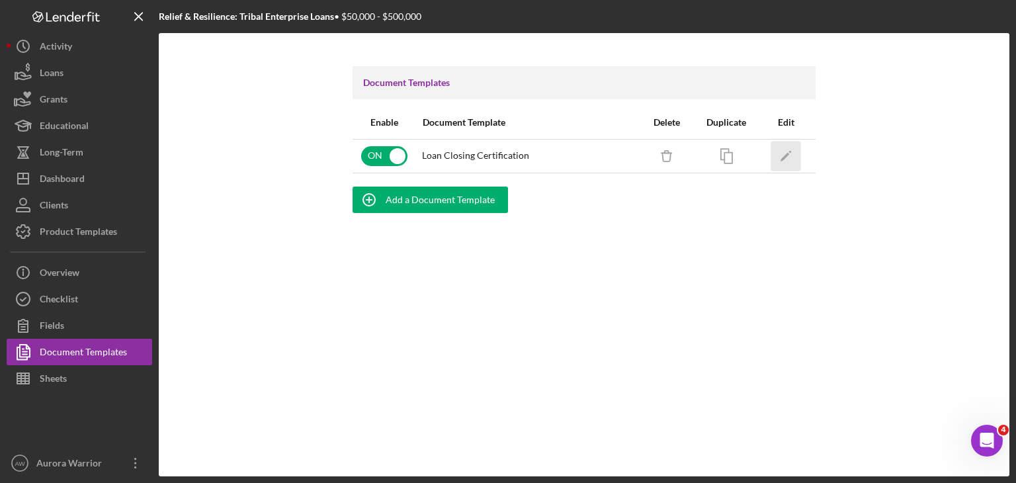
click at [506, 153] on polygon "button" at bounding box center [784, 156] width 9 height 9
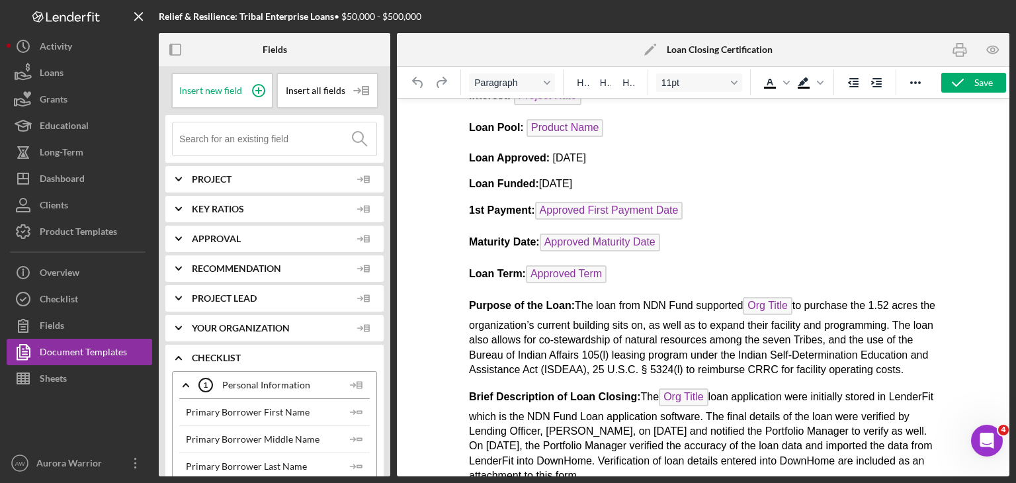
click at [212, 179] on span "Project" at bounding box center [271, 179] width 159 height 11
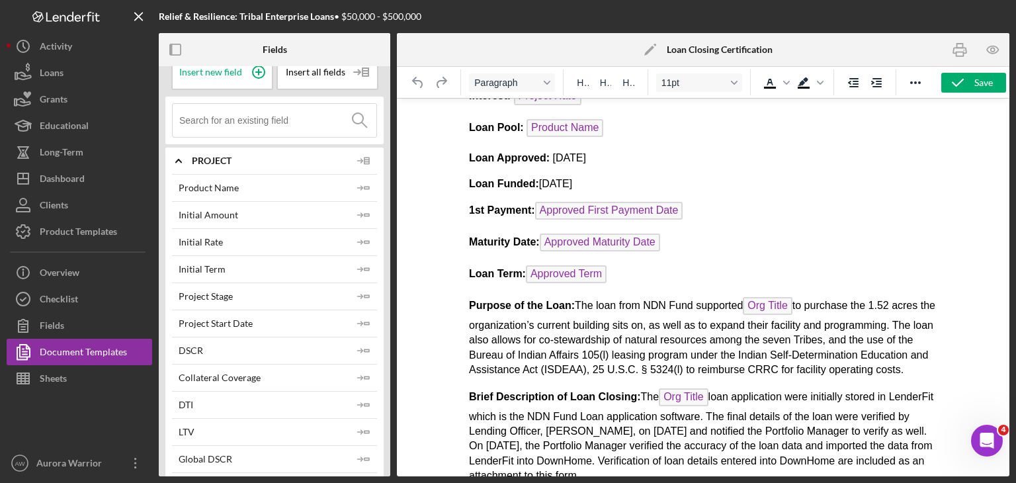
scroll to position [44, 0]
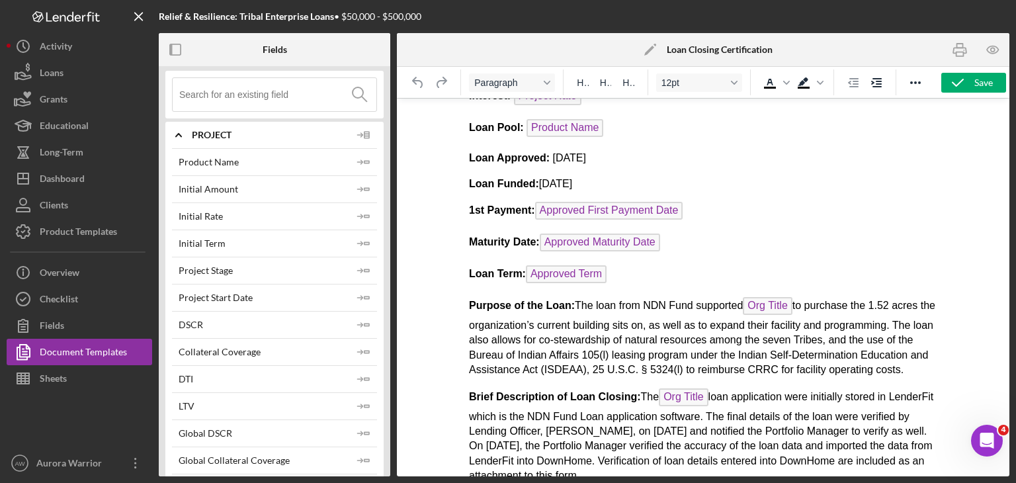
click at [506, 265] on p "Loan Term: Approved Term ﻿" at bounding box center [702, 275] width 469 height 21
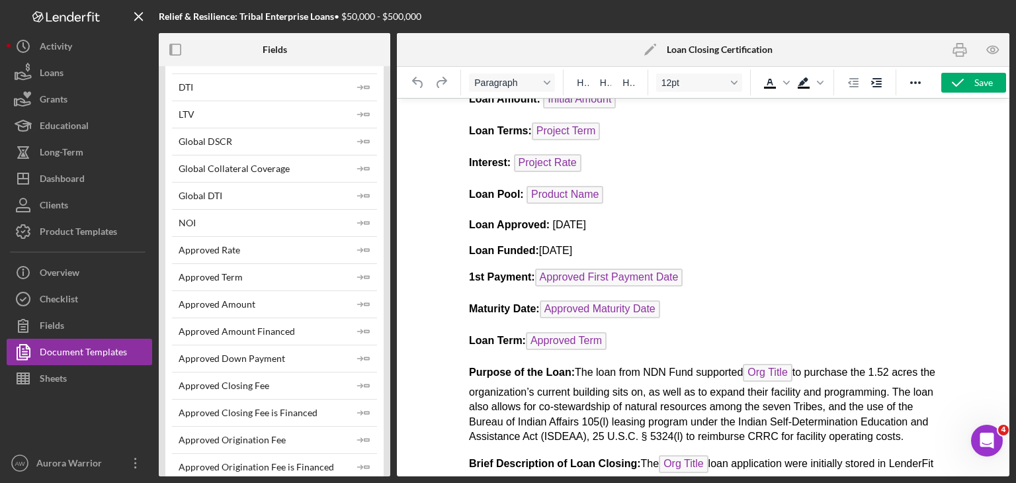
scroll to position [336, 0]
click at [506, 134] on p "Loan Terms: Project Term" at bounding box center [702, 132] width 469 height 21
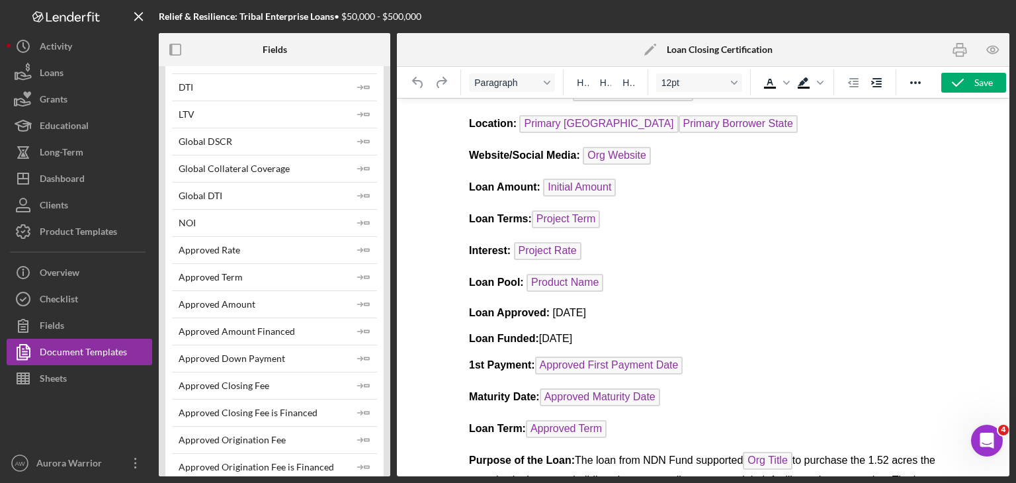
scroll to position [192, 0]
click at [506, 188] on span "Initial Amount" at bounding box center [578, 187] width 73 height 18
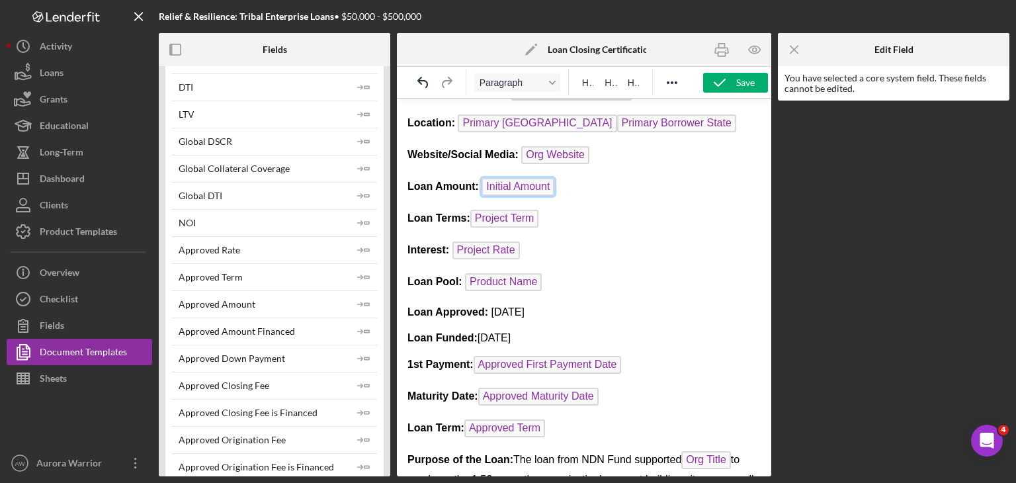
scroll to position [164, 0]
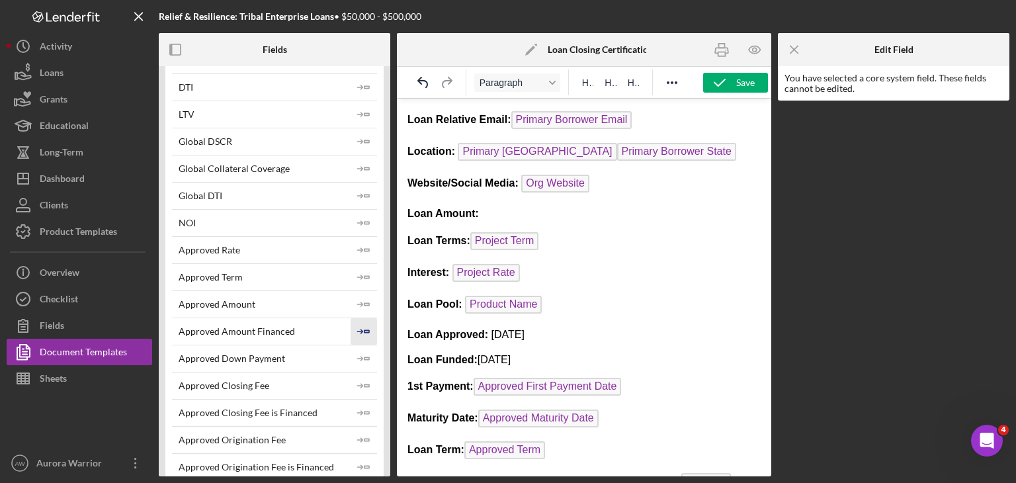
click at [361, 325] on icon "Icon/Insert Field" at bounding box center [363, 331] width 26 height 26
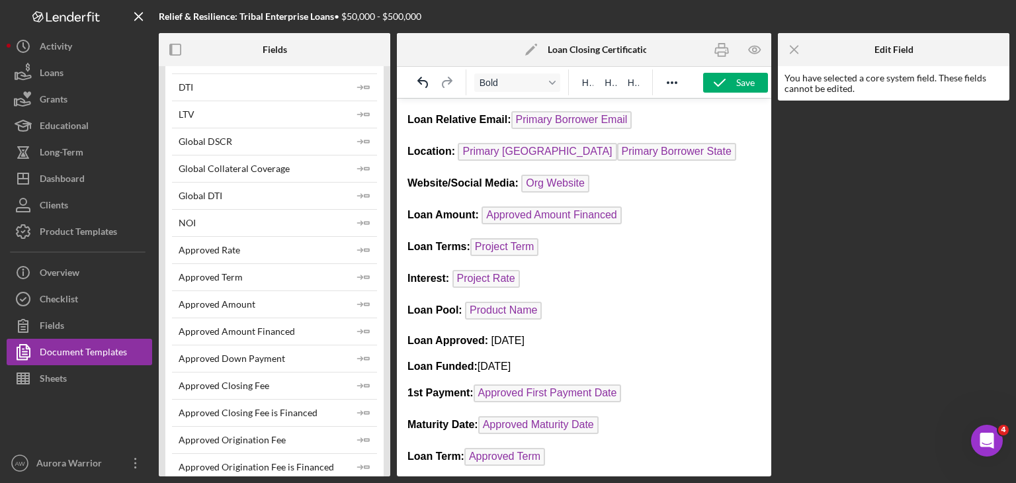
click at [506, 245] on p "Loan Terms: Project Term" at bounding box center [583, 248] width 353 height 21
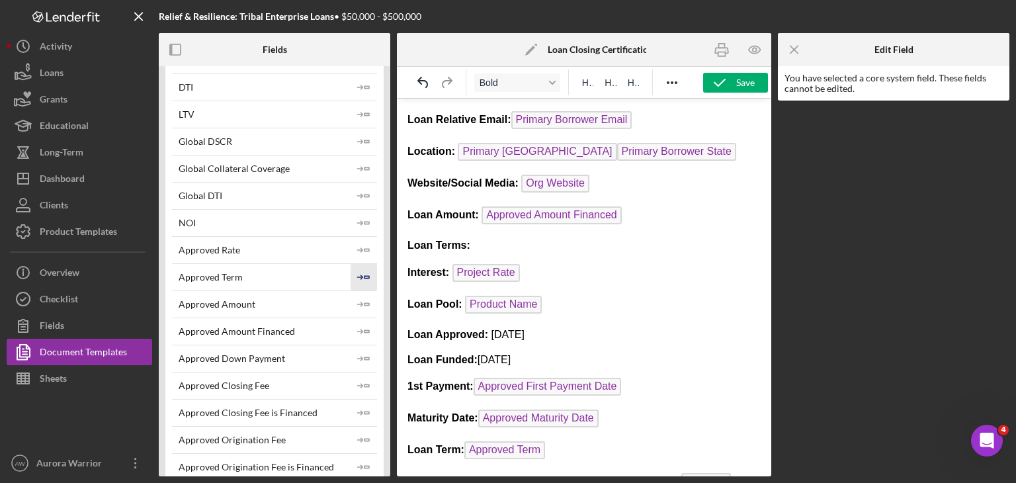
click at [366, 280] on icon "Icon/Insert Field" at bounding box center [363, 277] width 26 height 26
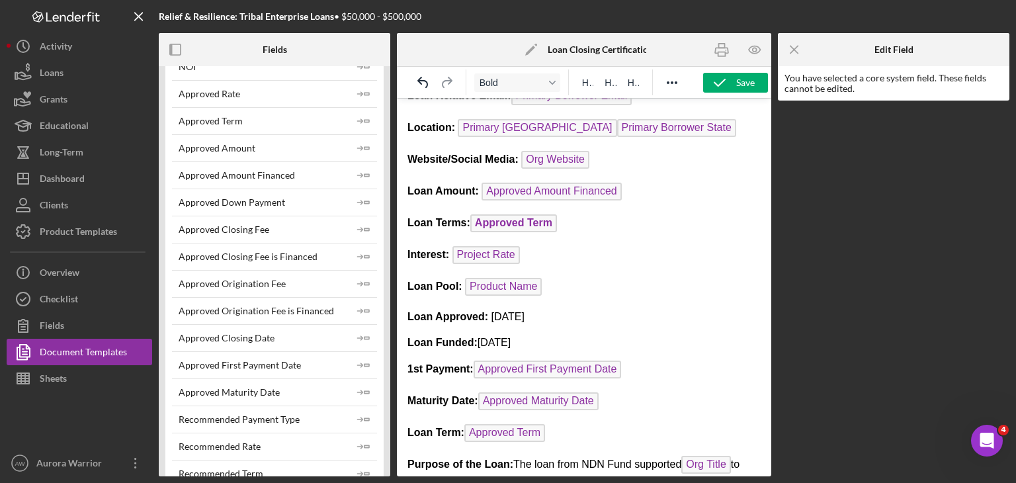
scroll to position [188, 0]
drag, startPoint x: 579, startPoint y: 426, endPoint x: 403, endPoint y: 421, distance: 176.6
click at [403, 421] on html "NDN Fund Loan Closing Certification Loan Relative : Org DBA Loan Relative Conta…" at bounding box center [584, 364] width 374 height 909
click at [506, 425] on p "Loan Term: Approved Term ﻿" at bounding box center [583, 433] width 353 height 21
drag, startPoint x: 568, startPoint y: 426, endPoint x: 389, endPoint y: 427, distance: 179.2
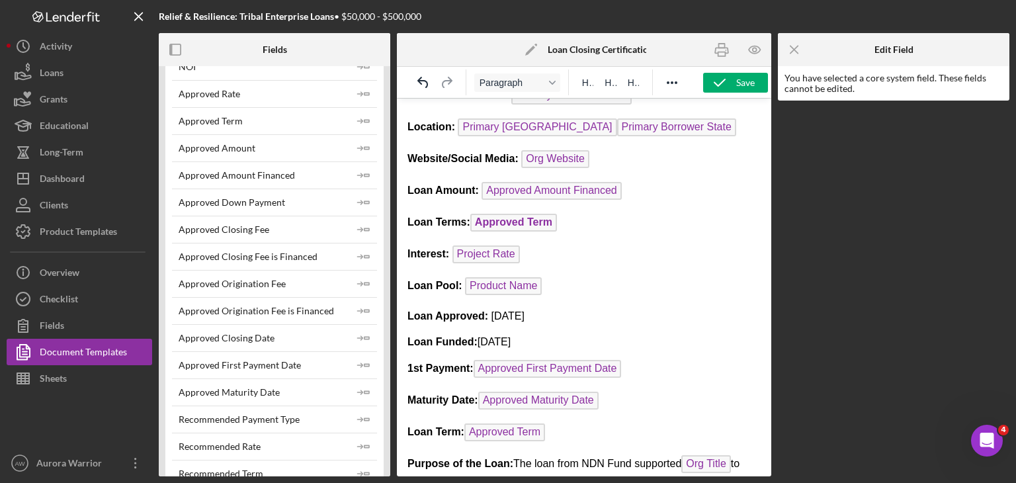
click at [397, 427] on html "NDN Fund Loan Closing Certification Loan Relative : Org DBA Loan Relative Conta…" at bounding box center [584, 364] width 374 height 909
click at [506, 432] on p "Loan Term: Approved Term ﻿" at bounding box center [583, 433] width 353 height 21
drag, startPoint x: 533, startPoint y: 426, endPoint x: 471, endPoint y: 219, distance: 216.5
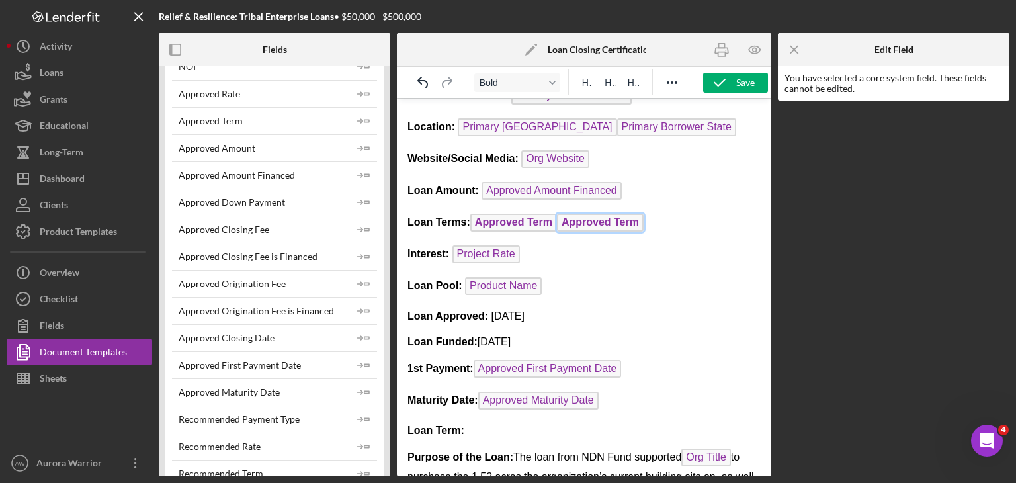
click at [506, 217] on span "Approved Term" at bounding box center [600, 223] width 87 height 18
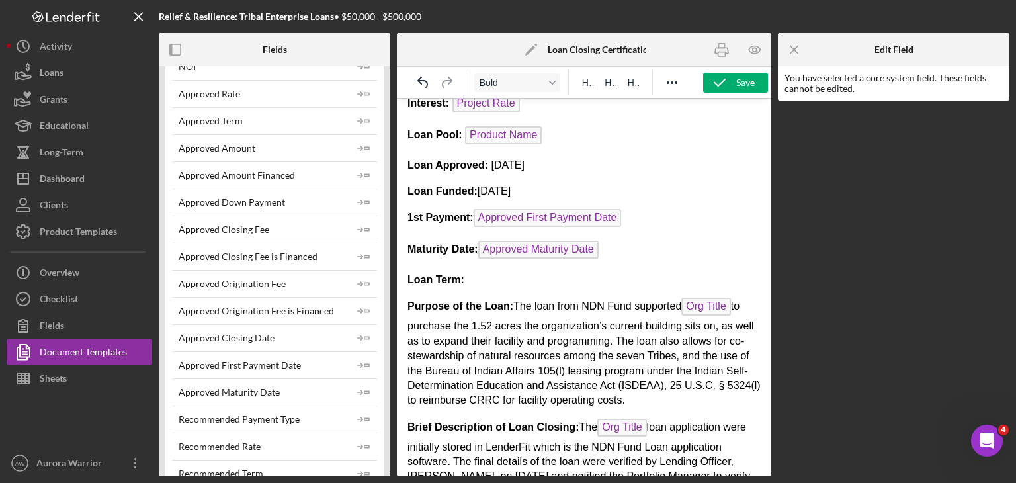
scroll to position [340, 0]
drag, startPoint x: 481, startPoint y: 269, endPoint x: 406, endPoint y: 264, distance: 74.9
click at [406, 264] on html "NDN Fund Loan Closing Certification Loan Relative : Org DBA Loan Relative Conta…" at bounding box center [584, 210] width 374 height 903
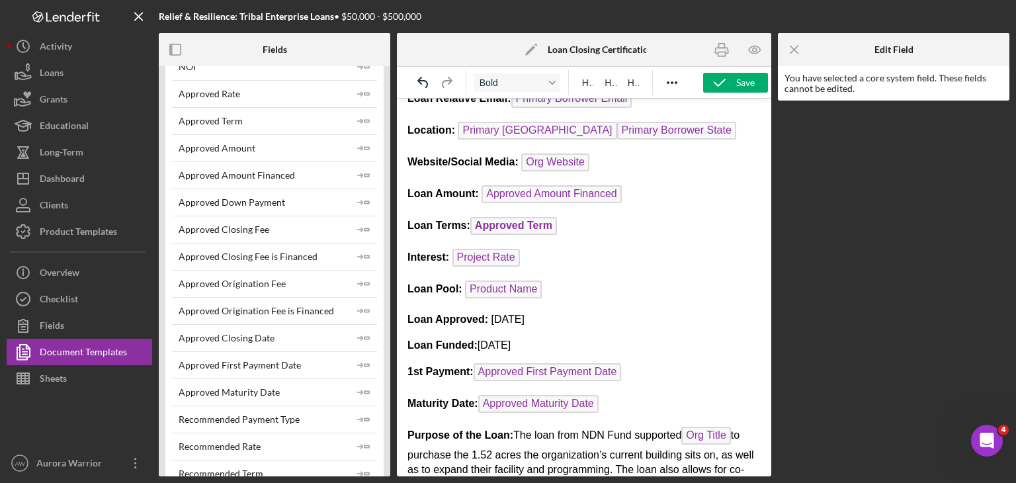
scroll to position [182, 0]
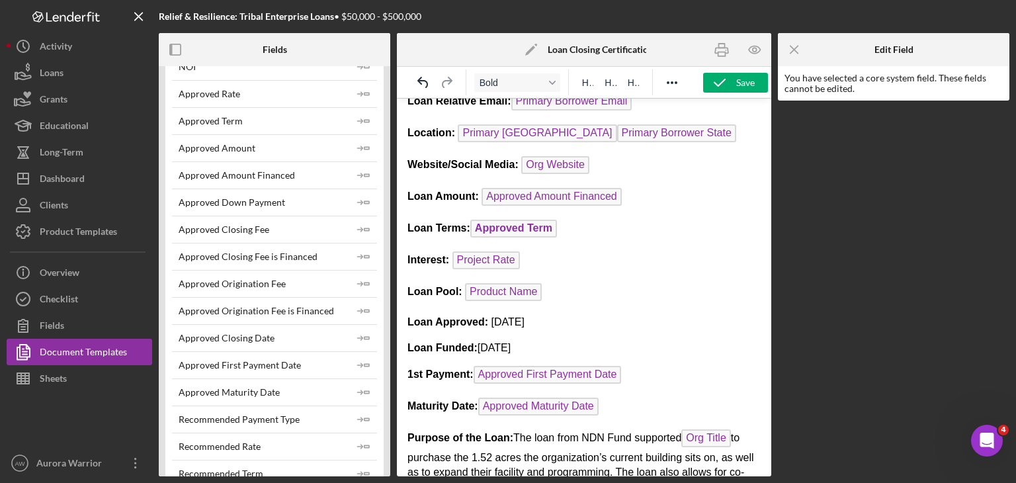
click at [506, 225] on span "Approved Term" at bounding box center [513, 229] width 87 height 18
click at [506, 77] on span "Bold" at bounding box center [511, 82] width 65 height 11
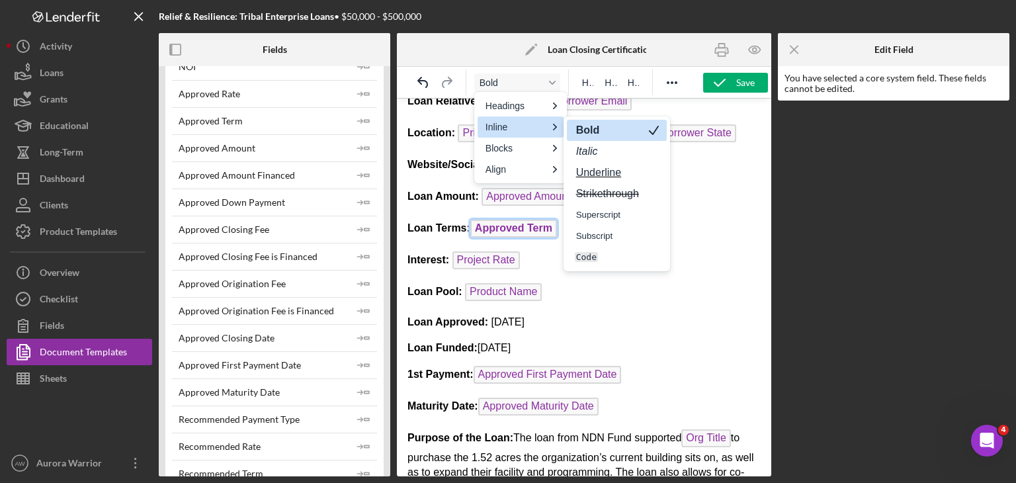
click at [506, 133] on strong "Bold" at bounding box center [588, 129] width 26 height 11
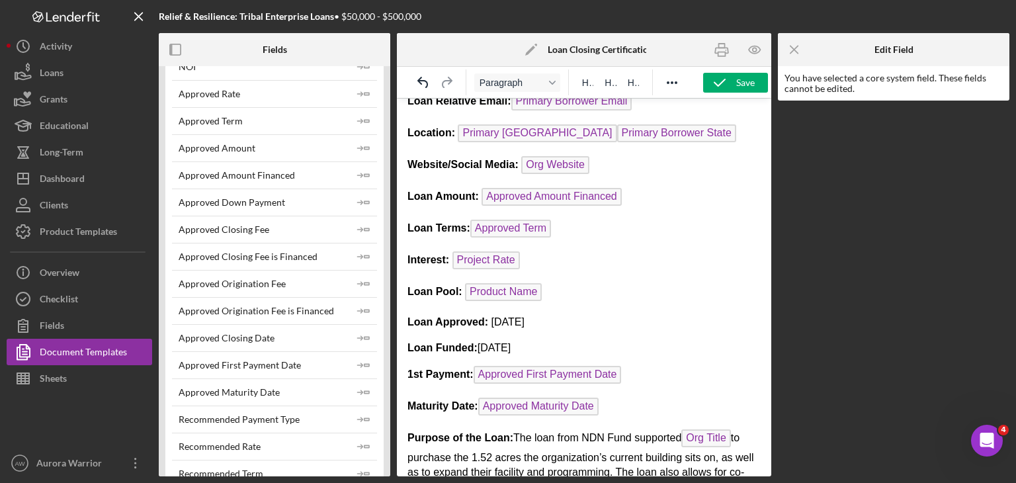
click at [506, 301] on body "NDN Fund Loan Closing Certification Loan Relative : Org DBA Loan Relative Conta…" at bounding box center [583, 355] width 353 height 856
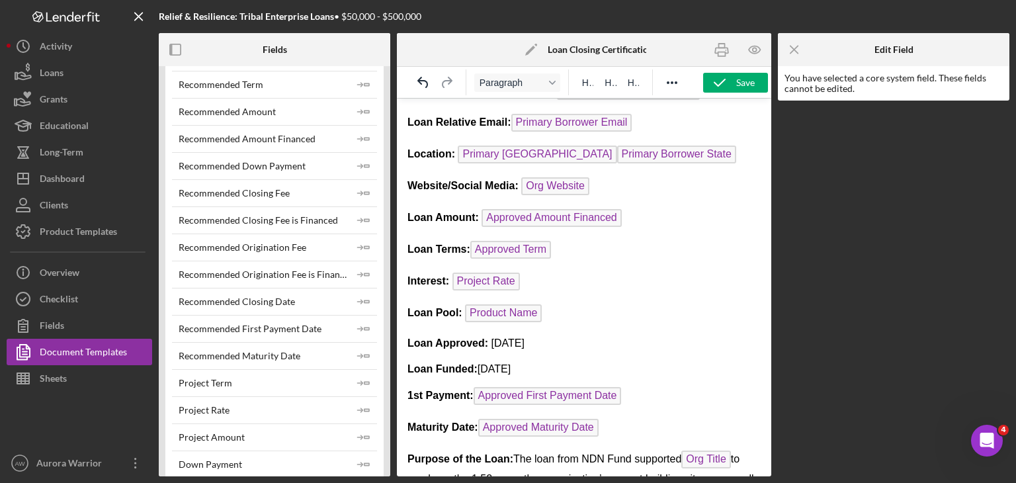
scroll to position [881, 0]
click at [441, 337] on strong "Loan Approved:" at bounding box center [447, 342] width 81 height 11
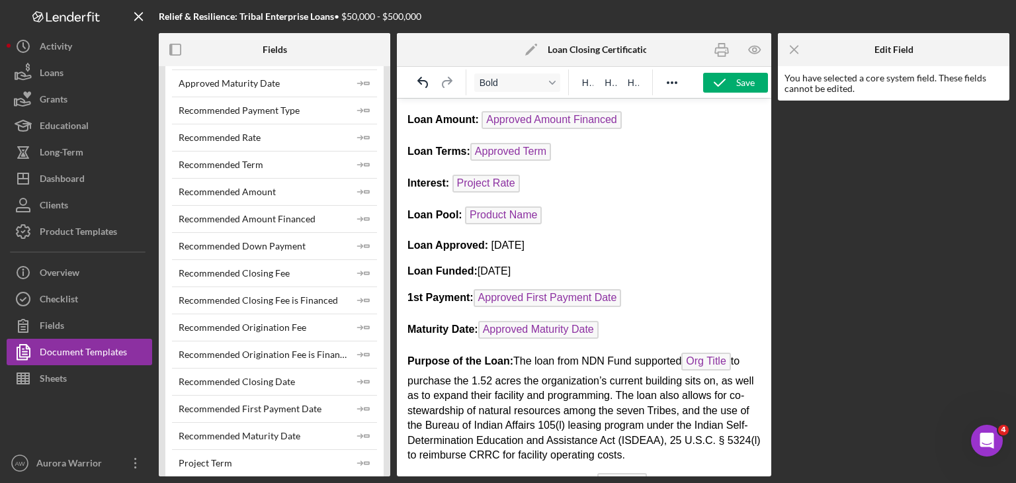
scroll to position [801, 0]
click at [506, 293] on p "1st Payment: Approved First Payment Date" at bounding box center [583, 299] width 353 height 21
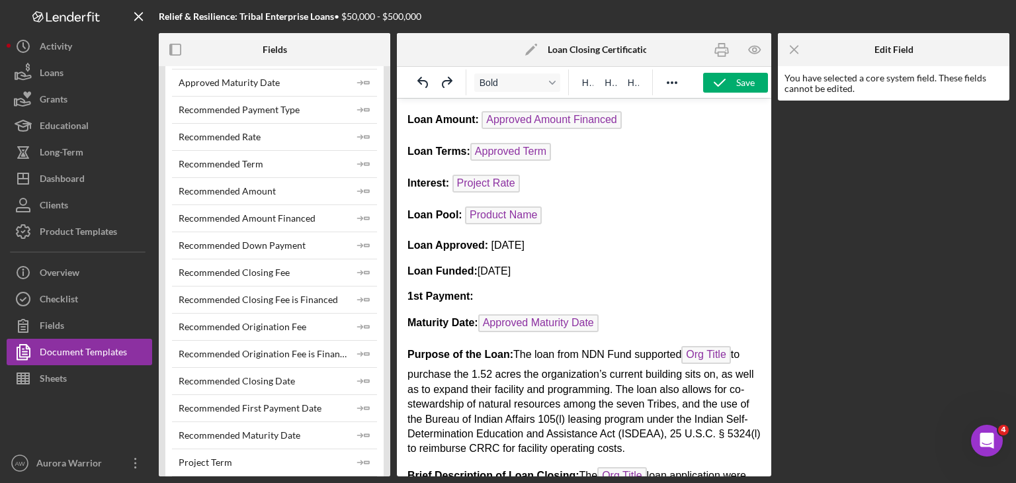
click at [506, 282] on body "NDN Fund Loan Closing Certification Loan Relative : Org DBA Loan Relative Conta…" at bounding box center [583, 275] width 353 height 850
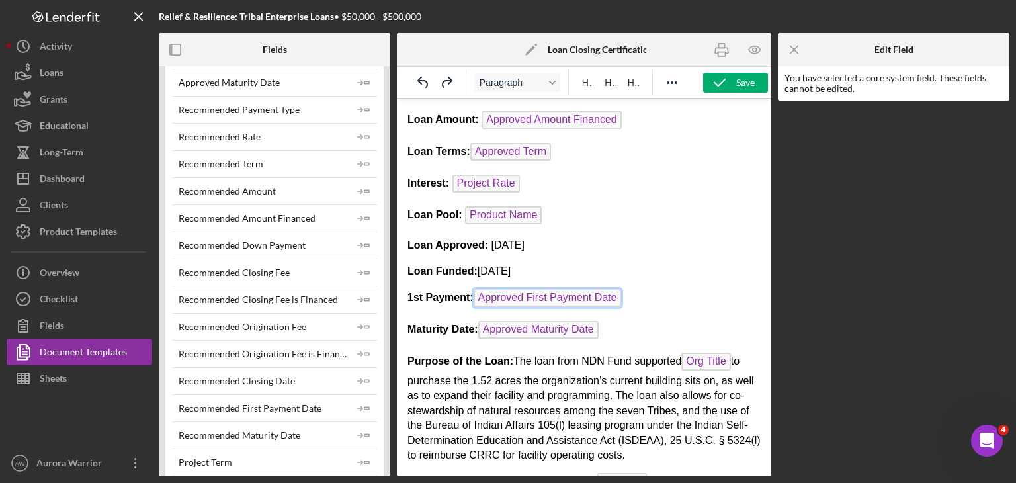
click at [506, 302] on p "1st Payment: Approved First Payment Date" at bounding box center [583, 299] width 353 height 21
click at [366, 402] on icon "Icon/Insert Field" at bounding box center [363, 408] width 26 height 26
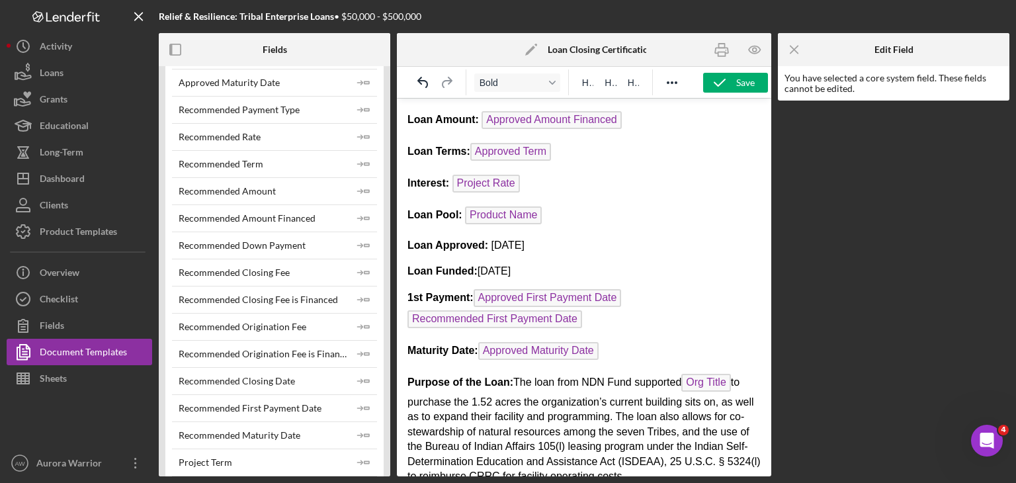
click at [506, 289] on p "1st Payment: Approved First Payment Date Recommended First Payment Date" at bounding box center [583, 310] width 353 height 42
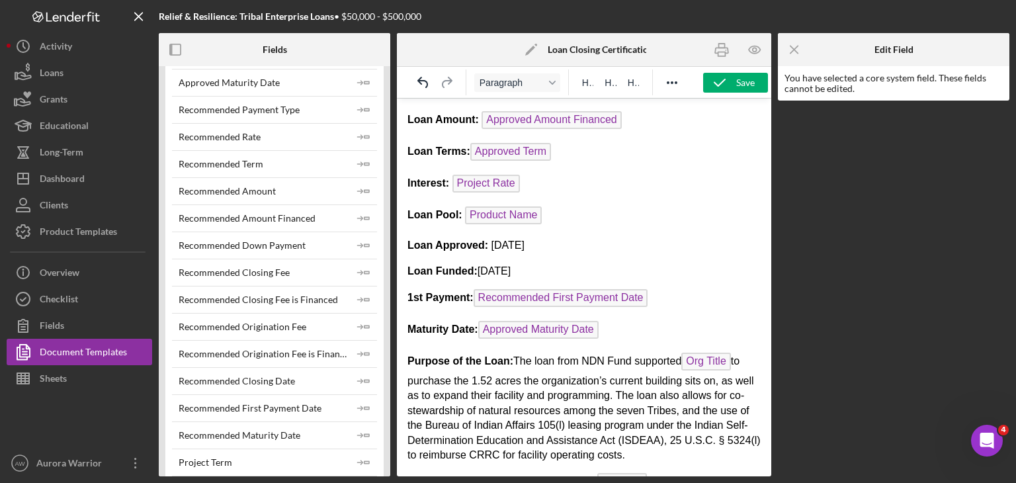
click at [506, 335] on body "NDN Fund Loan Closing Certification Loan Relative : Org DBA Loan Relative Conta…" at bounding box center [583, 278] width 353 height 856
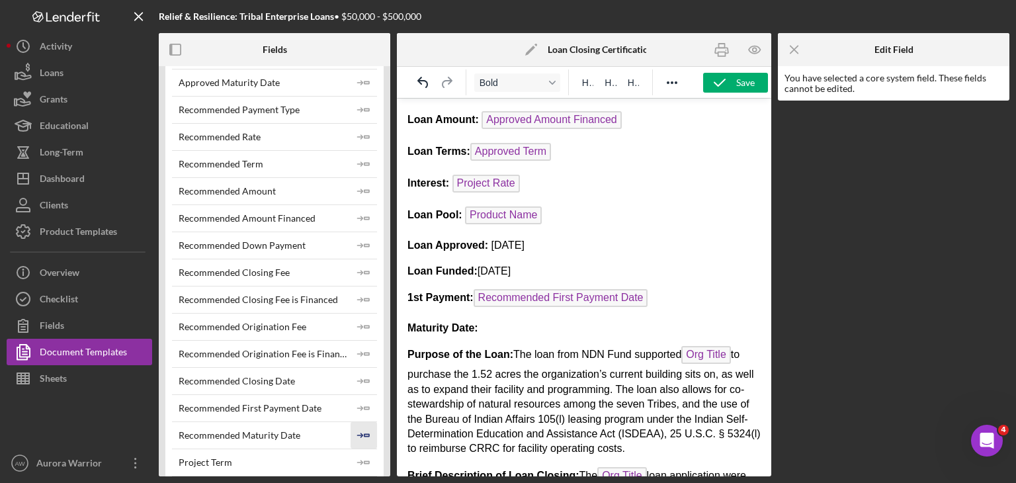
click at [364, 432] on icon "Icon/Insert Field" at bounding box center [363, 435] width 26 height 26
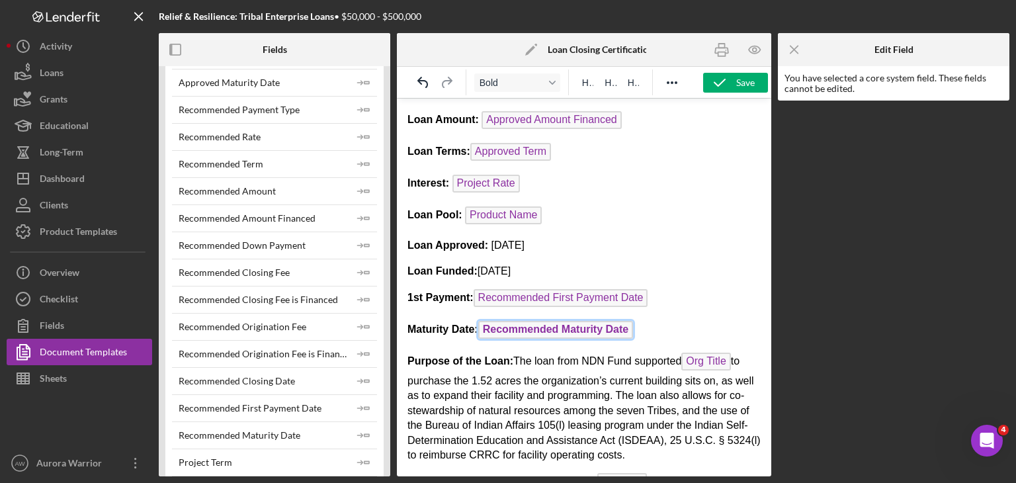
click at [506, 325] on span "Recommended Maturity Date" at bounding box center [555, 330] width 155 height 18
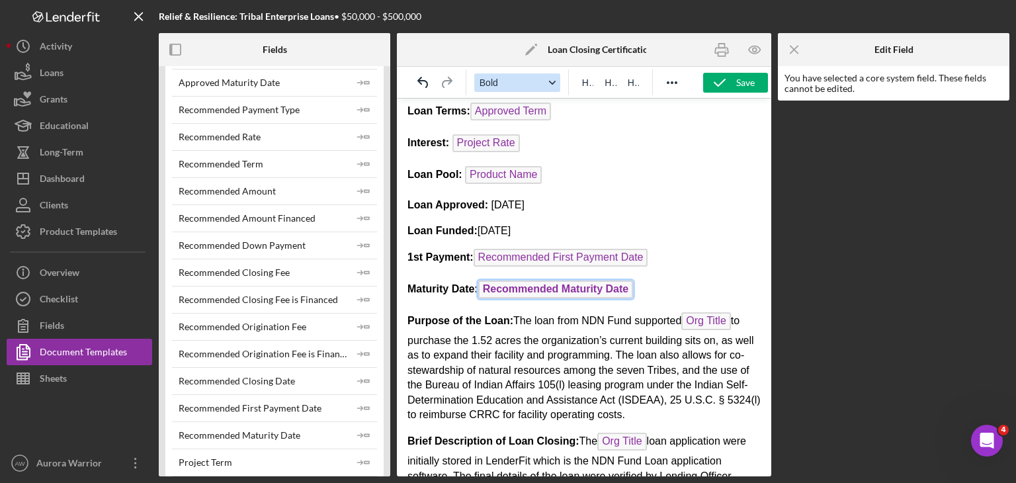
click at [506, 89] on button "Bold" at bounding box center [517, 82] width 86 height 19
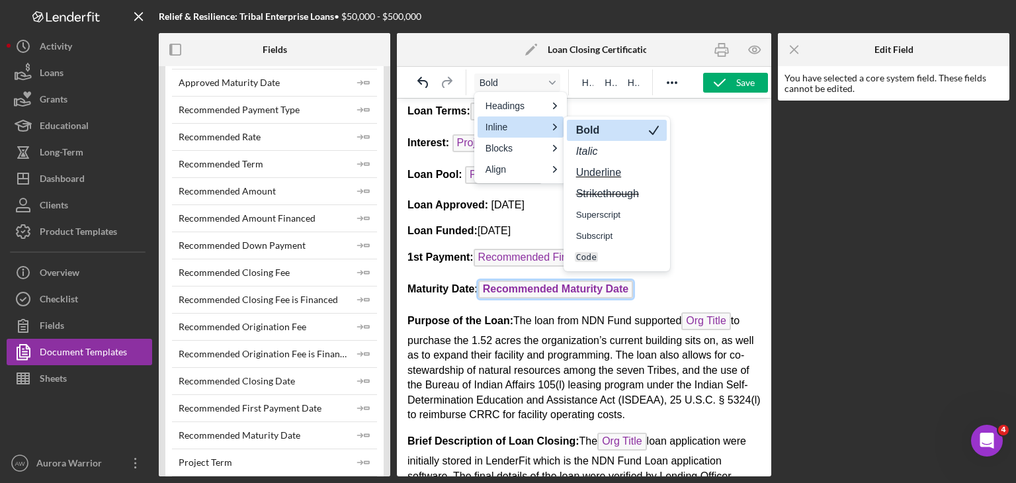
click at [506, 133] on strong "Bold" at bounding box center [588, 129] width 26 height 11
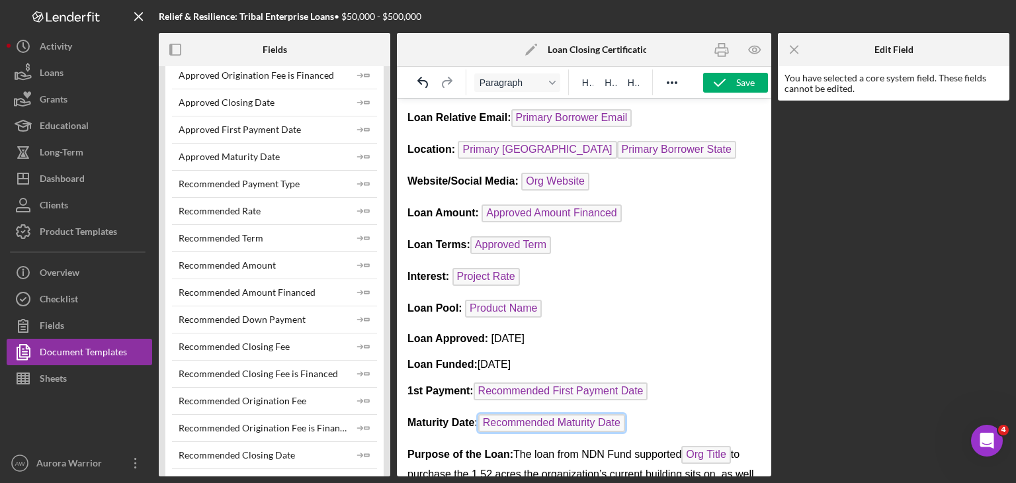
scroll to position [165, 0]
click at [506, 214] on p "Loan Amount: Approved Amount Financed ﻿" at bounding box center [583, 216] width 353 height 21
click at [361, 286] on icon "Icon/Insert Field" at bounding box center [363, 292] width 26 height 26
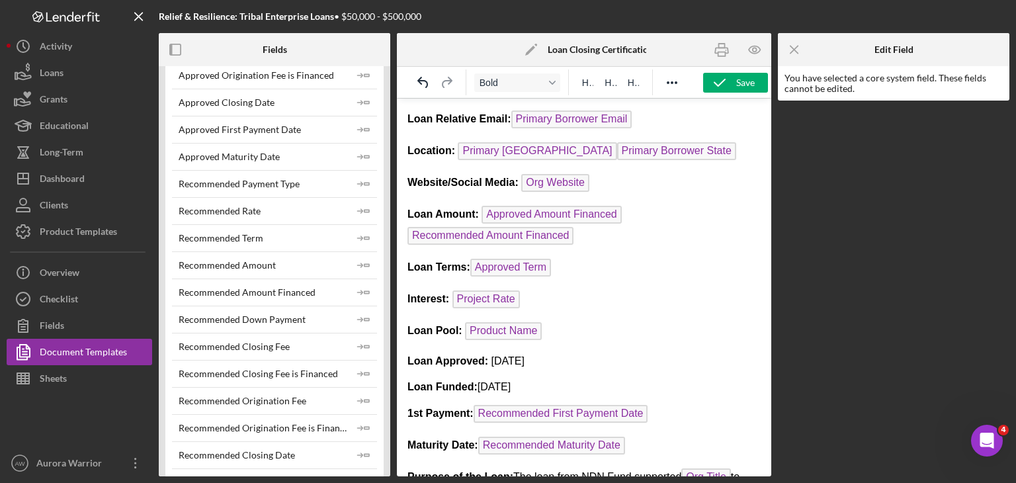
click at [506, 206] on p "Loan Amount: Approved Amount Financed Recommended Amount Financed" at bounding box center [583, 227] width 353 height 42
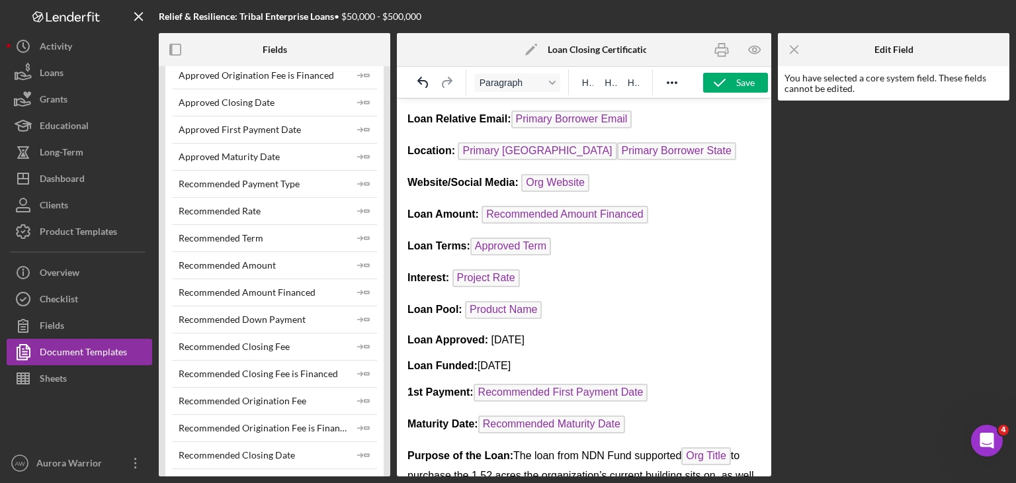
click at [506, 242] on p "Loan Terms: Approved Term" at bounding box center [583, 247] width 353 height 21
click at [363, 237] on icon "Icon/Insert Field" at bounding box center [363, 238] width 26 height 26
click at [506, 242] on span "Approved Term" at bounding box center [510, 246] width 81 height 18
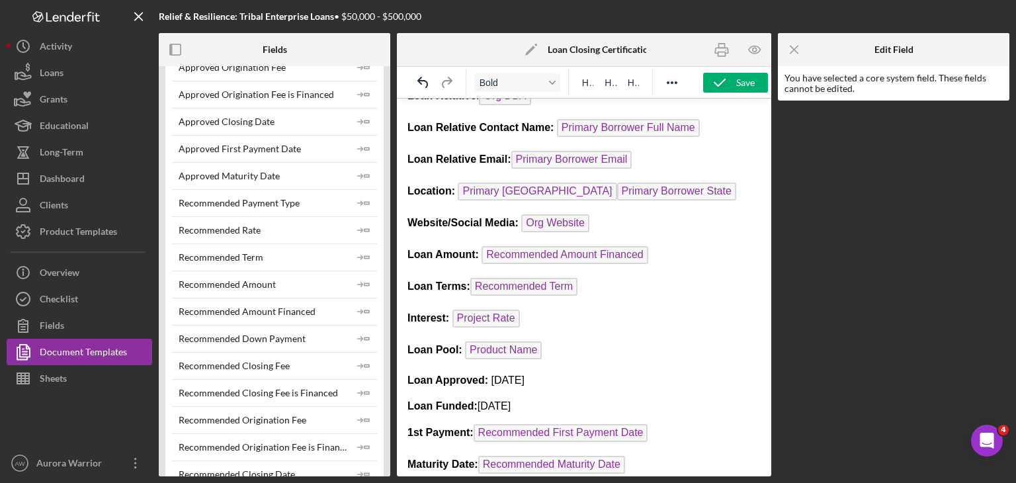
scroll to position [706, 0]
click at [506, 309] on p "Interest: Project Rate" at bounding box center [583, 319] width 353 height 21
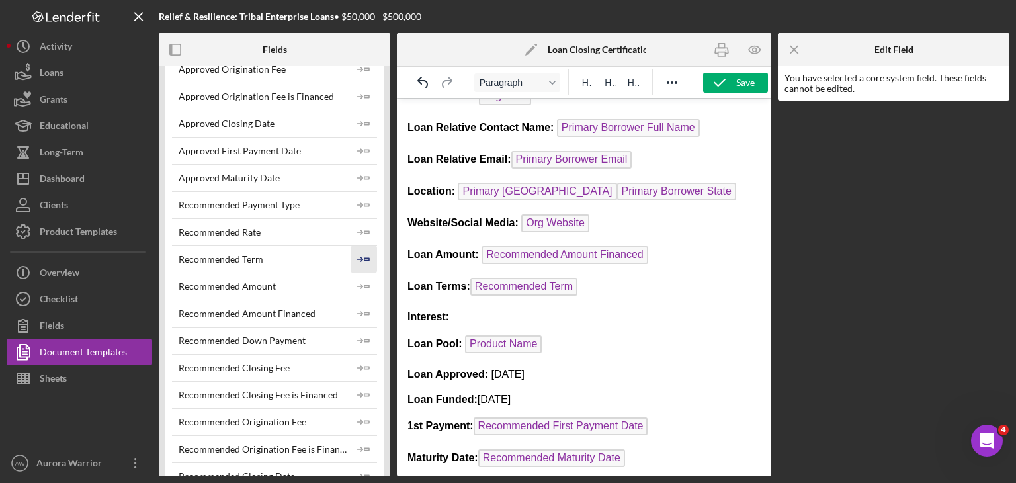
click at [362, 258] on icon "Icon/Insert Field" at bounding box center [363, 259] width 26 height 26
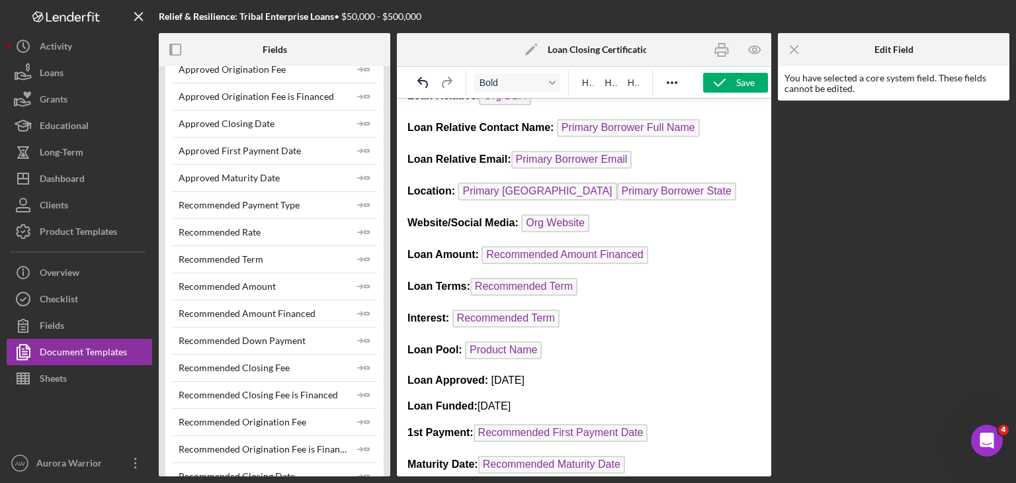
click at [506, 348] on p "Loan Pool: Product Name" at bounding box center [583, 351] width 353 height 21
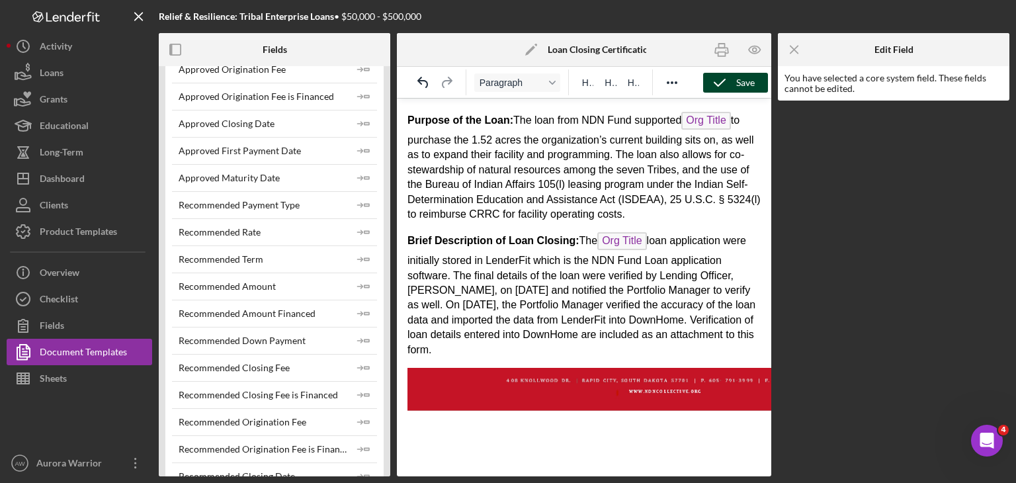
click at [506, 89] on icon "button" at bounding box center [719, 82] width 33 height 33
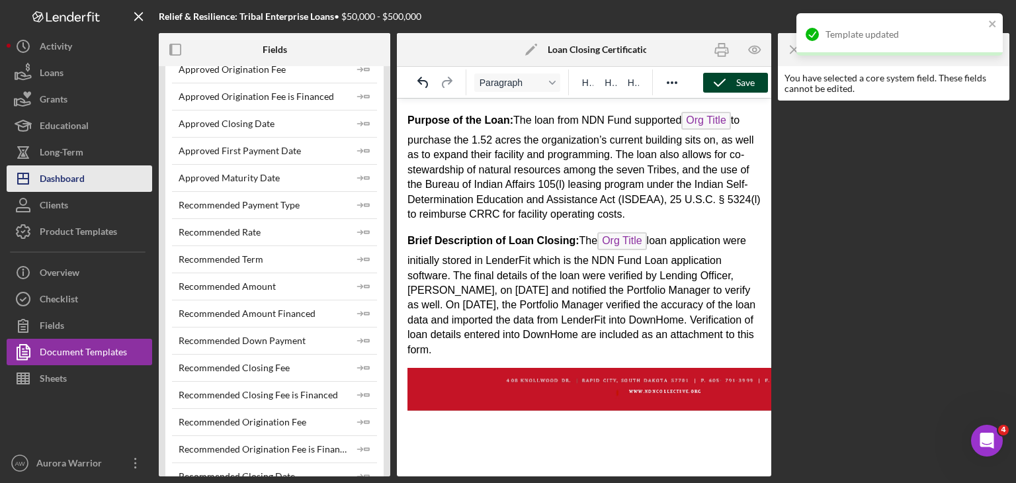
click at [69, 184] on div "Dashboard" at bounding box center [62, 180] width 45 height 30
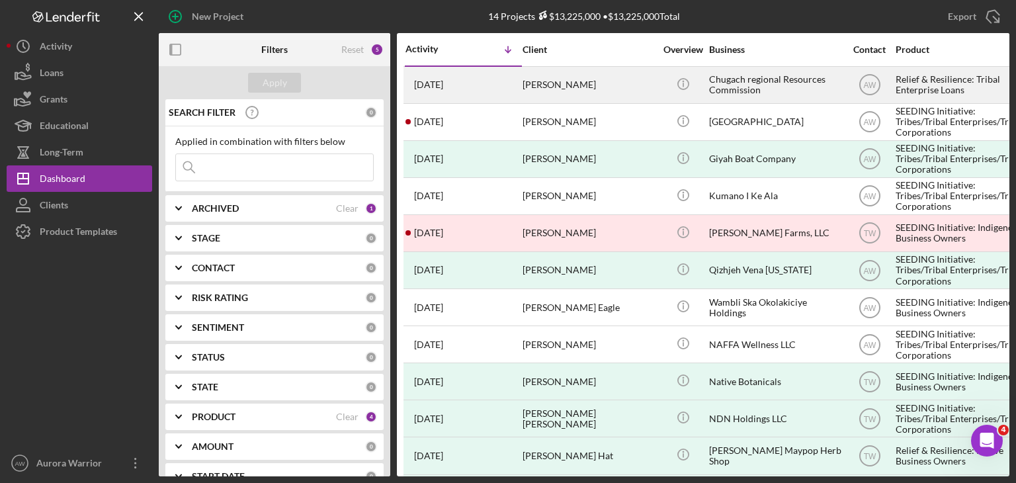
click at [506, 83] on div "[PERSON_NAME]" at bounding box center [588, 84] width 132 height 35
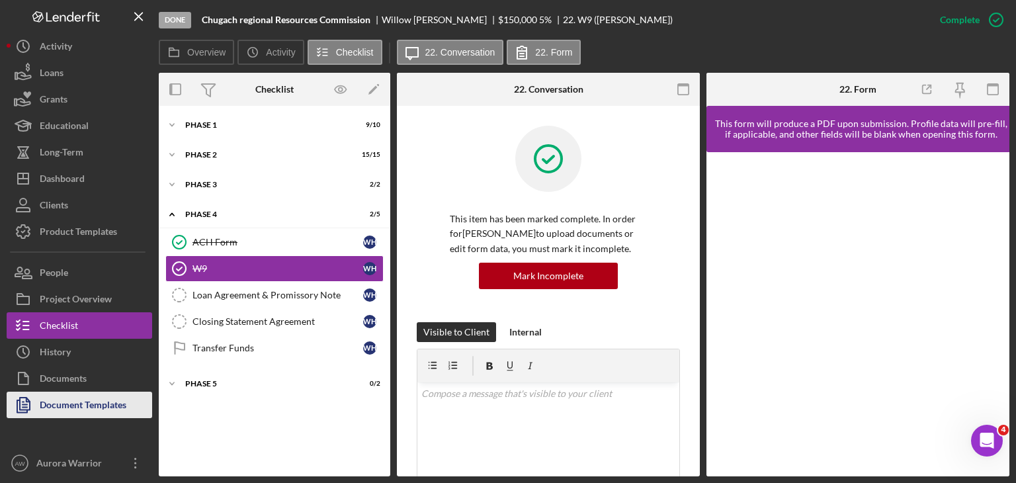
click at [77, 412] on div "Document Templates" at bounding box center [83, 406] width 87 height 30
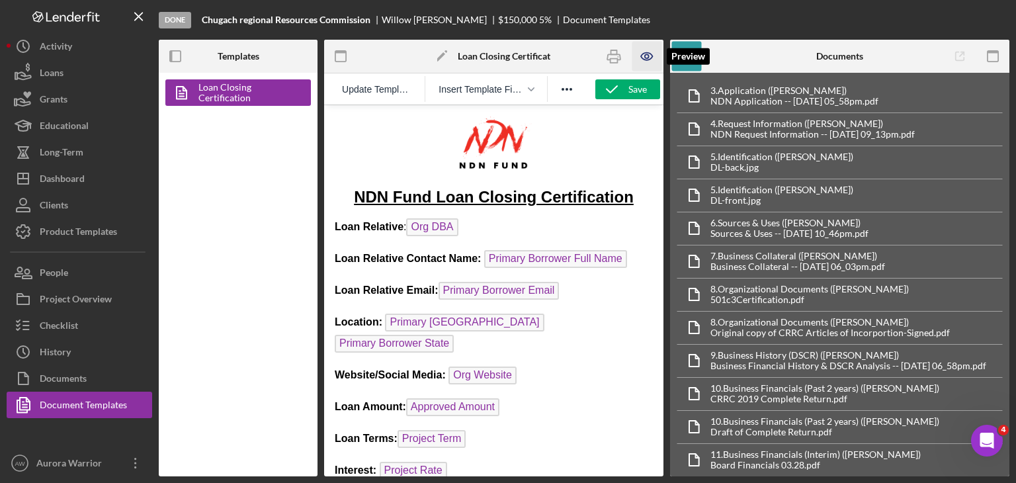
click at [506, 56] on icon "button" at bounding box center [646, 56] width 11 height 7
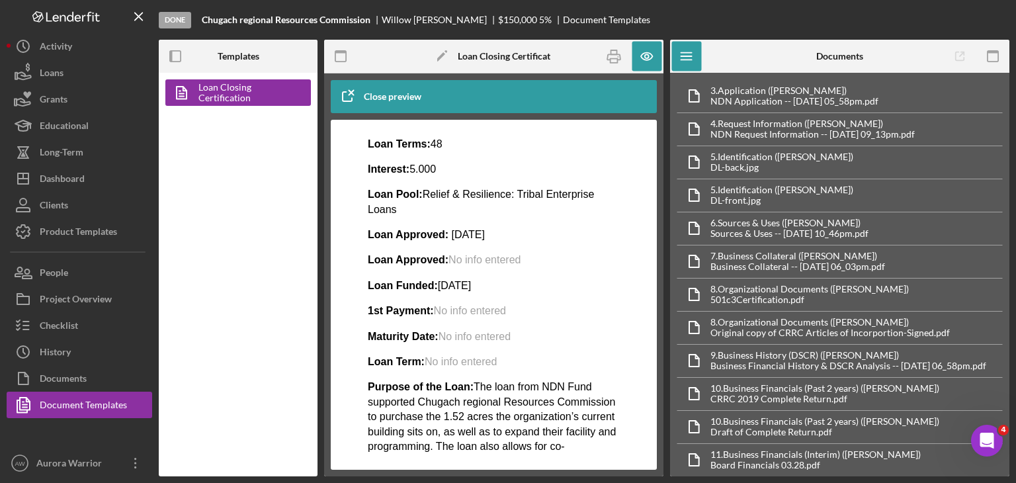
scroll to position [300, 0]
click at [506, 61] on icon "button" at bounding box center [647, 57] width 30 height 30
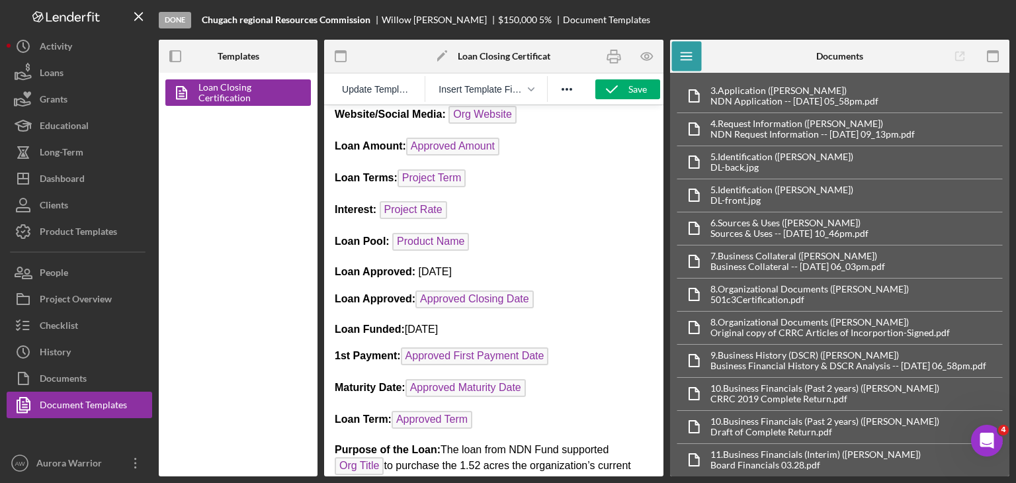
scroll to position [134, 0]
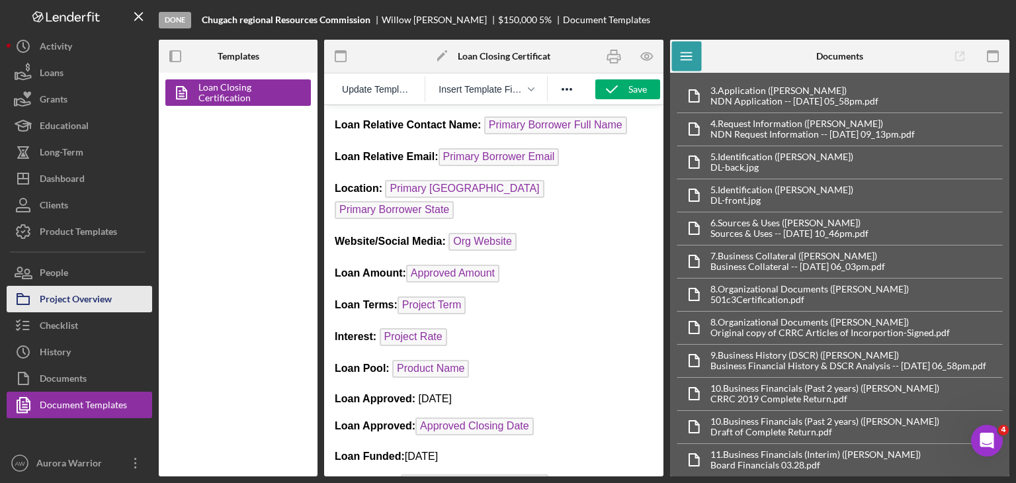
click at [101, 291] on div "Project Overview" at bounding box center [76, 301] width 72 height 30
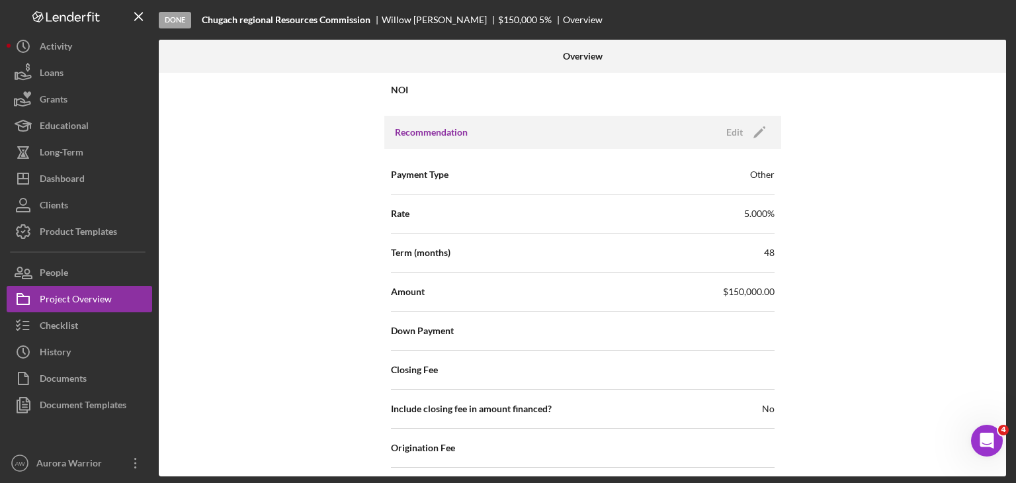
scroll to position [1084, 0]
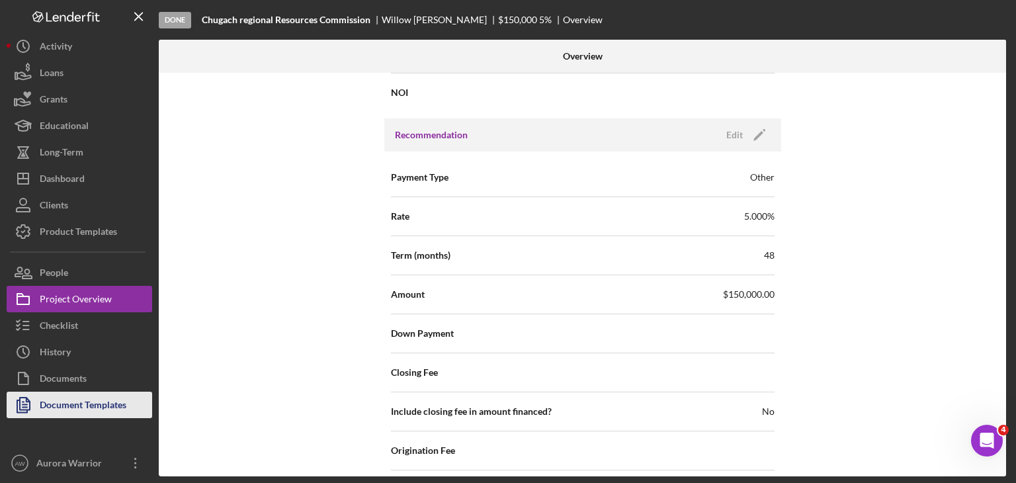
click at [108, 409] on div "Document Templates" at bounding box center [83, 406] width 87 height 30
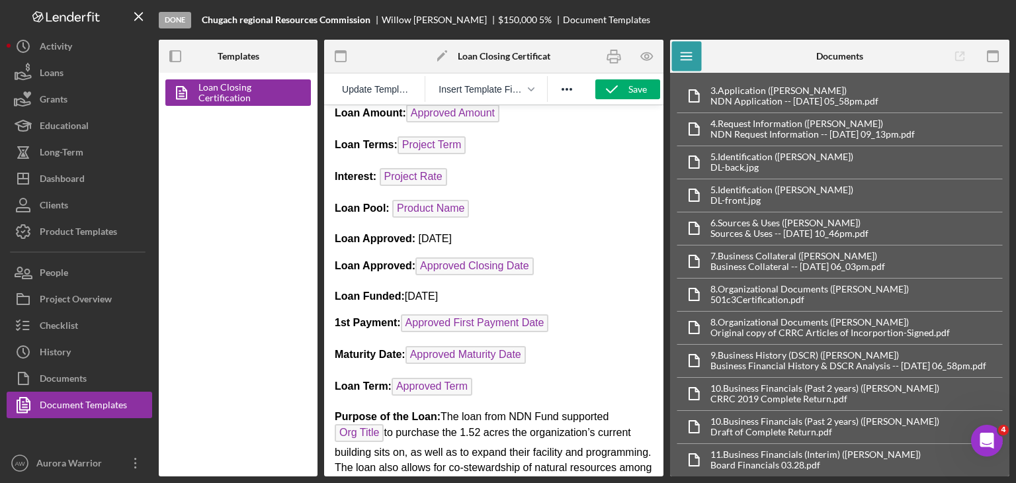
scroll to position [23, 0]
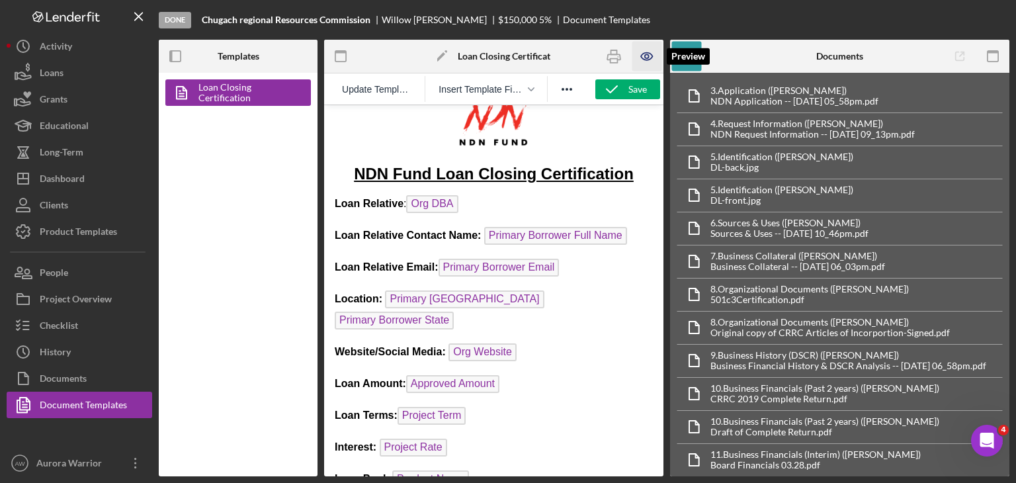
click at [506, 55] on icon "button" at bounding box center [647, 57] width 30 height 30
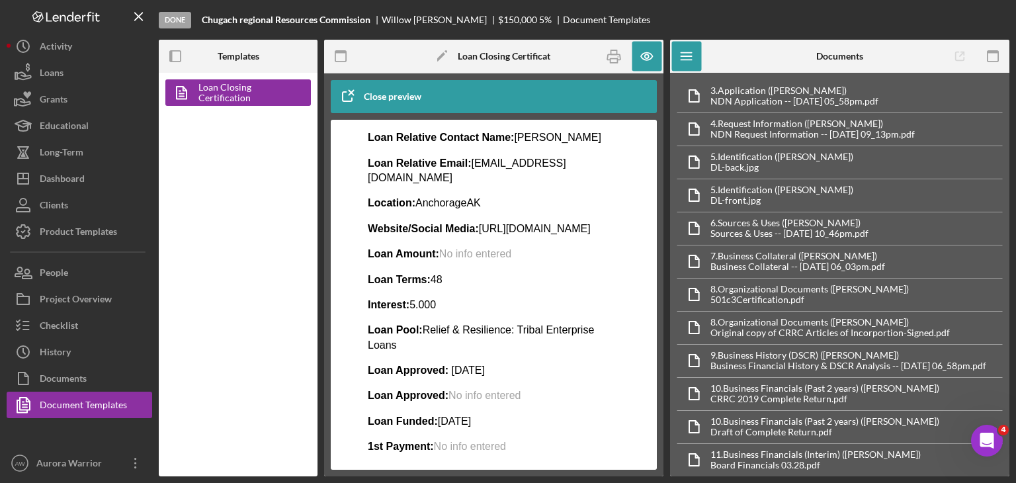
scroll to position [161, 0]
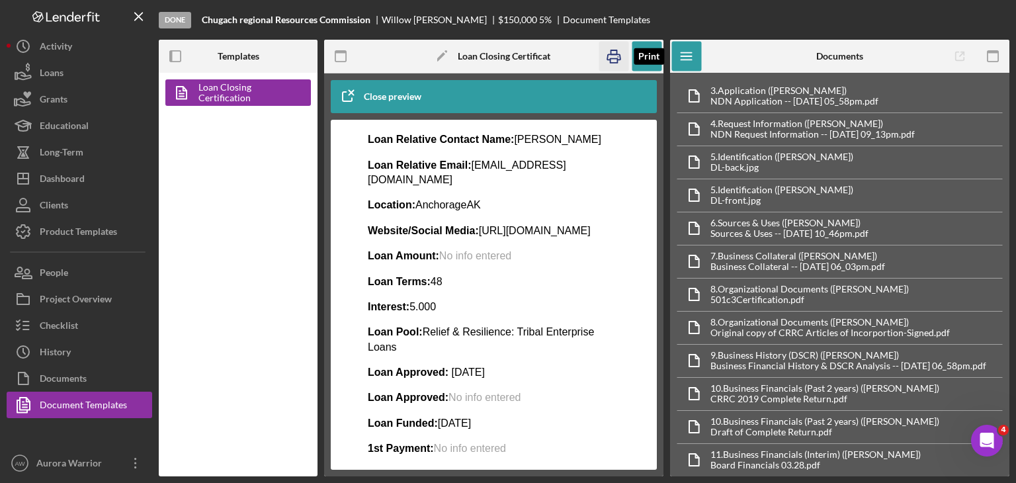
click at [506, 52] on rect "button" at bounding box center [614, 52] width 6 height 4
click at [161, 69] on icon "button" at bounding box center [176, 57] width 30 height 30
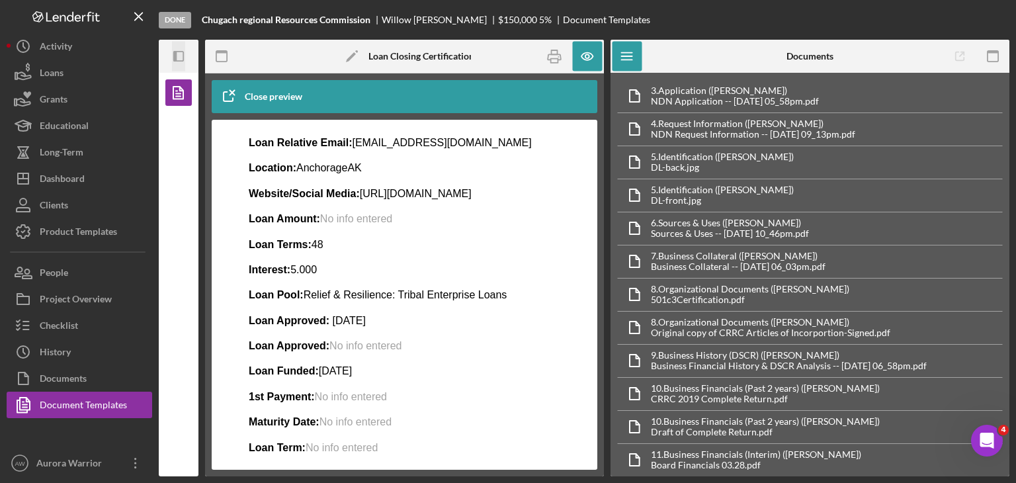
click at [172, 60] on icon "Icon/Panel Side Expand" at bounding box center [179, 57] width 30 height 30
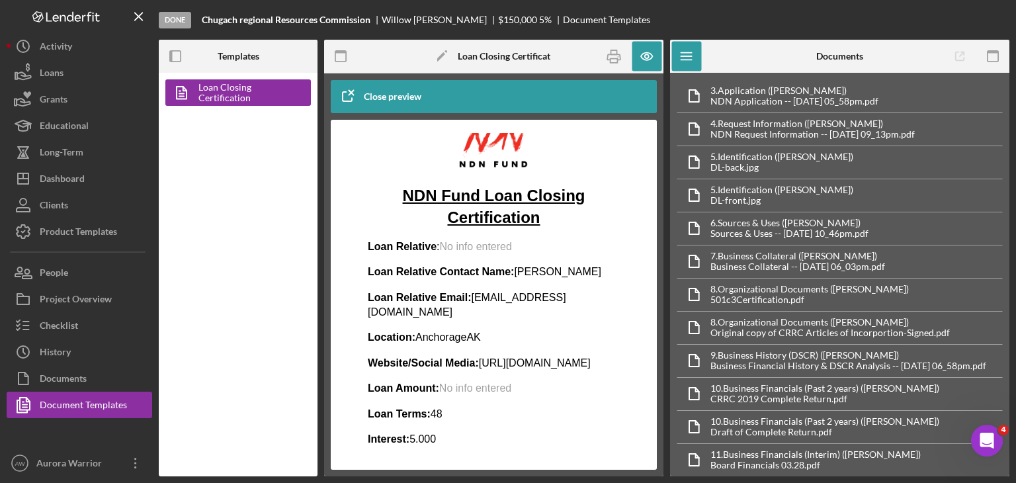
scroll to position [26, 0]
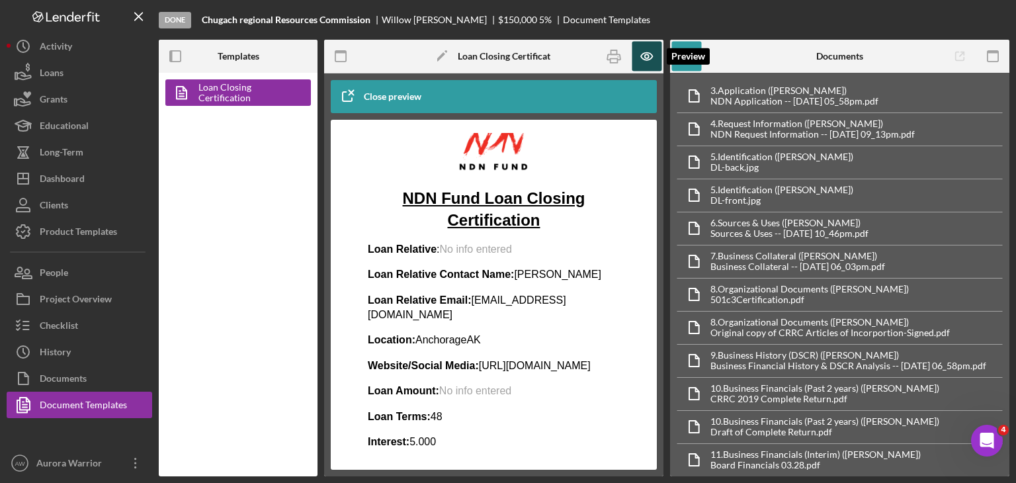
click at [506, 59] on icon "button" at bounding box center [647, 57] width 30 height 30
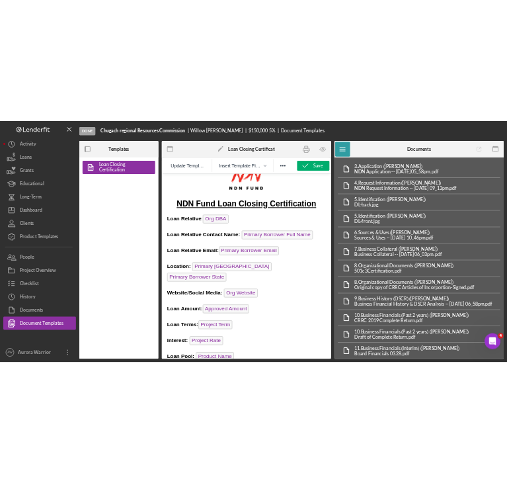
scroll to position [0, 0]
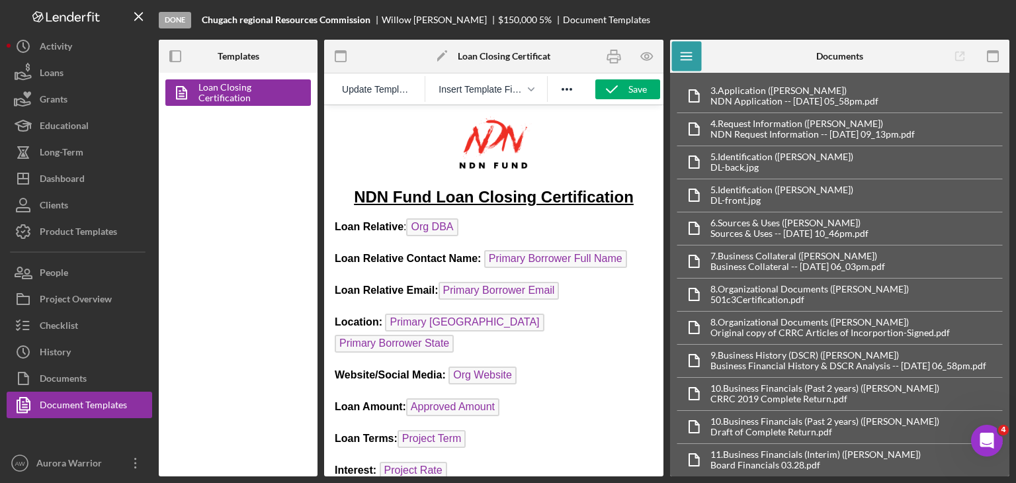
click at [506, 398] on p "Loan Amount: Approved Amount" at bounding box center [494, 408] width 318 height 21
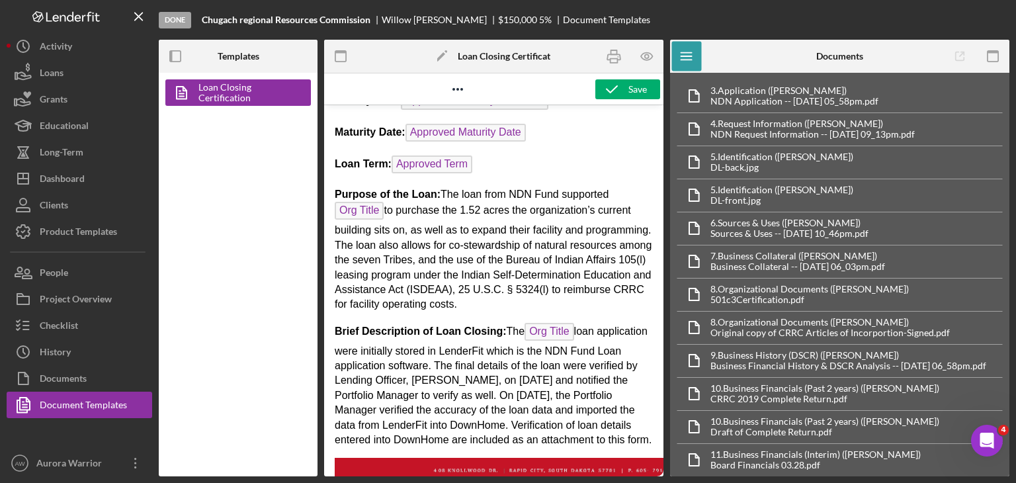
scroll to position [362, 0]
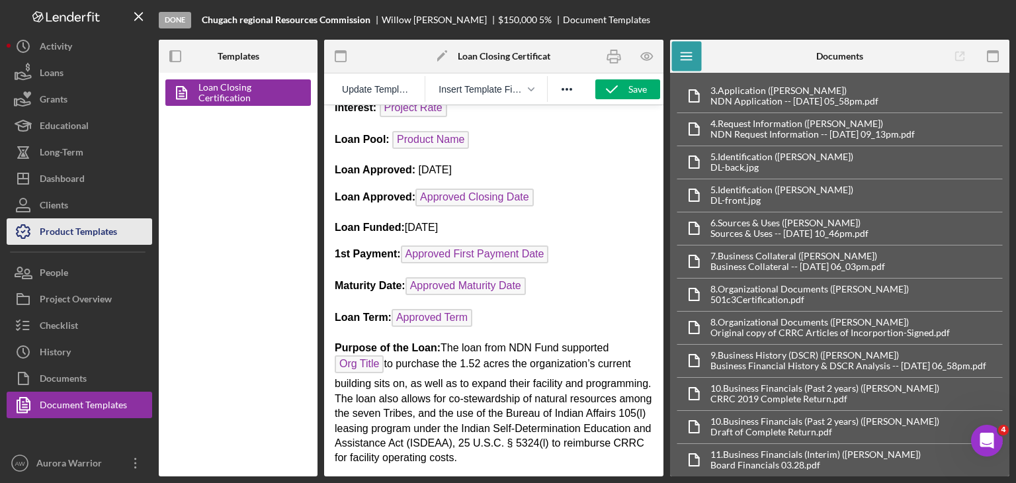
click at [78, 229] on div "Product Templates" at bounding box center [78, 233] width 77 height 30
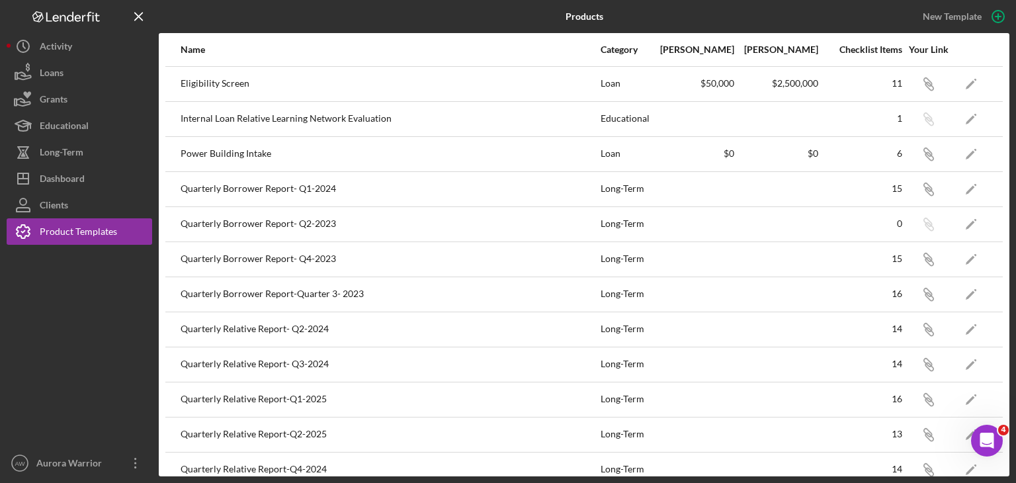
scroll to position [225, 0]
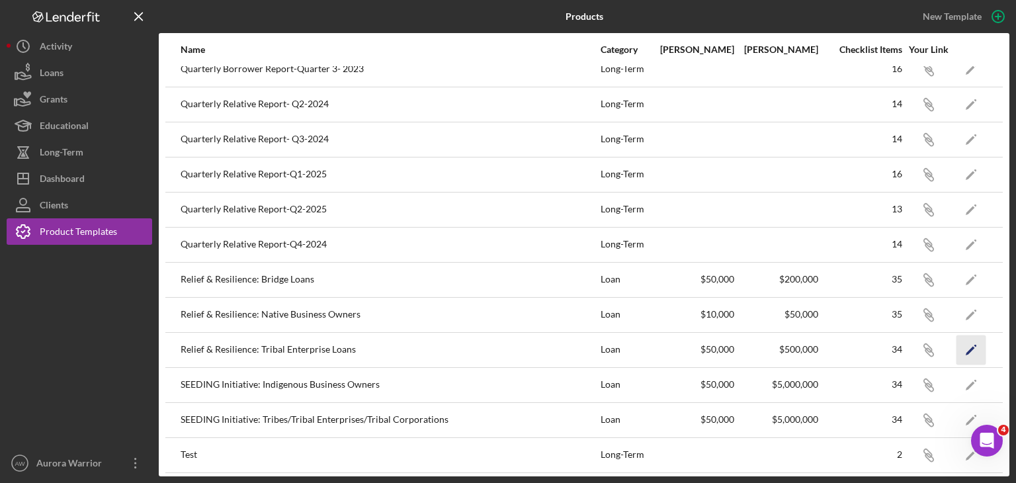
click at [506, 344] on icon "Icon/Edit" at bounding box center [971, 350] width 30 height 30
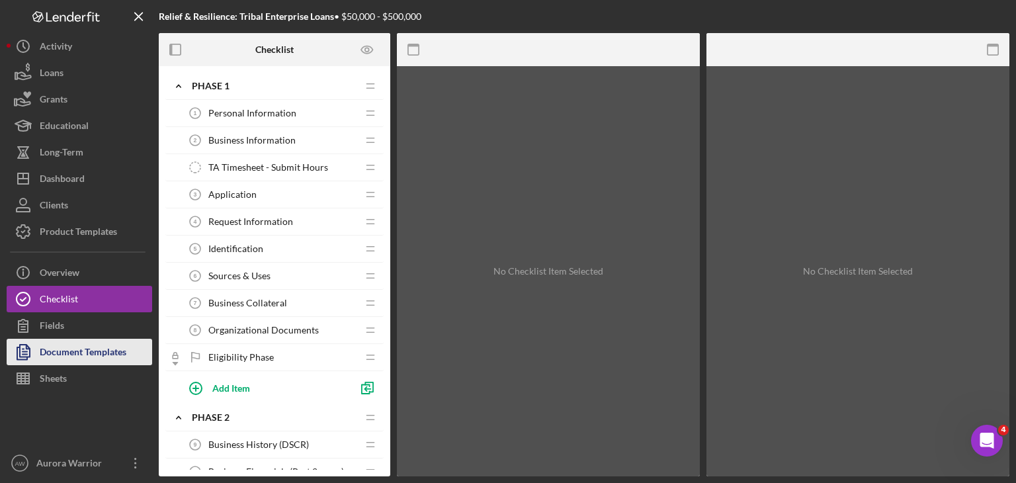
click at [88, 350] on div "Document Templates" at bounding box center [83, 354] width 87 height 30
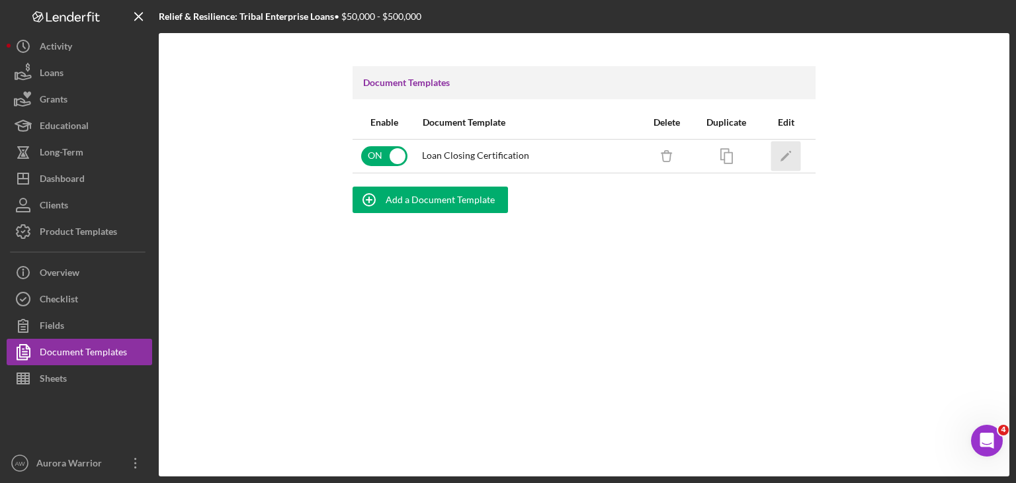
click at [506, 153] on icon "Icon/Edit" at bounding box center [786, 156] width 30 height 30
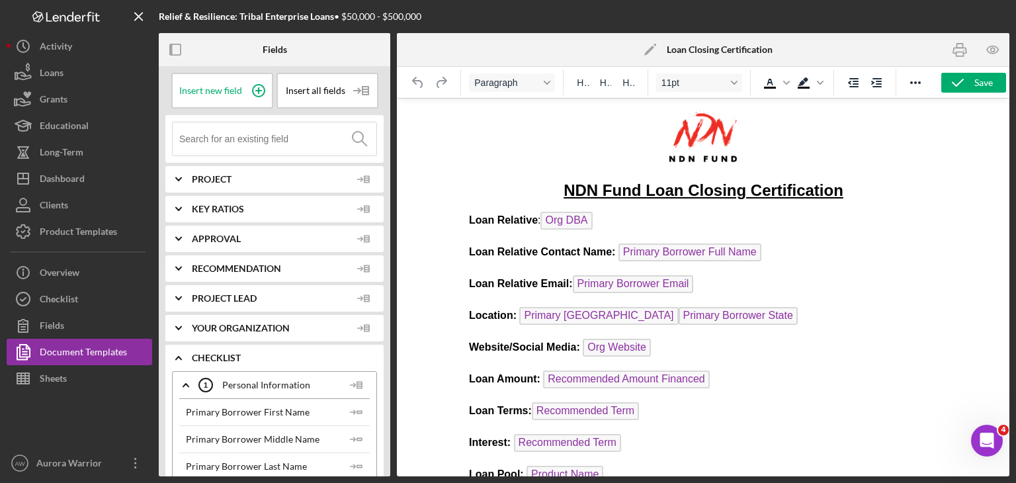
click at [506, 380] on p "Loan Amount: Recommended Amount Financed ﻿" at bounding box center [702, 380] width 469 height 21
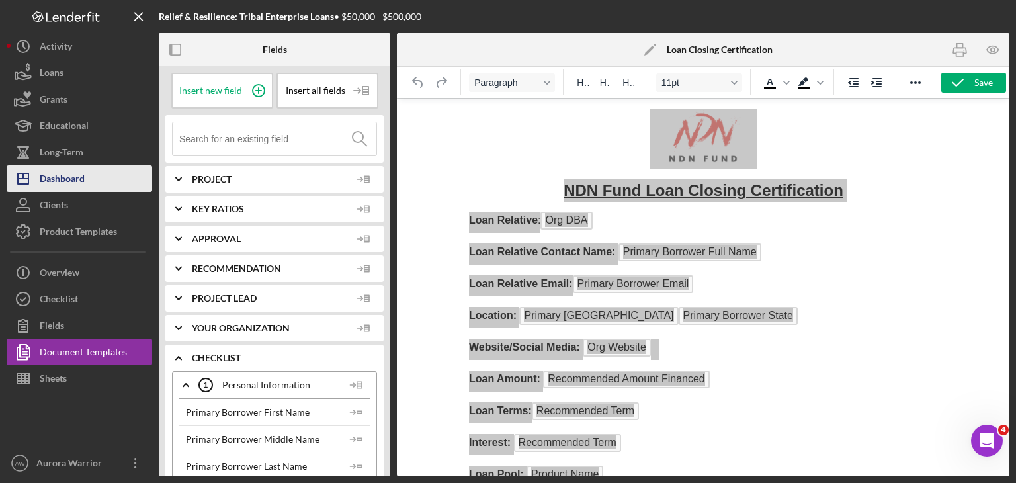
click at [71, 175] on div "Dashboard" at bounding box center [62, 180] width 45 height 30
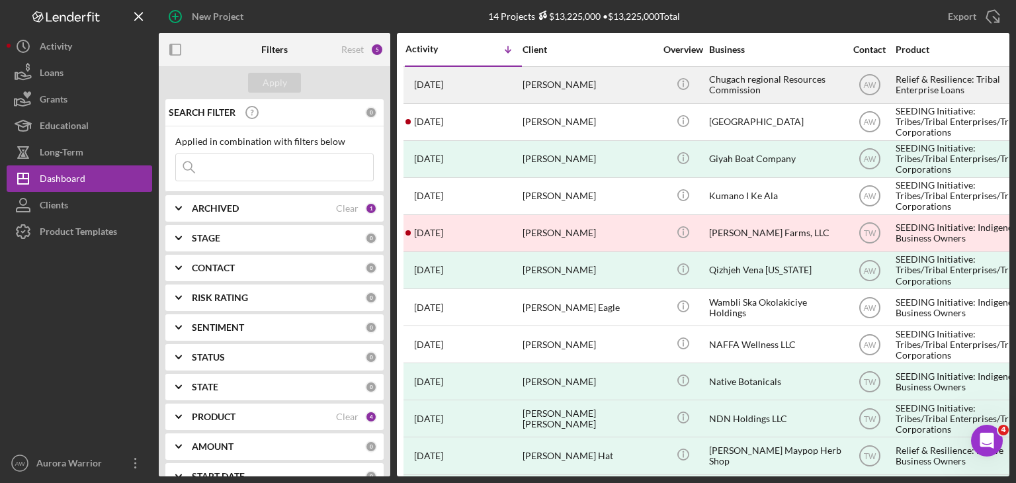
click at [506, 81] on div "[PERSON_NAME]" at bounding box center [588, 84] width 132 height 35
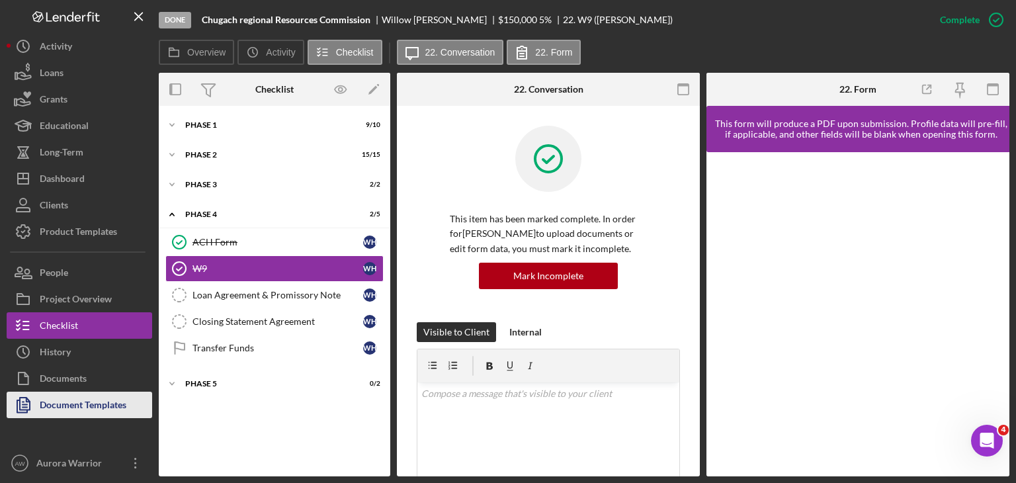
click at [100, 403] on div "Document Templates" at bounding box center [83, 406] width 87 height 30
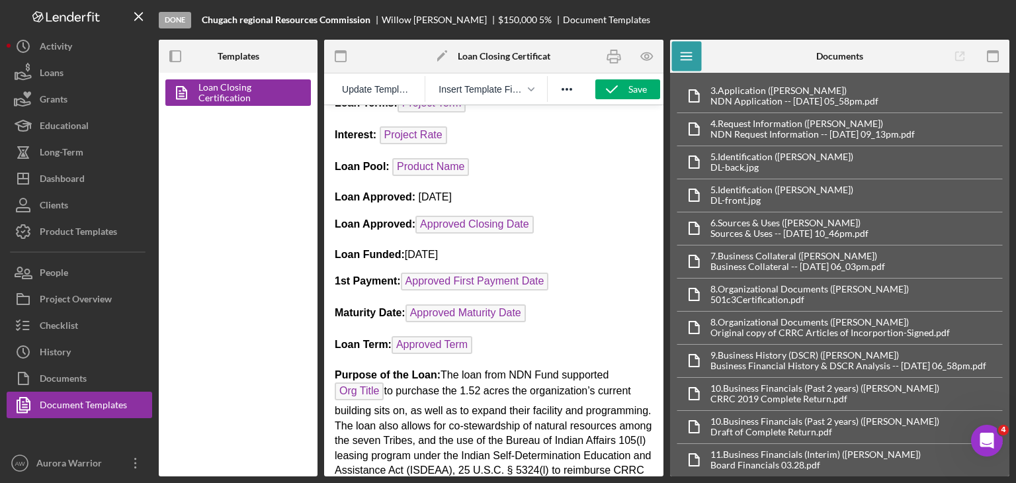
scroll to position [336, 0]
click at [506, 335] on p "Loan Term: Approved Term" at bounding box center [494, 345] width 318 height 21
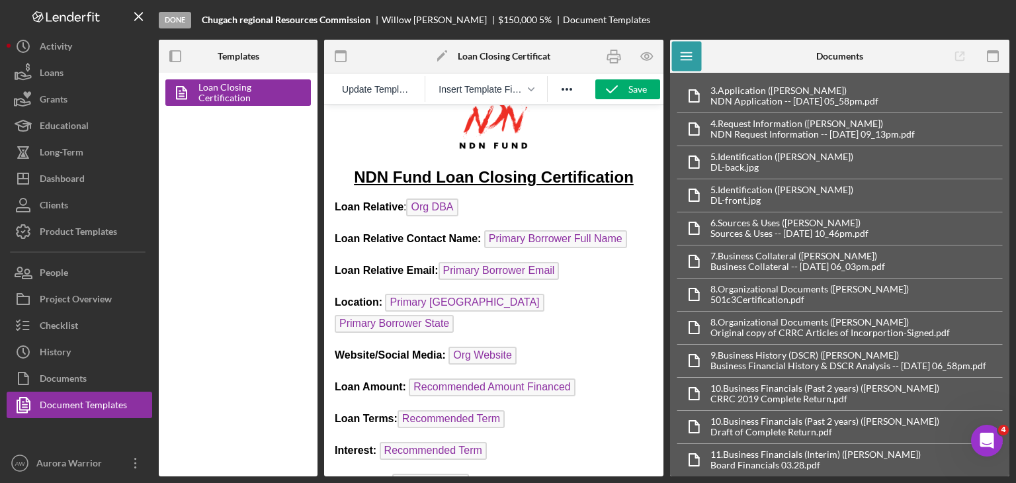
scroll to position [19, 0]
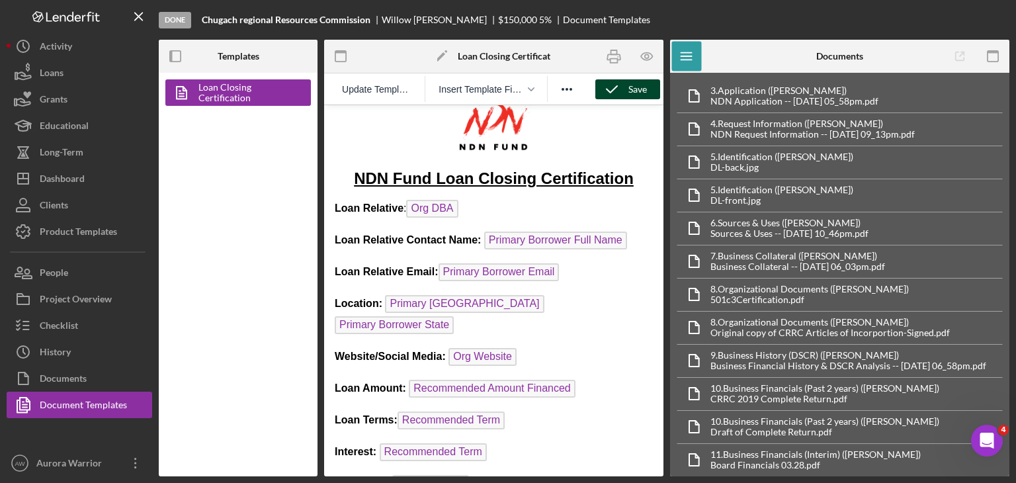
click at [506, 93] on div "Save" at bounding box center [637, 89] width 19 height 20
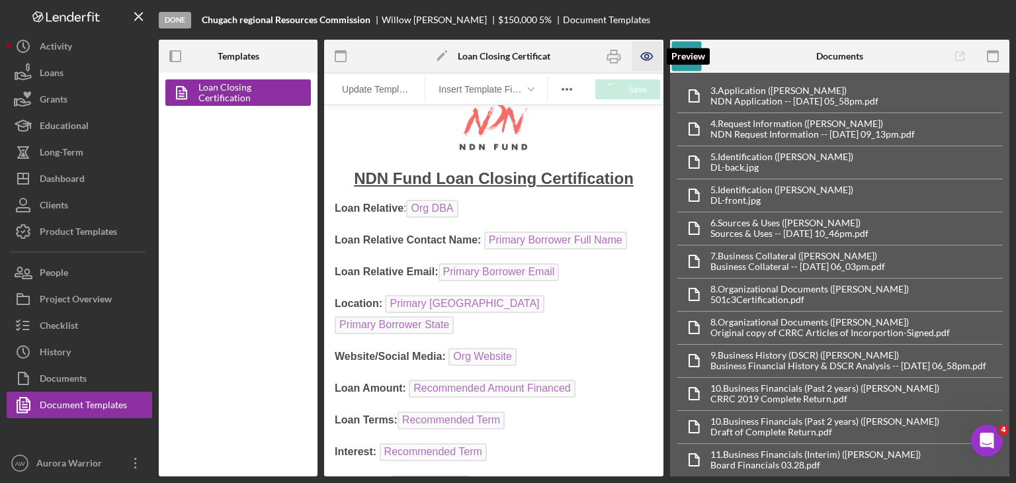
click at [506, 55] on icon "button" at bounding box center [647, 57] width 30 height 30
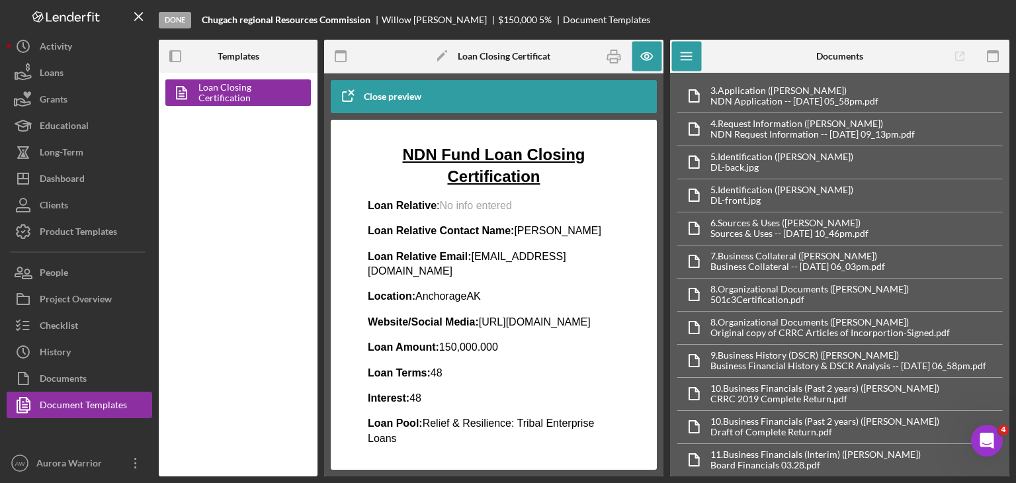
scroll to position [66, 0]
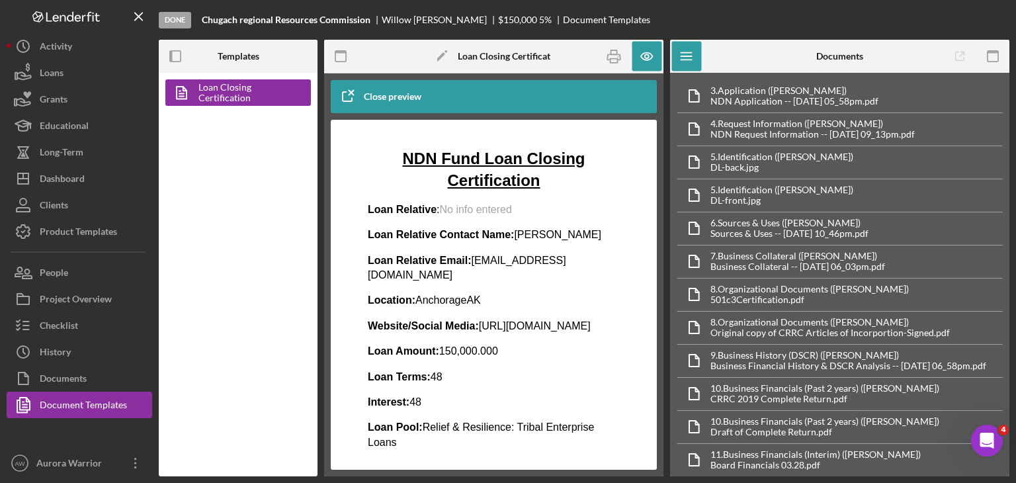
click at [371, 104] on div "Close preview" at bounding box center [393, 96] width 58 height 26
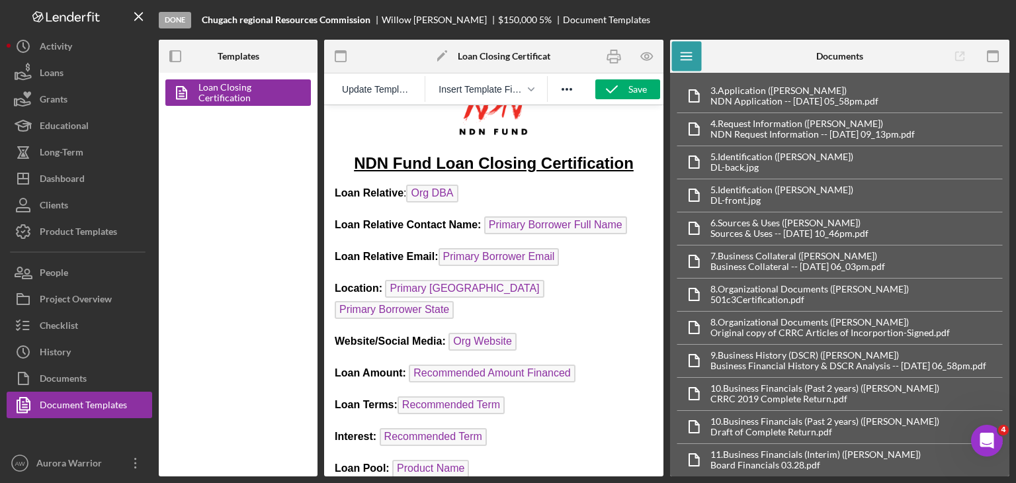
scroll to position [34, 0]
click at [506, 288] on p "Location: Primary [GEOGRAPHIC_DATA] Primary Borrower State ﻿" at bounding box center [494, 300] width 318 height 42
click at [457, 287] on span "Primary [GEOGRAPHIC_DATA]" at bounding box center [464, 288] width 159 height 18
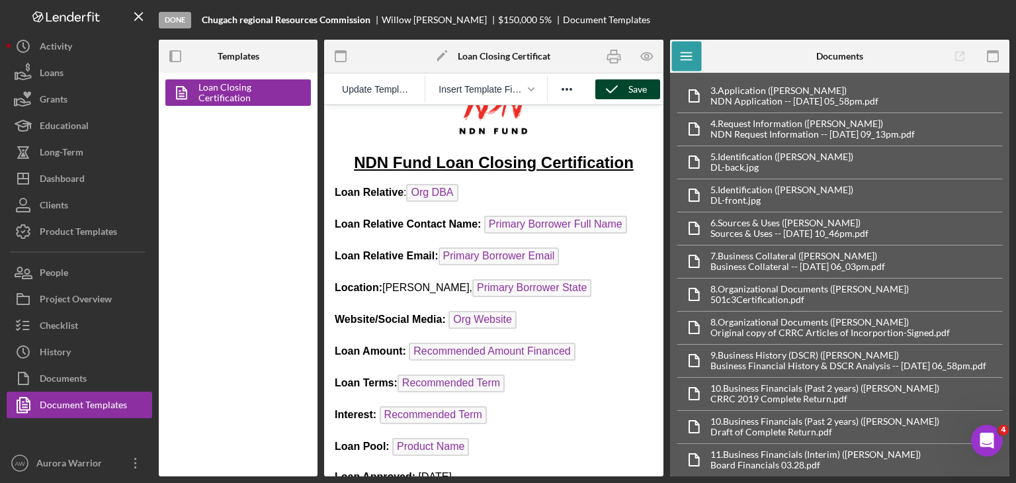
click at [506, 92] on div "Save" at bounding box center [637, 89] width 19 height 20
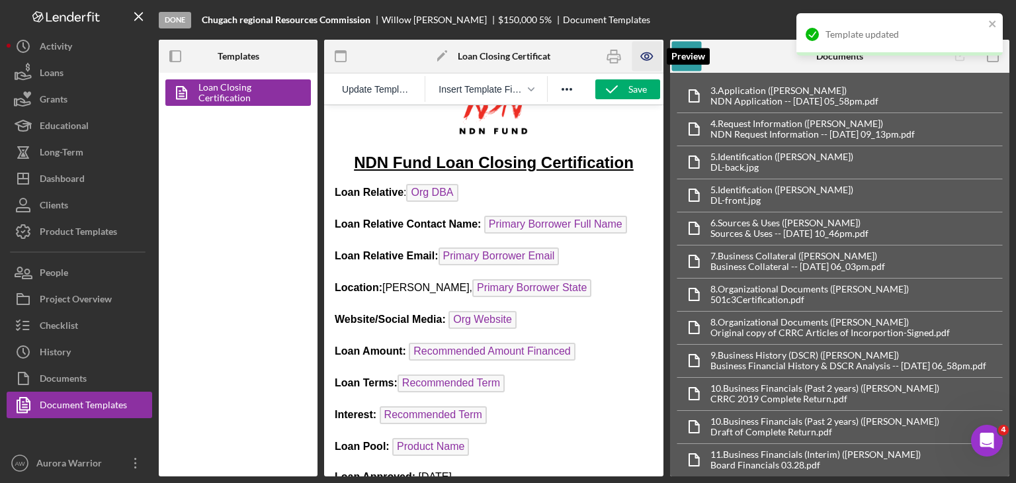
click at [506, 57] on icon "button" at bounding box center [647, 56] width 4 height 4
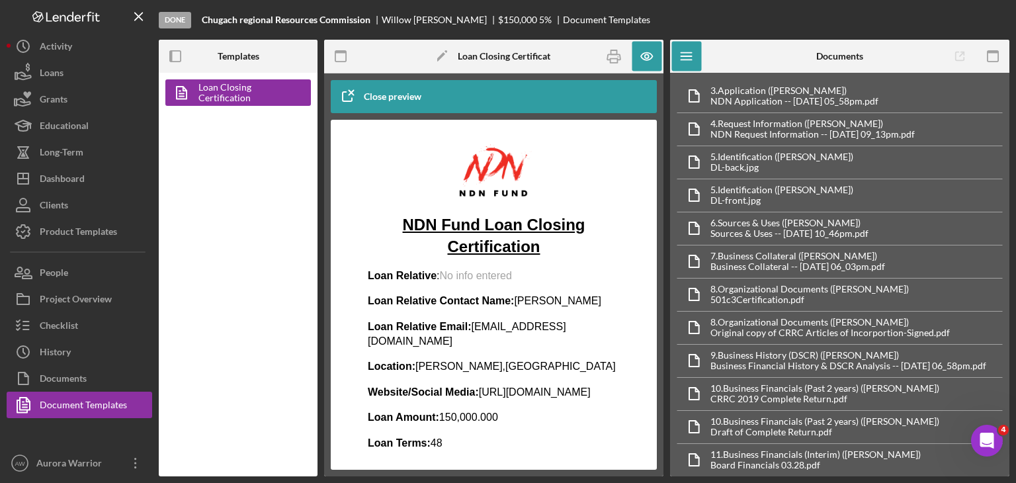
click at [354, 92] on icon "button" at bounding box center [347, 96] width 33 height 33
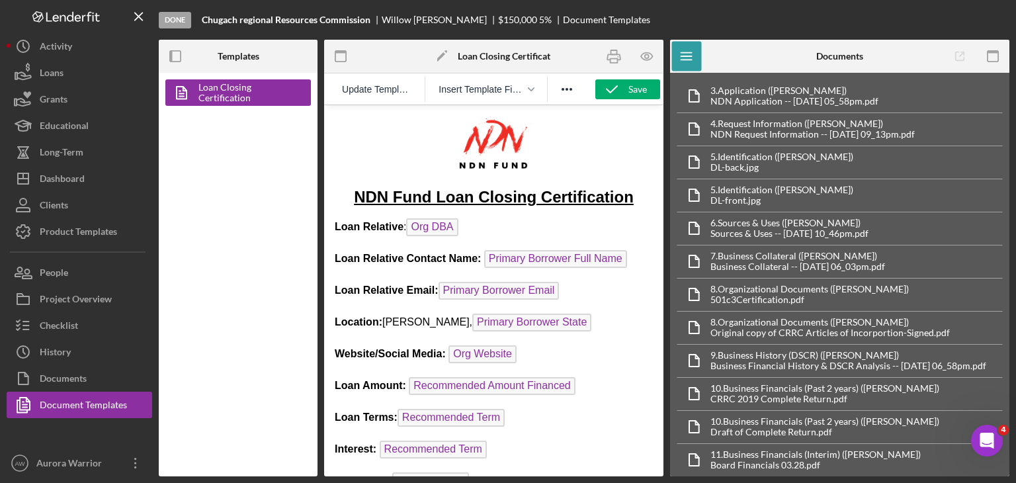
click at [467, 227] on p "Loan Relative : Org DBA ﻿" at bounding box center [494, 228] width 318 height 21
click at [475, 90] on span "Insert Template Field" at bounding box center [480, 89] width 85 height 11
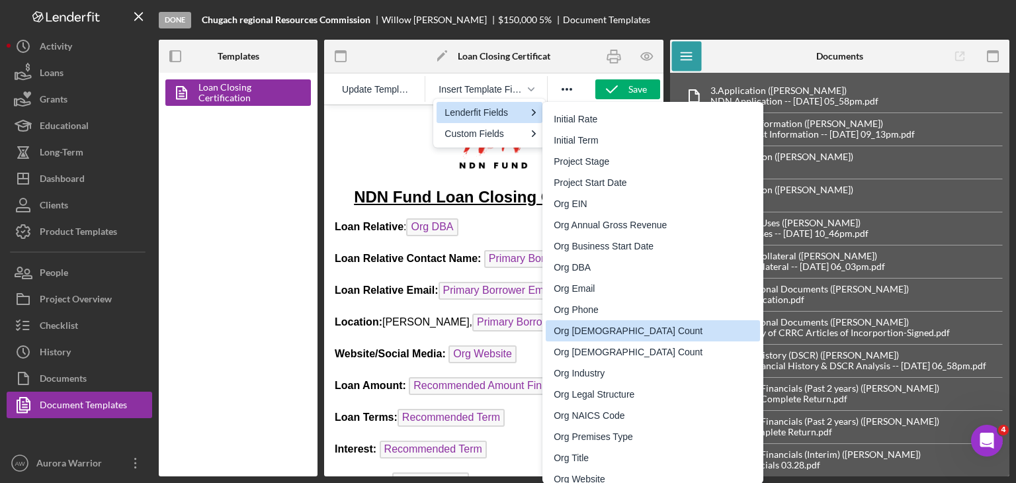
scroll to position [102, 0]
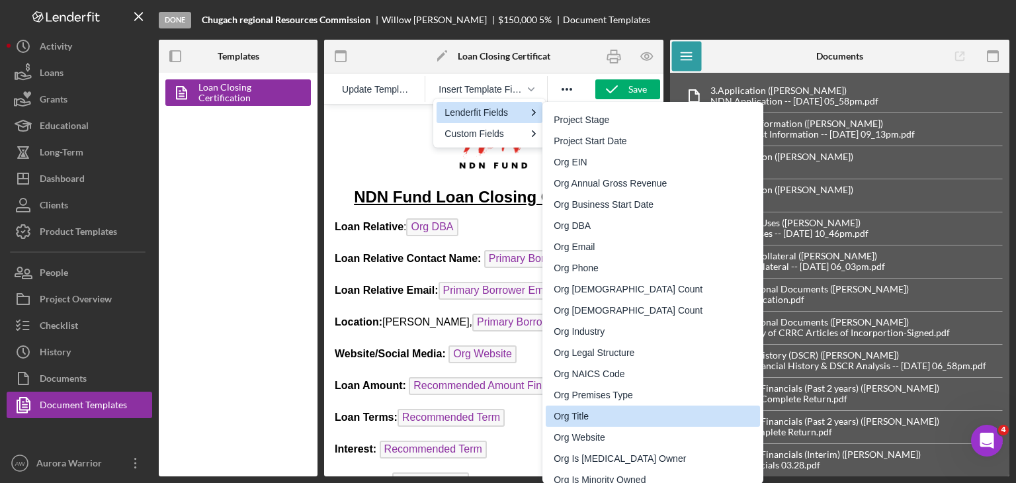
click at [506, 413] on div "Org Title" at bounding box center [653, 416] width 201 height 16
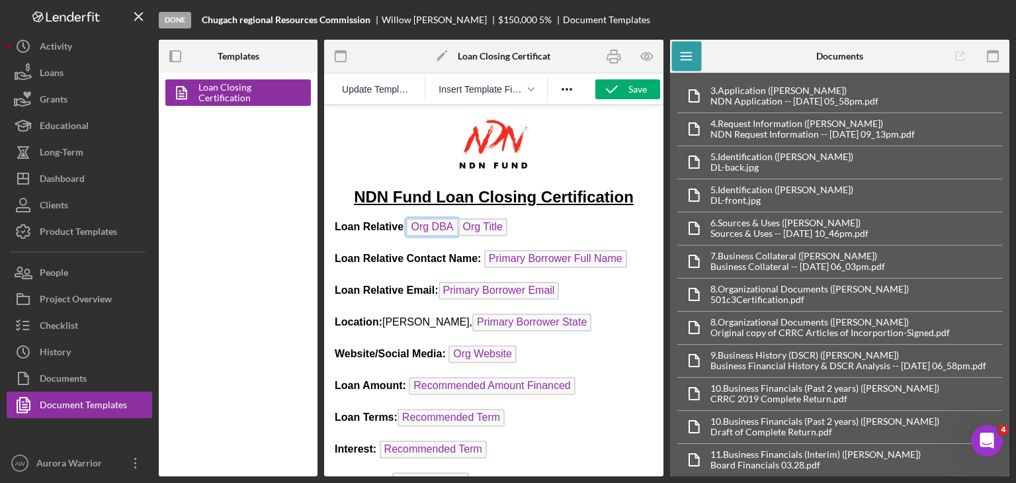
click at [439, 231] on span "Org DBA" at bounding box center [432, 227] width 52 height 18
click at [506, 84] on div "Save" at bounding box center [637, 89] width 19 height 20
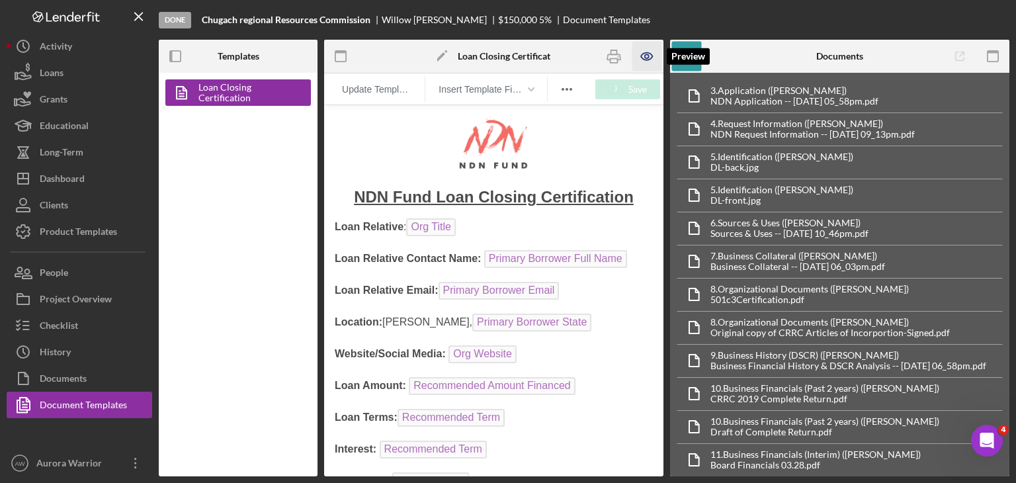
click at [506, 61] on icon "button" at bounding box center [647, 57] width 30 height 30
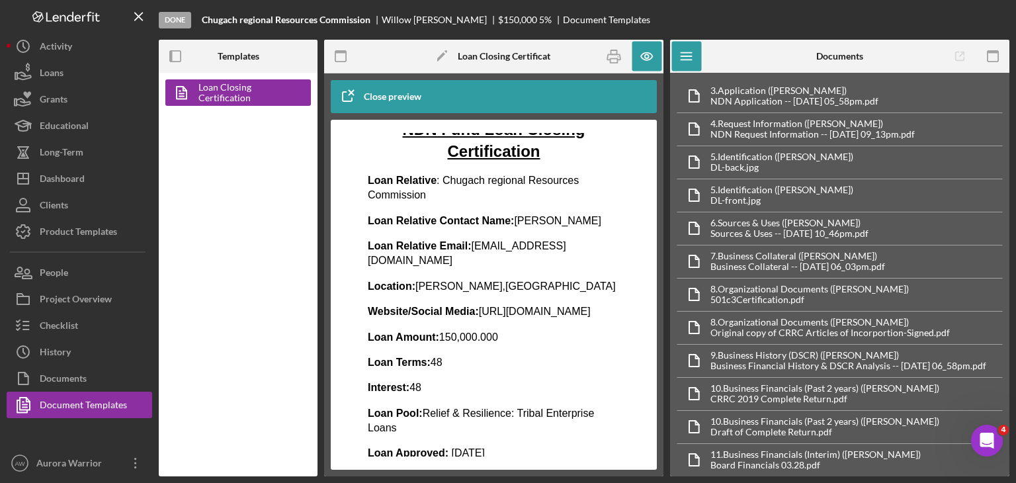
scroll to position [63, 0]
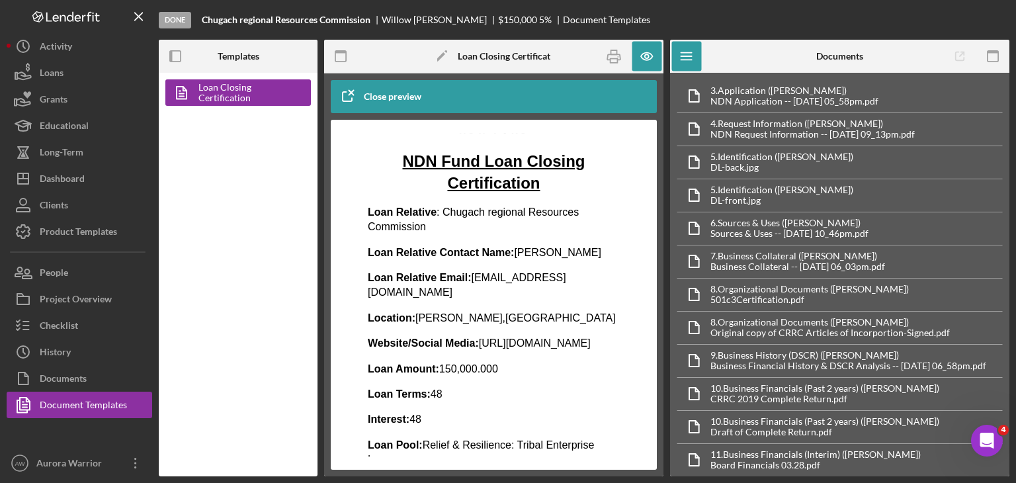
click at [352, 92] on g "button" at bounding box center [350, 92] width 9 height 9
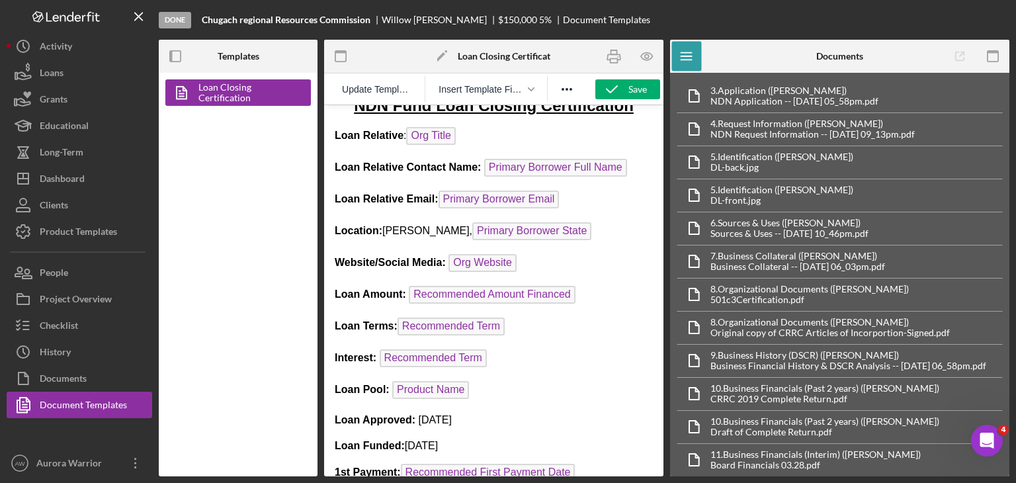
scroll to position [92, 0]
click at [460, 348] on span "Recommended Term" at bounding box center [433, 357] width 107 height 18
click at [506, 88] on span "Insert Template Field" at bounding box center [480, 89] width 85 height 11
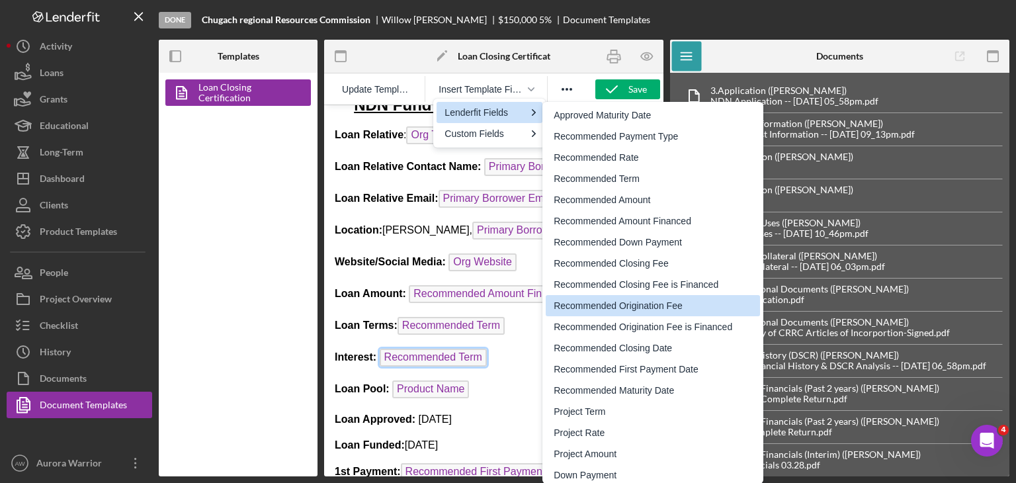
scroll to position [1968, 0]
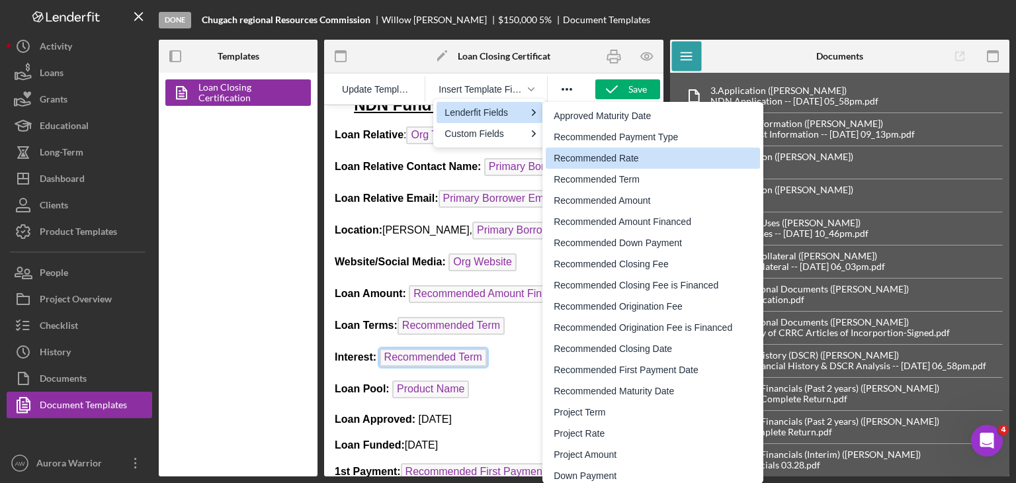
click at [506, 160] on div "Recommended Rate" at bounding box center [653, 158] width 201 height 16
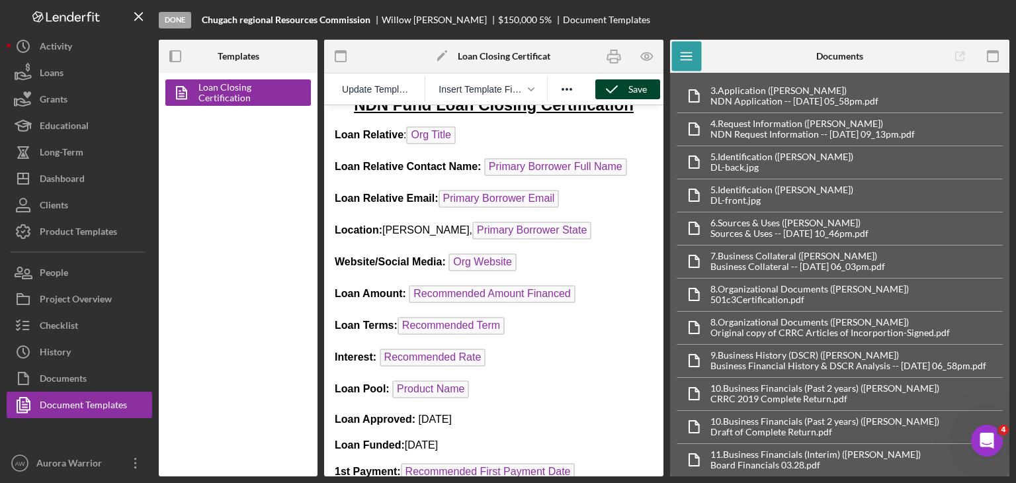
click at [506, 87] on div "Save" at bounding box center [637, 89] width 19 height 20
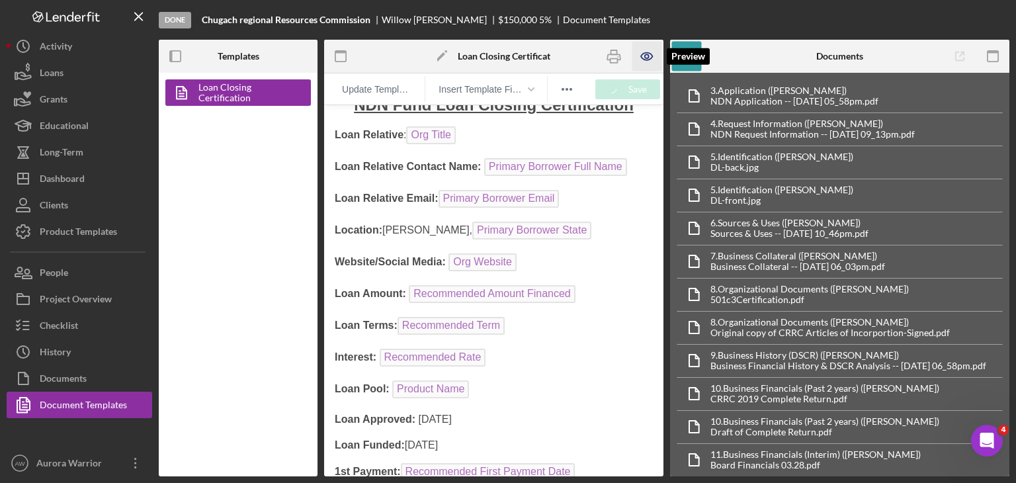
click at [506, 54] on icon "button" at bounding box center [647, 57] width 30 height 30
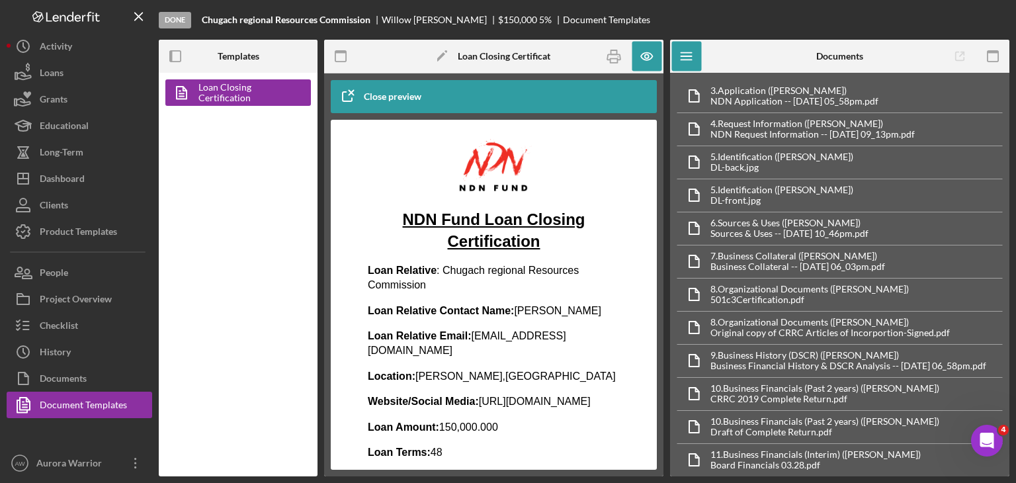
scroll to position [0, 0]
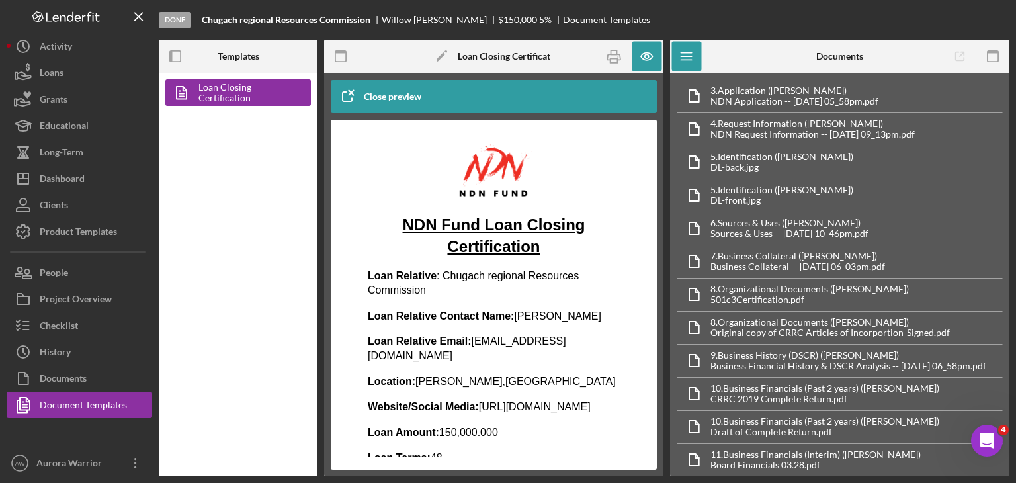
click at [360, 98] on icon "button" at bounding box center [347, 96] width 33 height 33
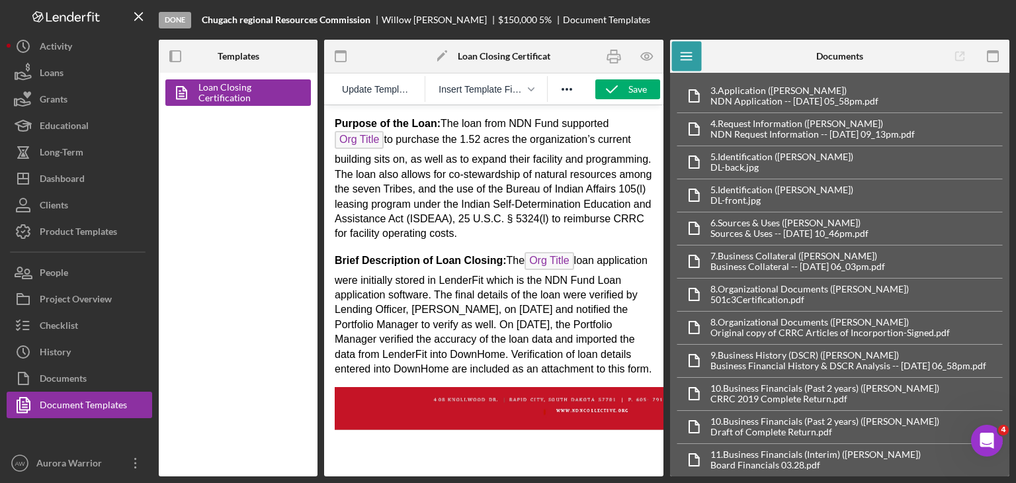
scroll to position [501, 0]
click at [476, 346] on p "Brief Description of Loan Closing: The Org Title loan application were initiall…" at bounding box center [494, 315] width 318 height 125
click at [487, 367] on p "Brief Description of Loan Closing: The Org Title loan application were initiall…" at bounding box center [494, 315] width 318 height 125
click at [506, 367] on p "Brief Description of Loan Closing: The Org Title loan application were initiall…" at bounding box center [494, 315] width 318 height 125
click at [501, 337] on p "Brief Description of Loan Closing: The Org Title loan application were initiall…" at bounding box center [494, 315] width 318 height 125
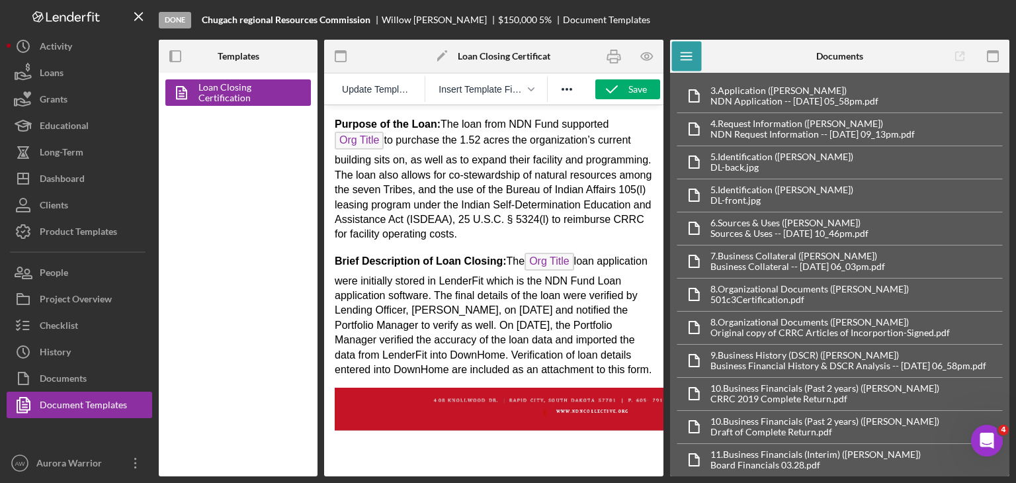
click at [506, 360] on p "Brief Description of Loan Closing: The Org Title loan application were initiall…" at bounding box center [494, 315] width 318 height 125
click at [506, 362] on p "Brief Description of Loan Closing: The Org Title loan application were initiall…" at bounding box center [494, 315] width 318 height 125
click at [399, 366] on p "Brief Description of Loan Closing: The Org Title loan application were initiall…" at bounding box center [494, 315] width 318 height 125
click at [449, 378] on p "Brief Description of Loan Closing: The Org Title loan application were initiall…" at bounding box center [494, 315] width 318 height 125
click at [497, 293] on p "Brief Description of Loan Closing: The Org Title loan application were initiall…" at bounding box center [494, 315] width 318 height 125
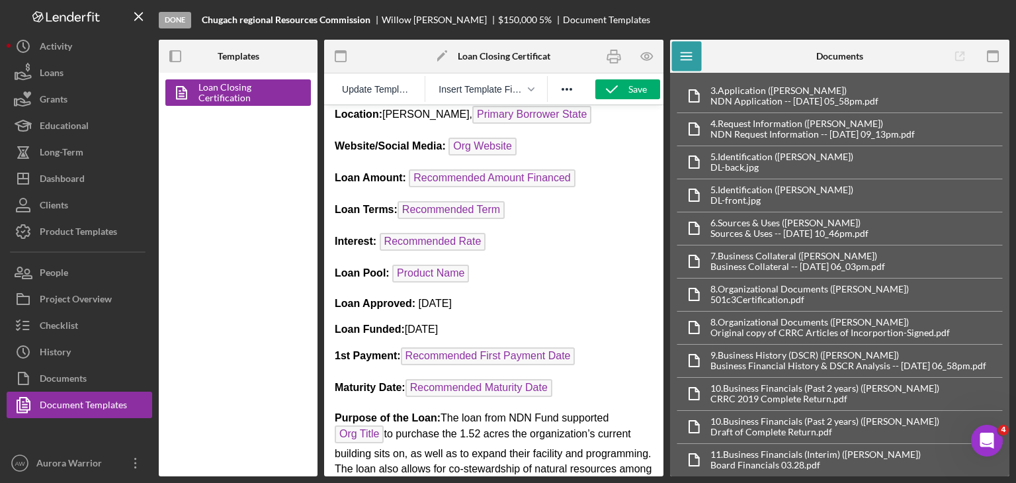
scroll to position [208, 0]
click at [432, 322] on p "Loan Funded: [DATE]" at bounding box center [494, 328] width 318 height 15
click at [506, 93] on button "Save" at bounding box center [627, 89] width 65 height 20
click at [506, 56] on icon "button" at bounding box center [647, 57] width 30 height 30
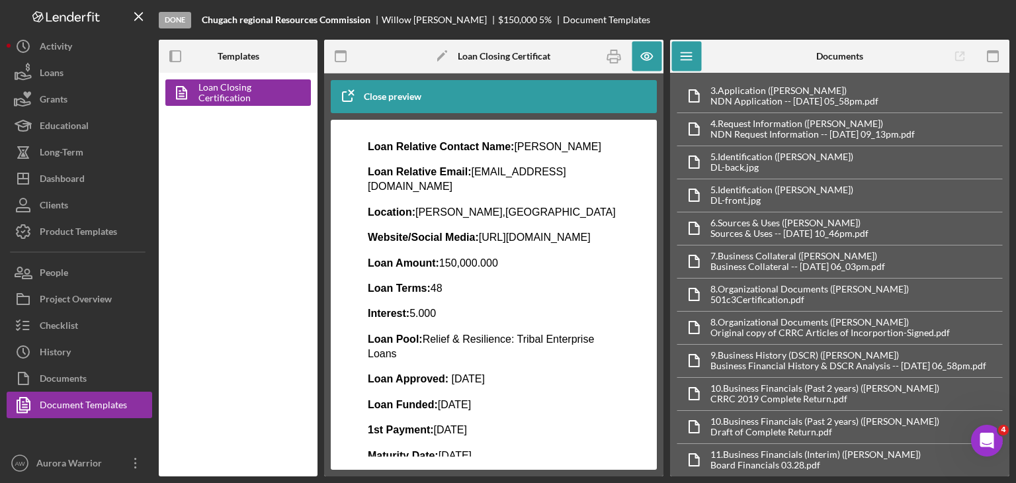
scroll to position [0, 0]
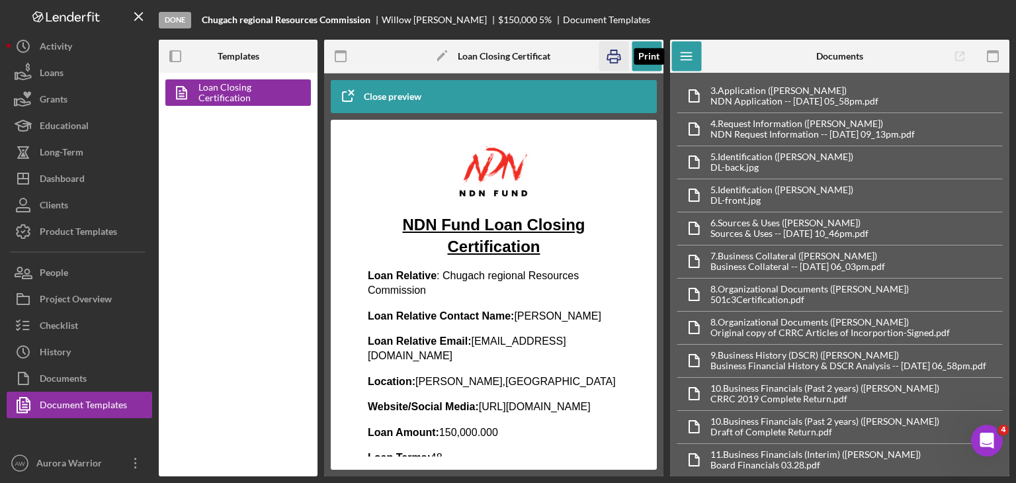
click at [506, 50] on icon "button" at bounding box center [614, 57] width 30 height 30
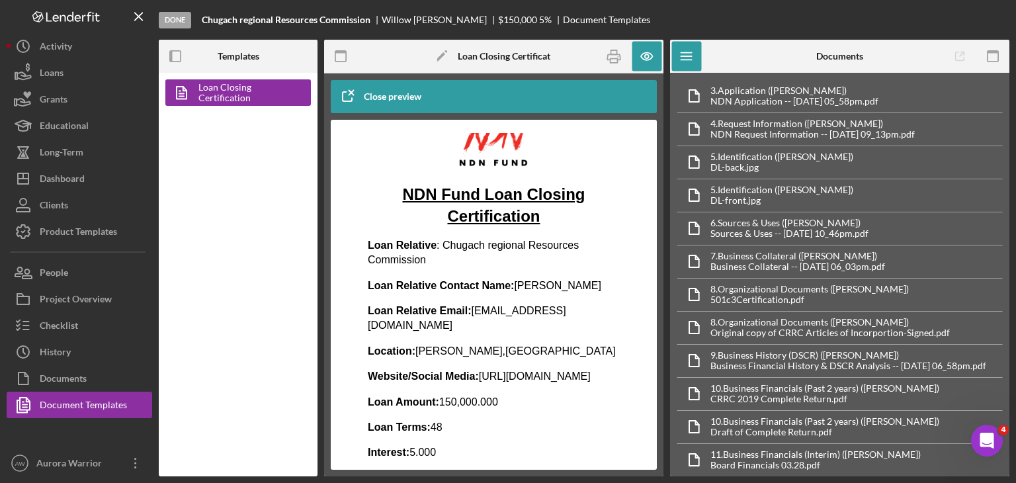
scroll to position [31, 0]
drag, startPoint x: 615, startPoint y: 56, endPoint x: 182, endPoint y: 89, distance: 434.4
click at [506, 56] on icon "button" at bounding box center [614, 57] width 30 height 30
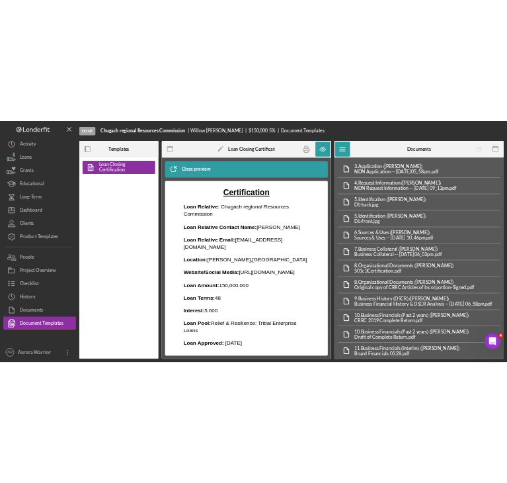
scroll to position [0, 0]
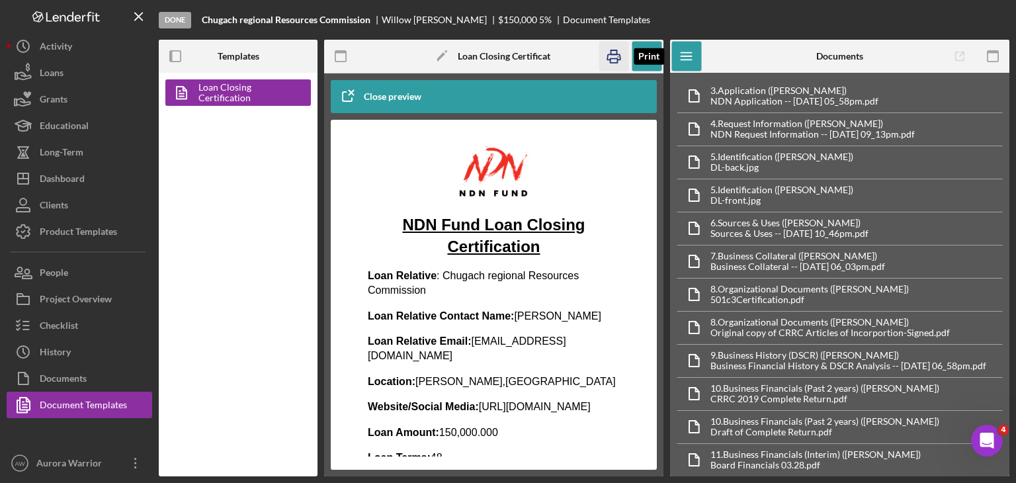
drag, startPoint x: 619, startPoint y: 54, endPoint x: 186, endPoint y: 89, distance: 434.5
click at [506, 54] on icon "button" at bounding box center [613, 56] width 13 height 5
click at [349, 92] on icon "button" at bounding box center [347, 96] width 33 height 33
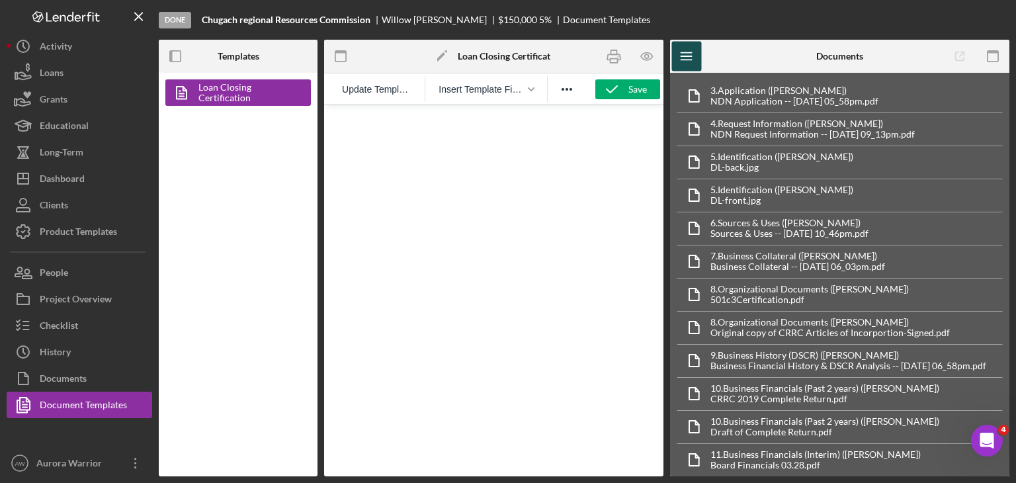
click at [506, 65] on icon "Icon/Menu" at bounding box center [687, 57] width 30 height 30
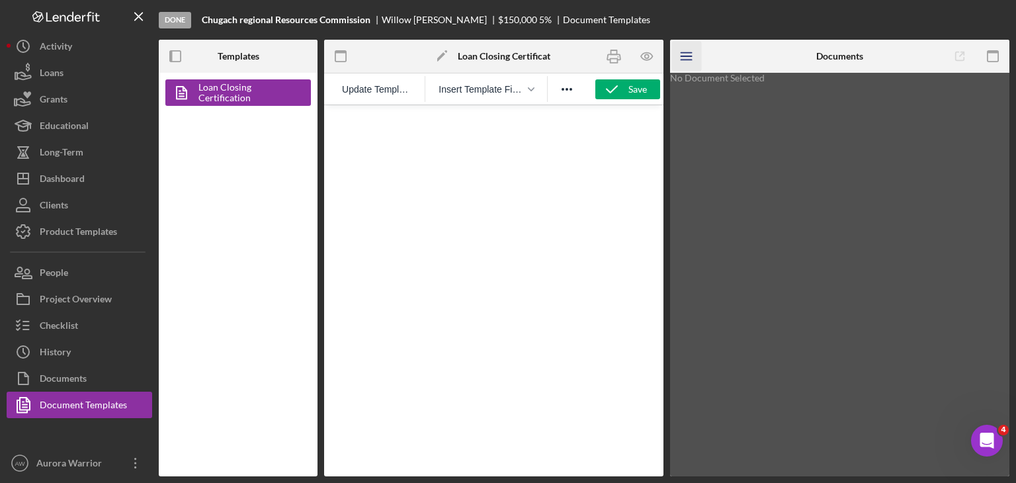
click at [506, 65] on icon "Icon/Menu" at bounding box center [687, 57] width 30 height 30
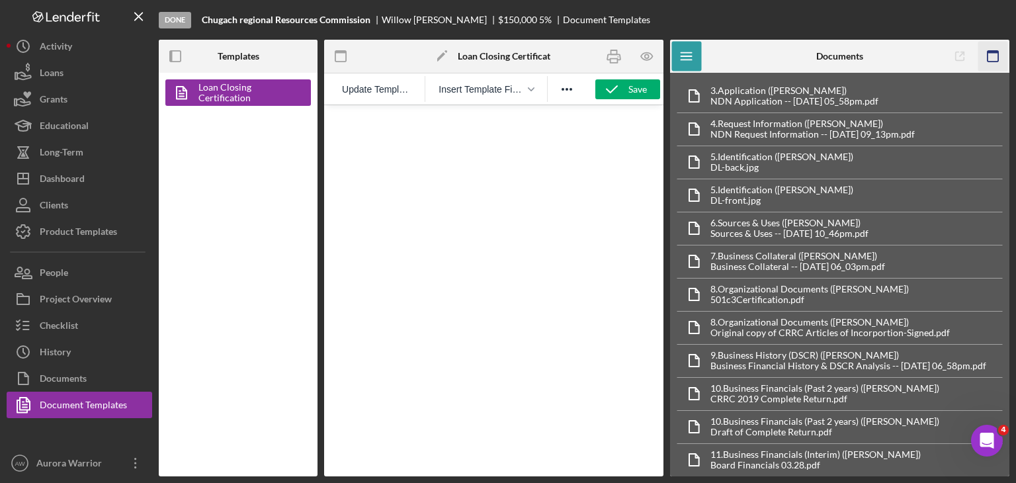
click at [506, 56] on icon "button" at bounding box center [993, 57] width 30 height 30
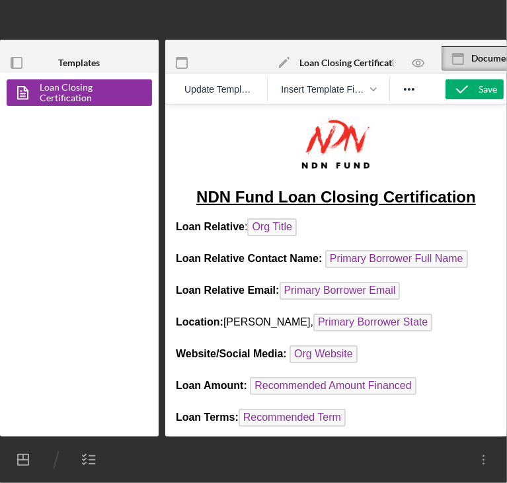
scroll to position [79, 0]
